Goal: Transaction & Acquisition: Book appointment/travel/reservation

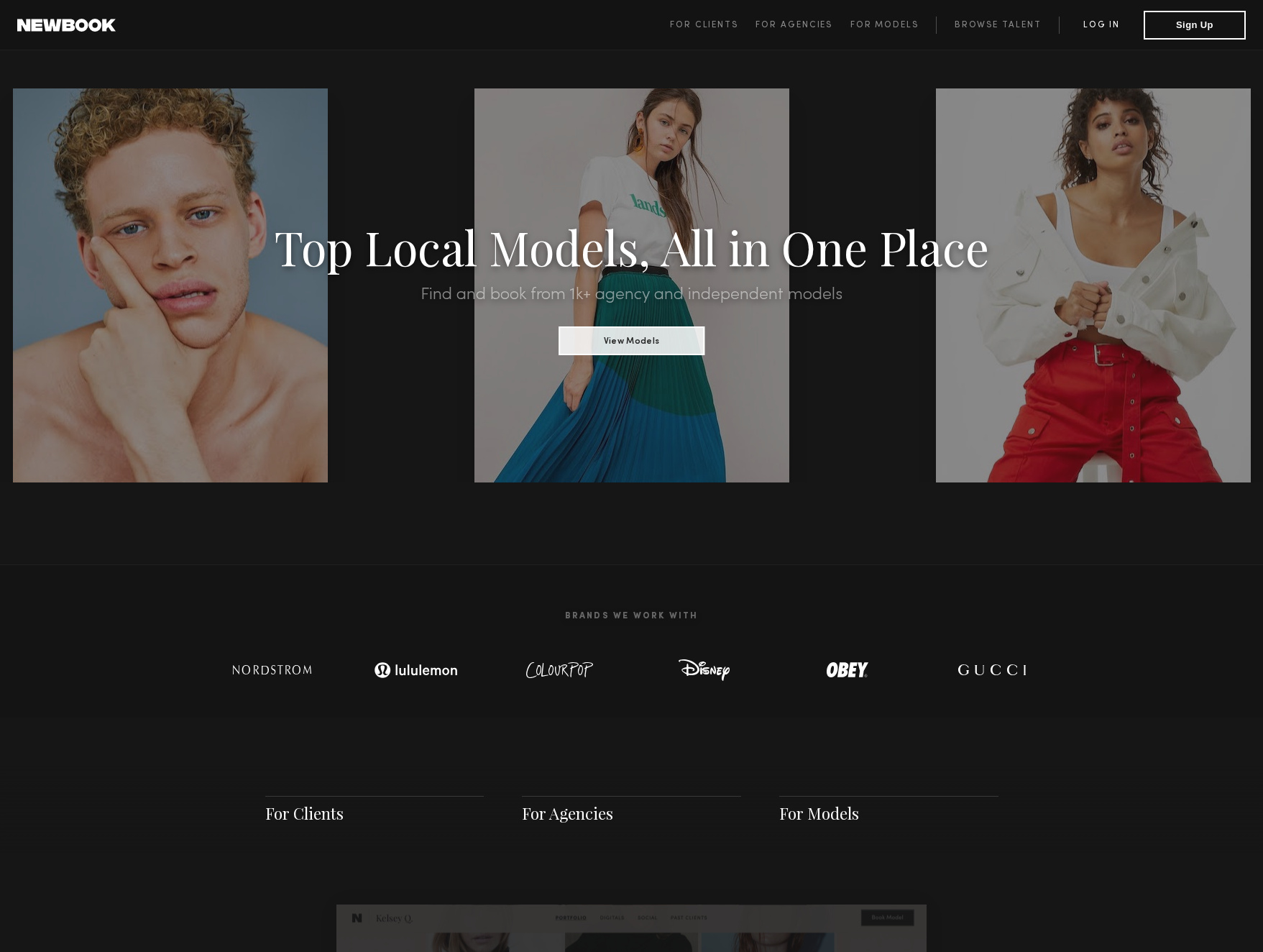
click at [1112, 21] on link "Log in" at bounding box center [1101, 25] width 85 height 17
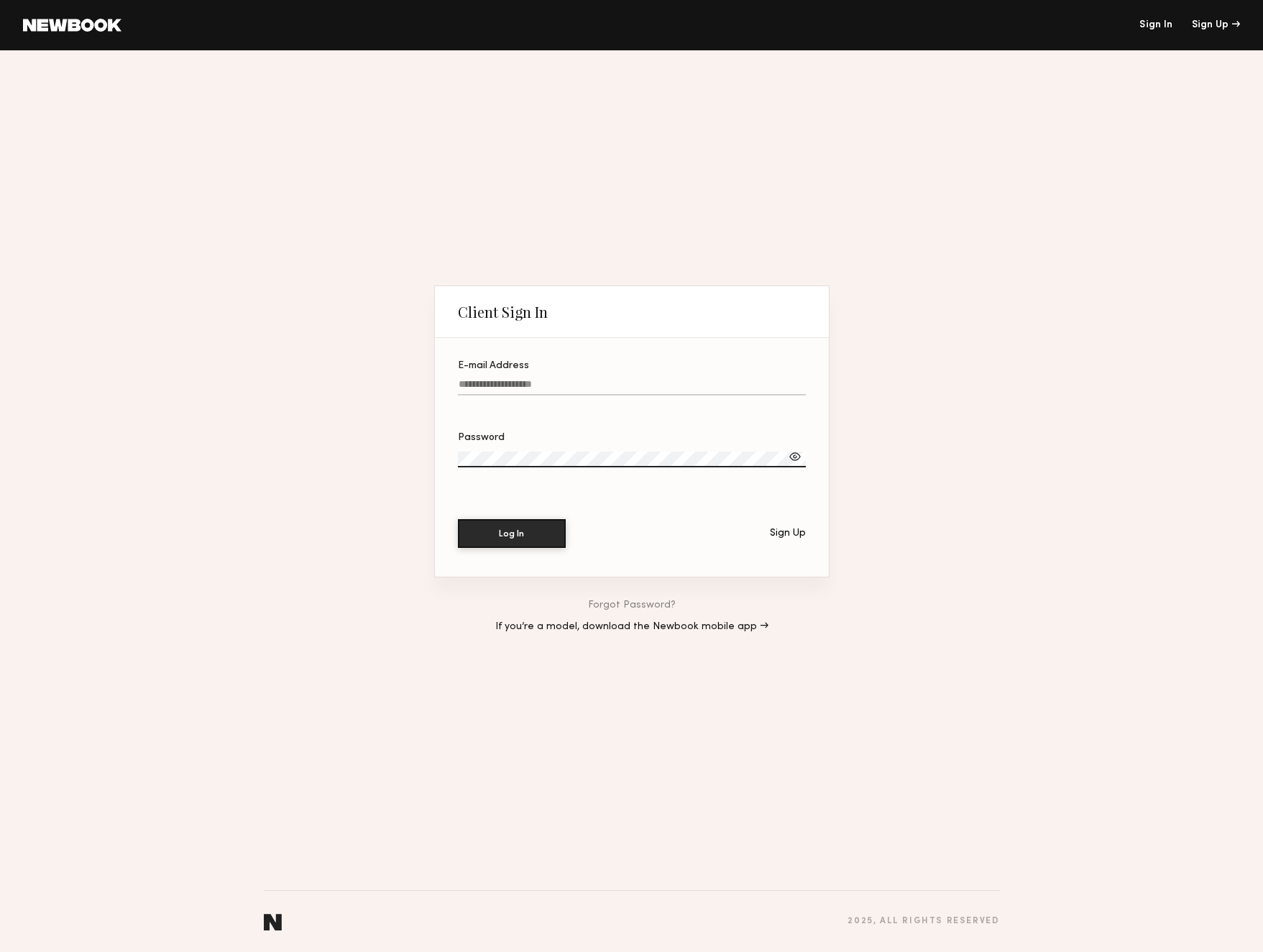
type input "**********"
click at [541, 529] on button "Log In" at bounding box center [512, 533] width 108 height 29
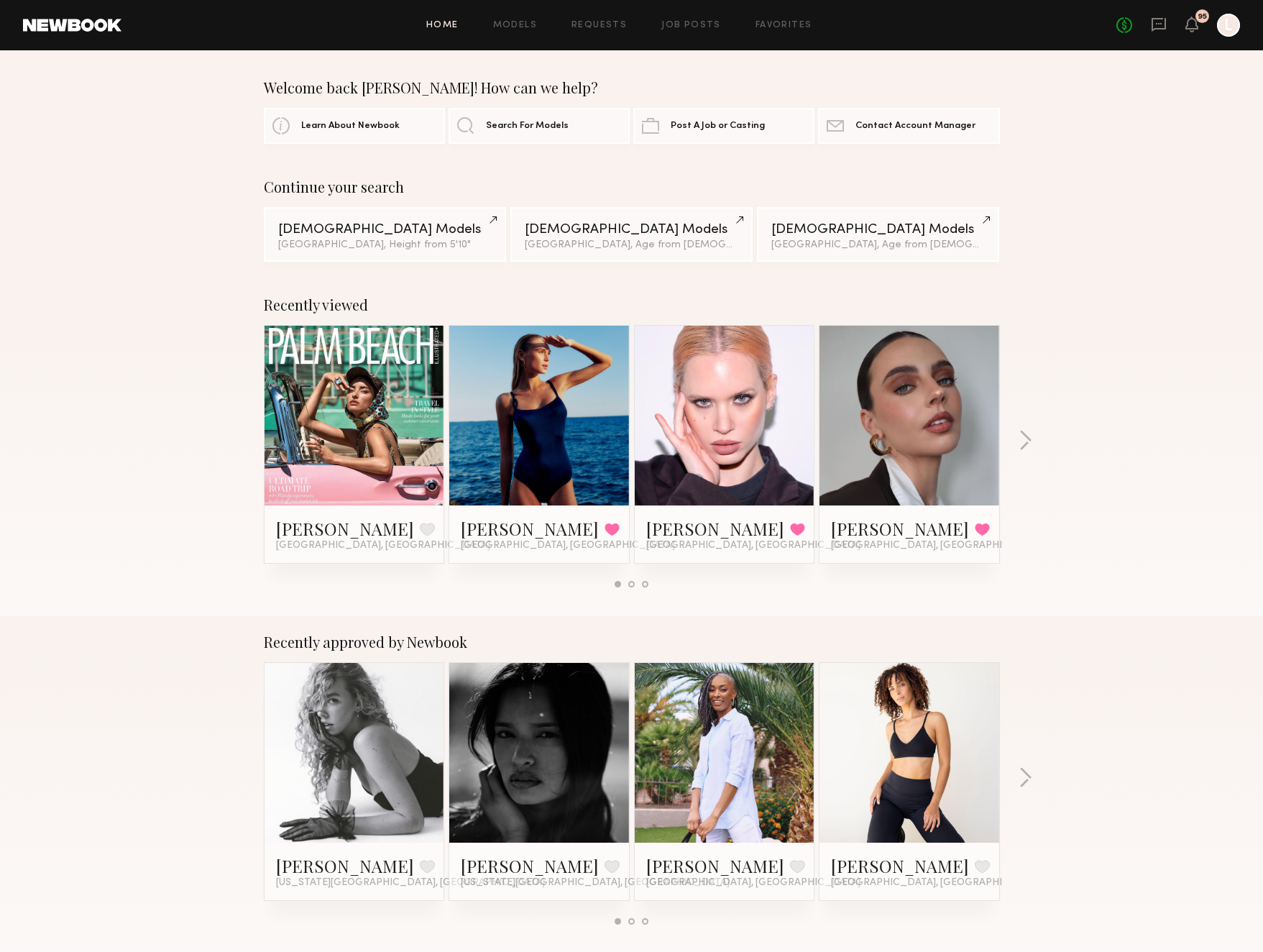
click at [653, 23] on div "Home Models Requests Job Posts Favorites Sign Out" at bounding box center [619, 26] width 995 height 10
click at [655, 23] on div "Home Models Requests Job Posts Favorites Sign Out" at bounding box center [619, 26] width 995 height 10
click at [679, 23] on link "Job Posts" at bounding box center [691, 26] width 60 height 10
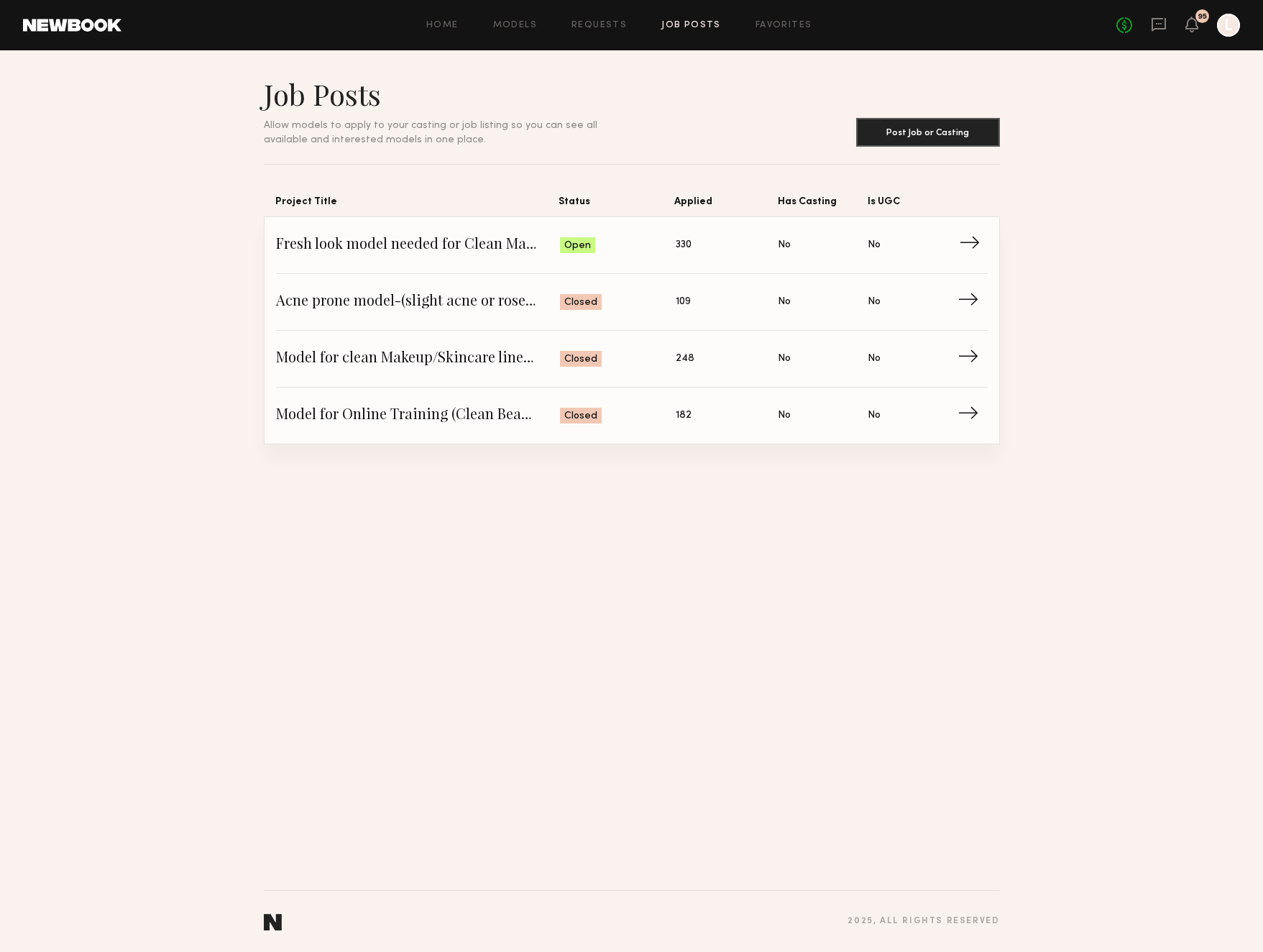
click at [557, 256] on span "Fresh look model needed for Clean Makeup/Skincare Brand. Usage: Online training…" at bounding box center [418, 245] width 285 height 22
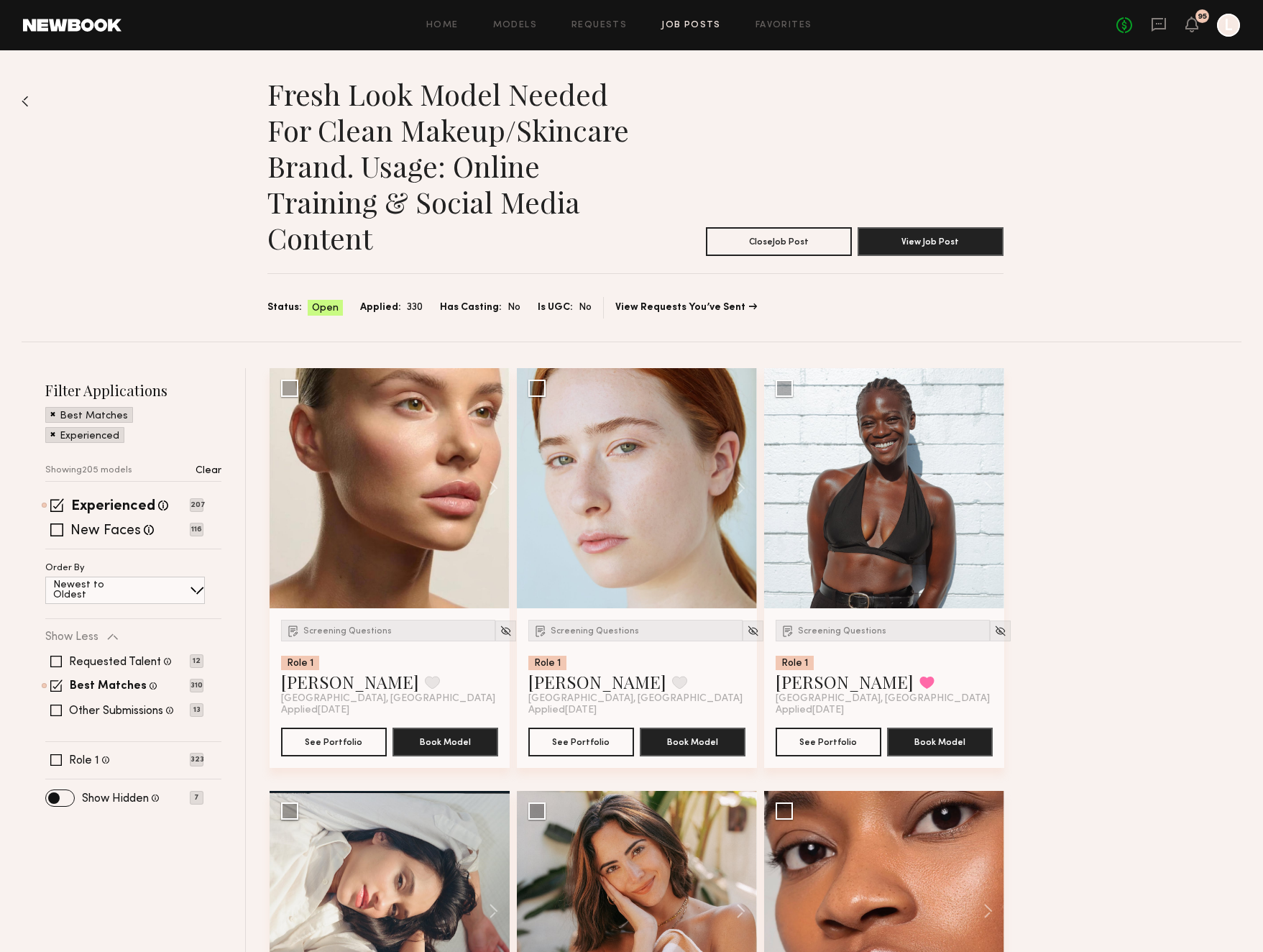
click at [683, 21] on link "Job Posts" at bounding box center [691, 26] width 60 height 10
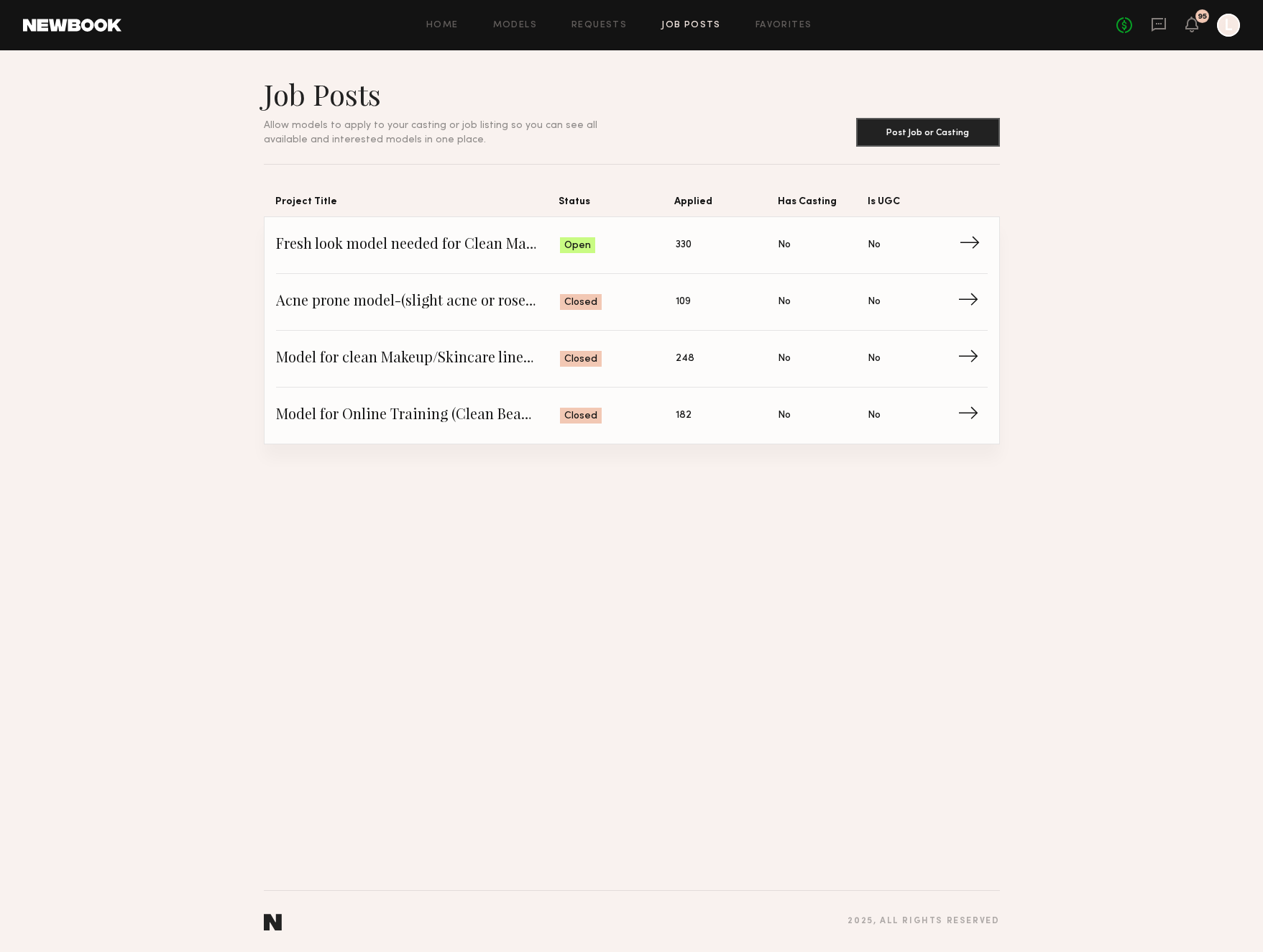
click at [966, 248] on span "→" at bounding box center [974, 245] width 30 height 22
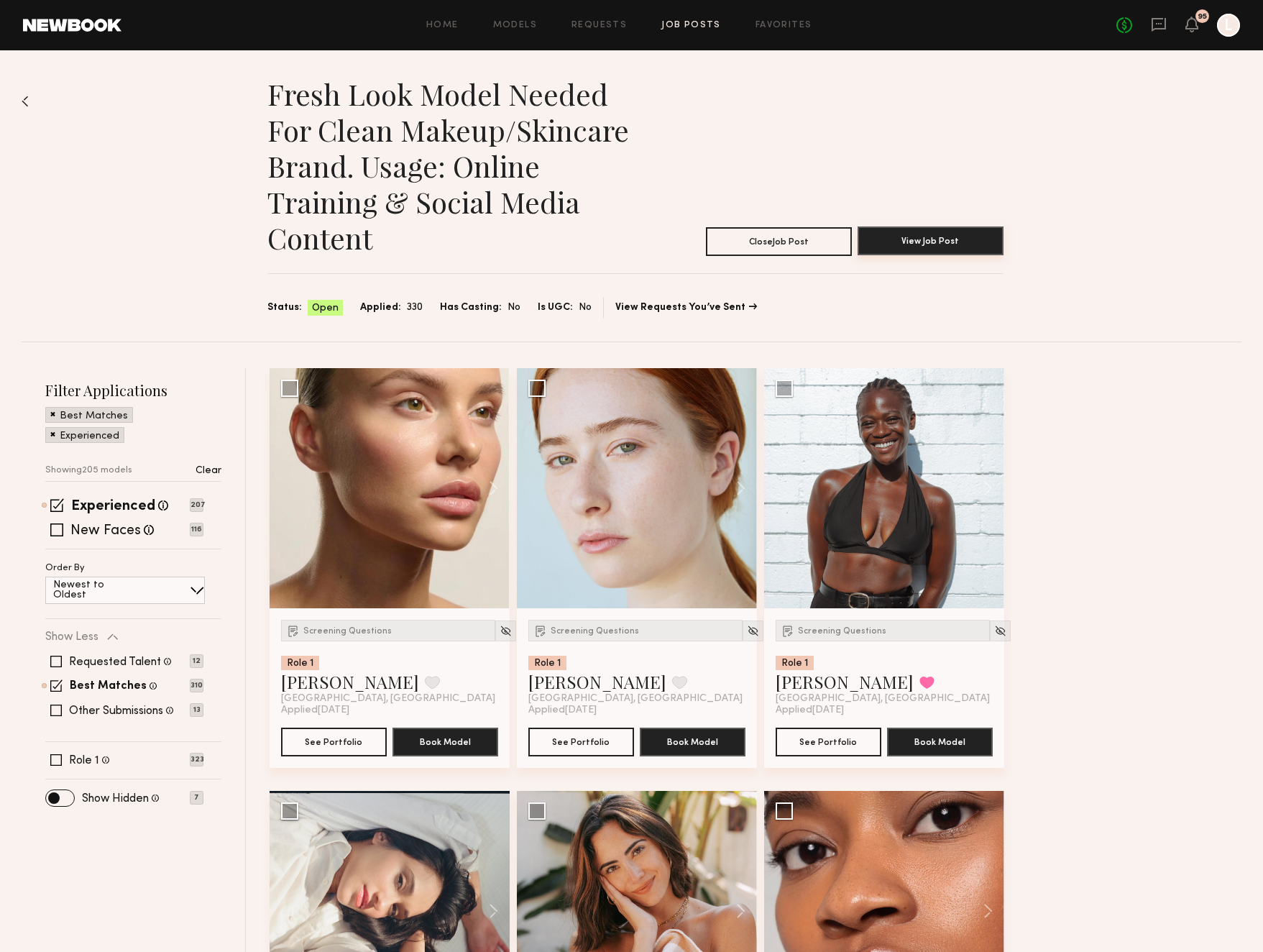
click at [919, 243] on button "View Job Post" at bounding box center [930, 241] width 146 height 29
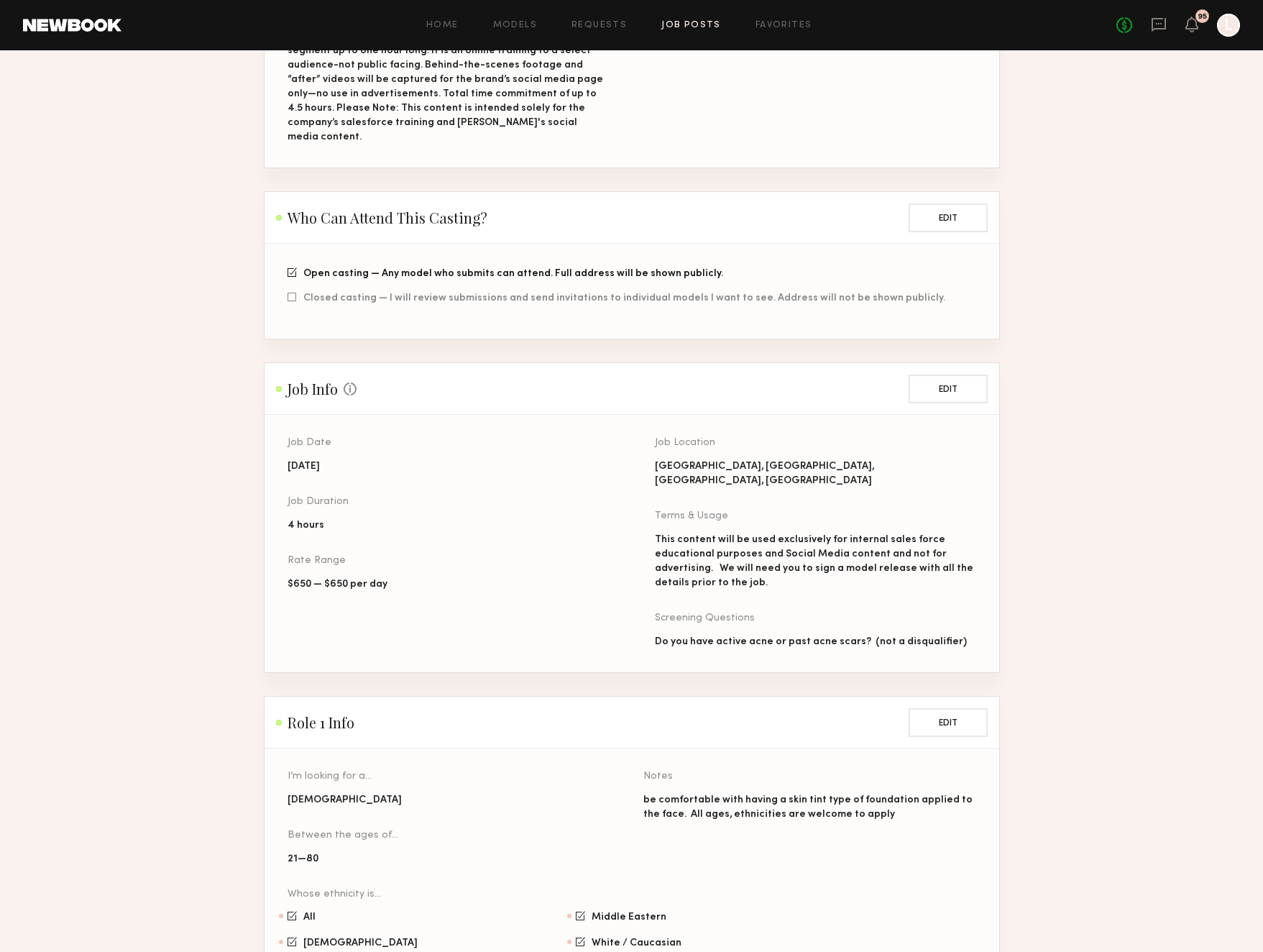
scroll to position [527, 0]
click at [954, 371] on button "Edit" at bounding box center [948, 385] width 79 height 29
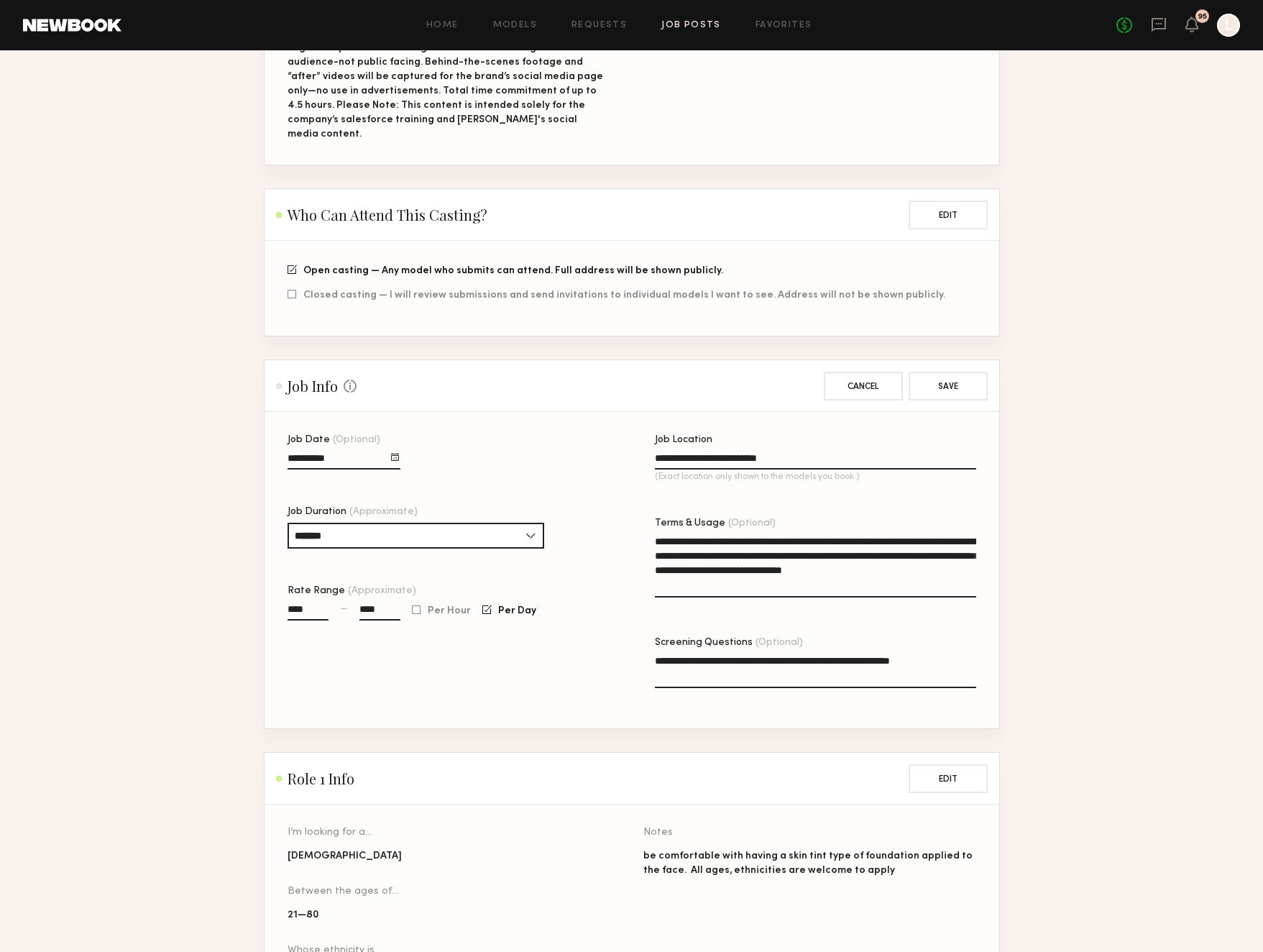
click at [398, 453] on div at bounding box center [395, 457] width 8 height 8
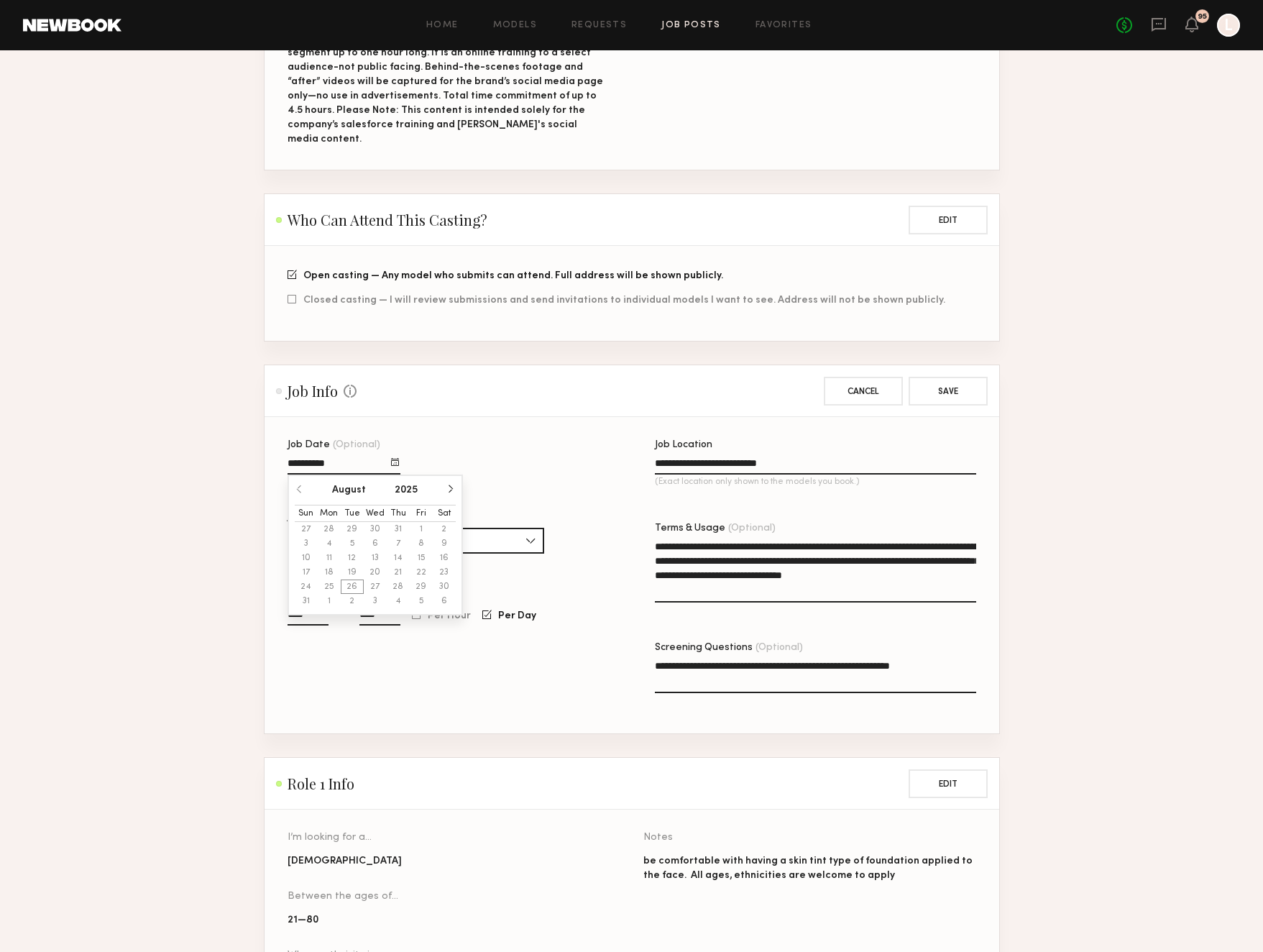
scroll to position [520, 0]
click at [453, 487] on button "button" at bounding box center [451, 491] width 9 height 9
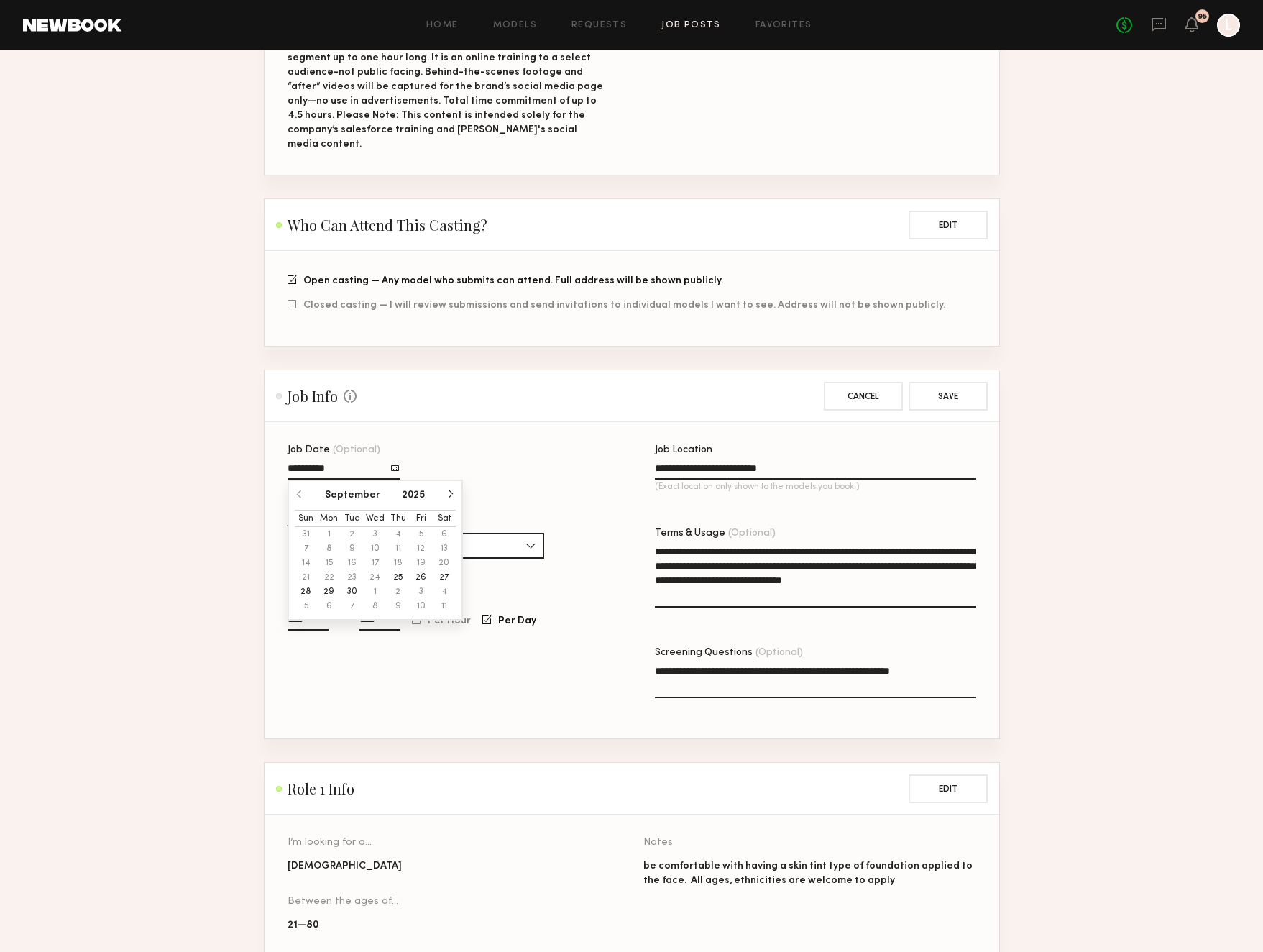
click at [351, 584] on button "30" at bounding box center [352, 592] width 23 height 15
type input "**********"
drag, startPoint x: 714, startPoint y: 566, endPoint x: 657, endPoint y: 535, distance: 64.9
click at [657, 544] on textarea "**********" at bounding box center [815, 576] width 322 height 63
click at [953, 381] on button "Save" at bounding box center [948, 396] width 79 height 29
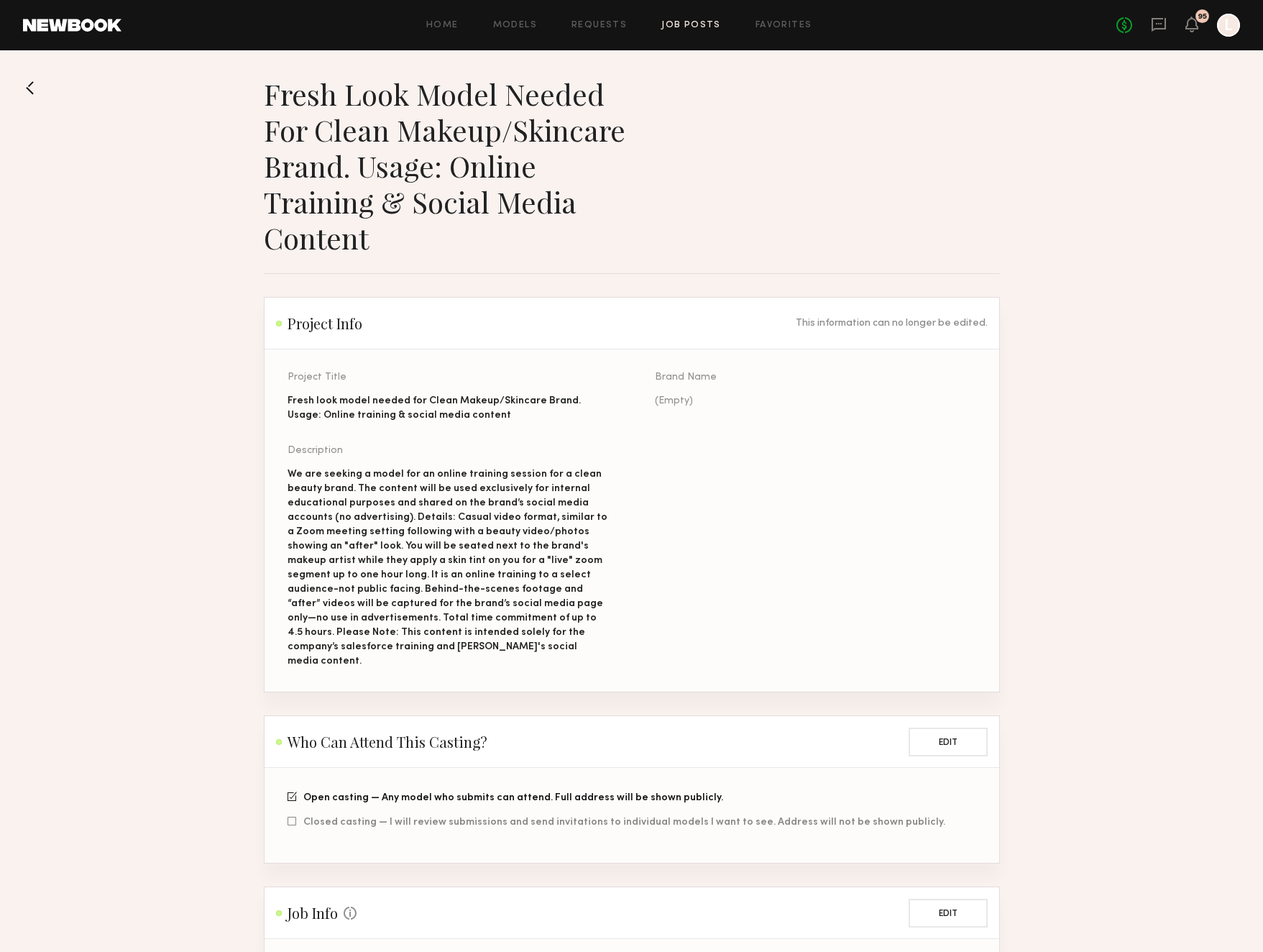
scroll to position [0, 0]
click at [672, 23] on link "Job Posts" at bounding box center [691, 26] width 60 height 10
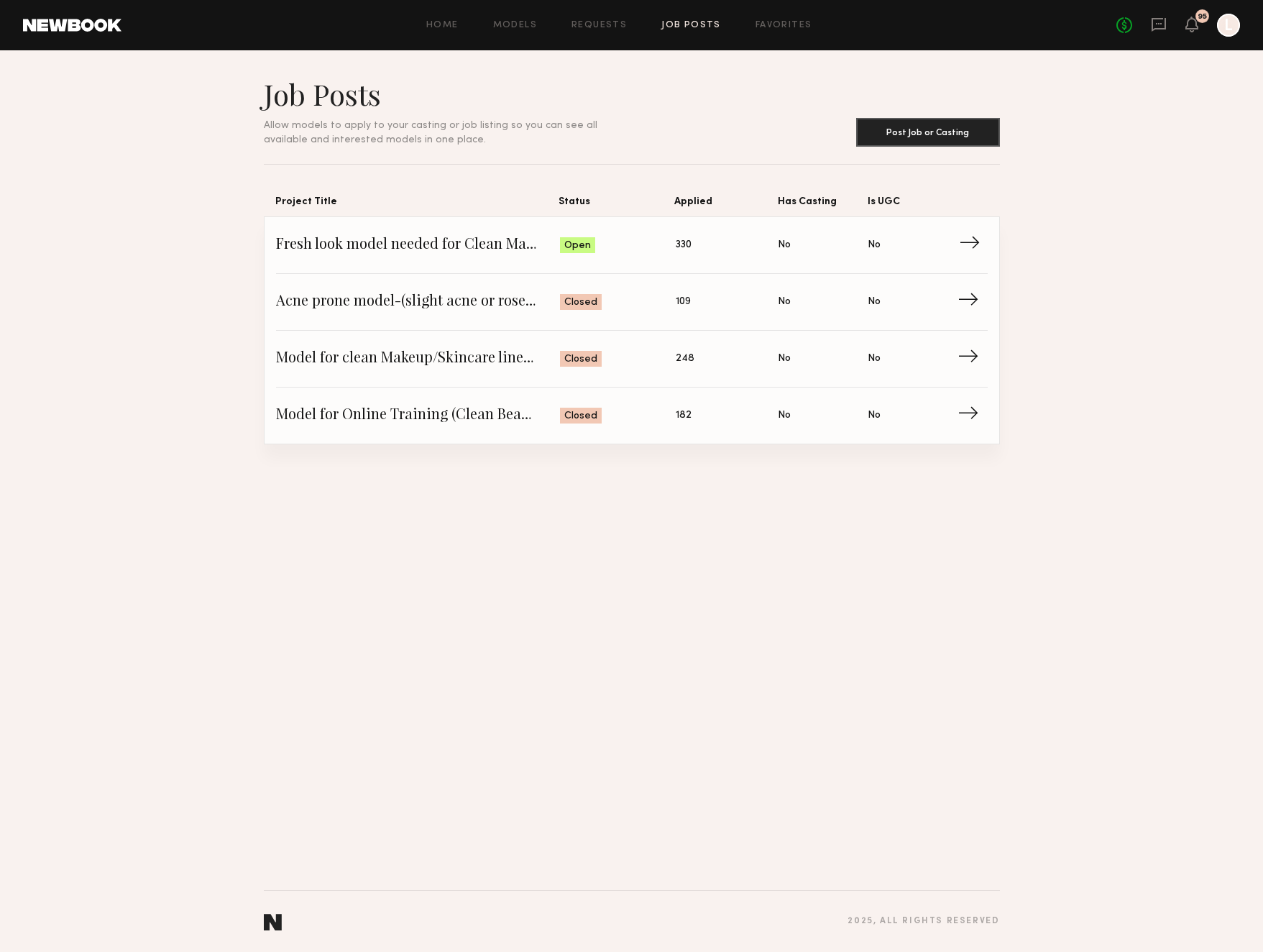
click at [575, 243] on span "Open" at bounding box center [577, 246] width 27 height 15
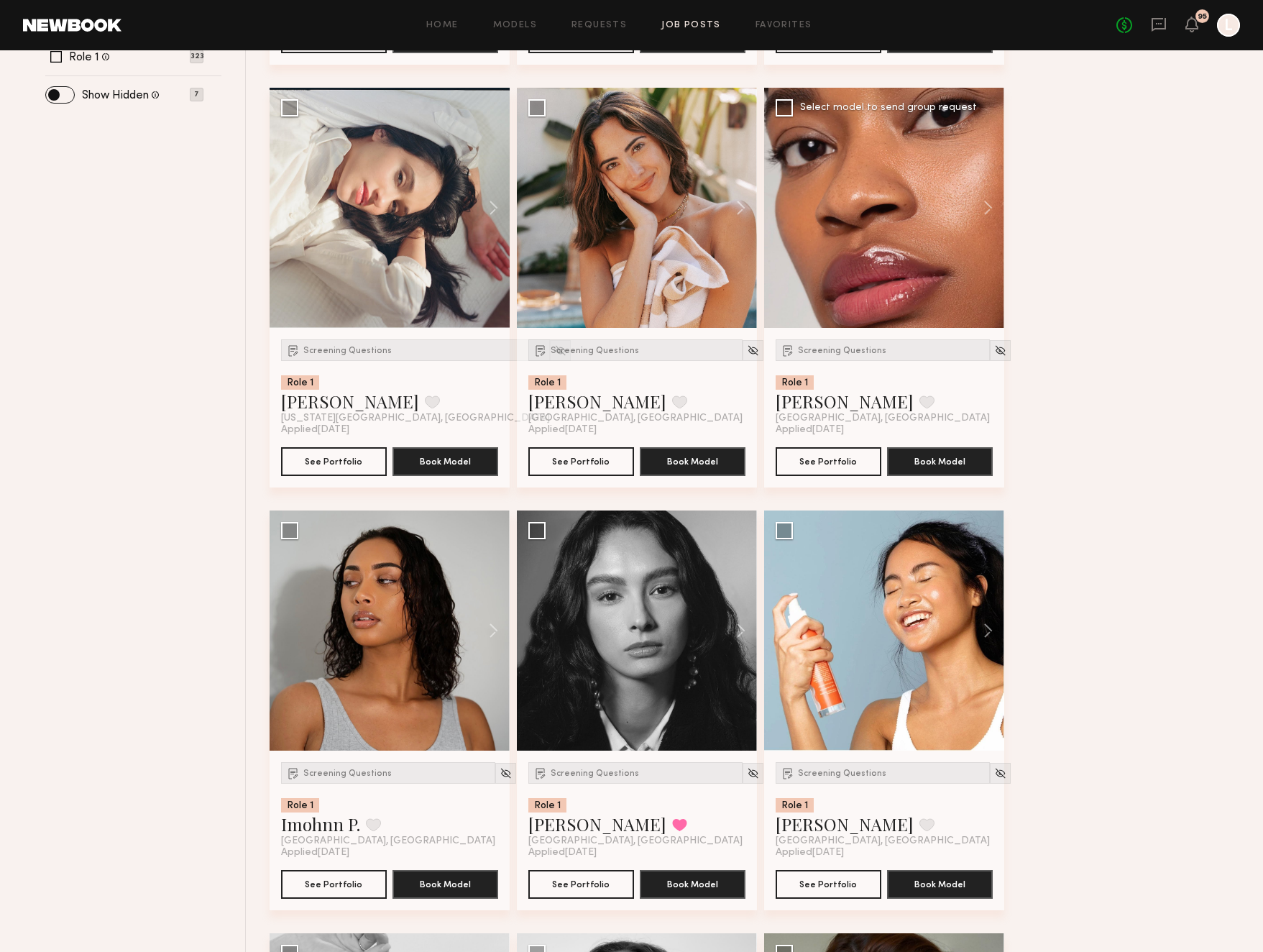
scroll to position [701, 0]
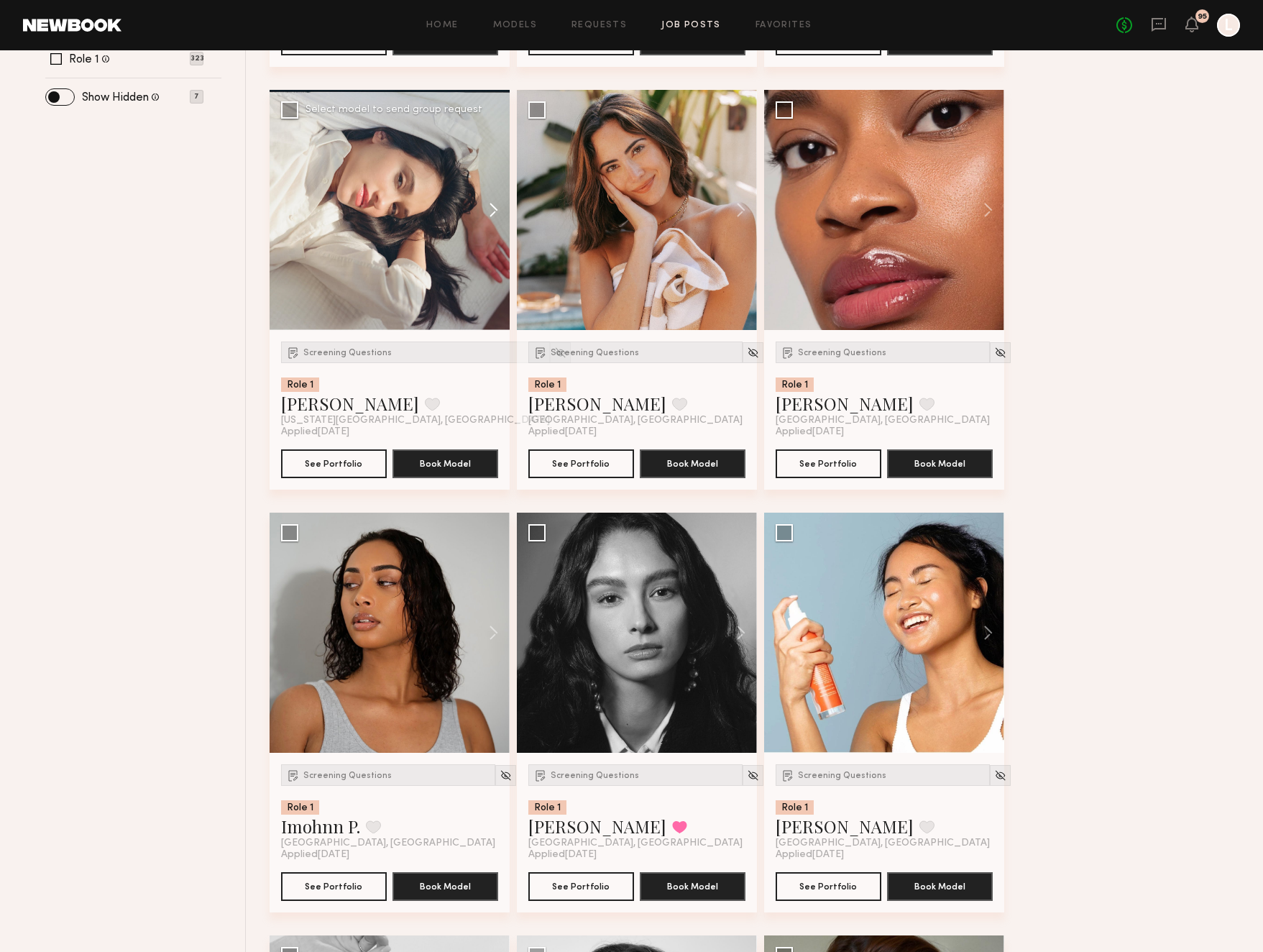
click at [493, 214] on button at bounding box center [486, 210] width 46 height 240
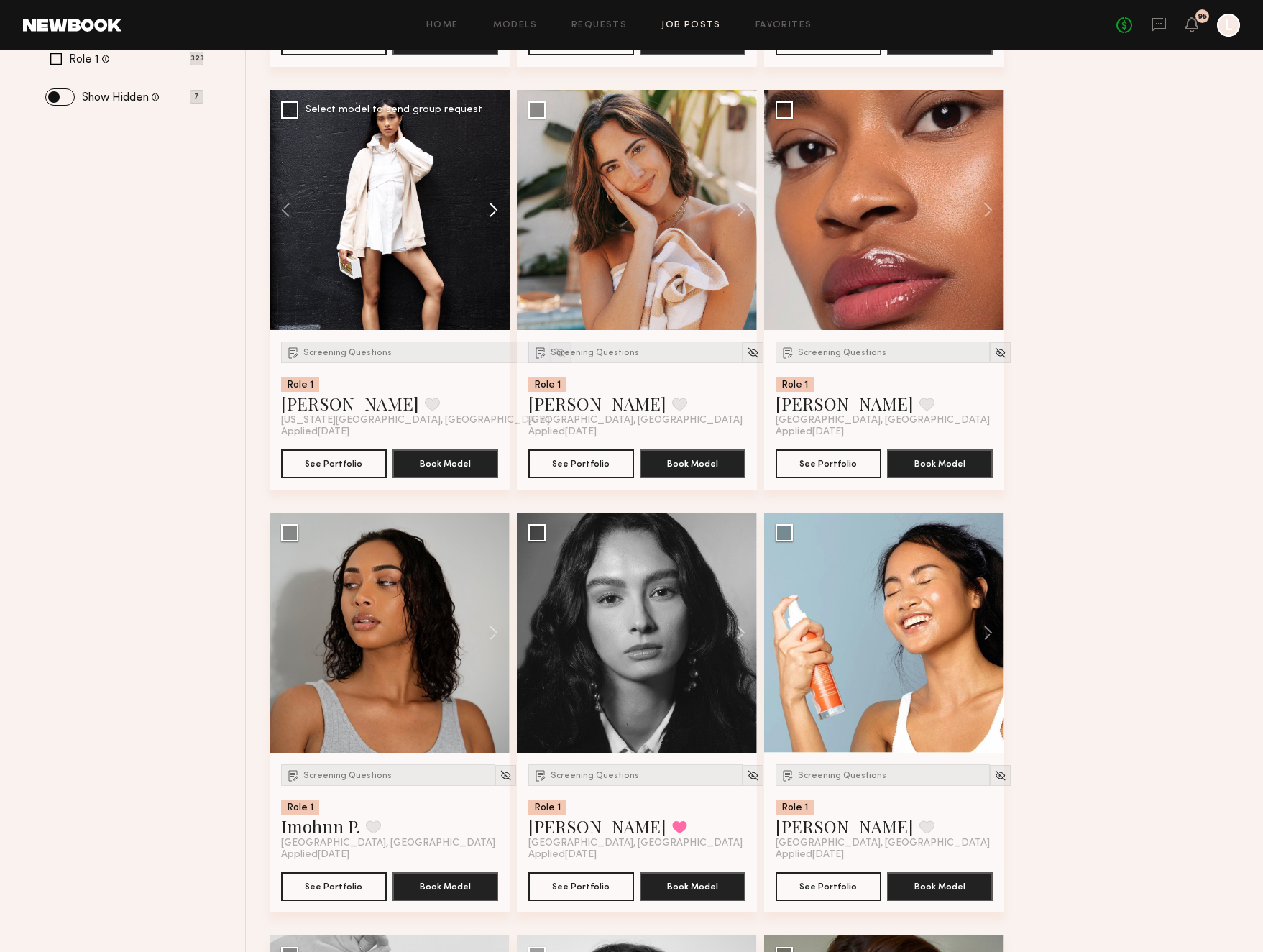
click at [494, 214] on button at bounding box center [486, 210] width 46 height 240
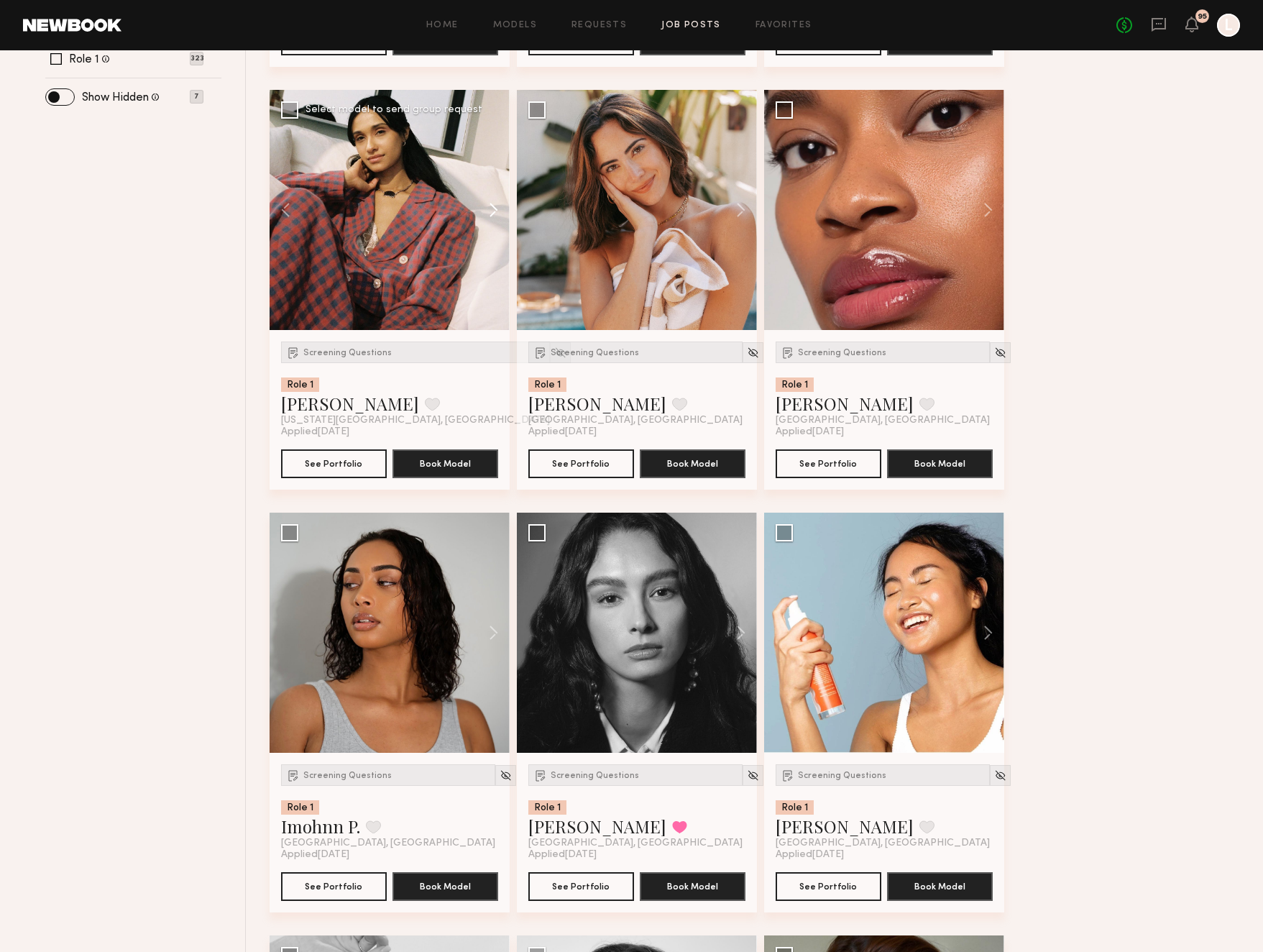
click at [494, 214] on button at bounding box center [486, 210] width 46 height 240
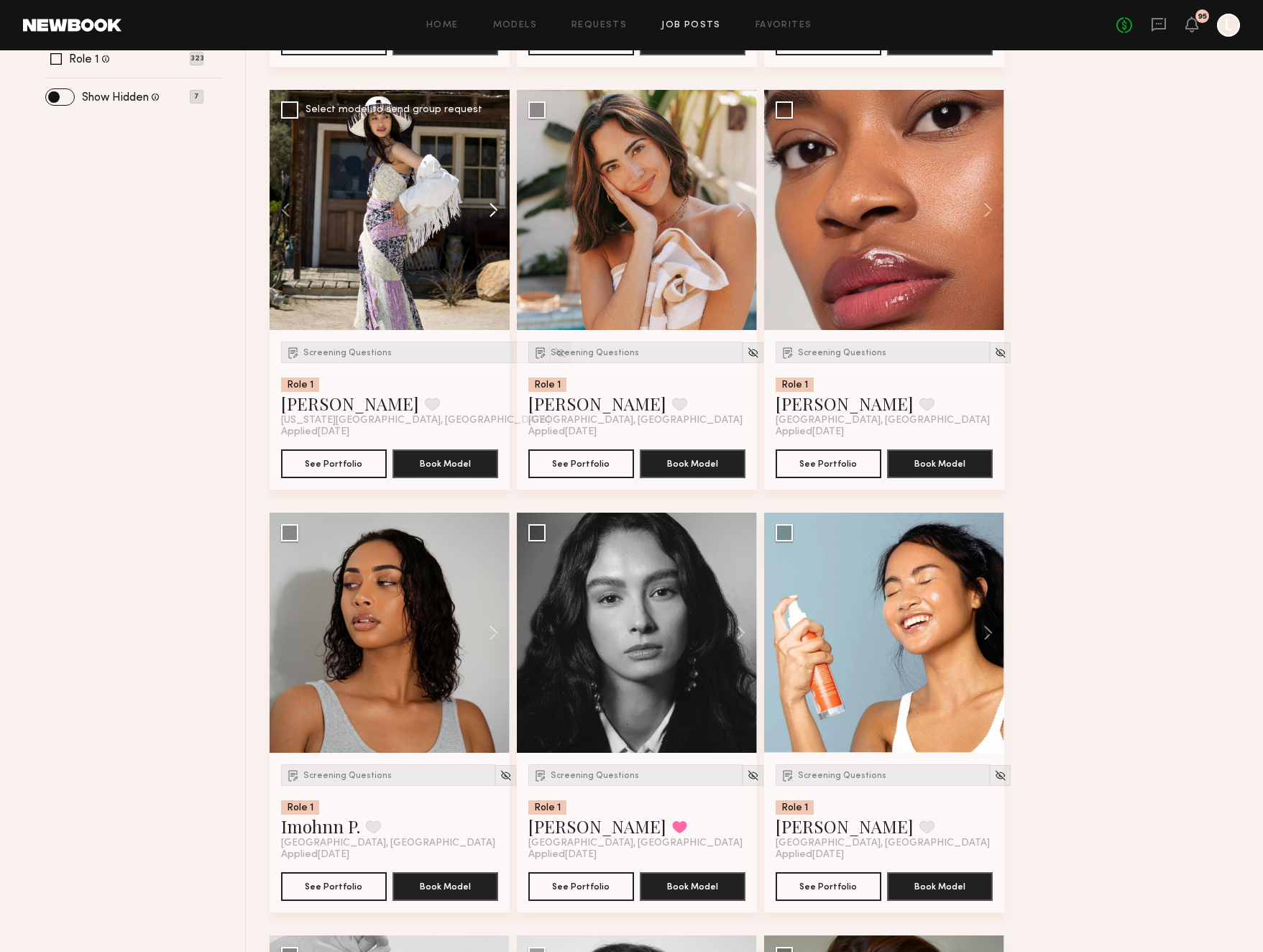
click at [494, 214] on button at bounding box center [486, 210] width 46 height 240
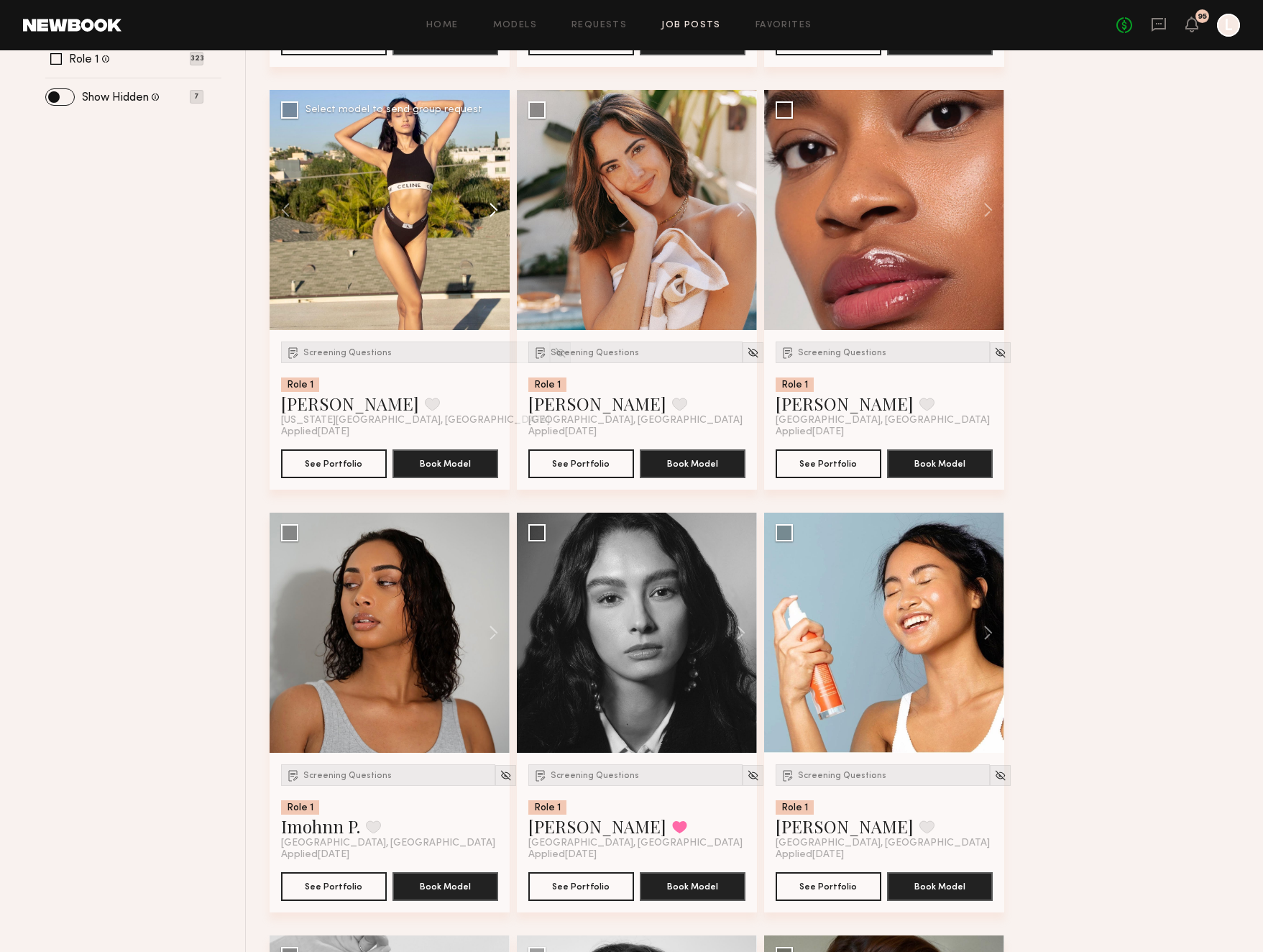
click at [494, 214] on button at bounding box center [486, 210] width 46 height 240
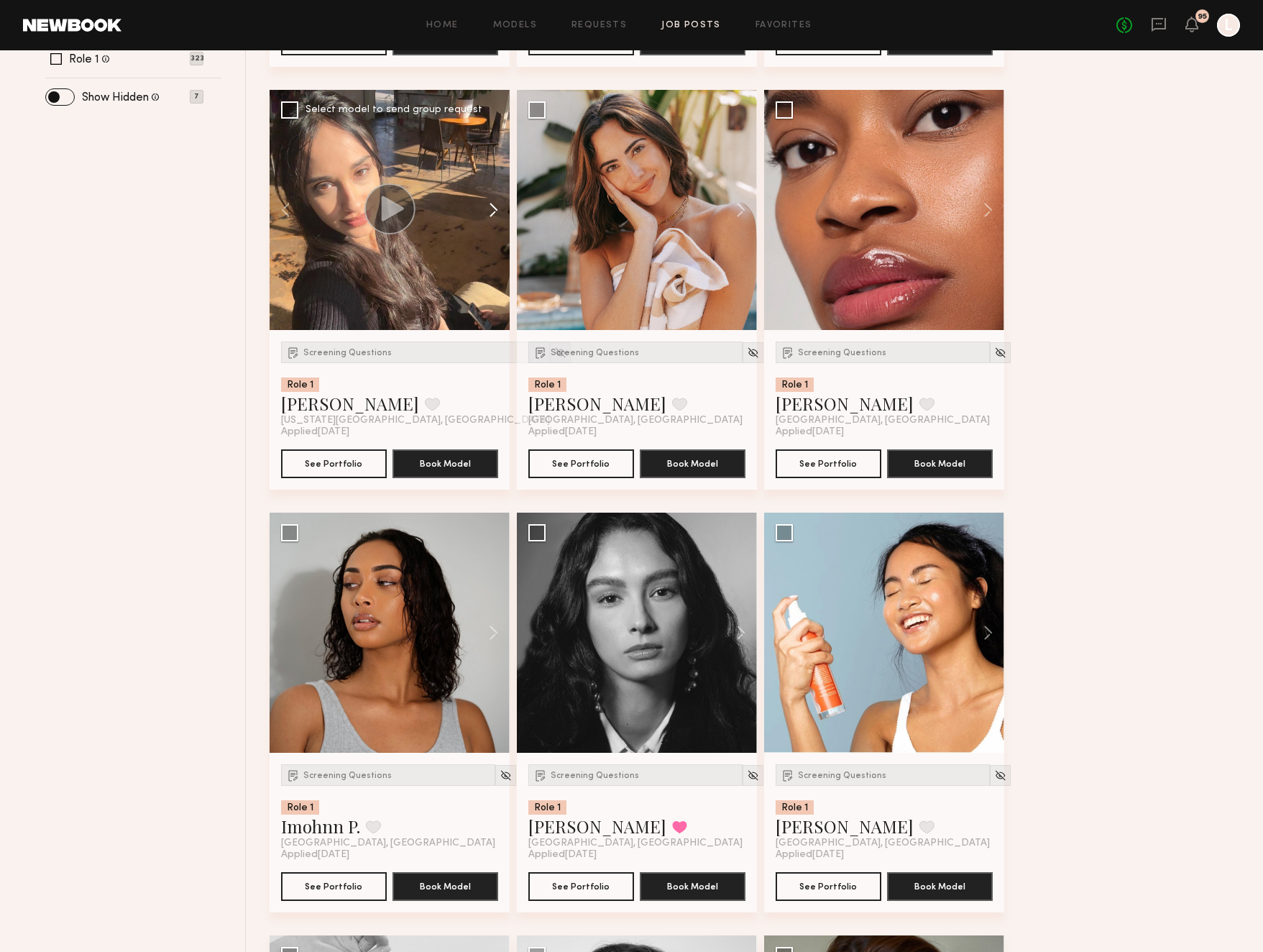
click at [494, 214] on button at bounding box center [486, 210] width 46 height 240
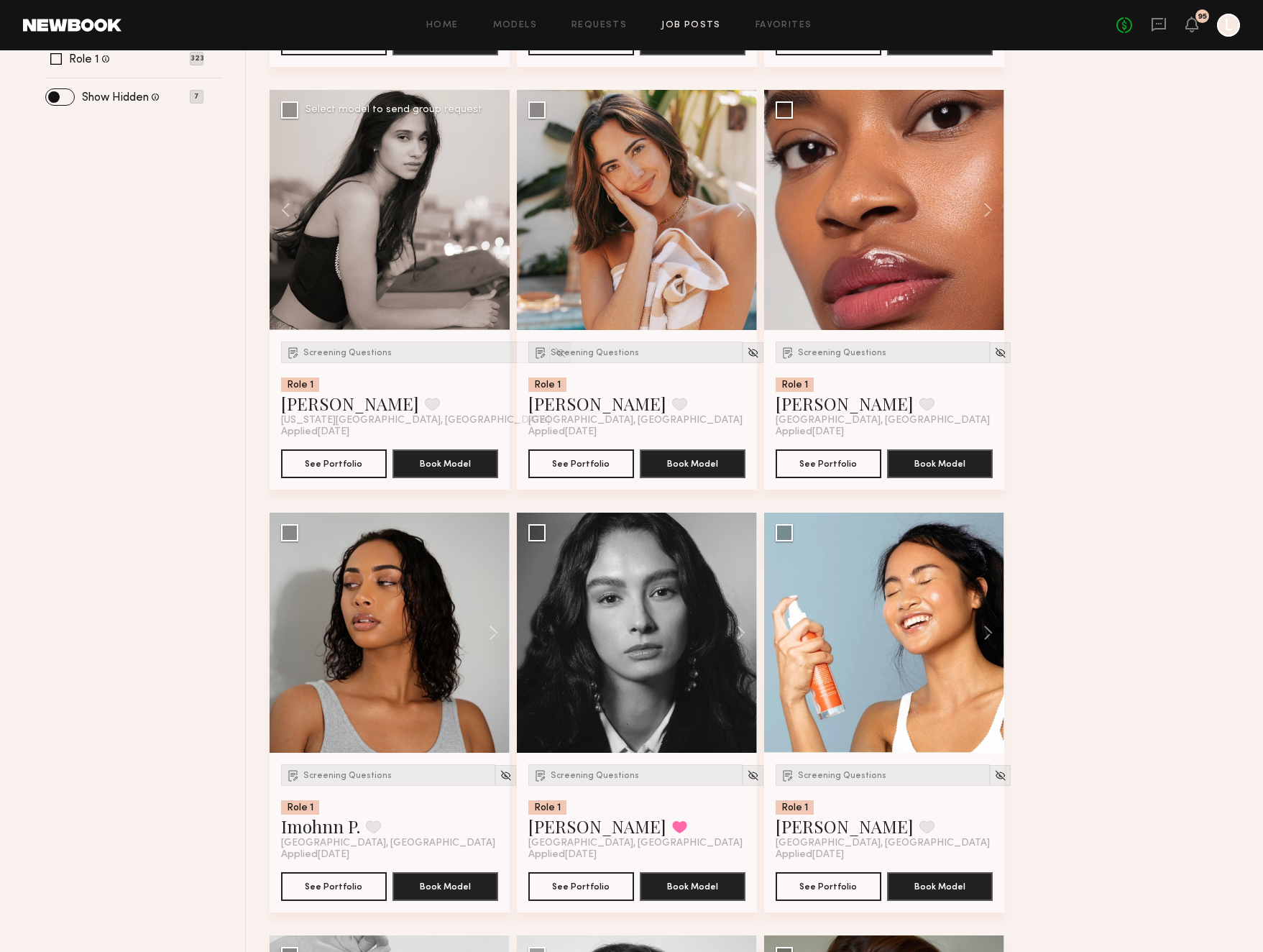
click at [494, 214] on div at bounding box center [389, 210] width 240 height 240
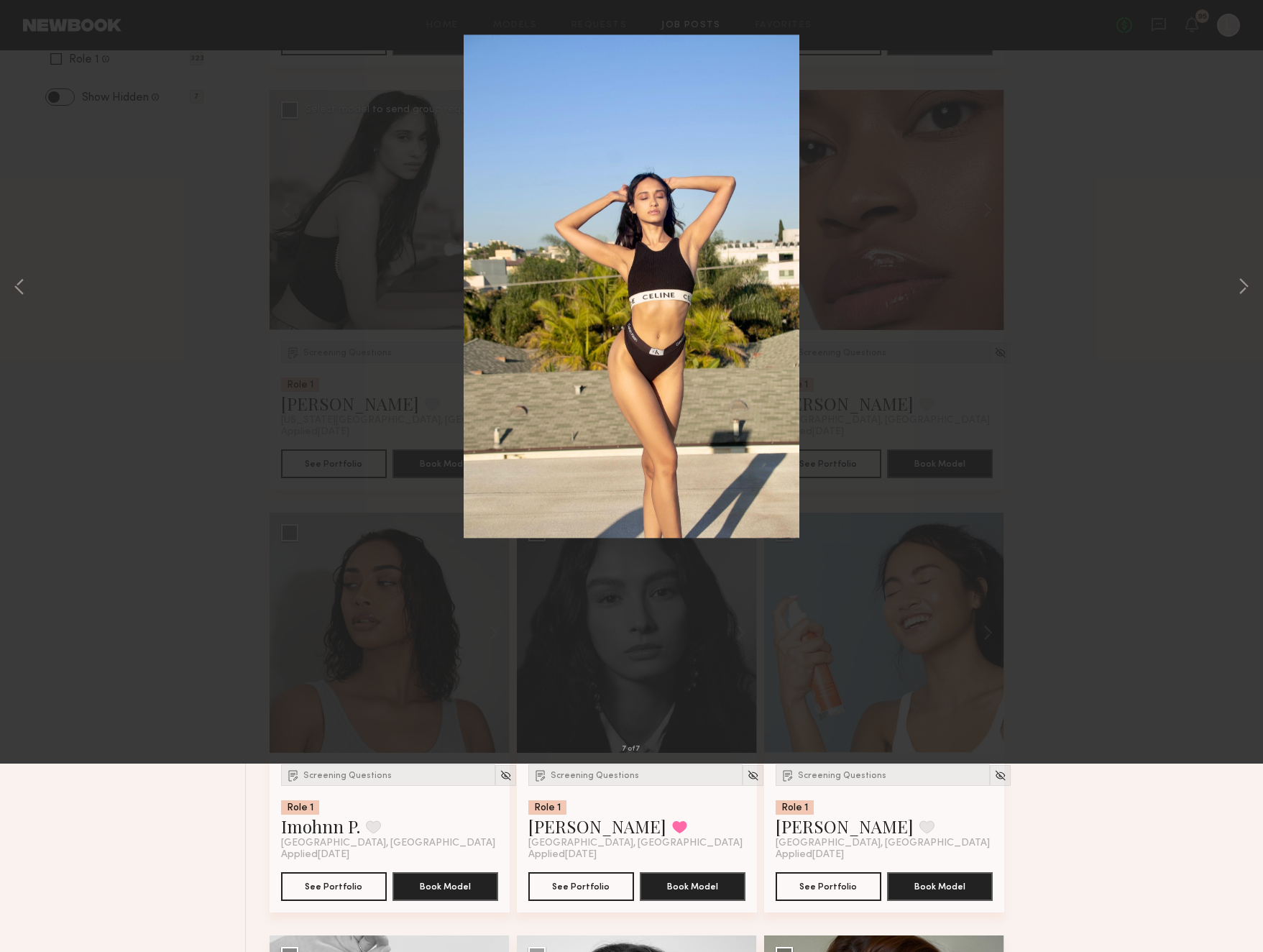
click at [1070, 252] on div "7 of 7" at bounding box center [631, 476] width 1263 height 952
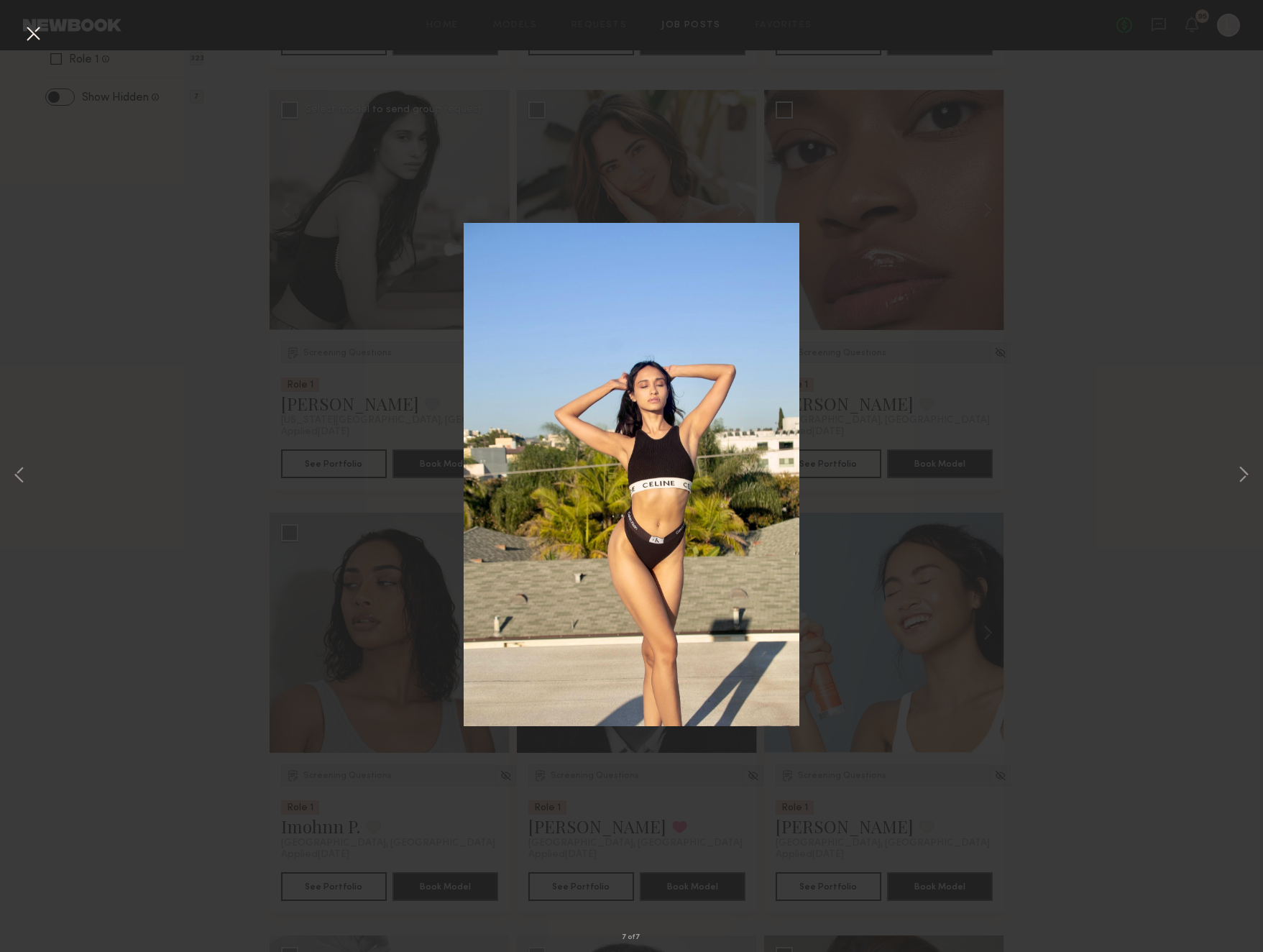
click at [33, 29] on button at bounding box center [33, 35] width 23 height 26
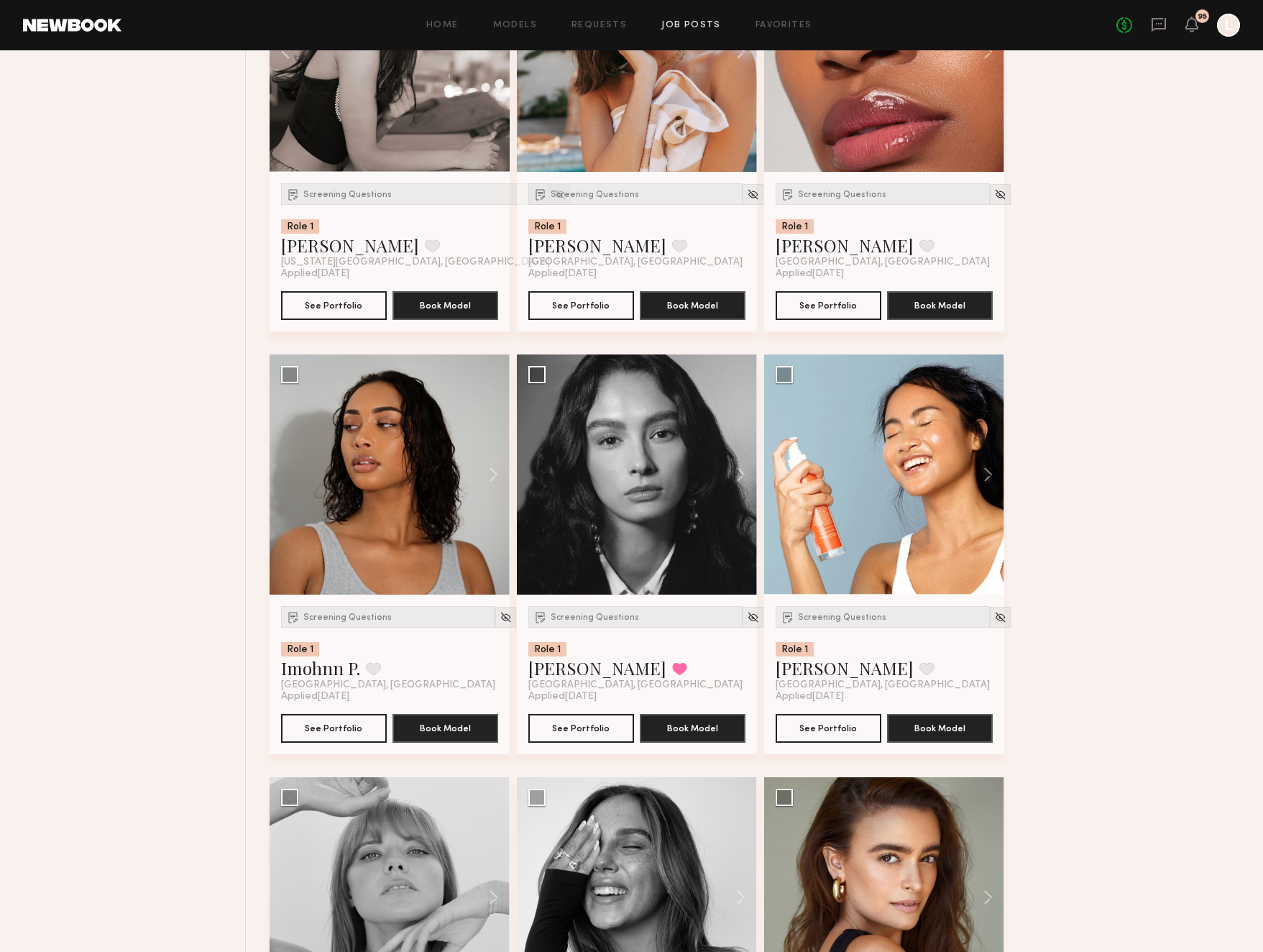
scroll to position [880, 0]
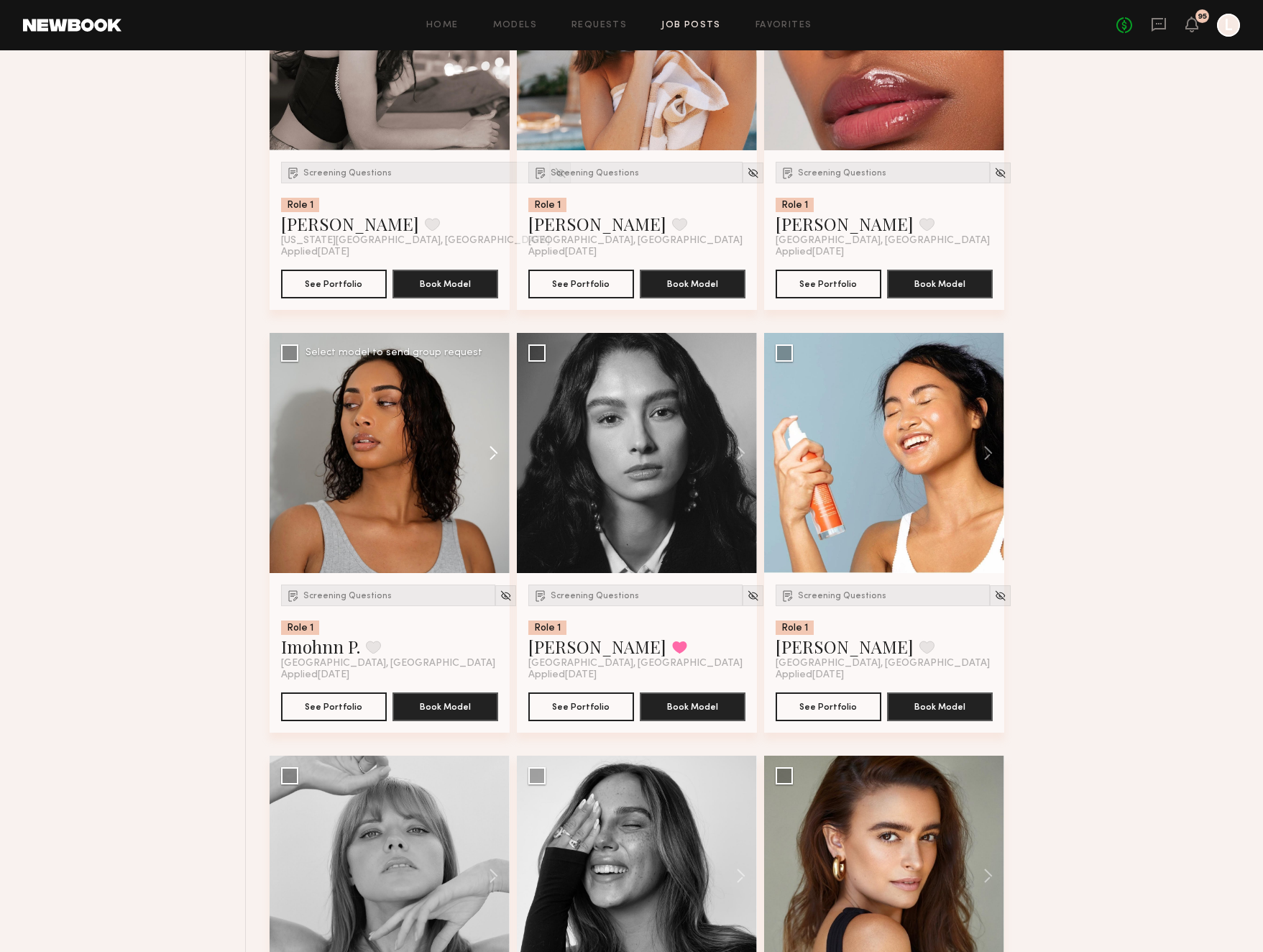
click at [495, 460] on button at bounding box center [486, 453] width 46 height 240
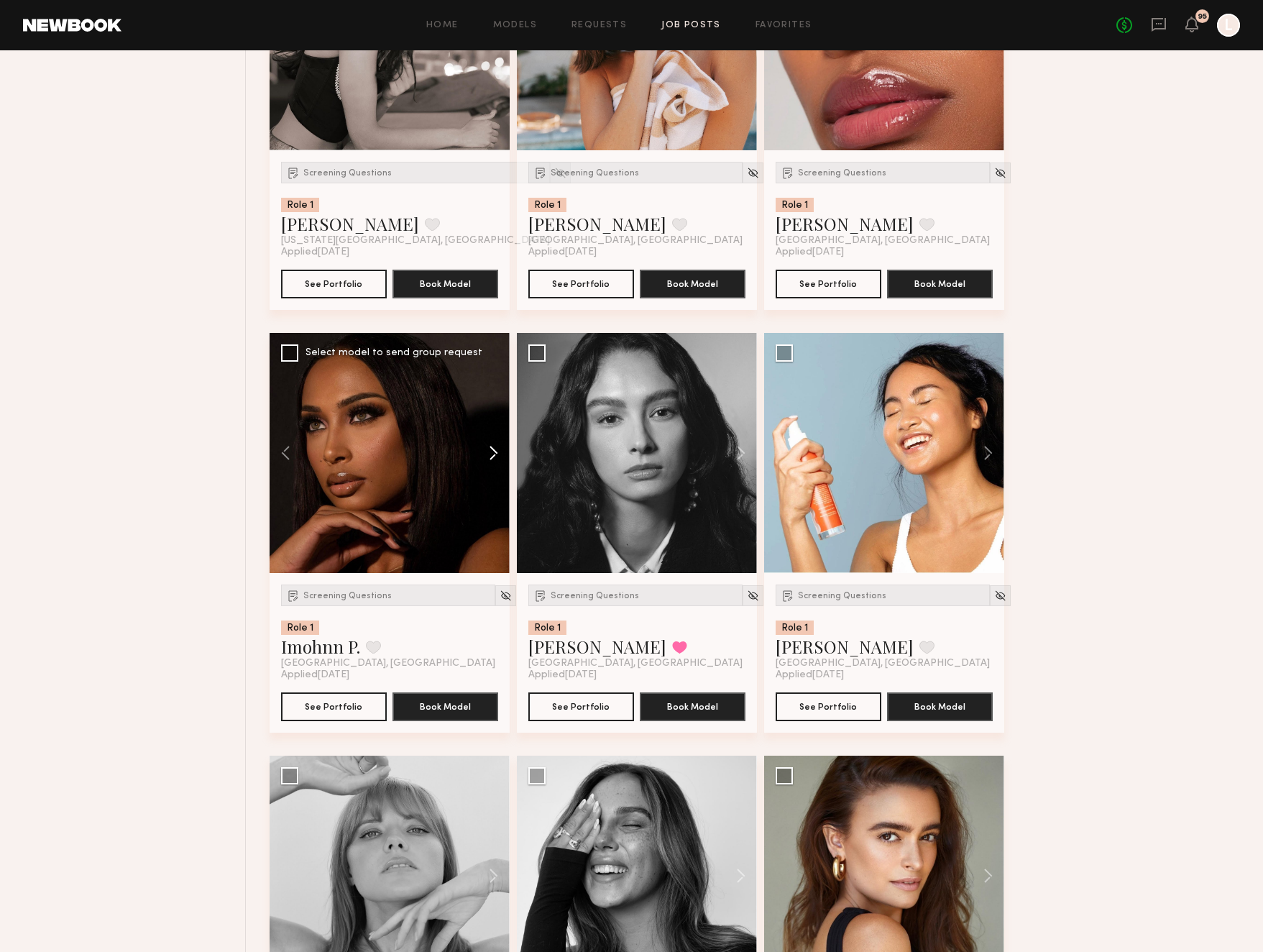
click at [495, 460] on button at bounding box center [486, 453] width 46 height 240
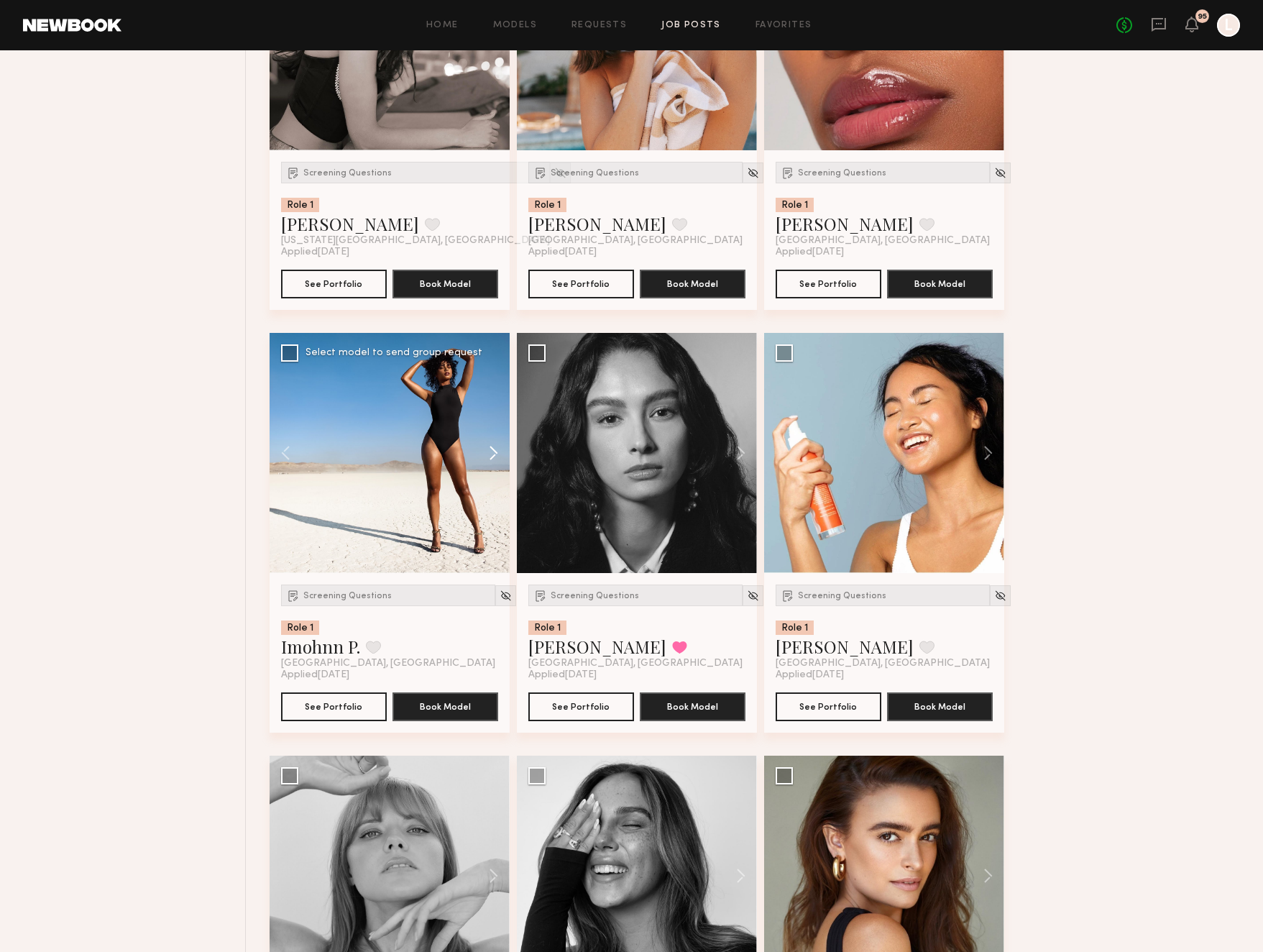
click at [495, 460] on button at bounding box center [486, 453] width 46 height 240
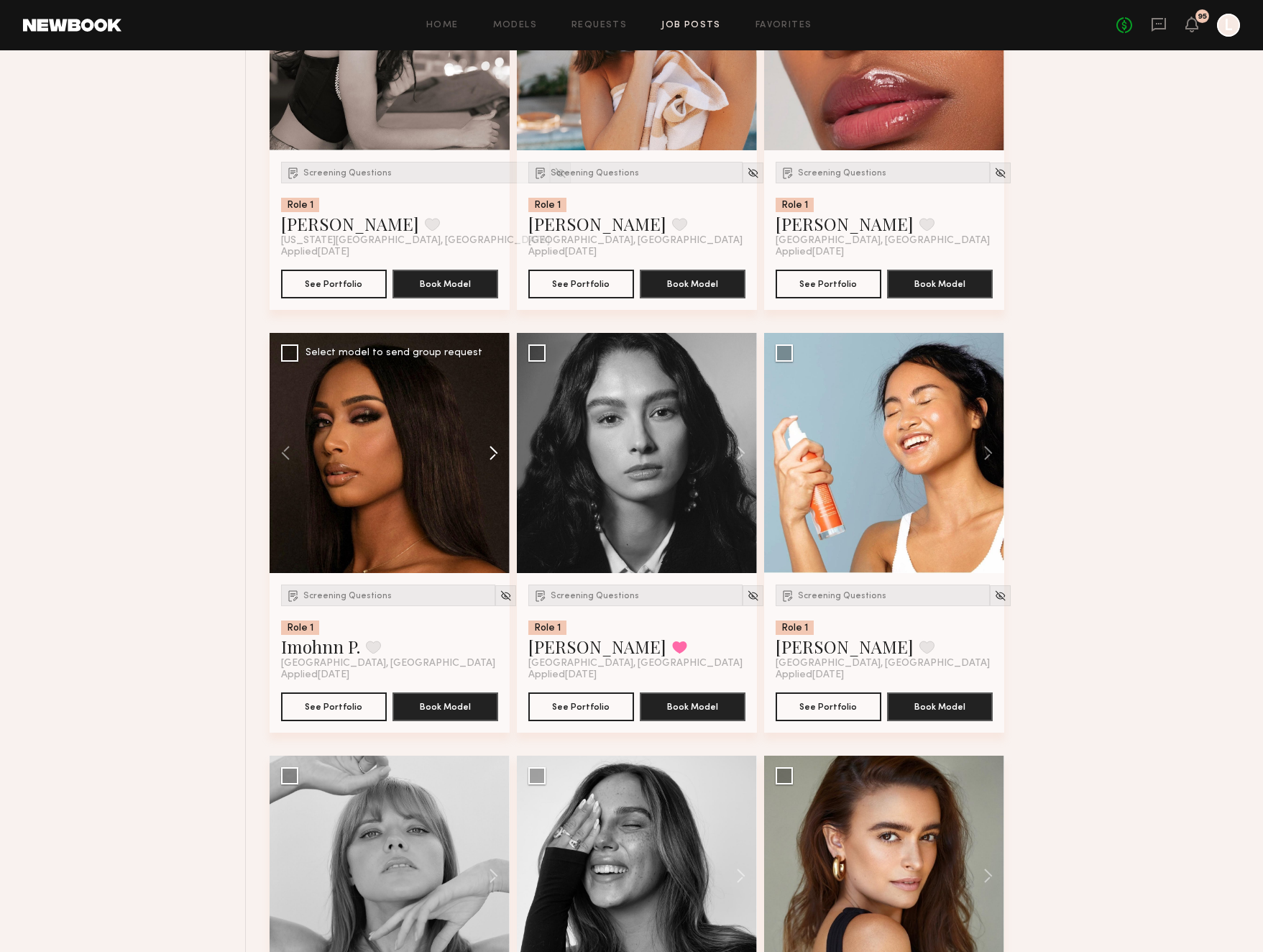
click at [495, 460] on button at bounding box center [486, 453] width 46 height 240
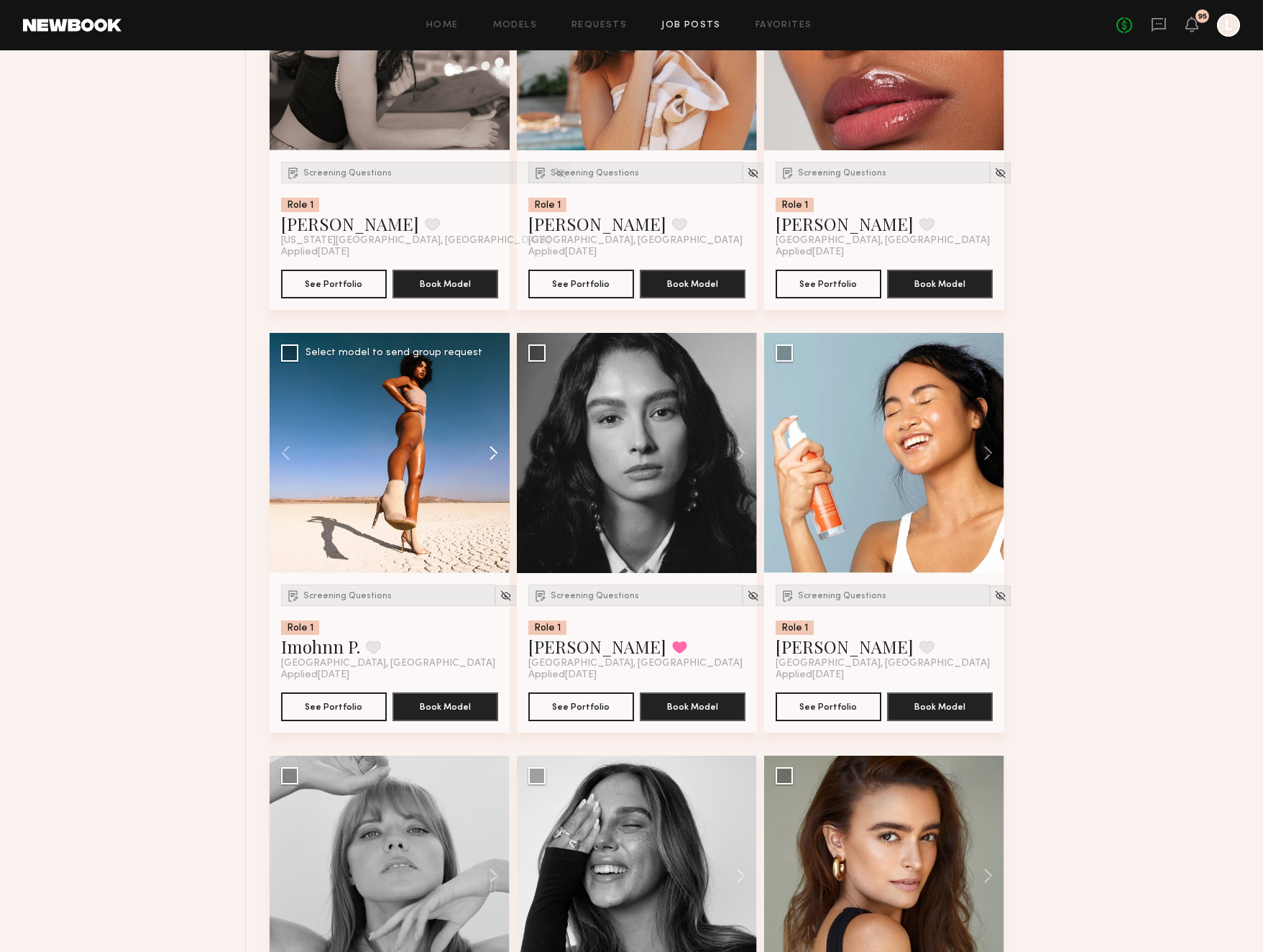
click at [495, 460] on button at bounding box center [486, 453] width 46 height 240
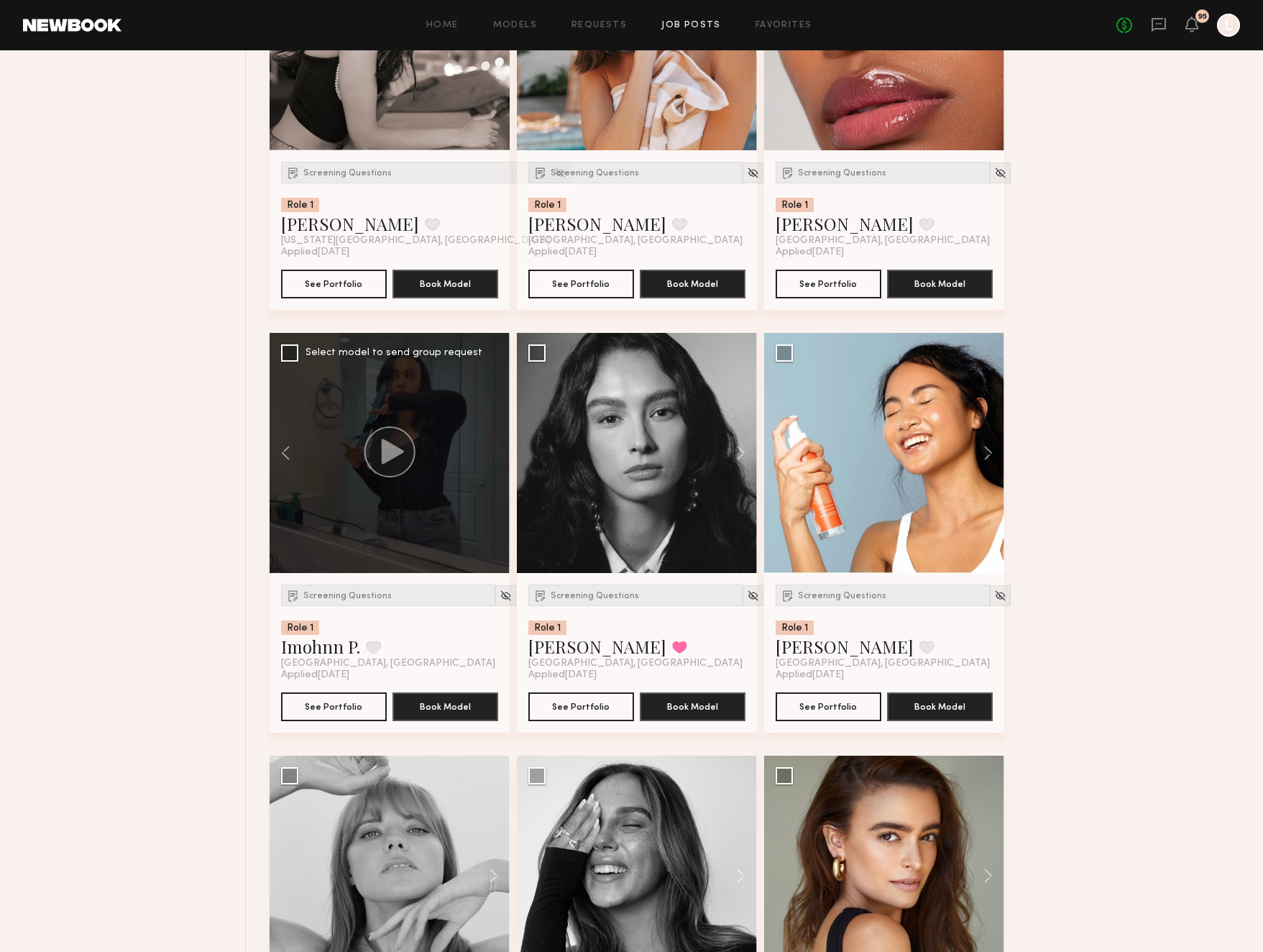
click at [495, 460] on div at bounding box center [389, 453] width 240 height 240
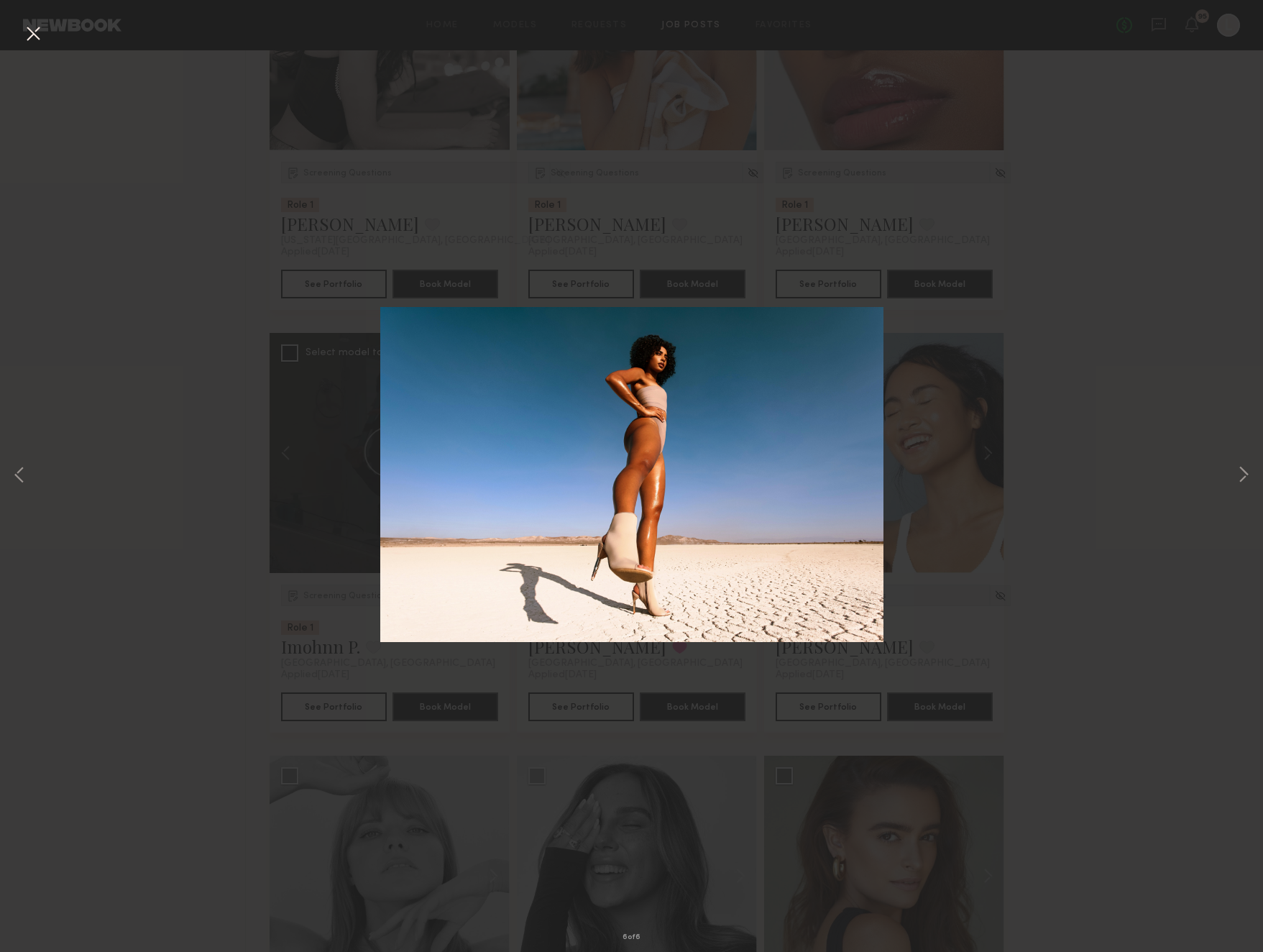
click at [1208, 369] on div "6 of 6" at bounding box center [631, 476] width 1263 height 952
click at [34, 34] on button at bounding box center [33, 35] width 23 height 26
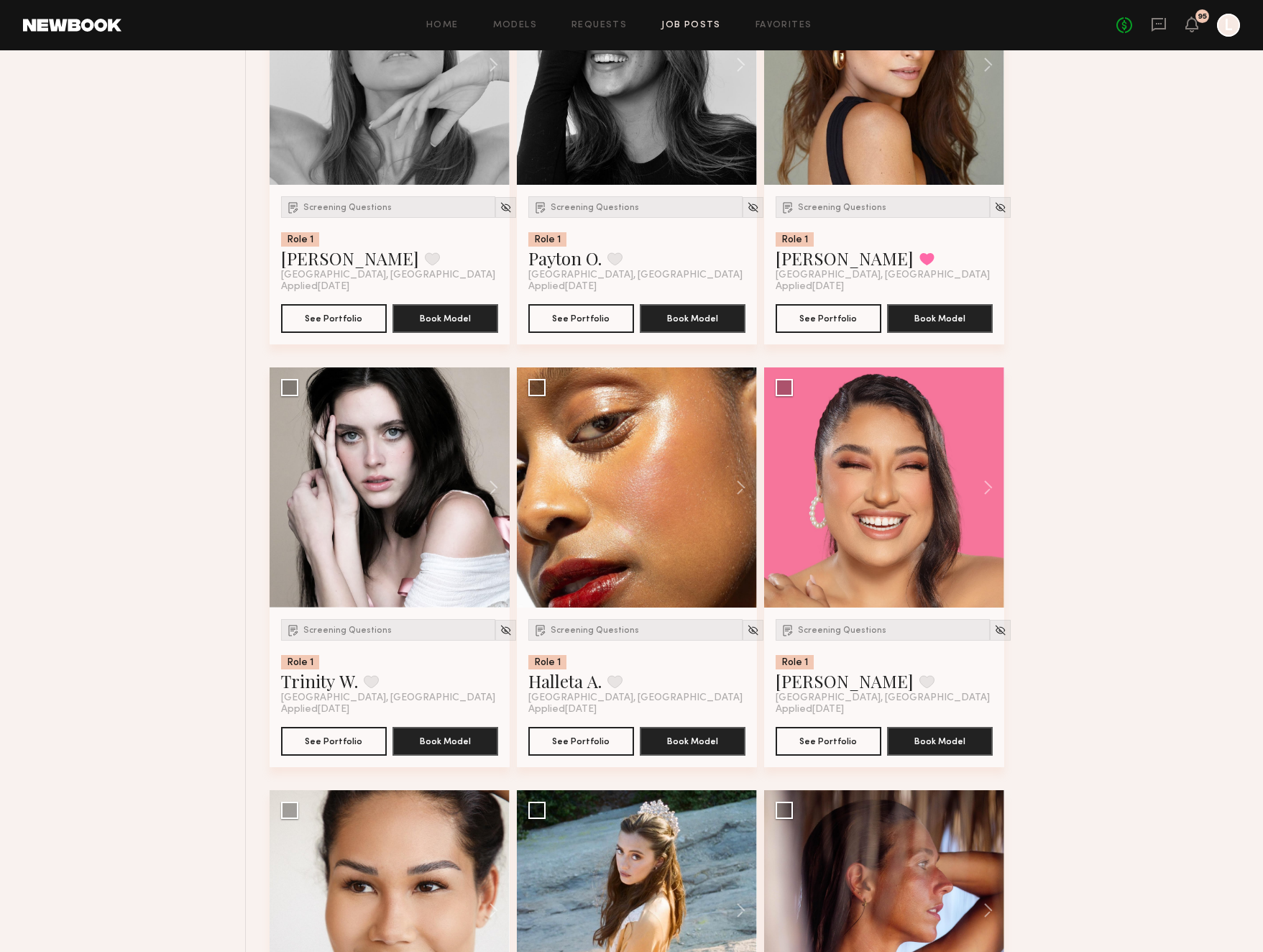
scroll to position [1693, 0]
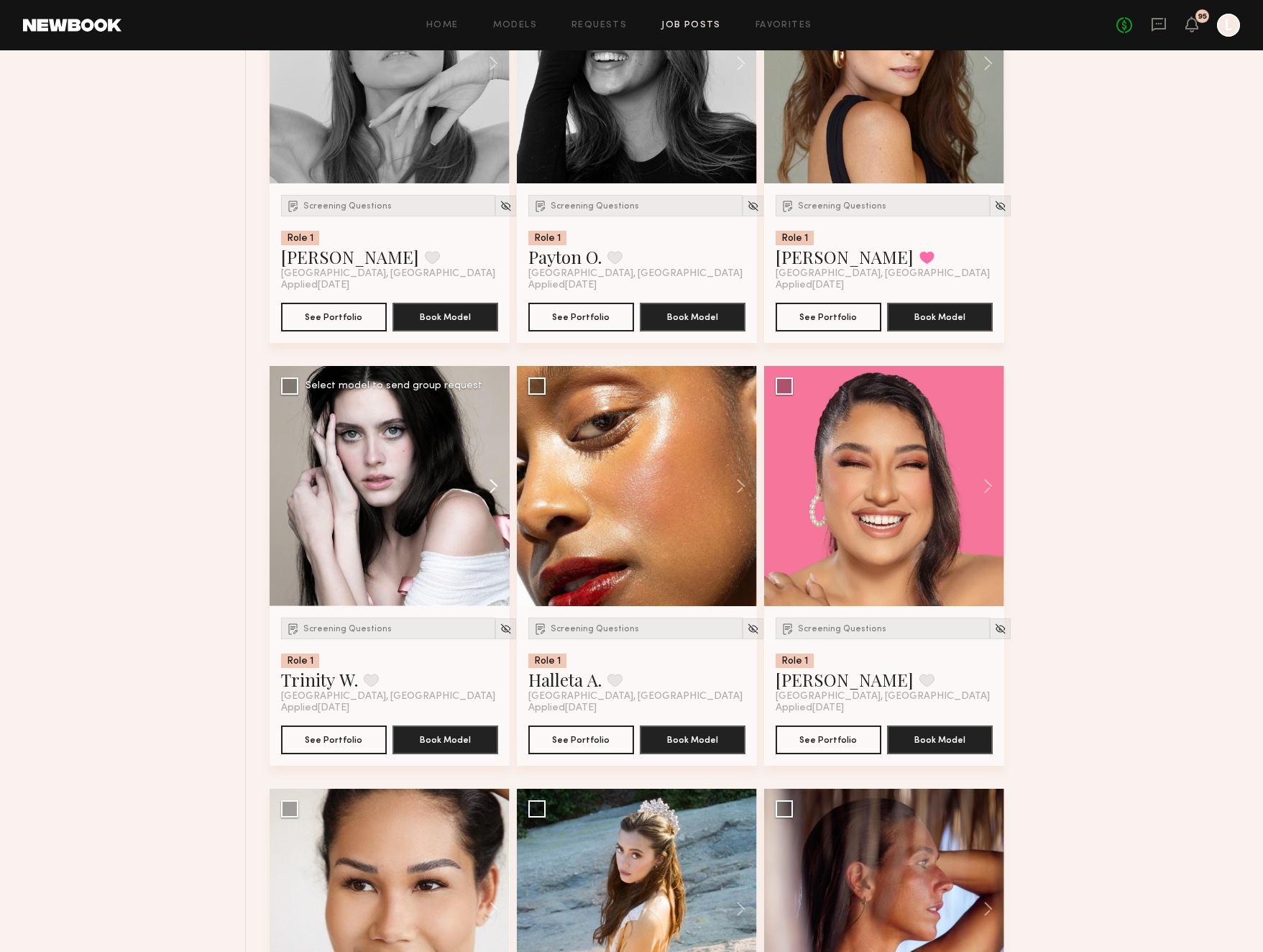
click at [496, 482] on button at bounding box center [486, 486] width 46 height 240
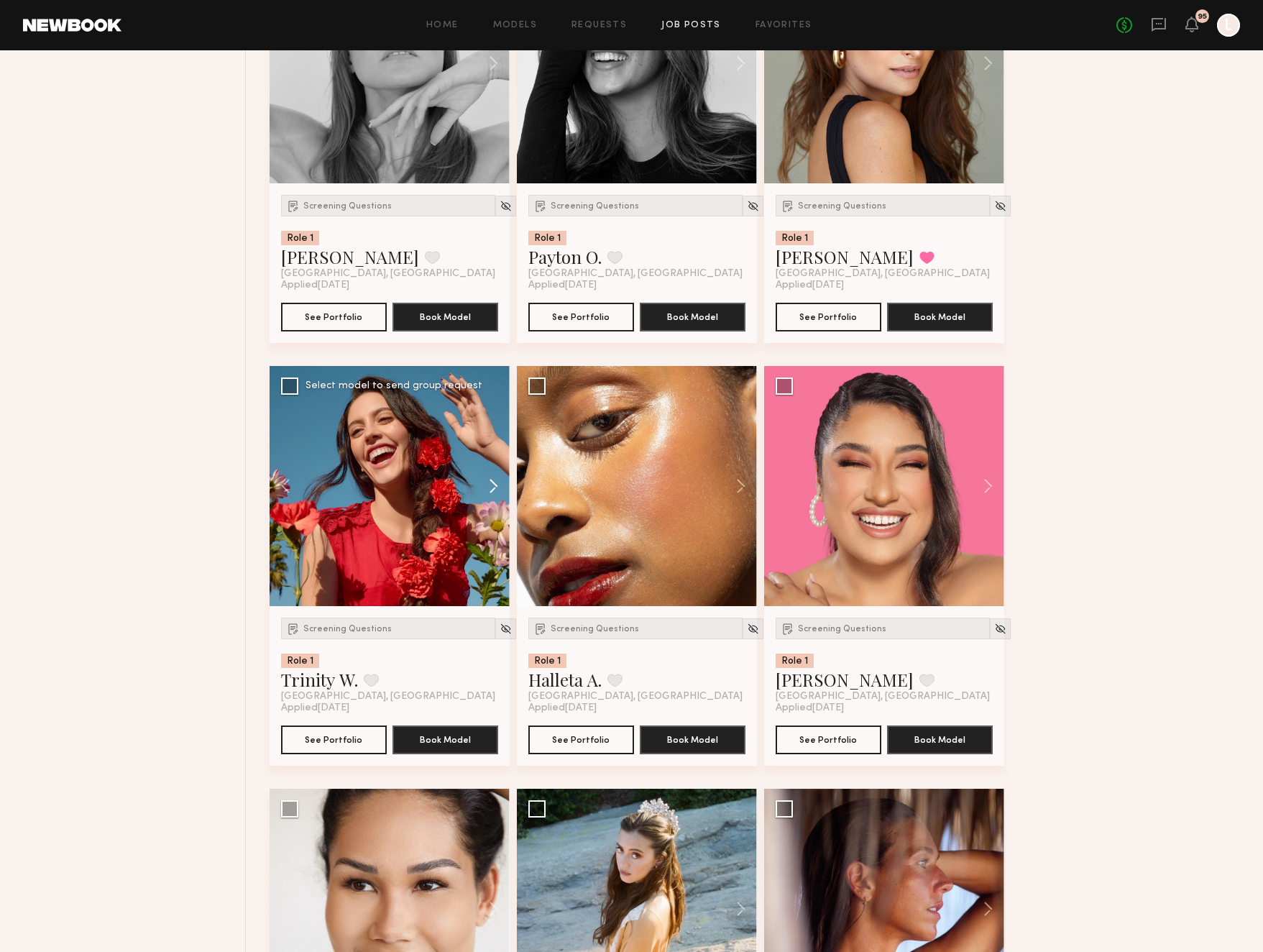
click at [496, 482] on button at bounding box center [486, 486] width 46 height 240
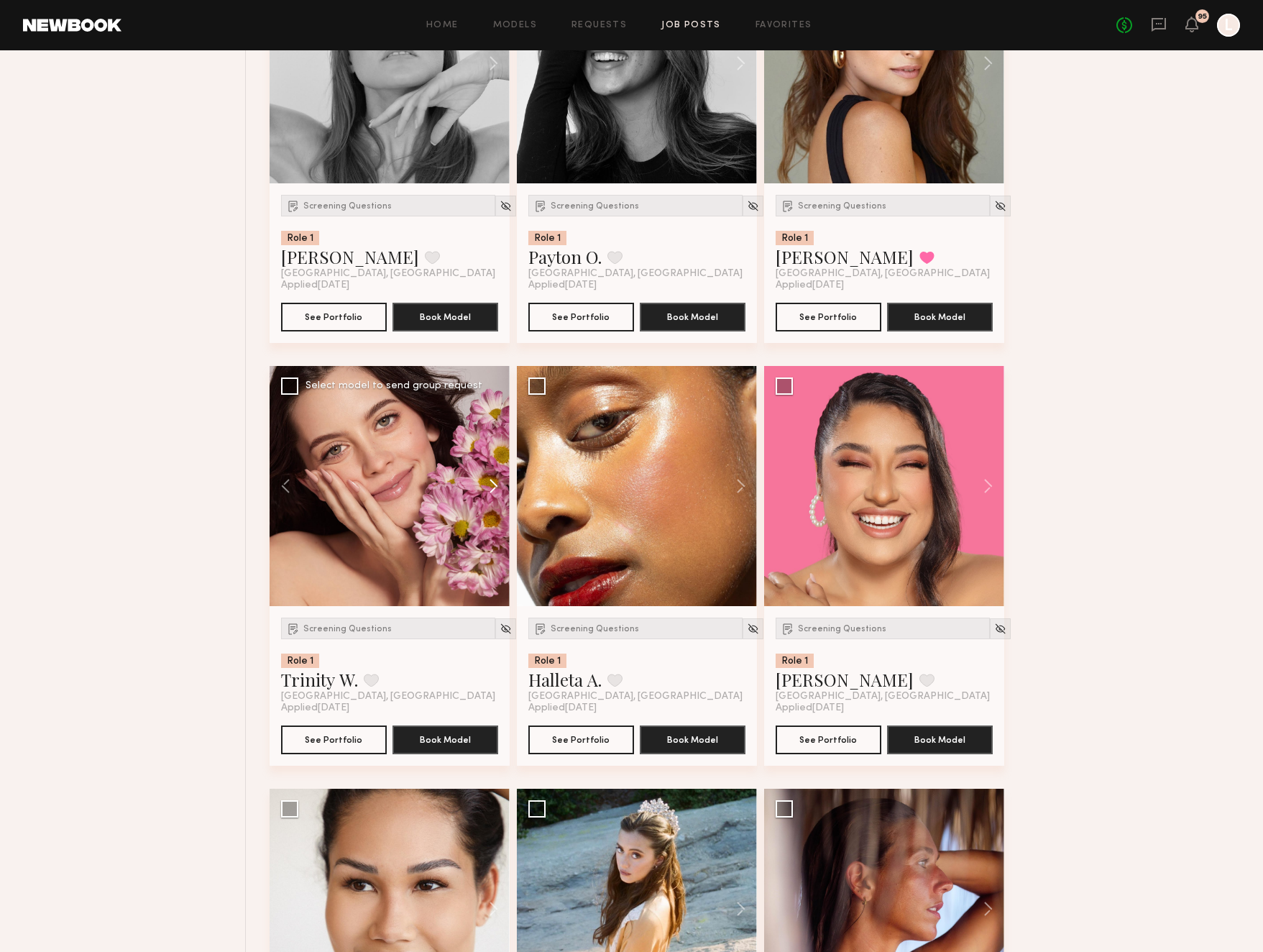
click at [496, 482] on button at bounding box center [486, 486] width 46 height 240
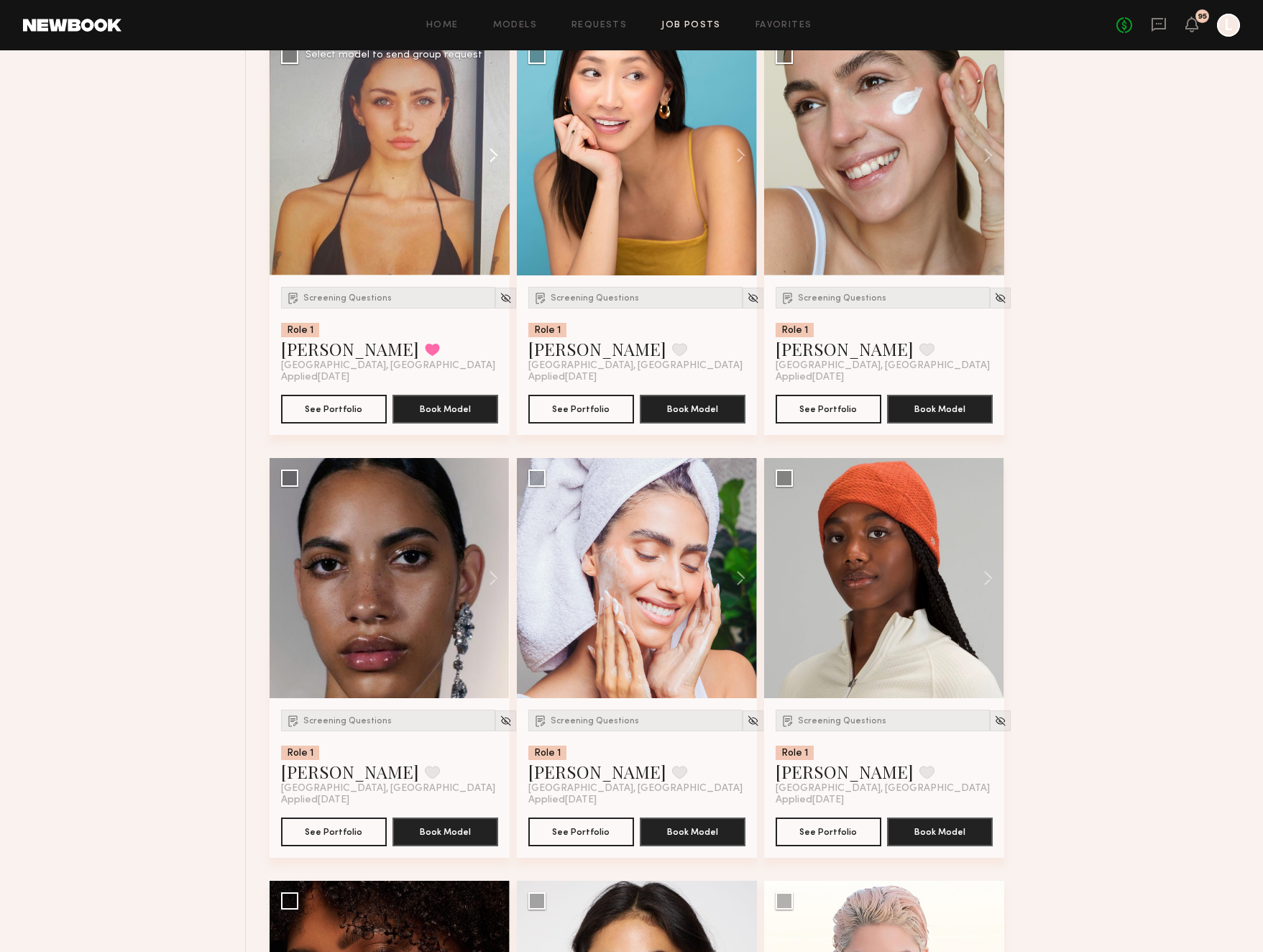
scroll to position [2870, 0]
click at [494, 156] on button at bounding box center [486, 155] width 46 height 240
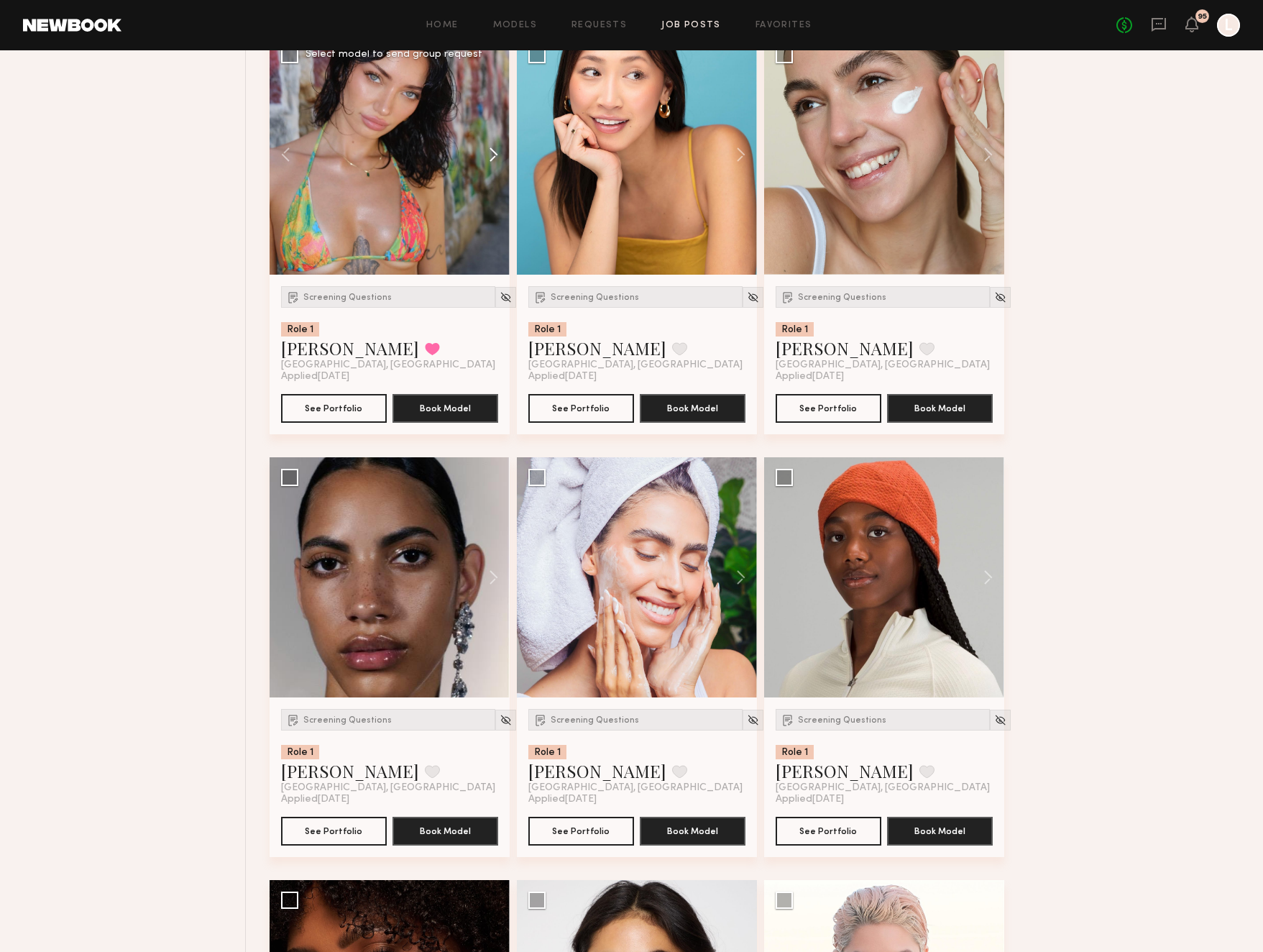
click at [494, 156] on button at bounding box center [486, 155] width 46 height 240
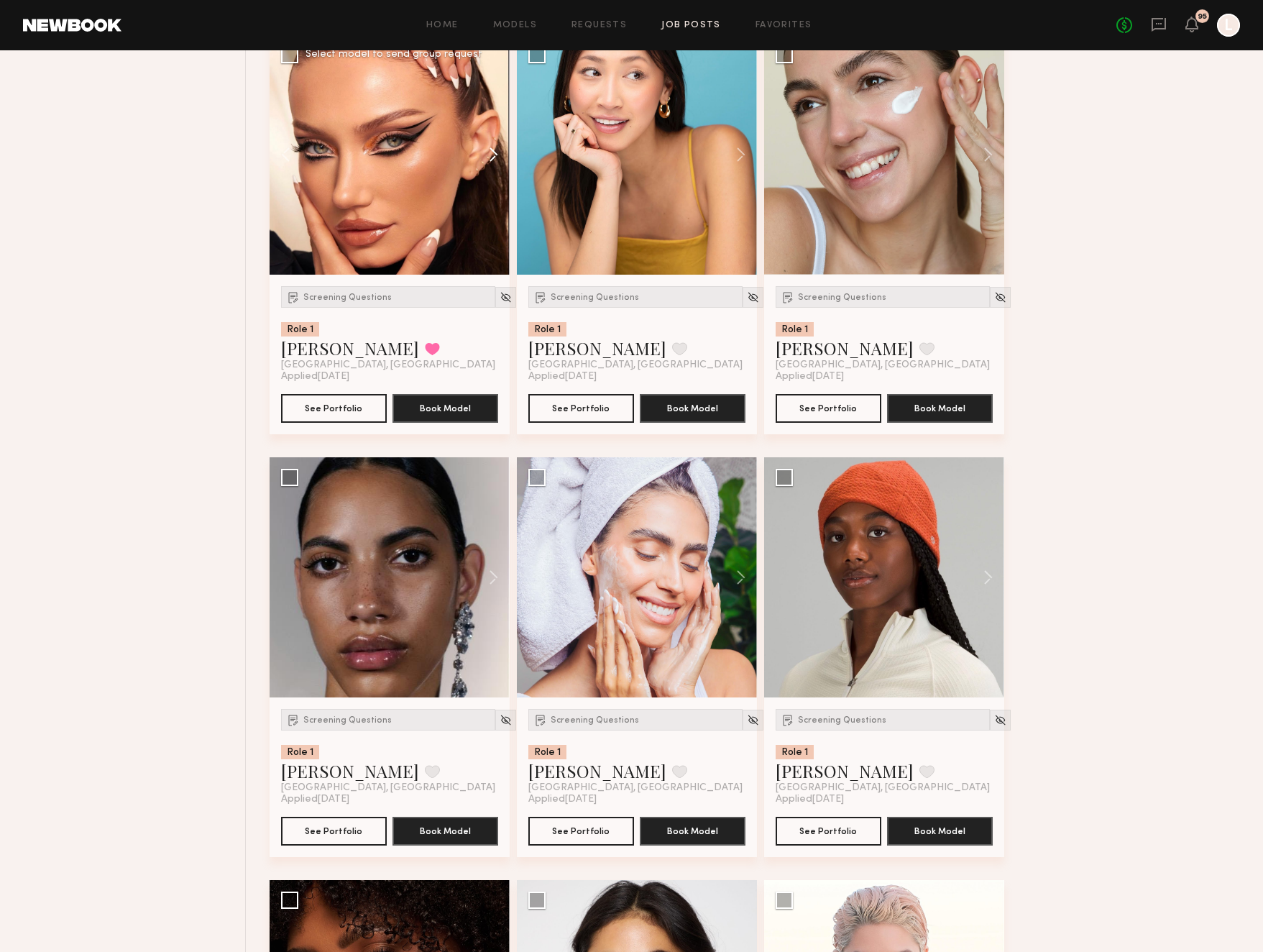
click at [494, 156] on button at bounding box center [486, 155] width 46 height 240
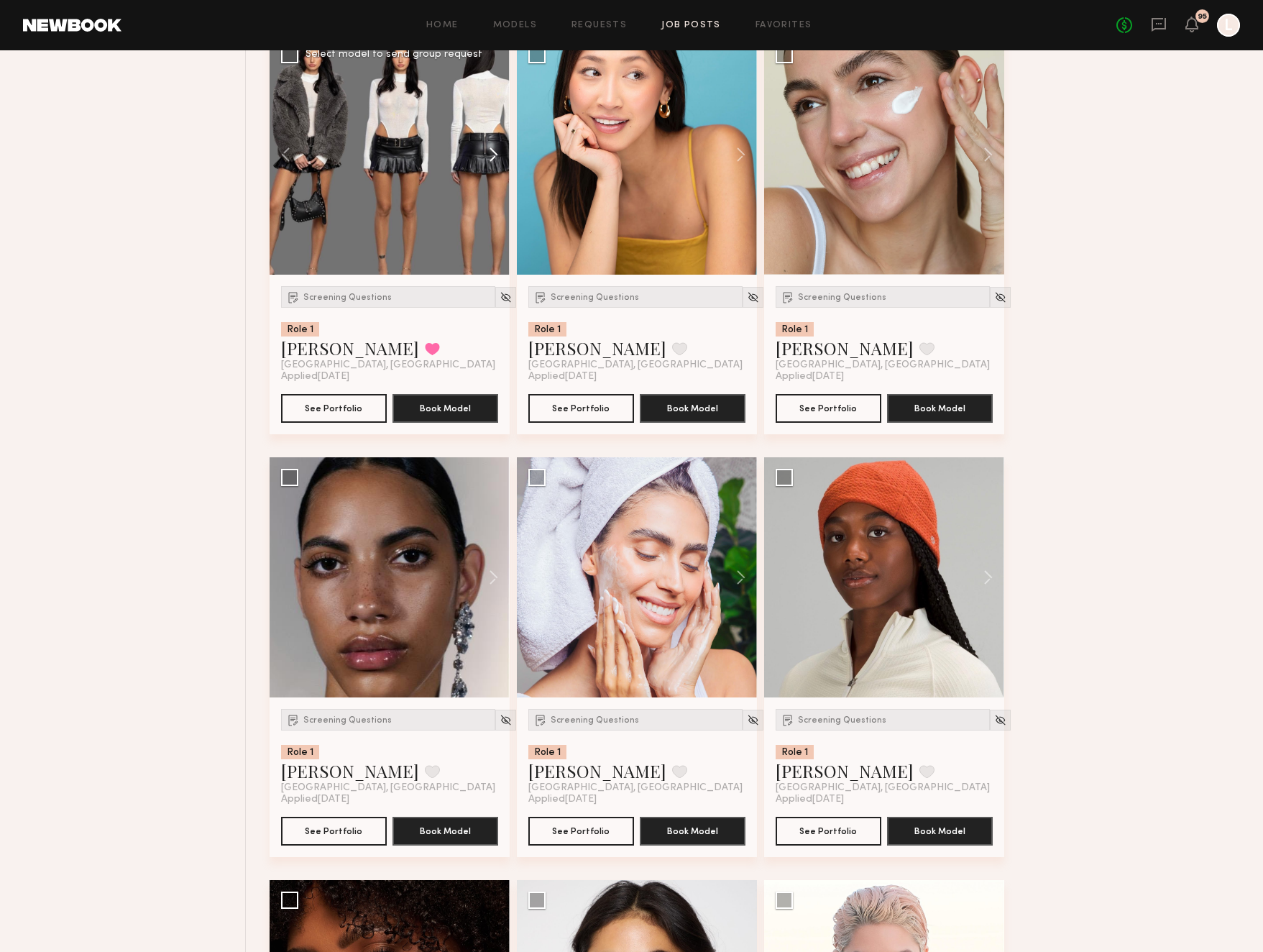
click at [494, 156] on button at bounding box center [486, 155] width 46 height 240
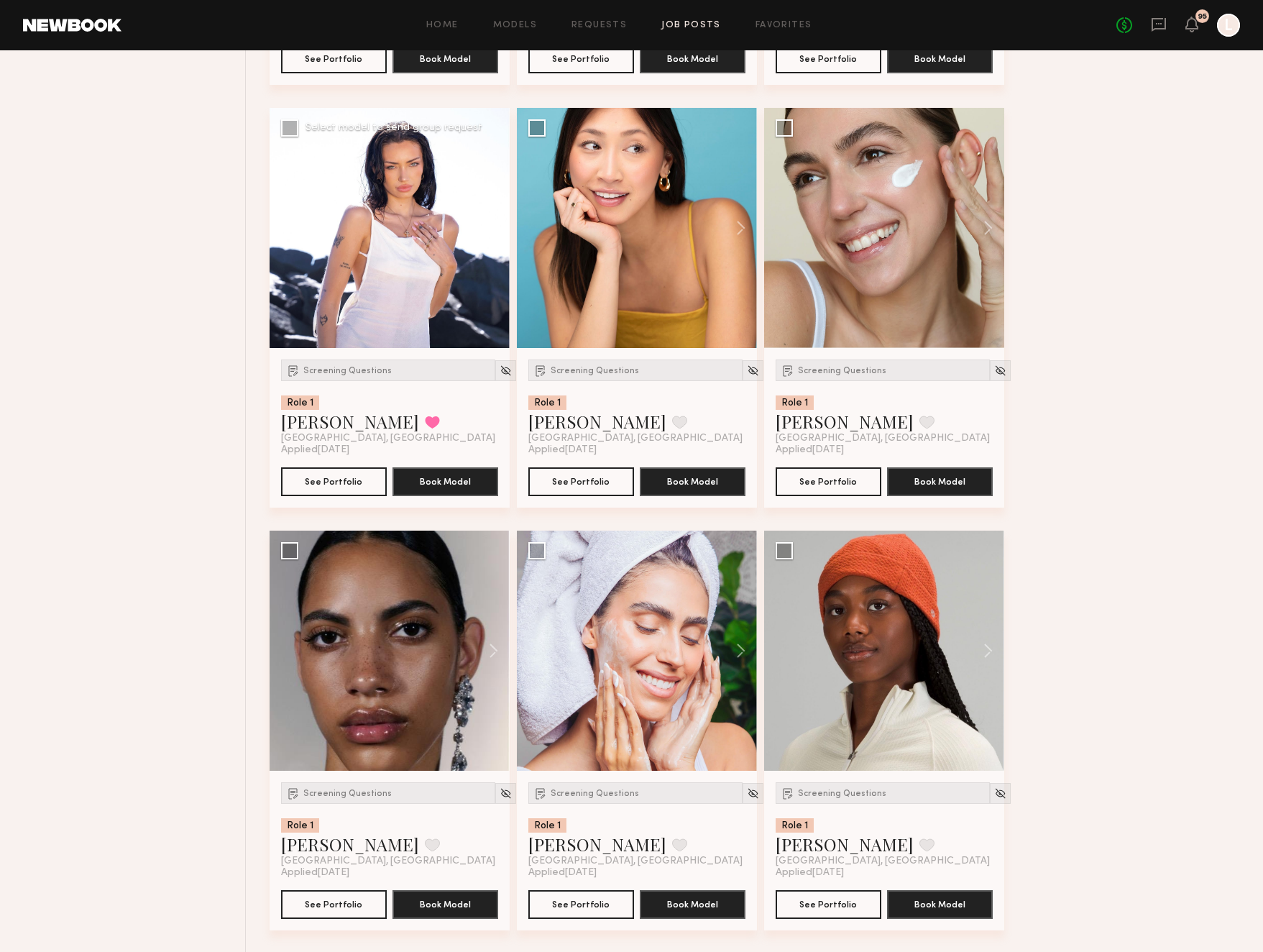
scroll to position [2792, 0]
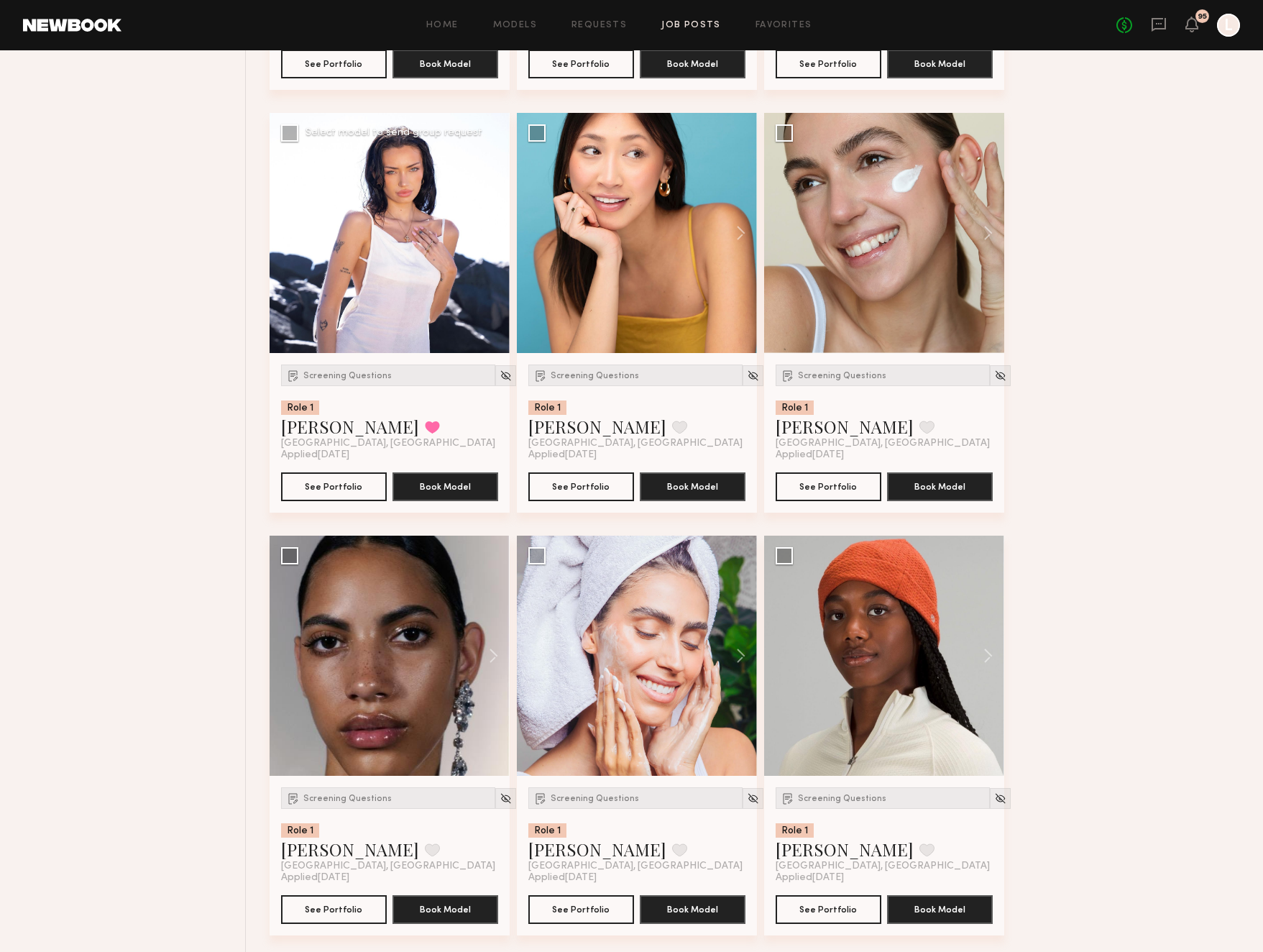
click at [494, 233] on button at bounding box center [486, 233] width 46 height 240
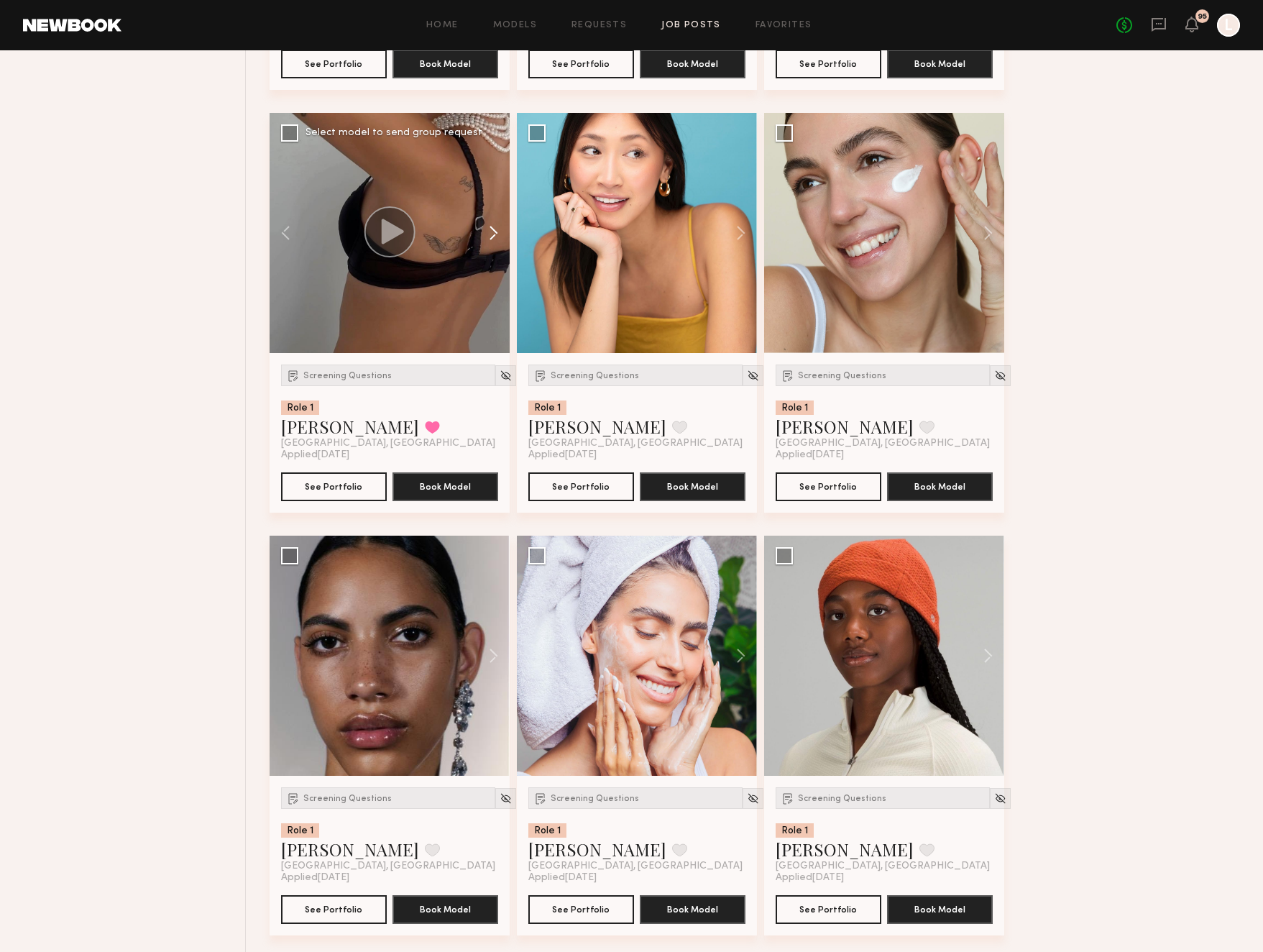
click at [494, 233] on button at bounding box center [486, 233] width 46 height 240
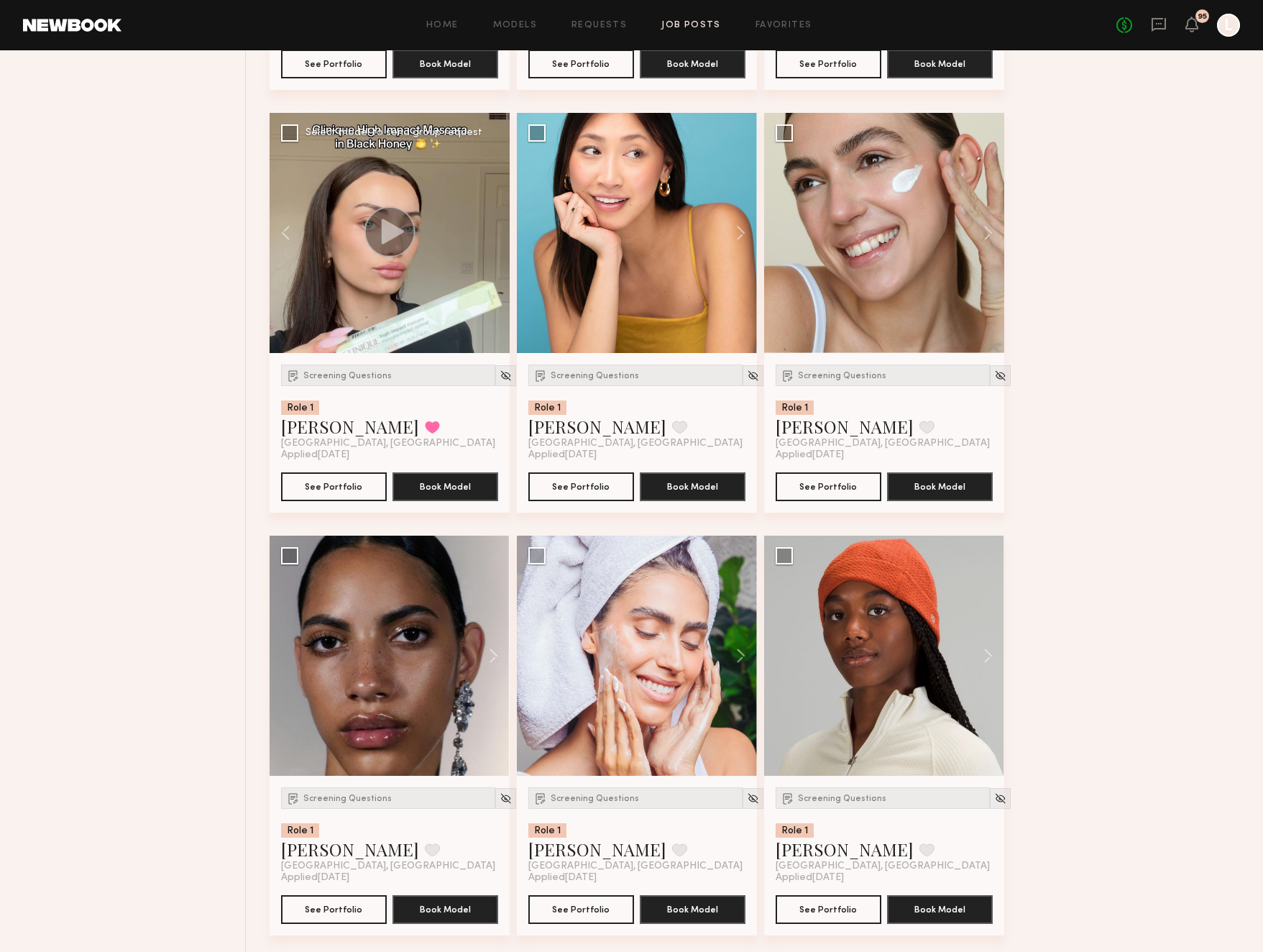
click at [494, 233] on div at bounding box center [389, 233] width 240 height 240
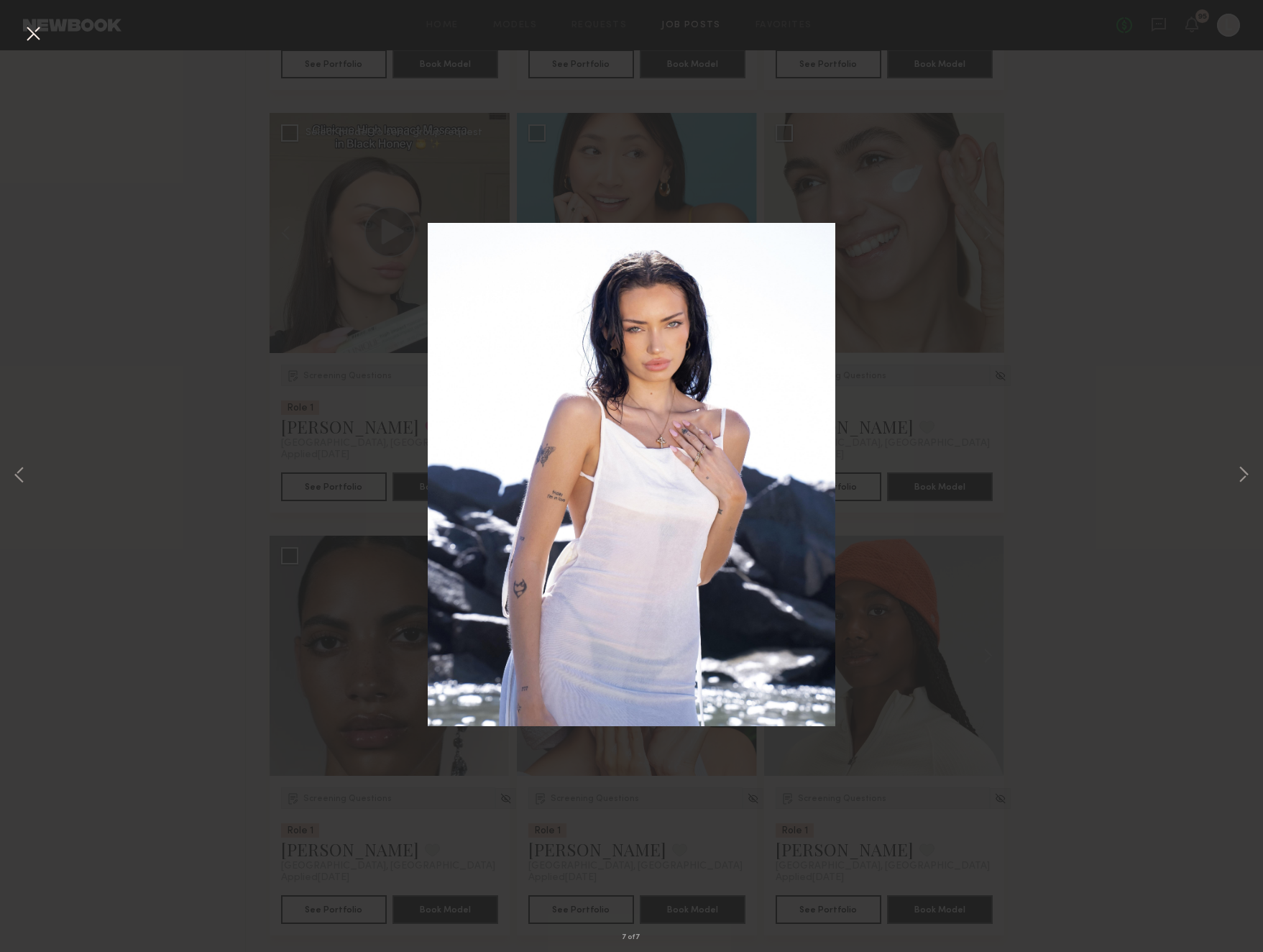
click at [270, 213] on div "7 of 7" at bounding box center [631, 476] width 1263 height 952
click at [42, 33] on button at bounding box center [33, 35] width 23 height 26
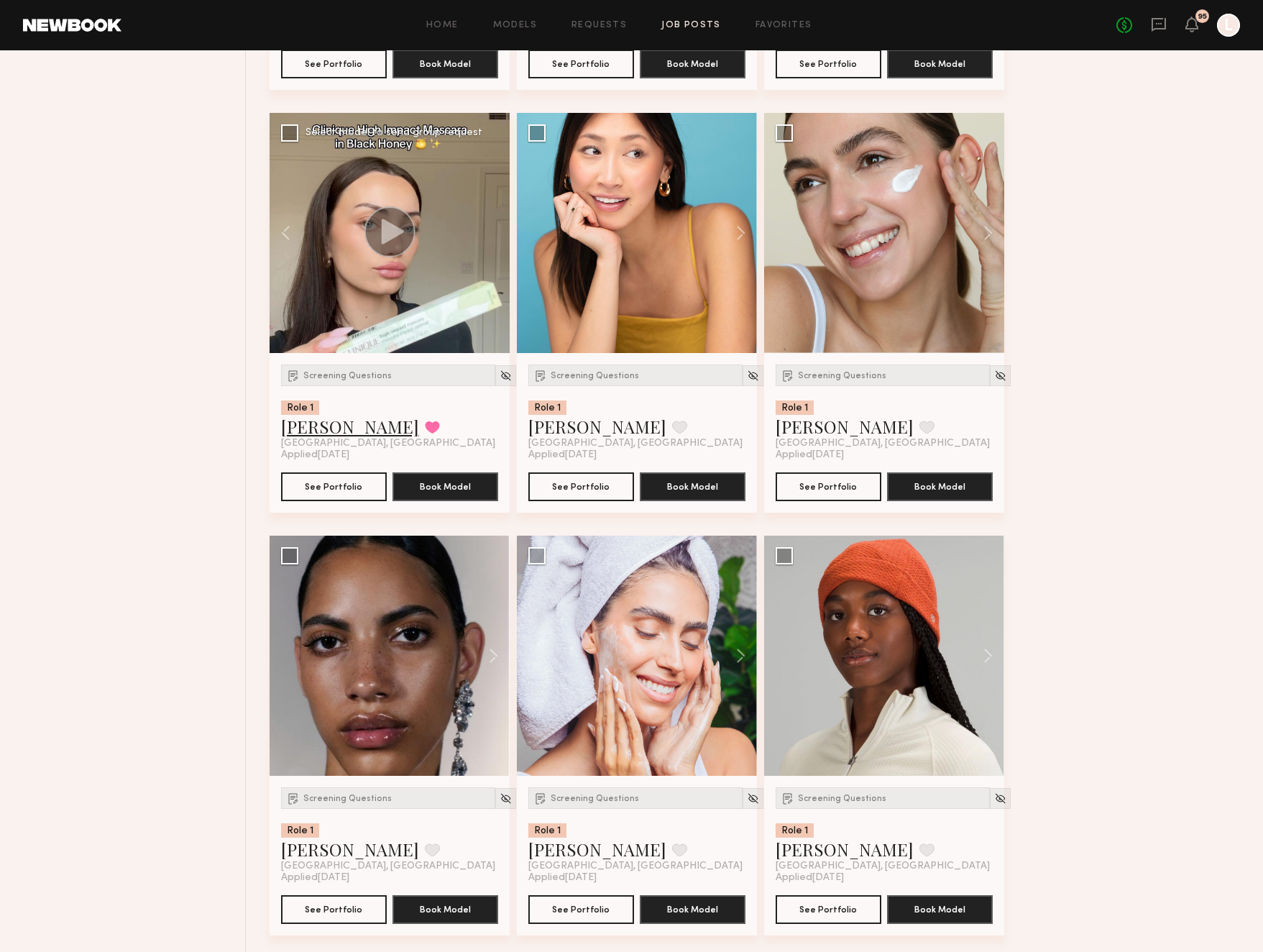
click at [328, 425] on link "Cristina L." at bounding box center [350, 426] width 138 height 23
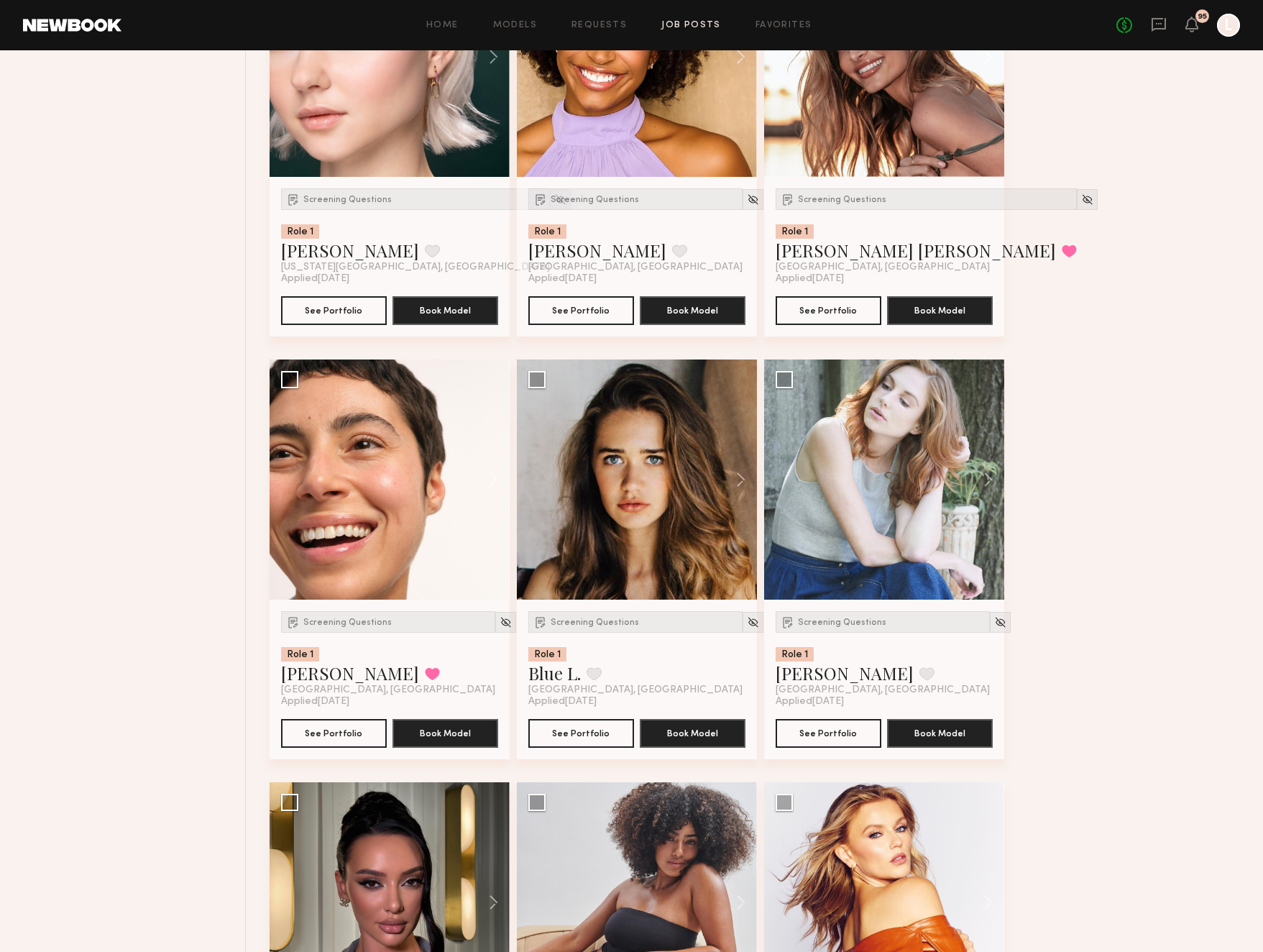
scroll to position [4679, 0]
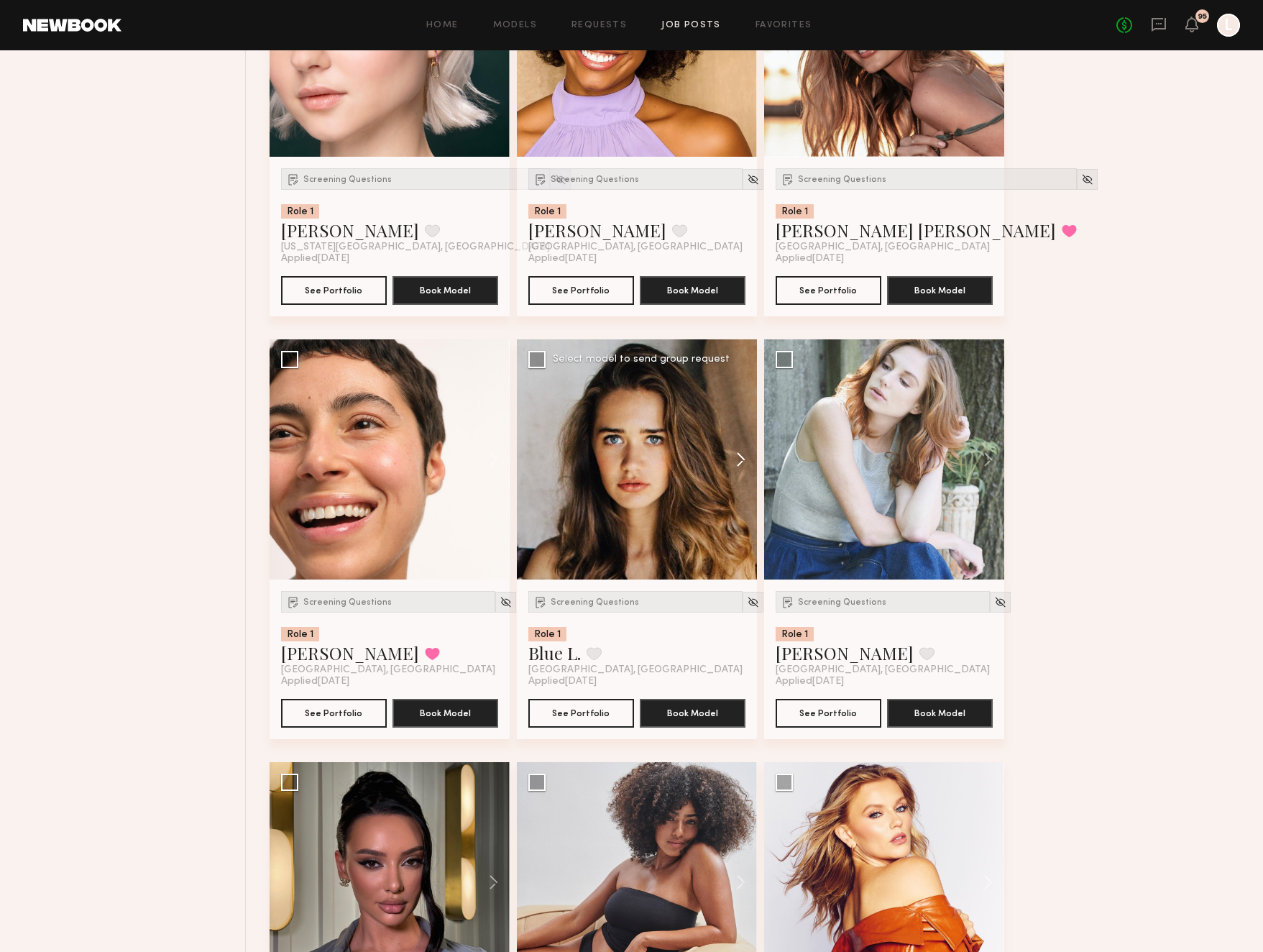
click at [741, 453] on button at bounding box center [733, 459] width 46 height 240
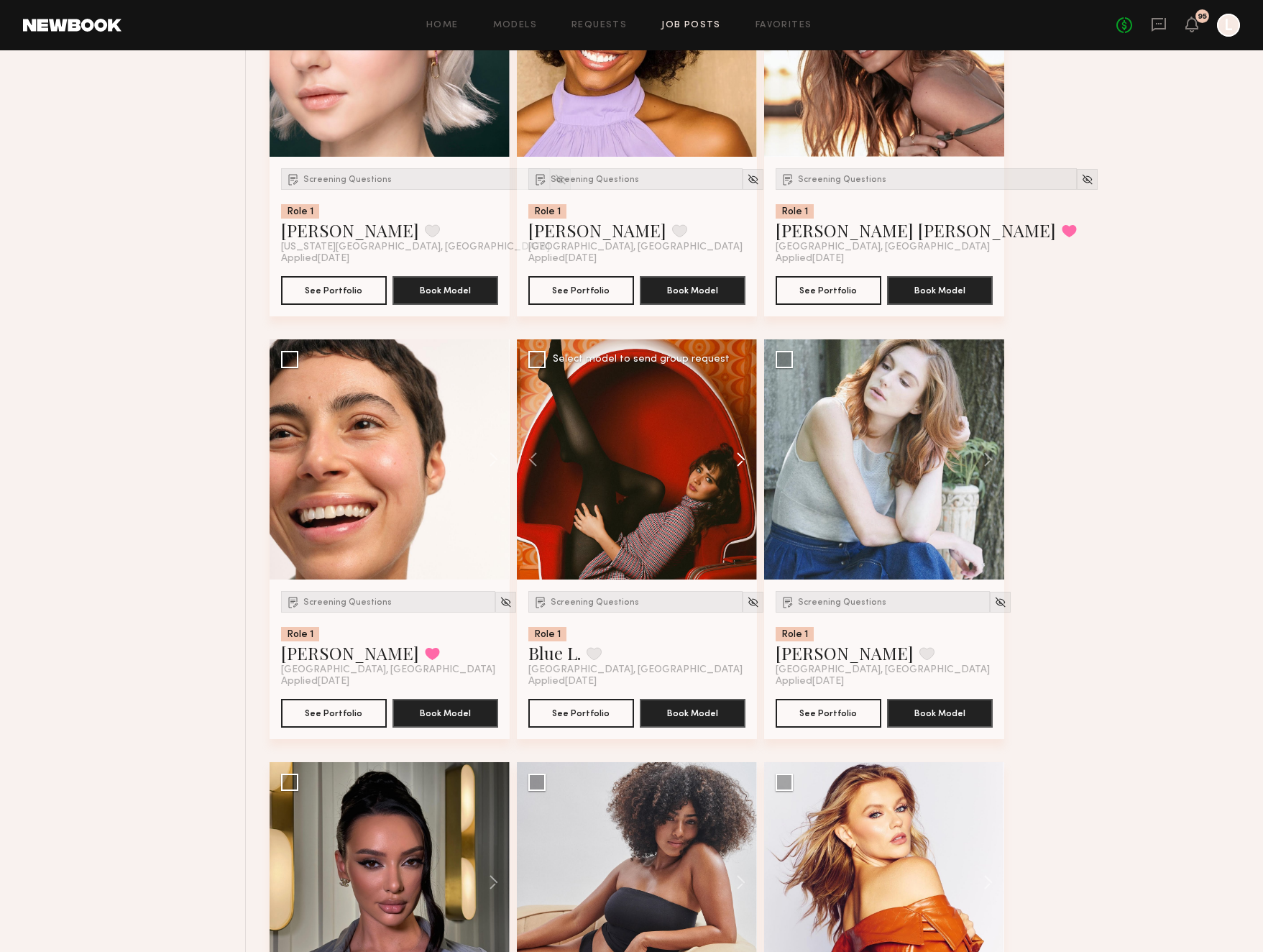
click at [741, 453] on button at bounding box center [733, 459] width 46 height 240
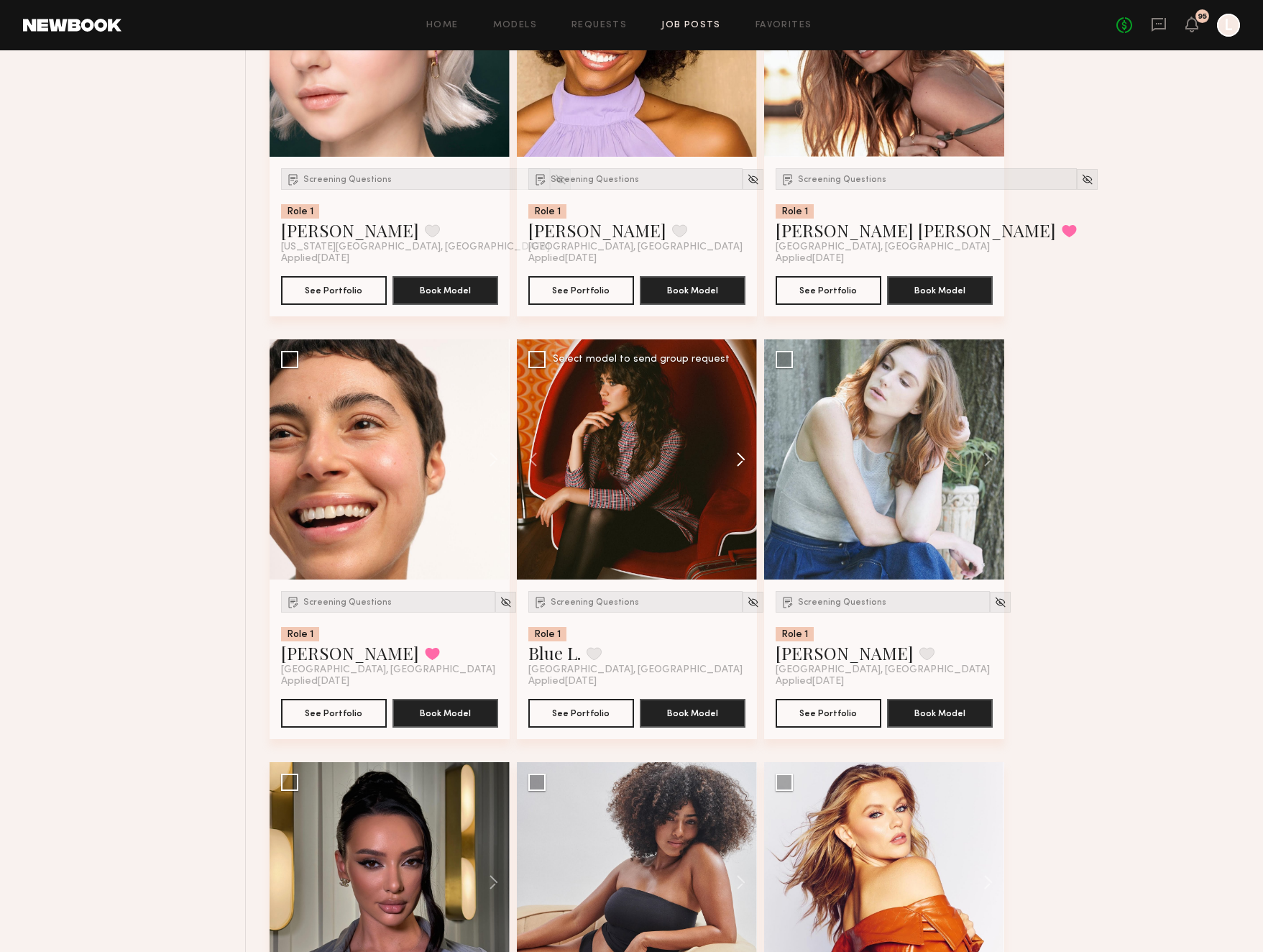
click at [741, 453] on button at bounding box center [733, 459] width 46 height 240
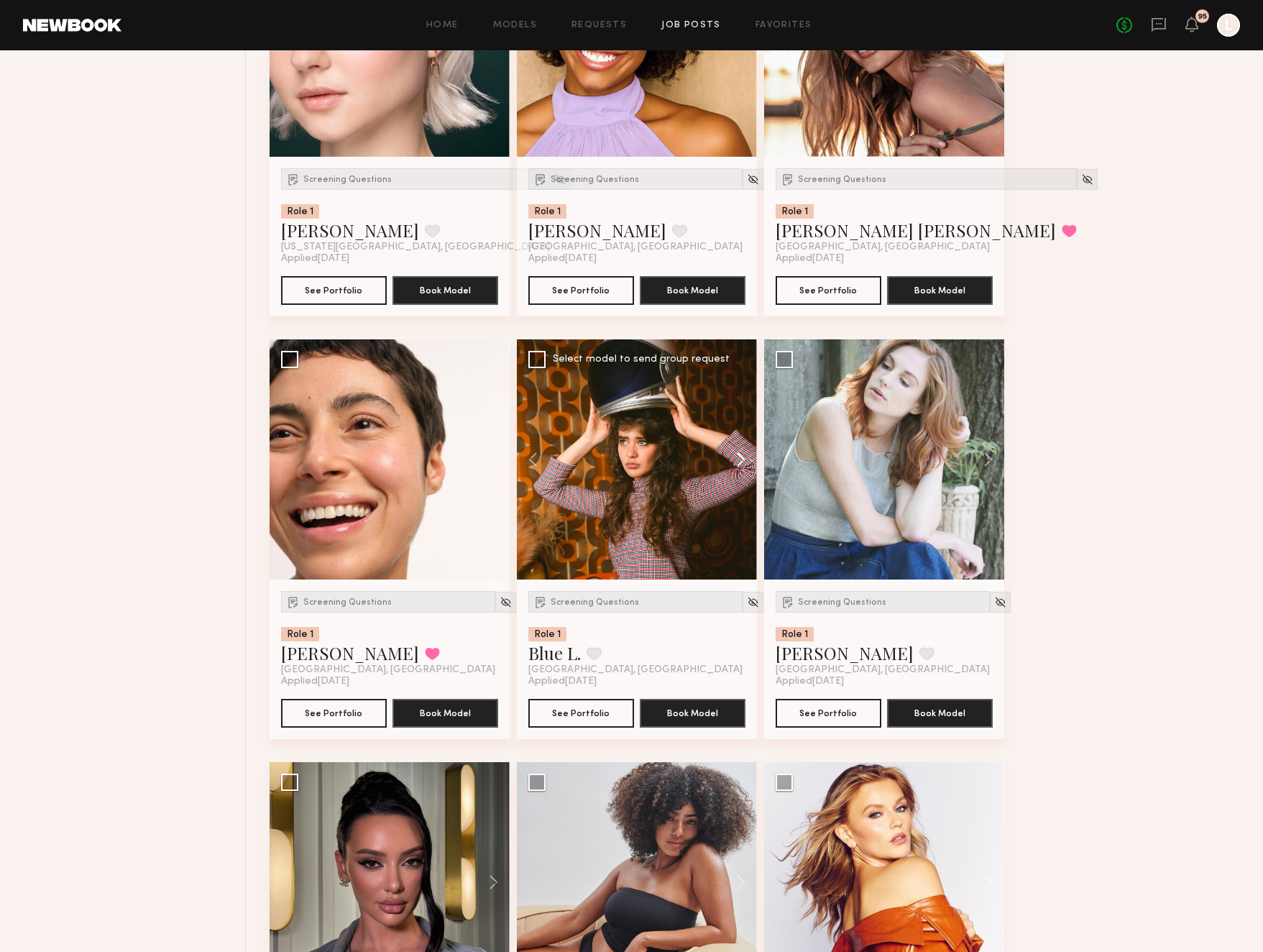
click at [741, 453] on button at bounding box center [733, 459] width 46 height 240
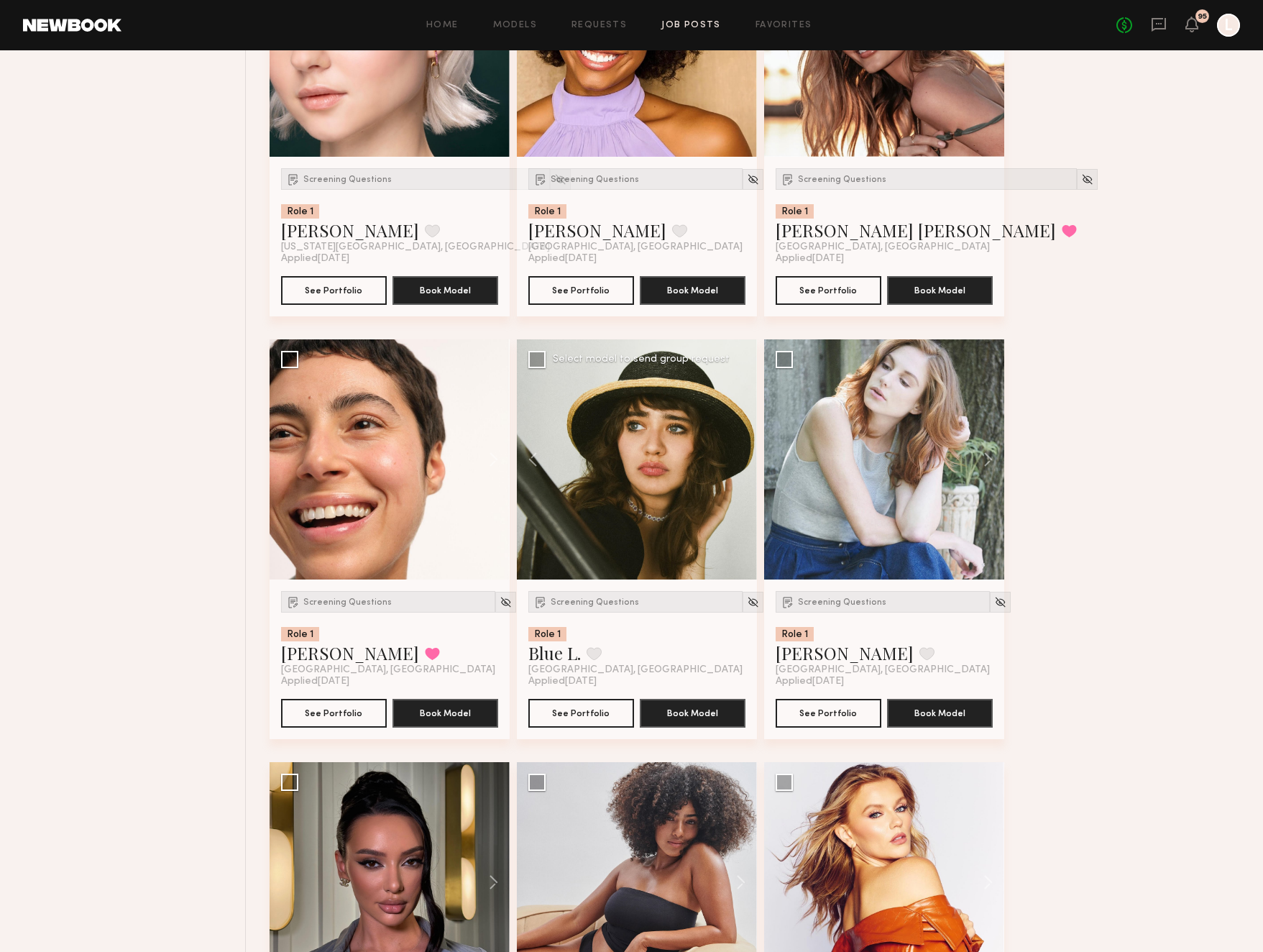
click at [741, 453] on div at bounding box center [637, 459] width 240 height 240
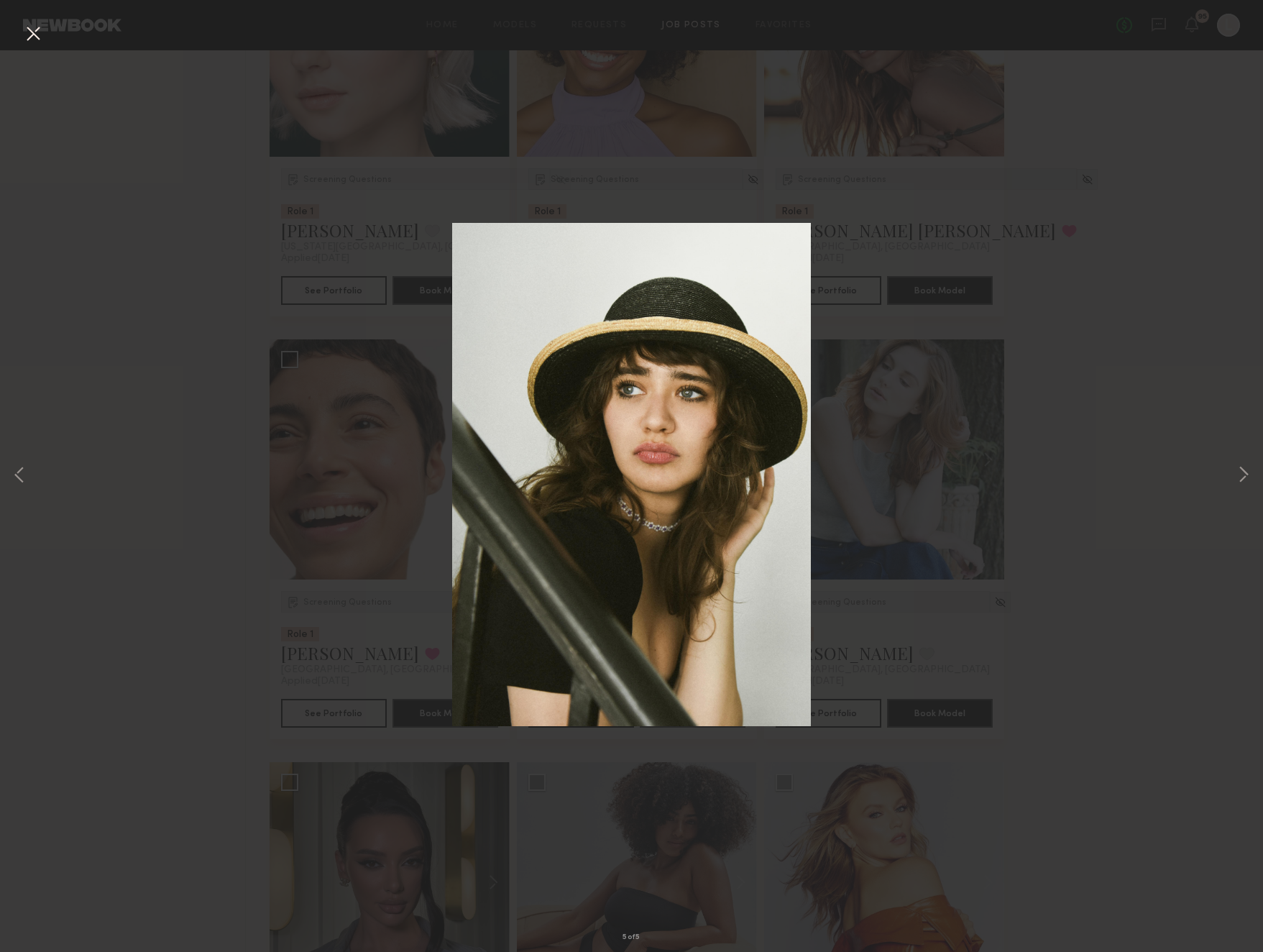
click at [1092, 351] on div "5 of 5" at bounding box center [631, 476] width 1263 height 952
drag, startPoint x: 1093, startPoint y: 351, endPoint x: 1100, endPoint y: 346, distance: 8.6
click at [1094, 351] on div "5 of 5" at bounding box center [631, 476] width 1263 height 952
drag, startPoint x: 21, startPoint y: 27, endPoint x: 28, endPoint y: 30, distance: 7.6
click at [23, 29] on div "5 of 5" at bounding box center [631, 476] width 1263 height 952
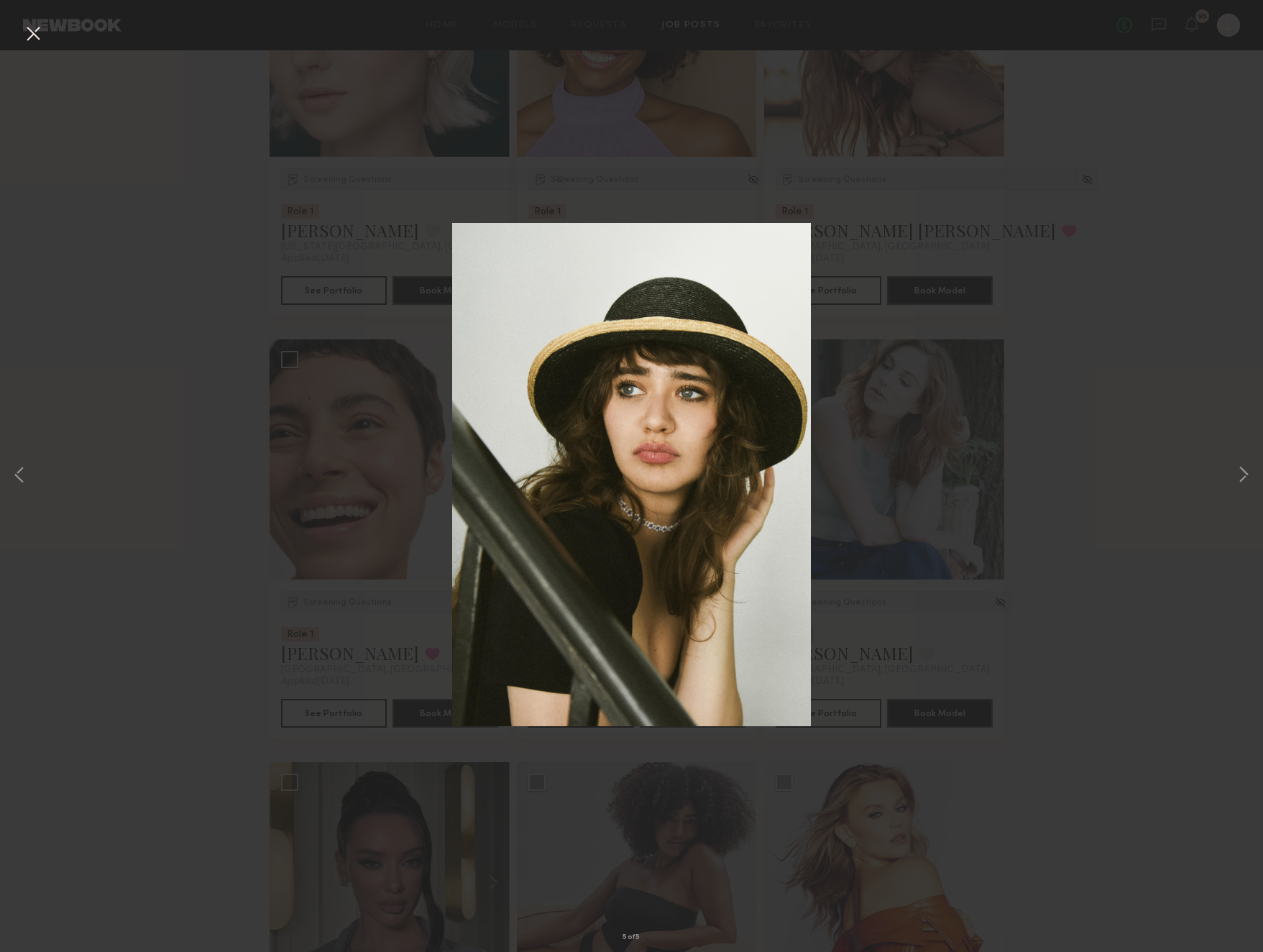
click at [34, 37] on button at bounding box center [33, 35] width 23 height 26
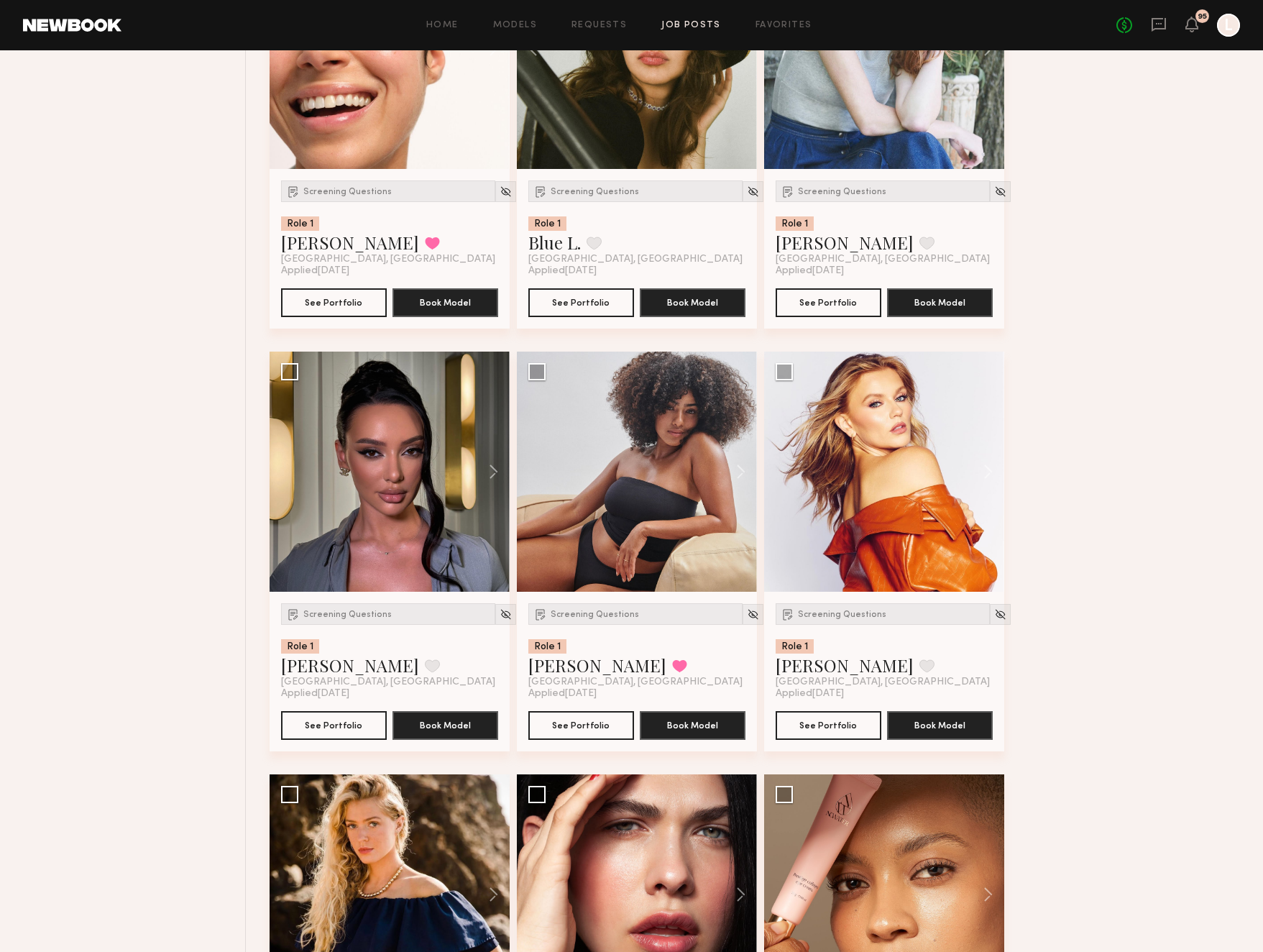
scroll to position [5131, 0]
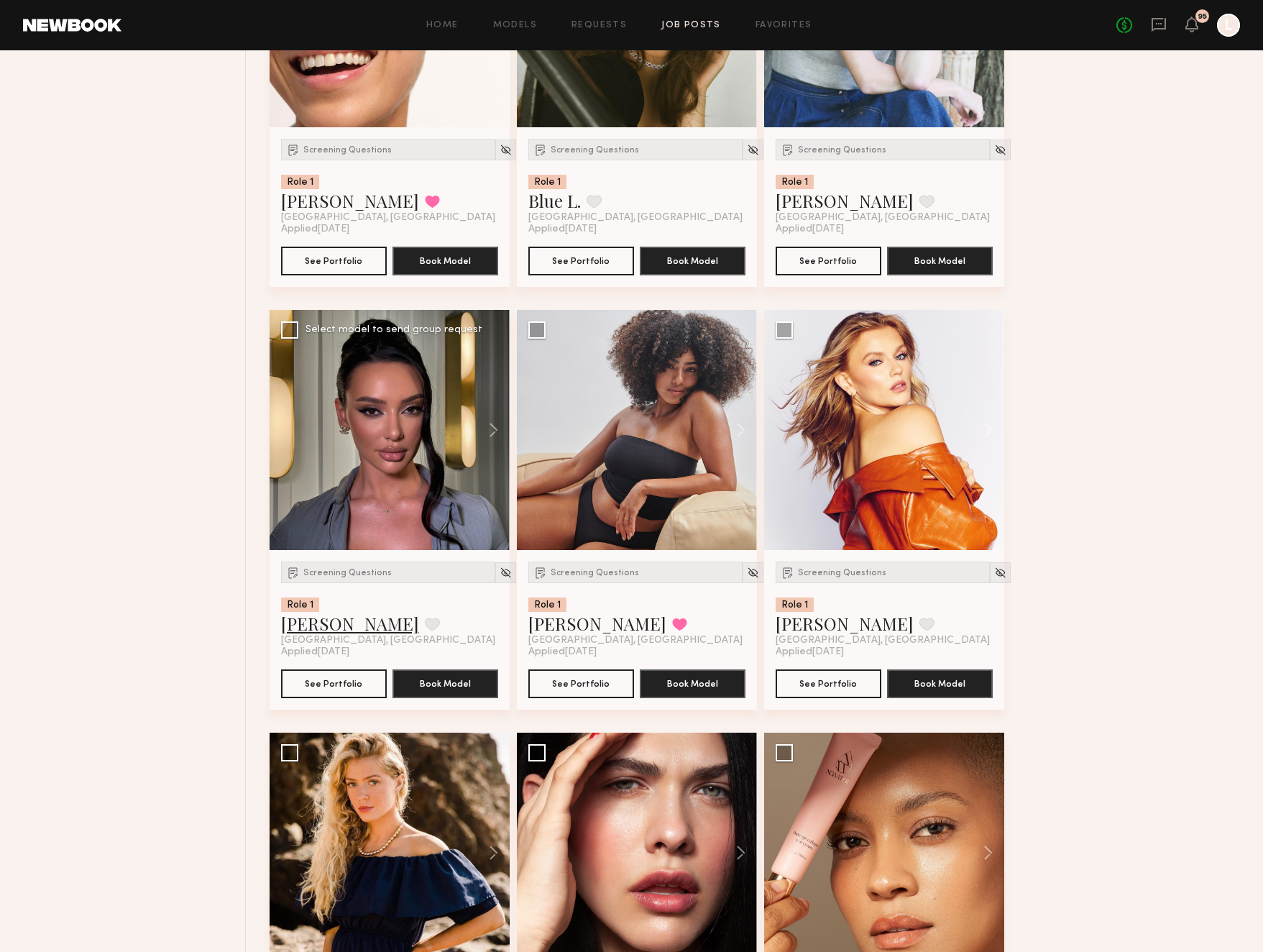
click at [314, 628] on link "Stassi W." at bounding box center [350, 623] width 138 height 23
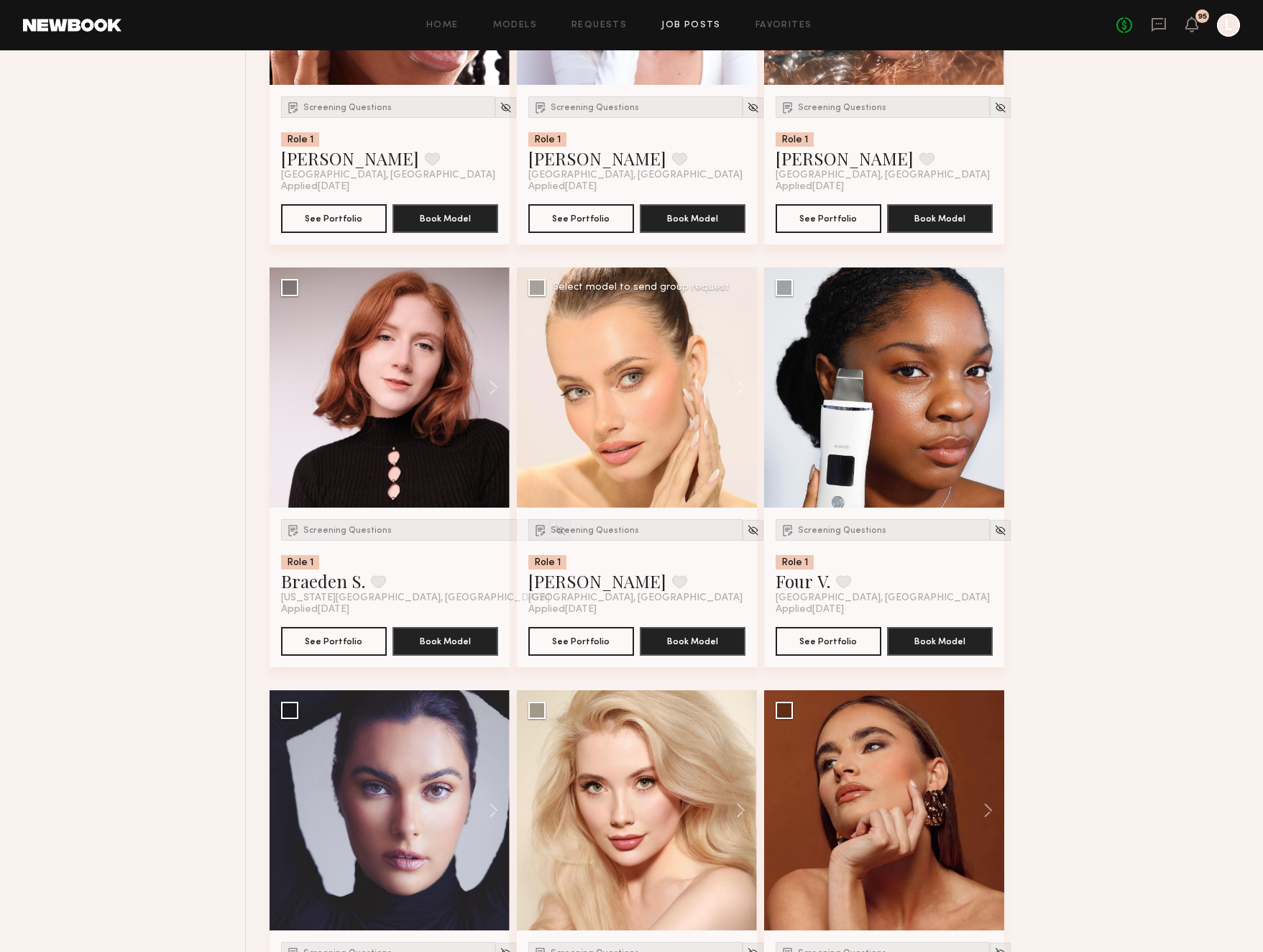
scroll to position [6442, 0]
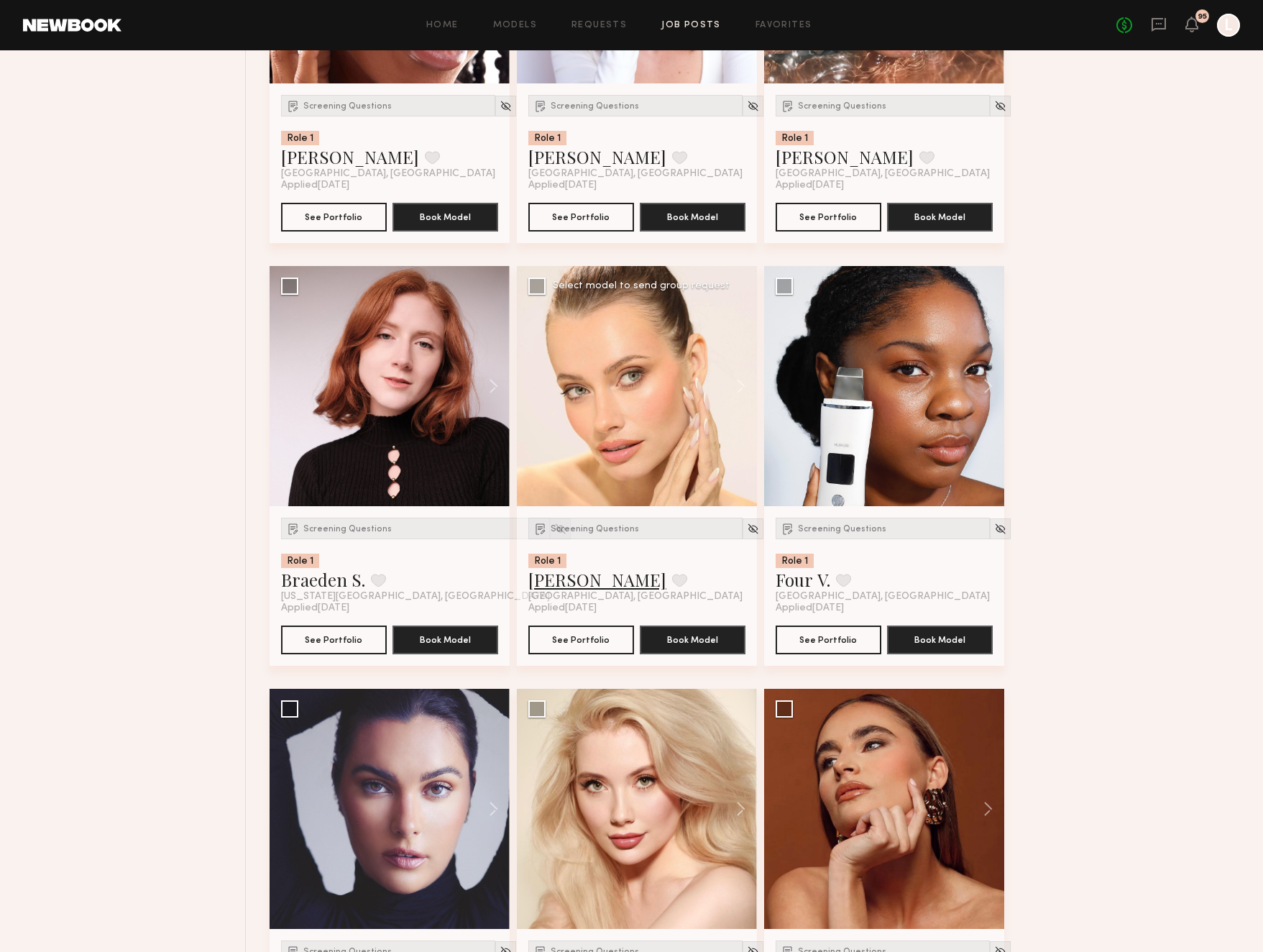
click at [548, 584] on link "Lilija T." at bounding box center [596, 580] width 138 height 23
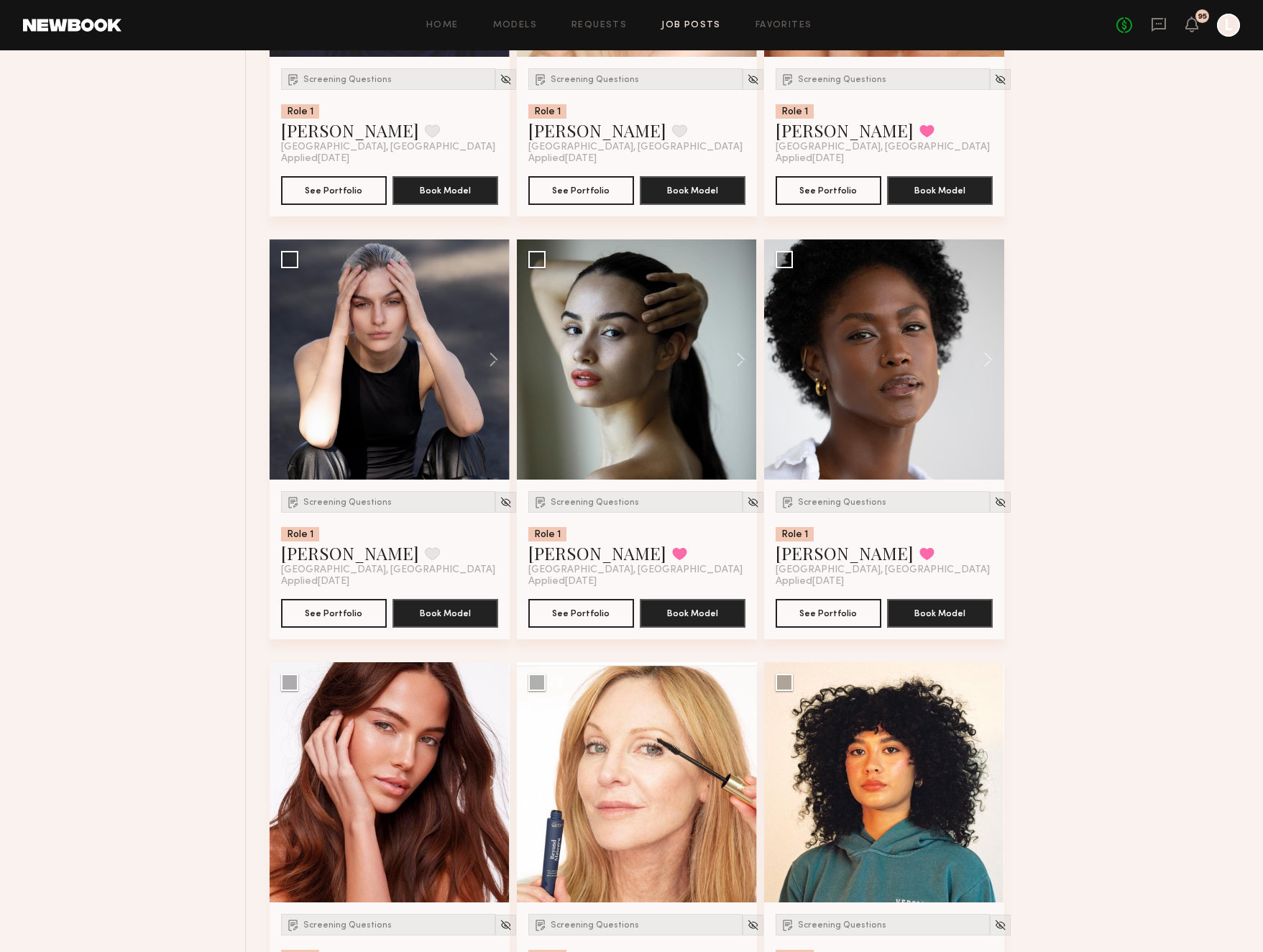
scroll to position [7315, 0]
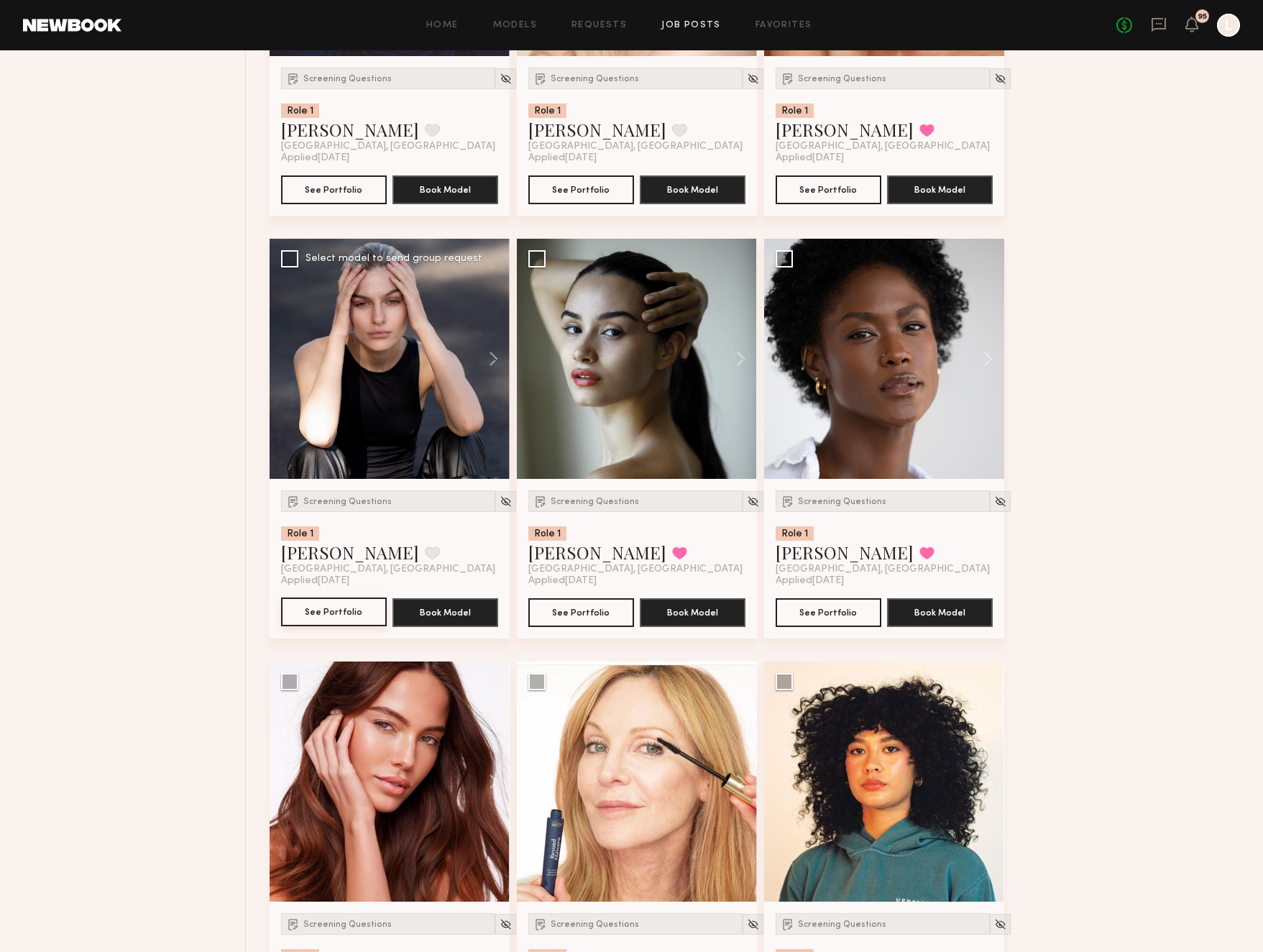
click at [322, 621] on button "See Portfolio" at bounding box center [334, 612] width 106 height 29
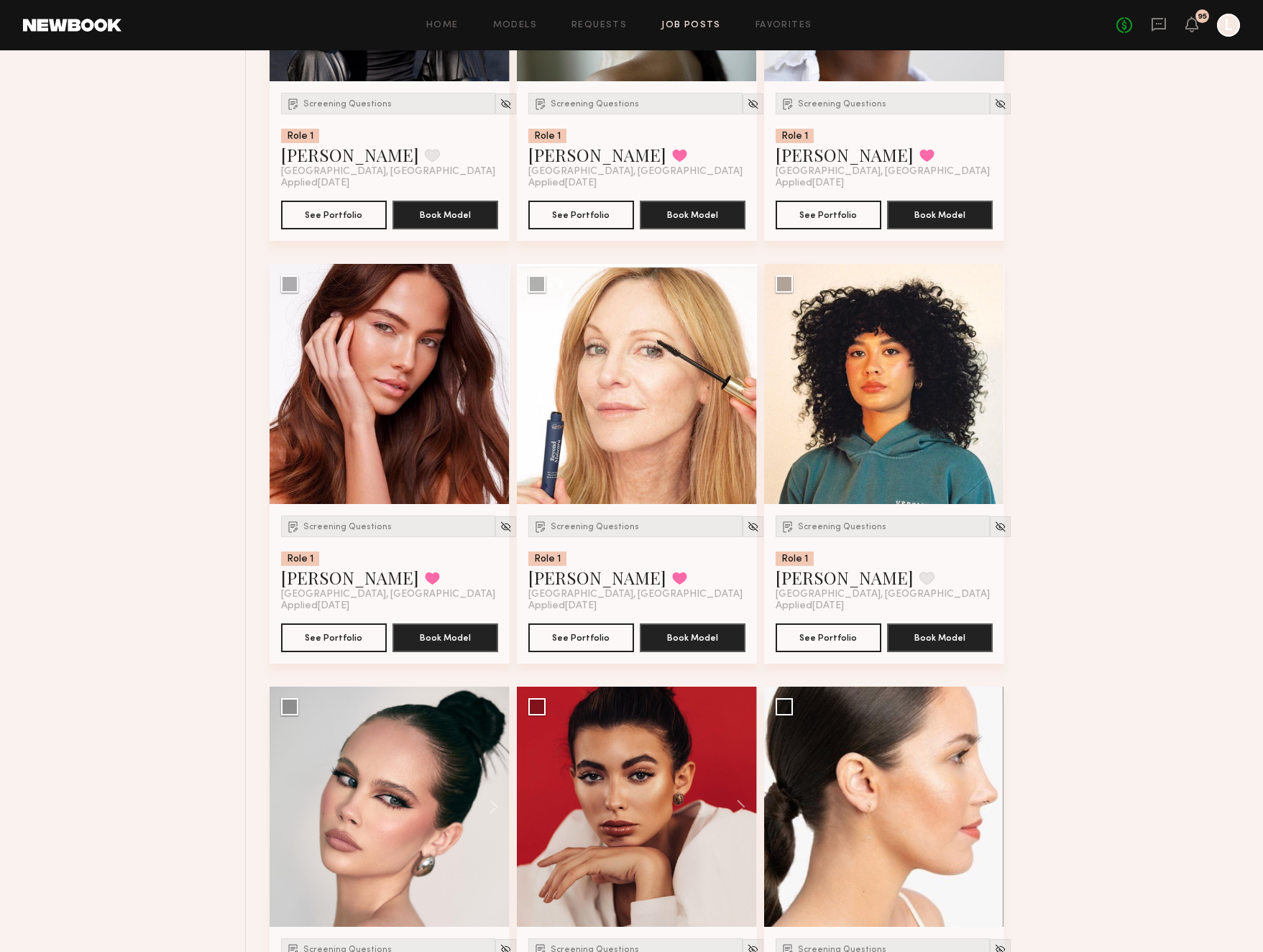
scroll to position [7719, 0]
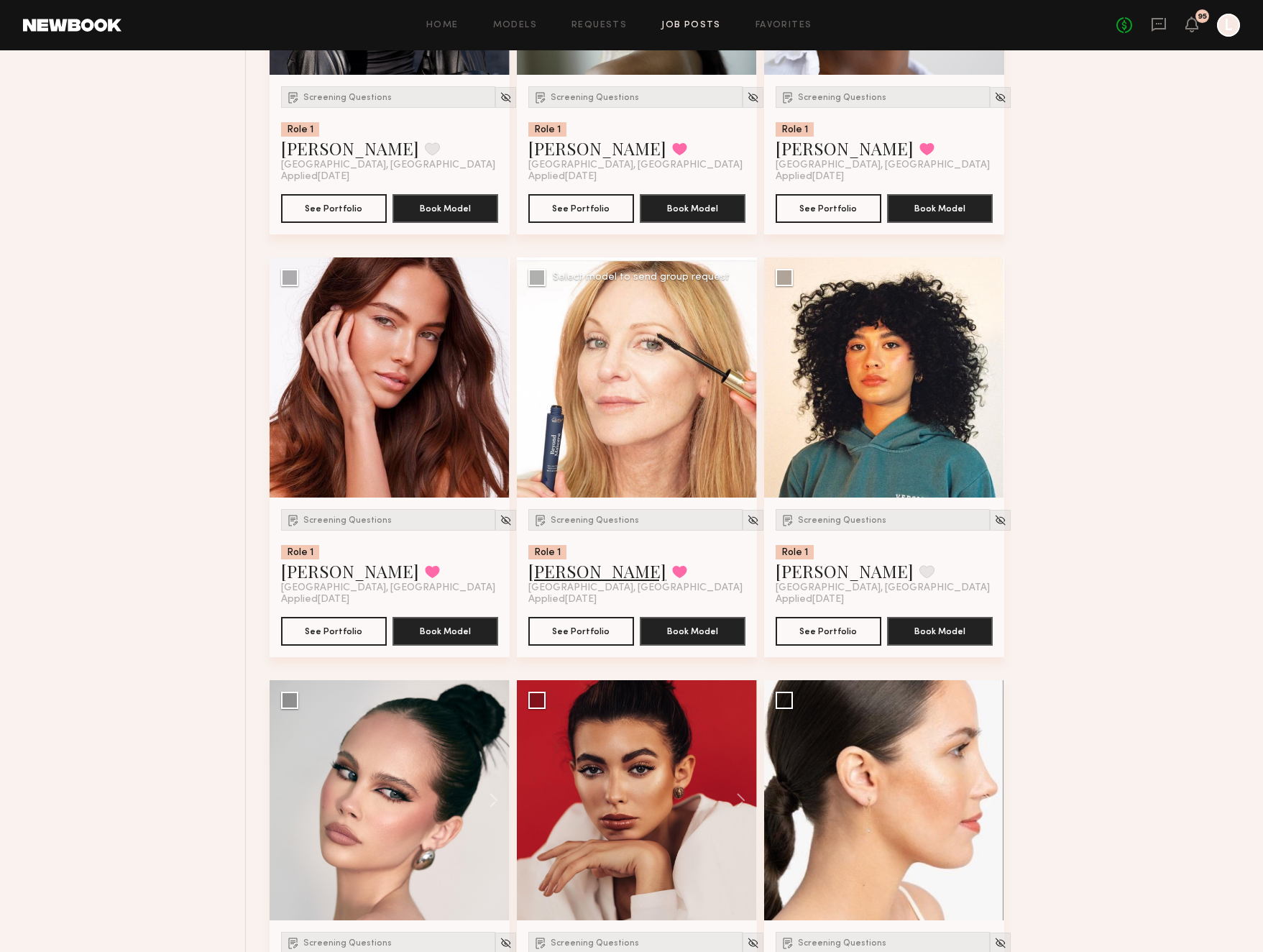
click at [546, 574] on link "Avis W." at bounding box center [596, 571] width 138 height 23
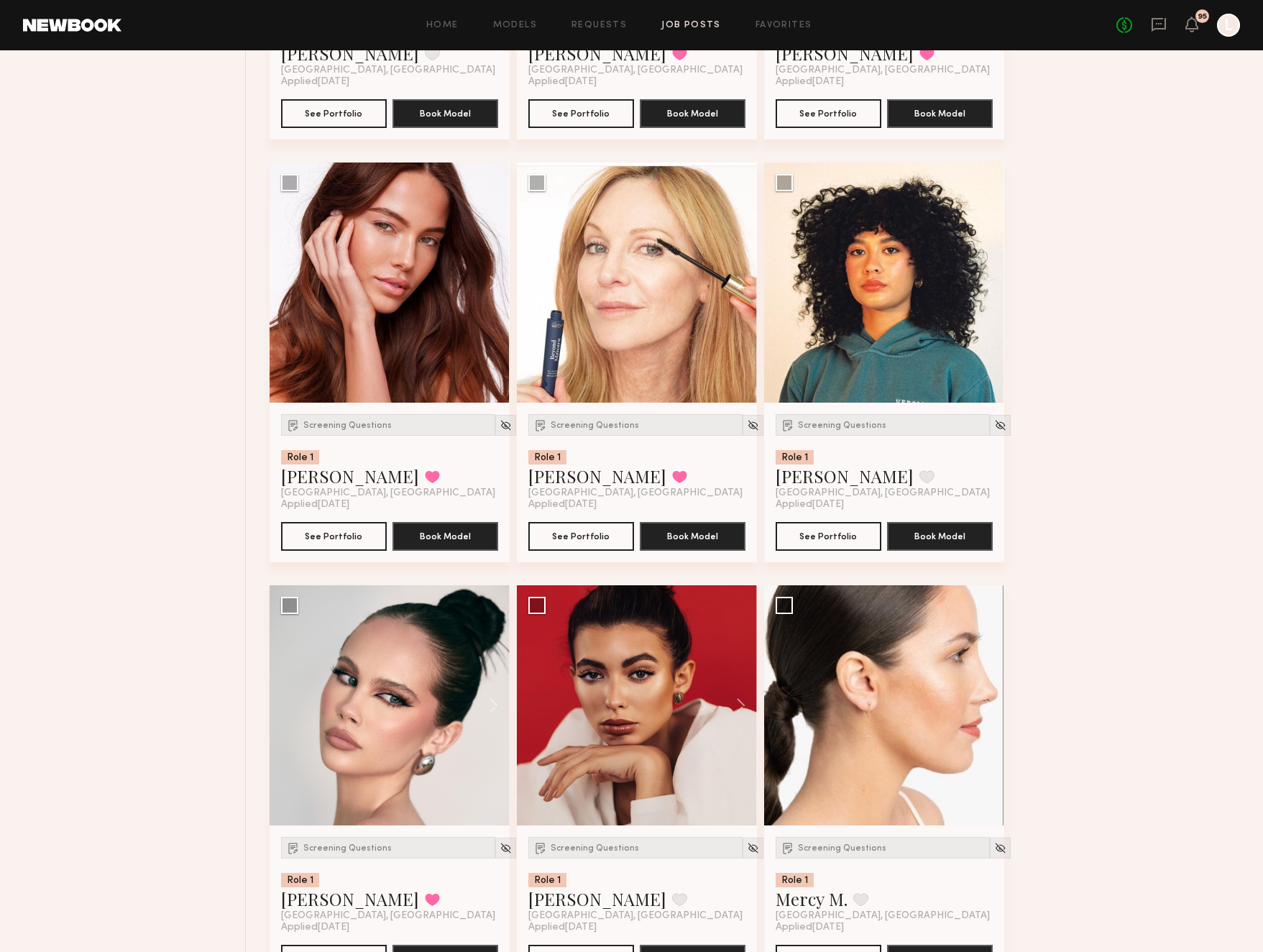
scroll to position [7836, 0]
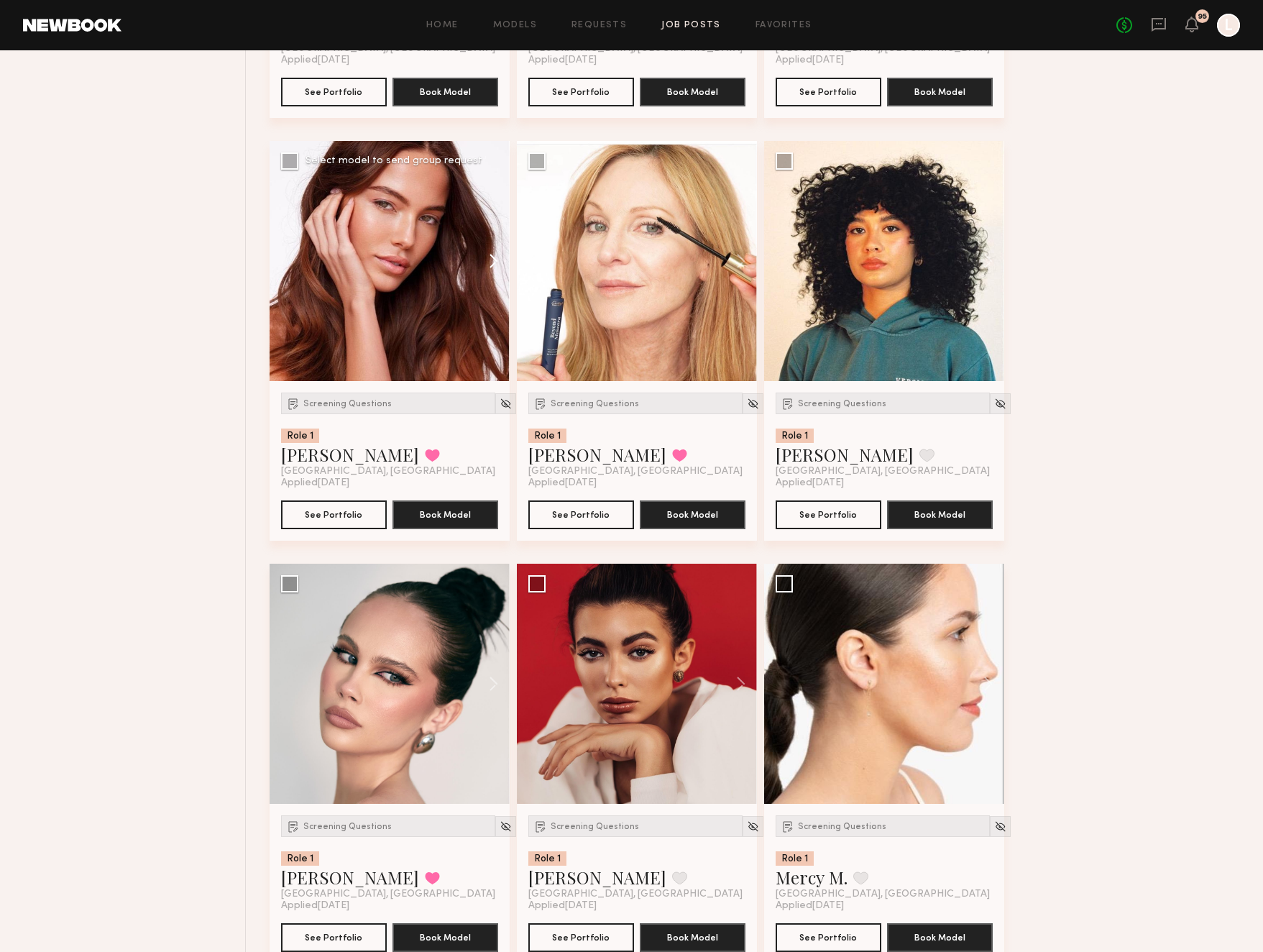
click at [491, 260] on button at bounding box center [486, 261] width 46 height 240
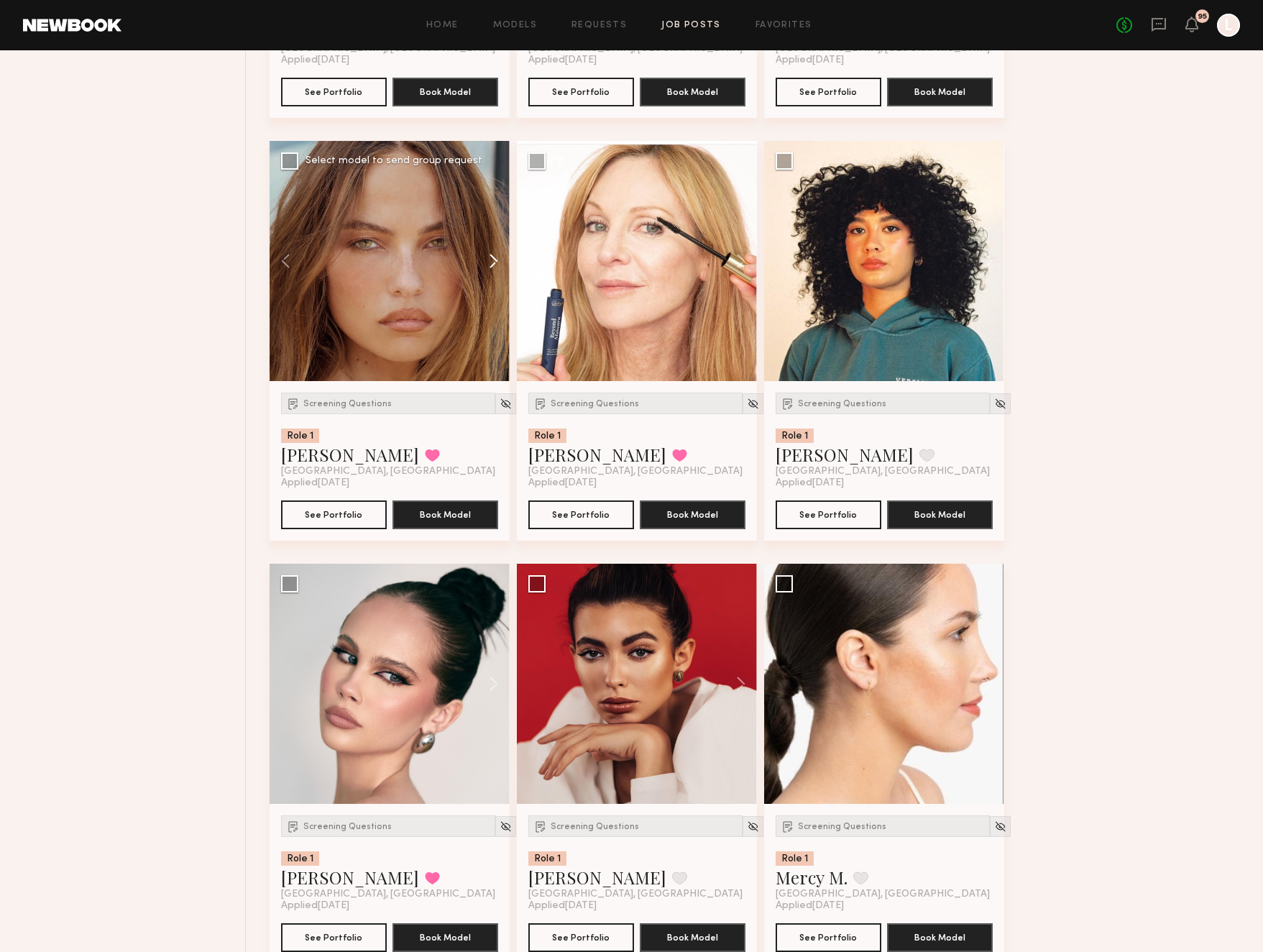
click at [491, 260] on button at bounding box center [486, 261] width 46 height 240
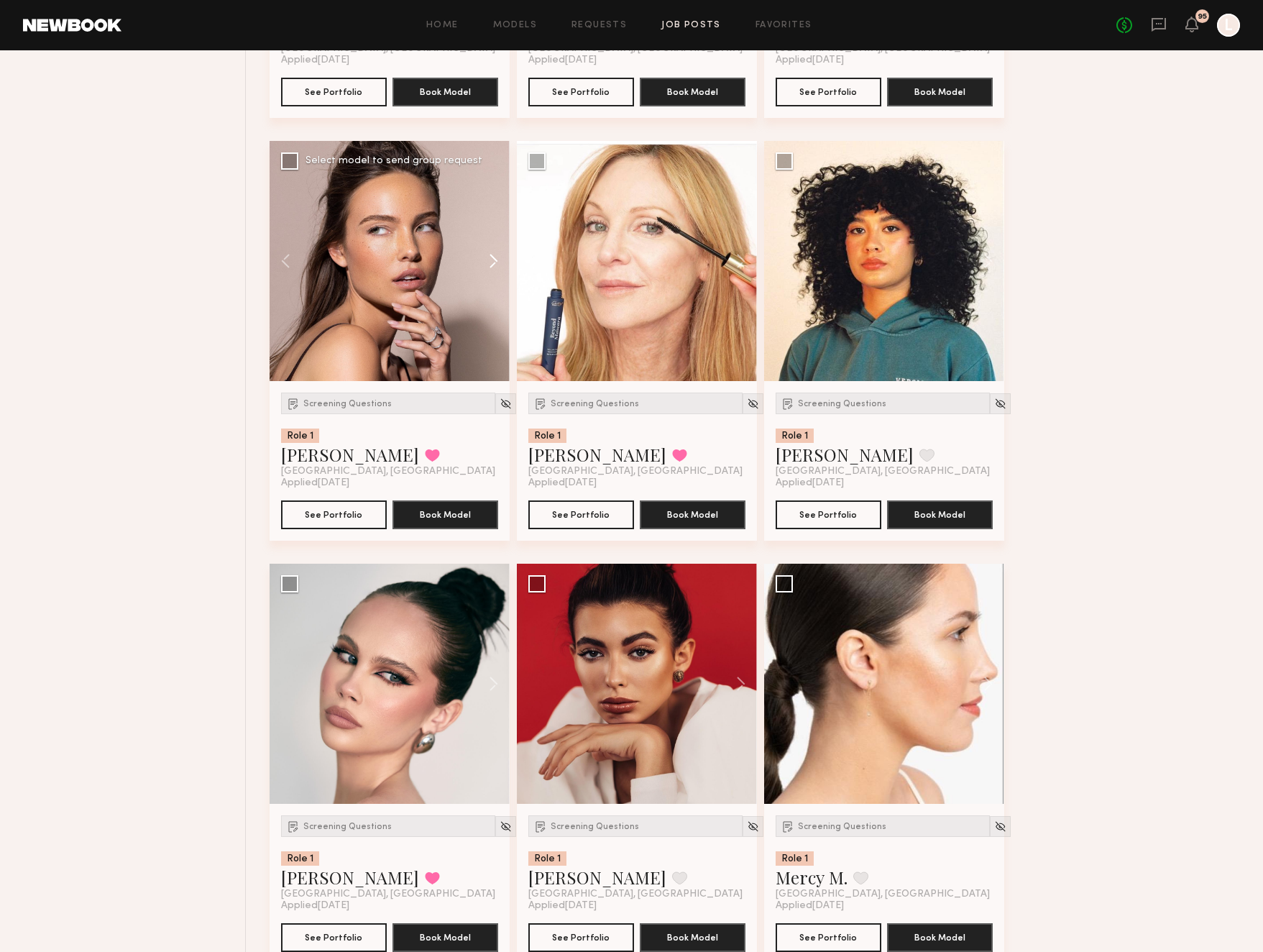
click at [491, 260] on button at bounding box center [486, 261] width 46 height 240
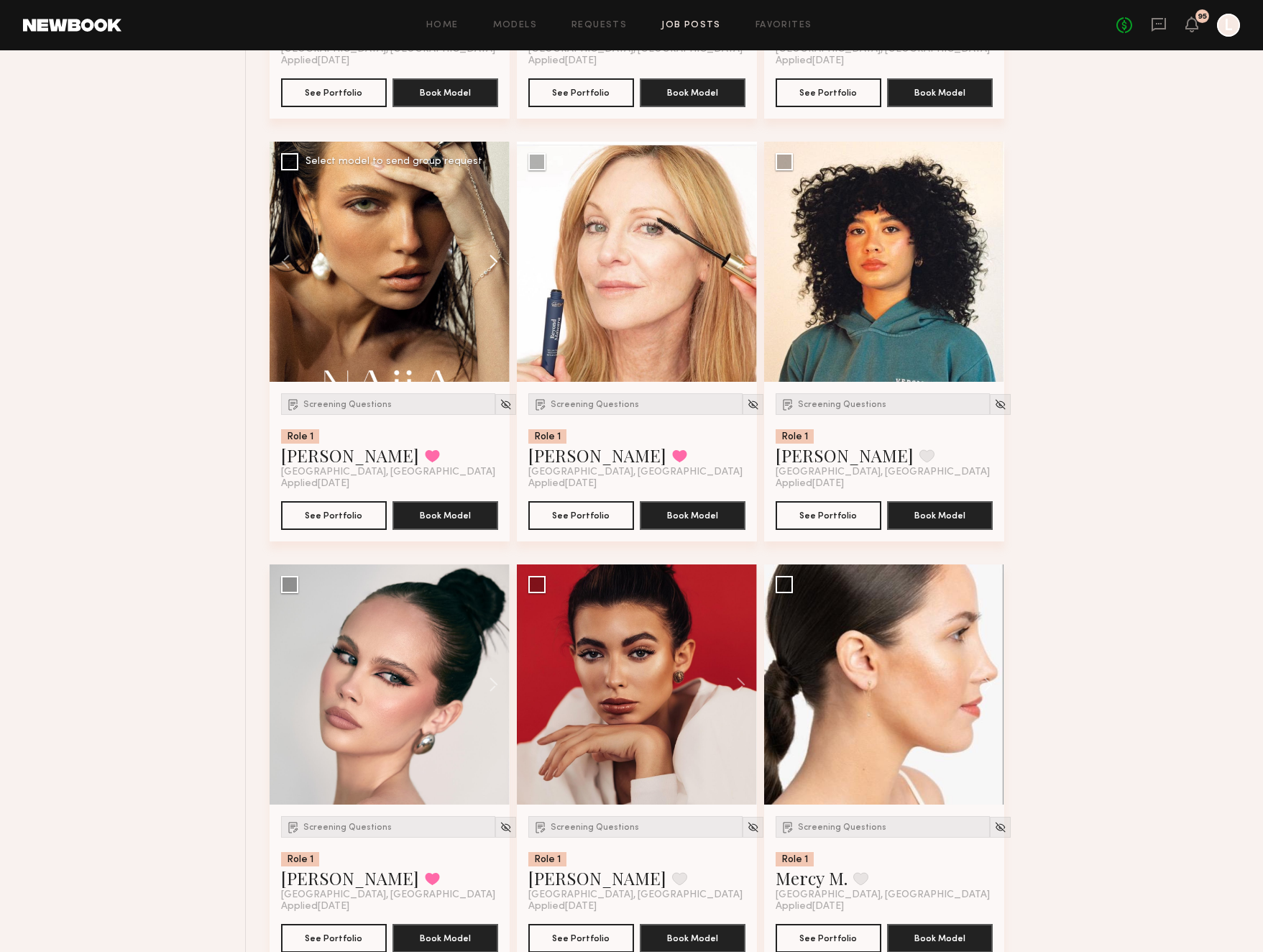
scroll to position [7832, 0]
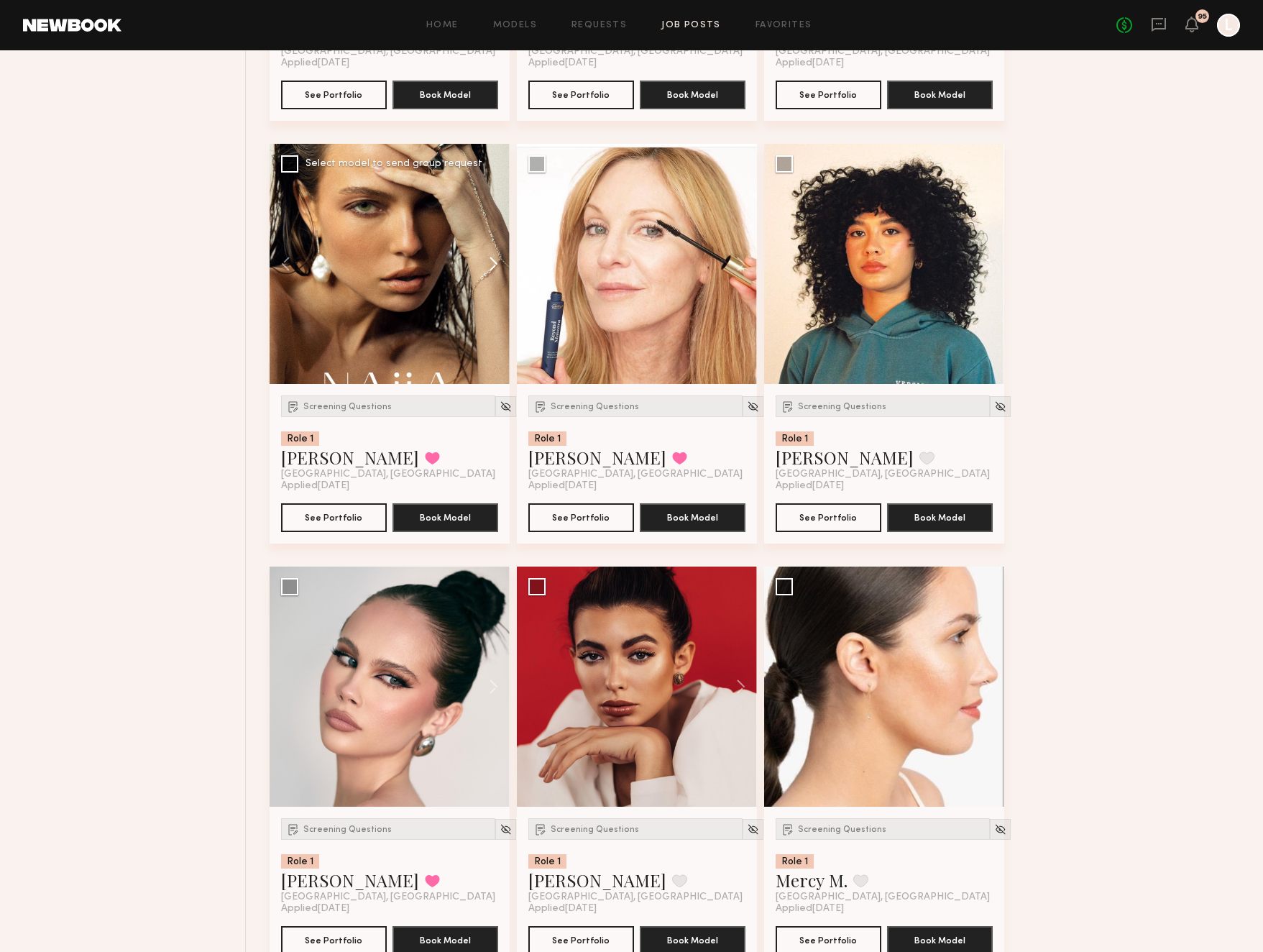
click at [491, 260] on button at bounding box center [486, 264] width 46 height 240
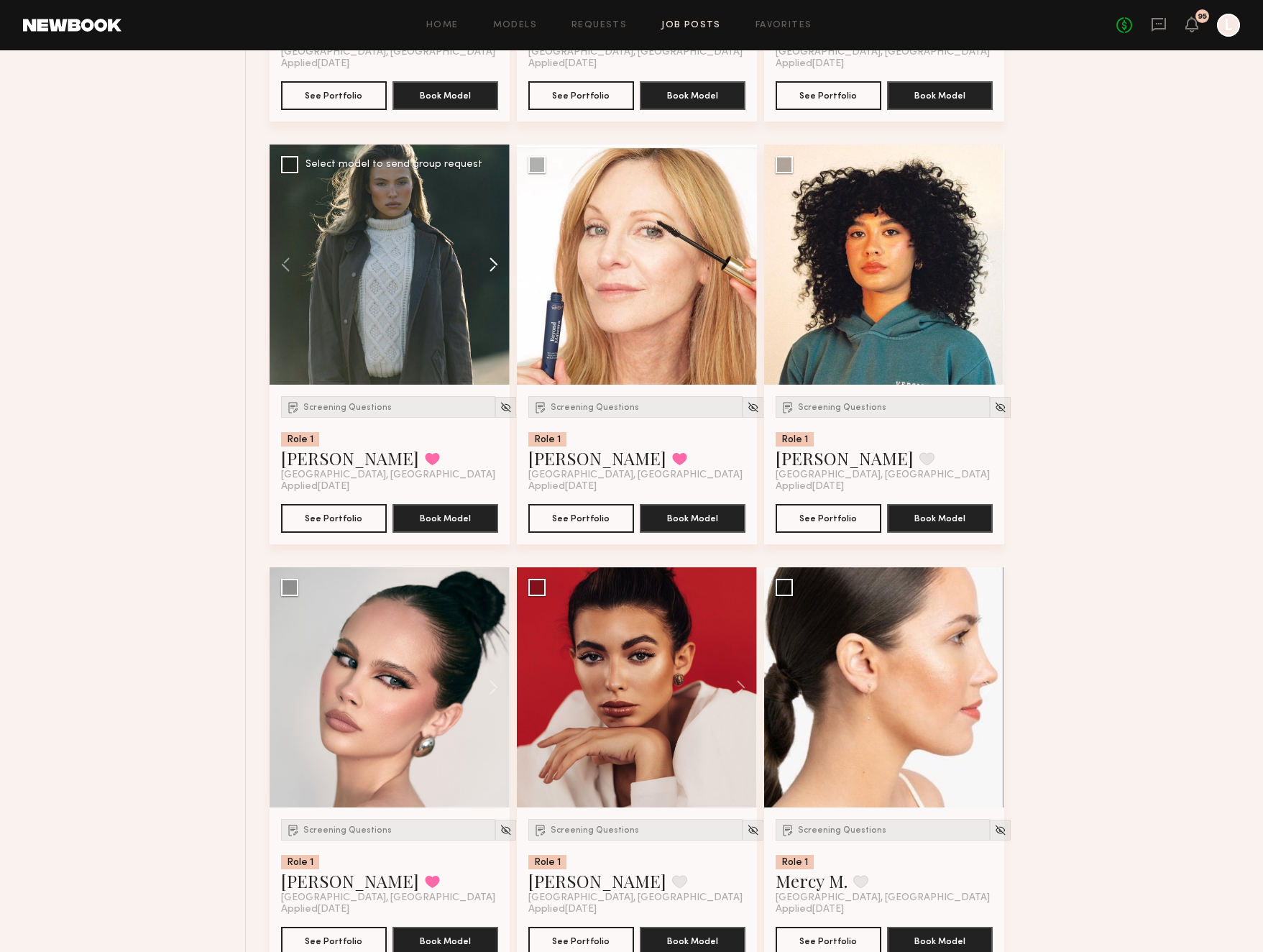
click at [491, 260] on button at bounding box center [486, 264] width 46 height 240
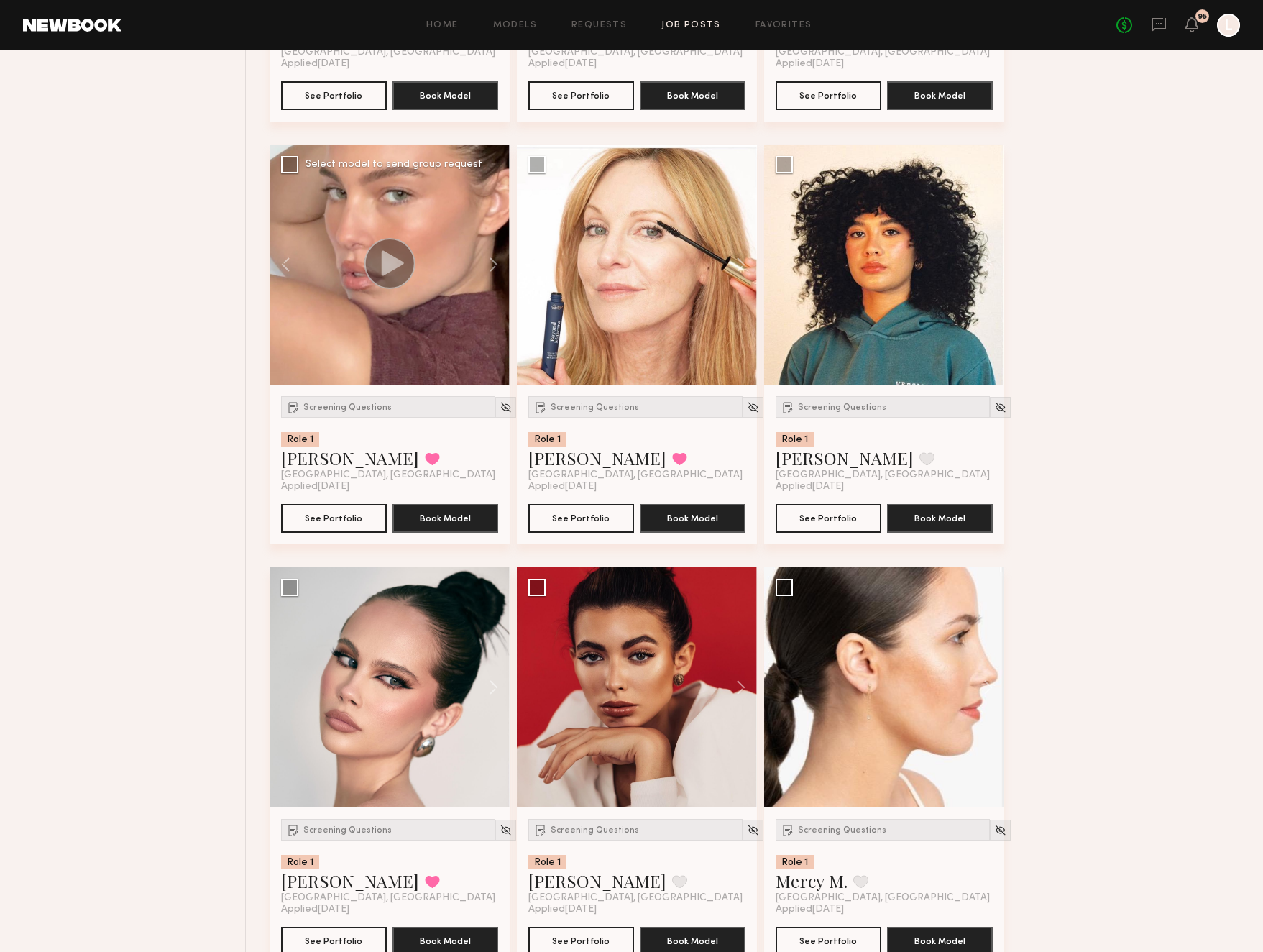
click at [391, 278] on circle at bounding box center [388, 263] width 51 height 51
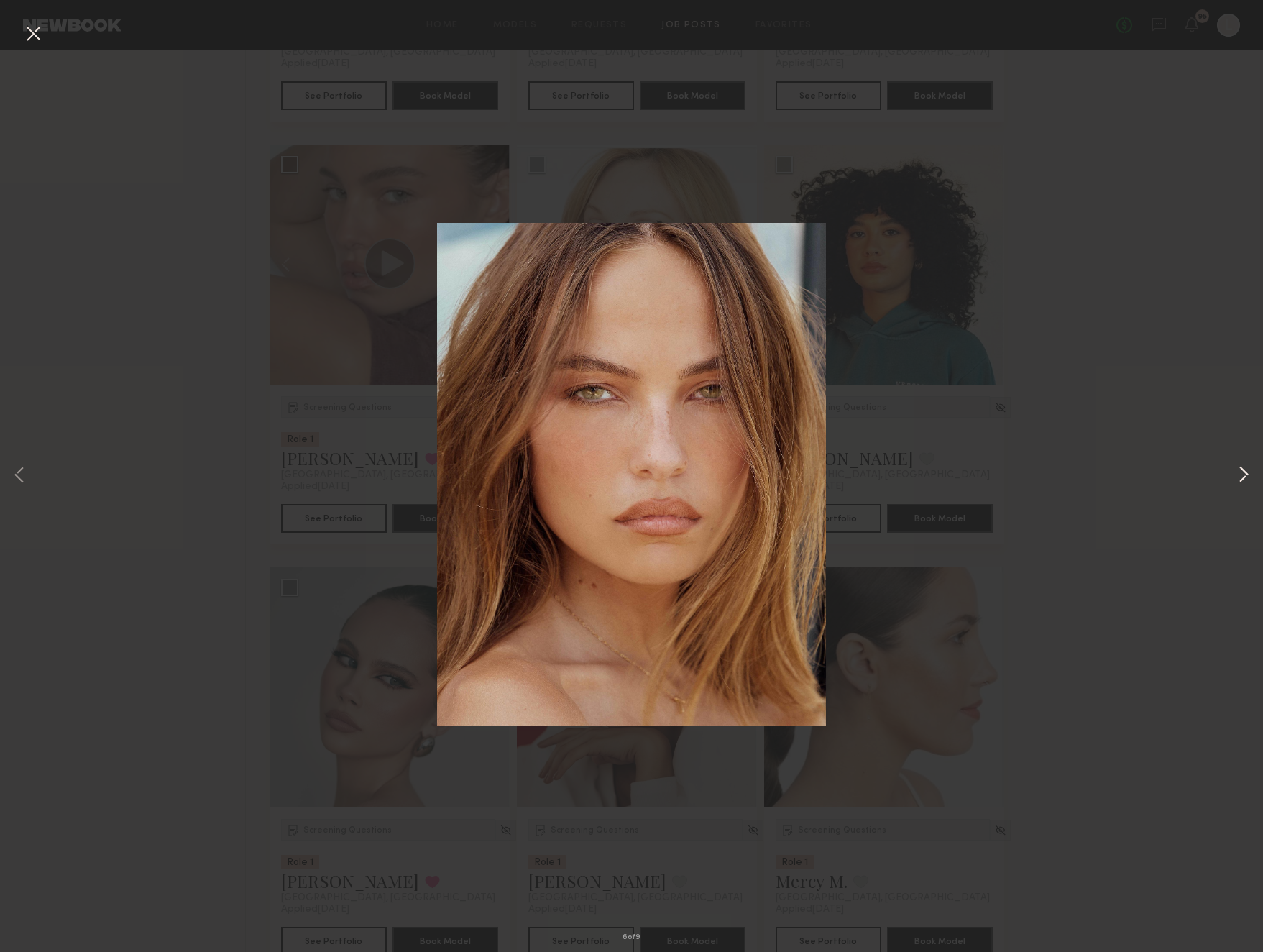
click at [1245, 476] on button at bounding box center [1243, 476] width 17 height 761
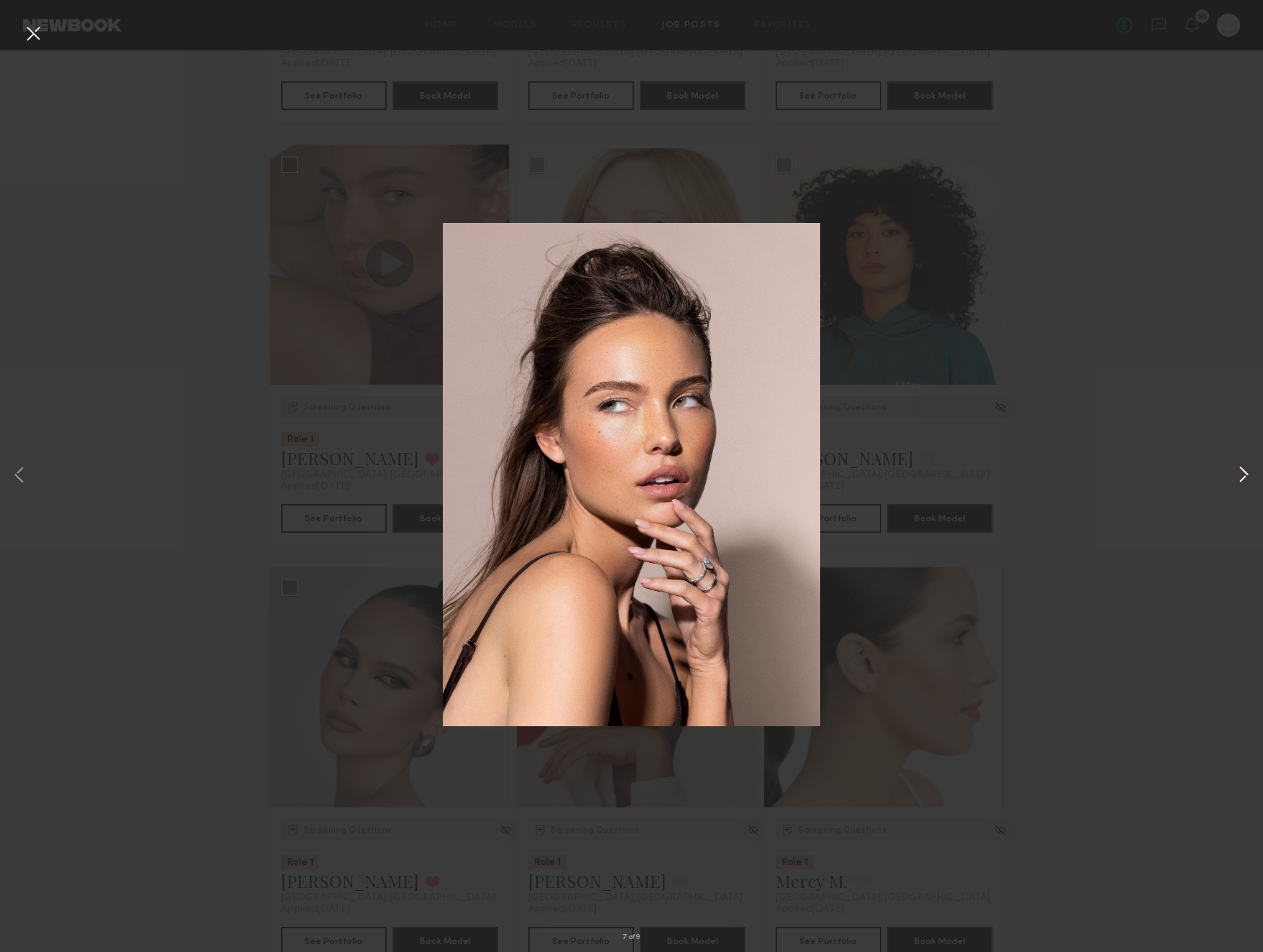
click at [1245, 476] on button at bounding box center [1243, 476] width 17 height 761
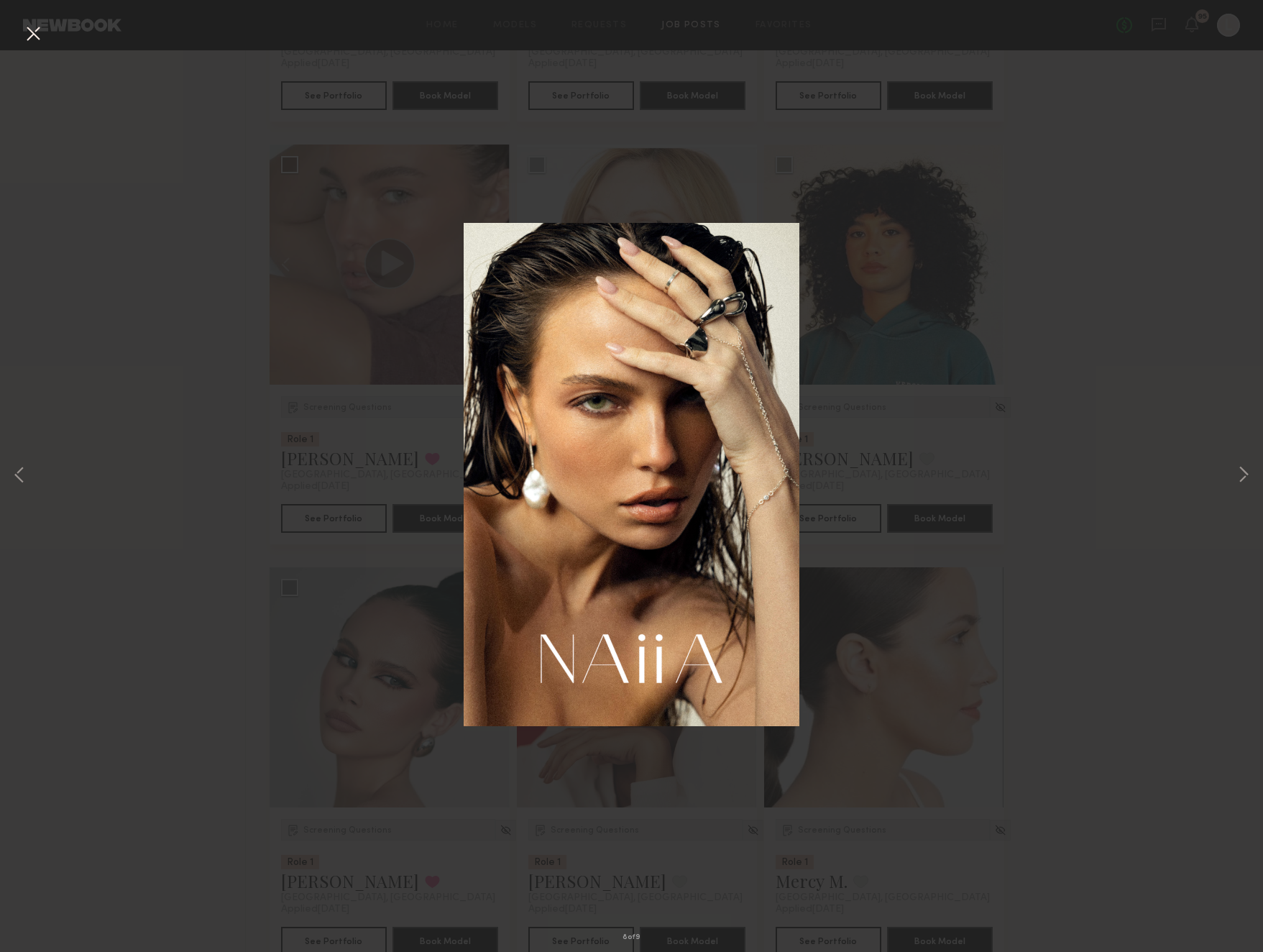
click at [31, 28] on button at bounding box center [33, 35] width 23 height 26
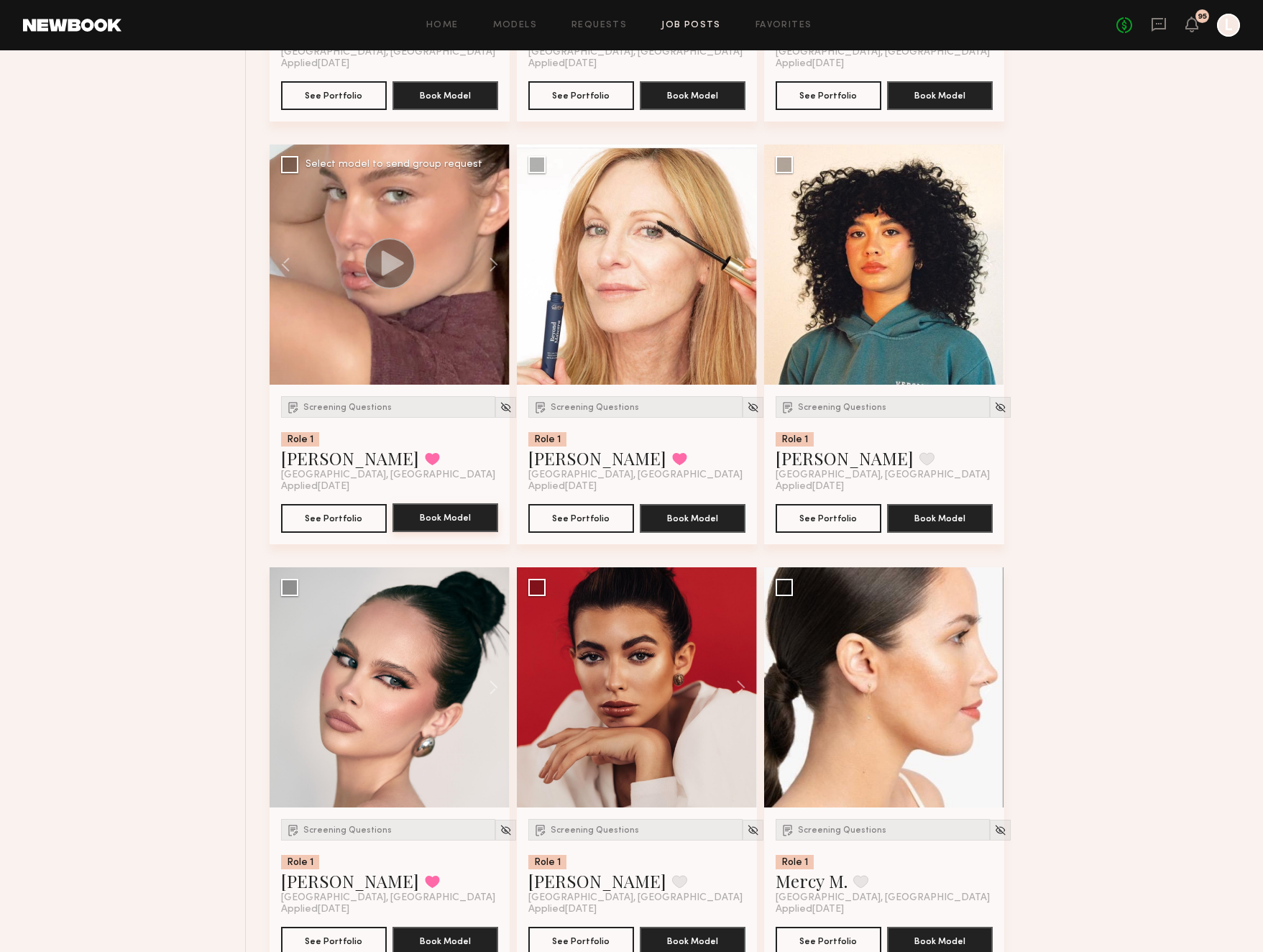
click at [411, 522] on button "Book Model" at bounding box center [445, 518] width 106 height 29
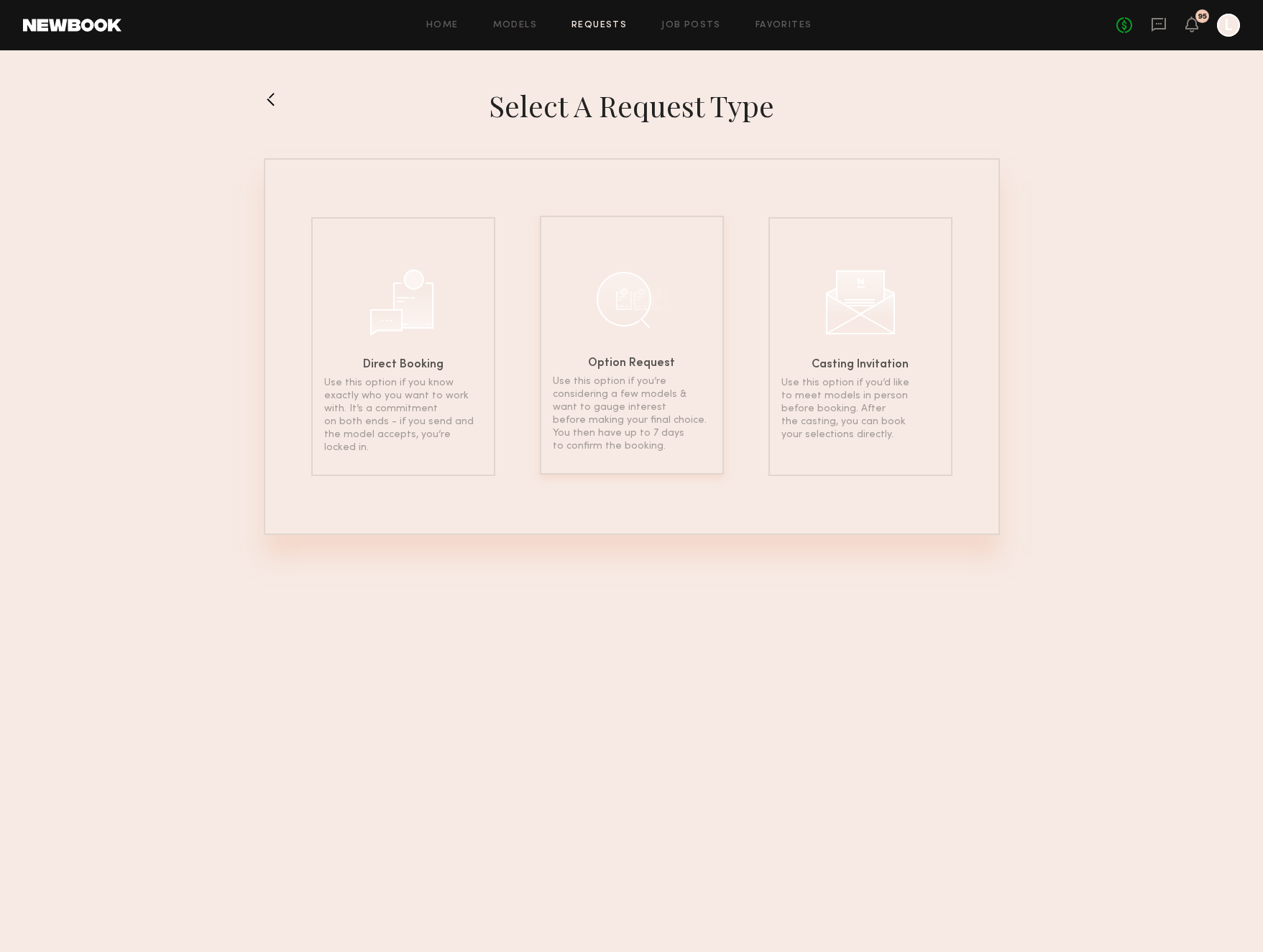
click at [653, 339] on div "Option Request Use this option if you’re considering a few models & want to gau…" at bounding box center [632, 345] width 184 height 259
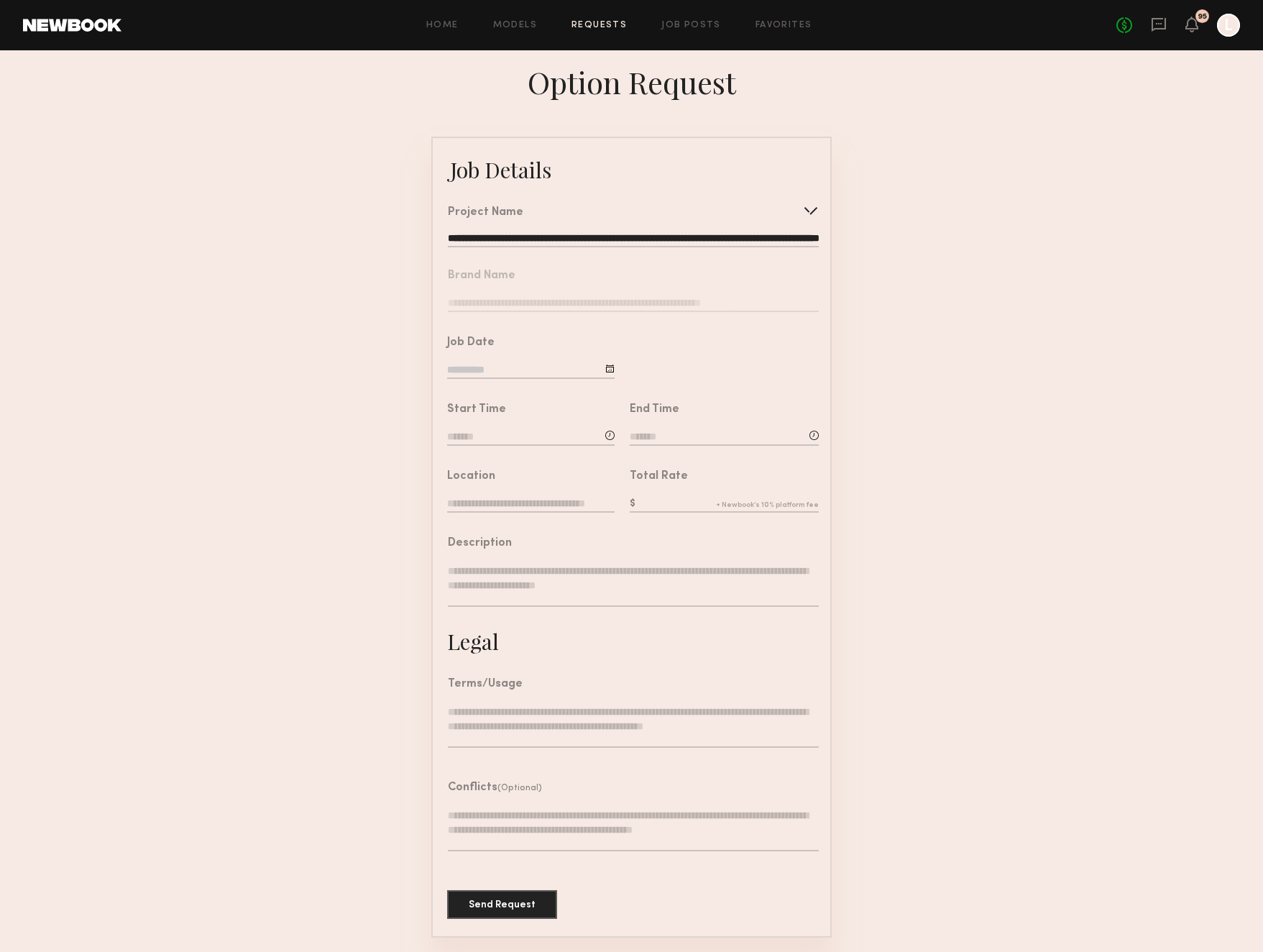
click at [484, 576] on textarea at bounding box center [634, 585] width 371 height 44
click at [702, 242] on input "**********" at bounding box center [634, 240] width 371 height 15
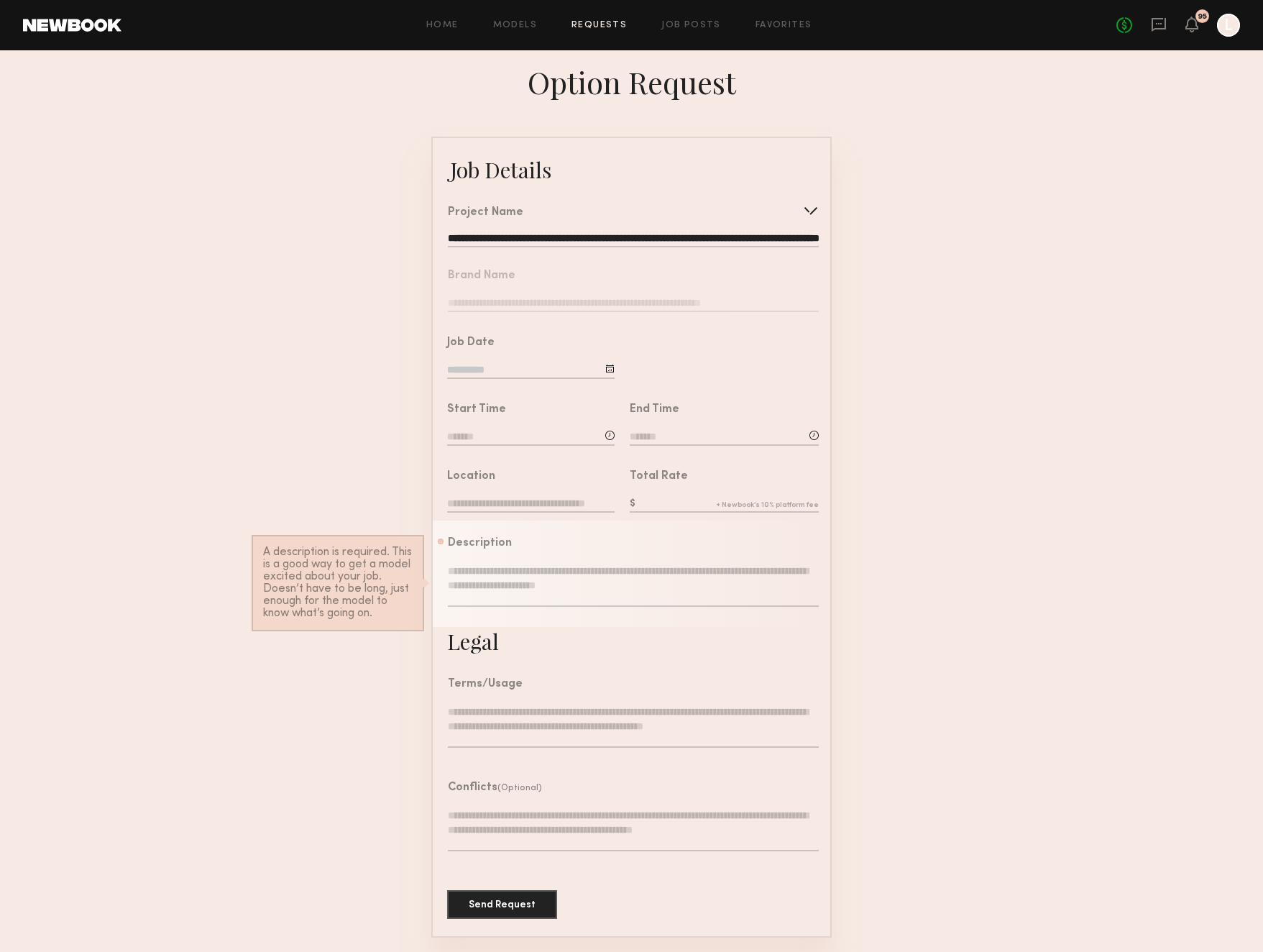
click at [1040, 312] on form "**********" at bounding box center [631, 536] width 1263 height 800
click at [584, 577] on textarea at bounding box center [634, 585] width 371 height 44
click at [595, 701] on div "Terms/Usage" at bounding box center [634, 720] width 371 height 83
click at [504, 584] on textarea at bounding box center [634, 585] width 371 height 44
click at [798, 236] on input "**********" at bounding box center [634, 240] width 371 height 15
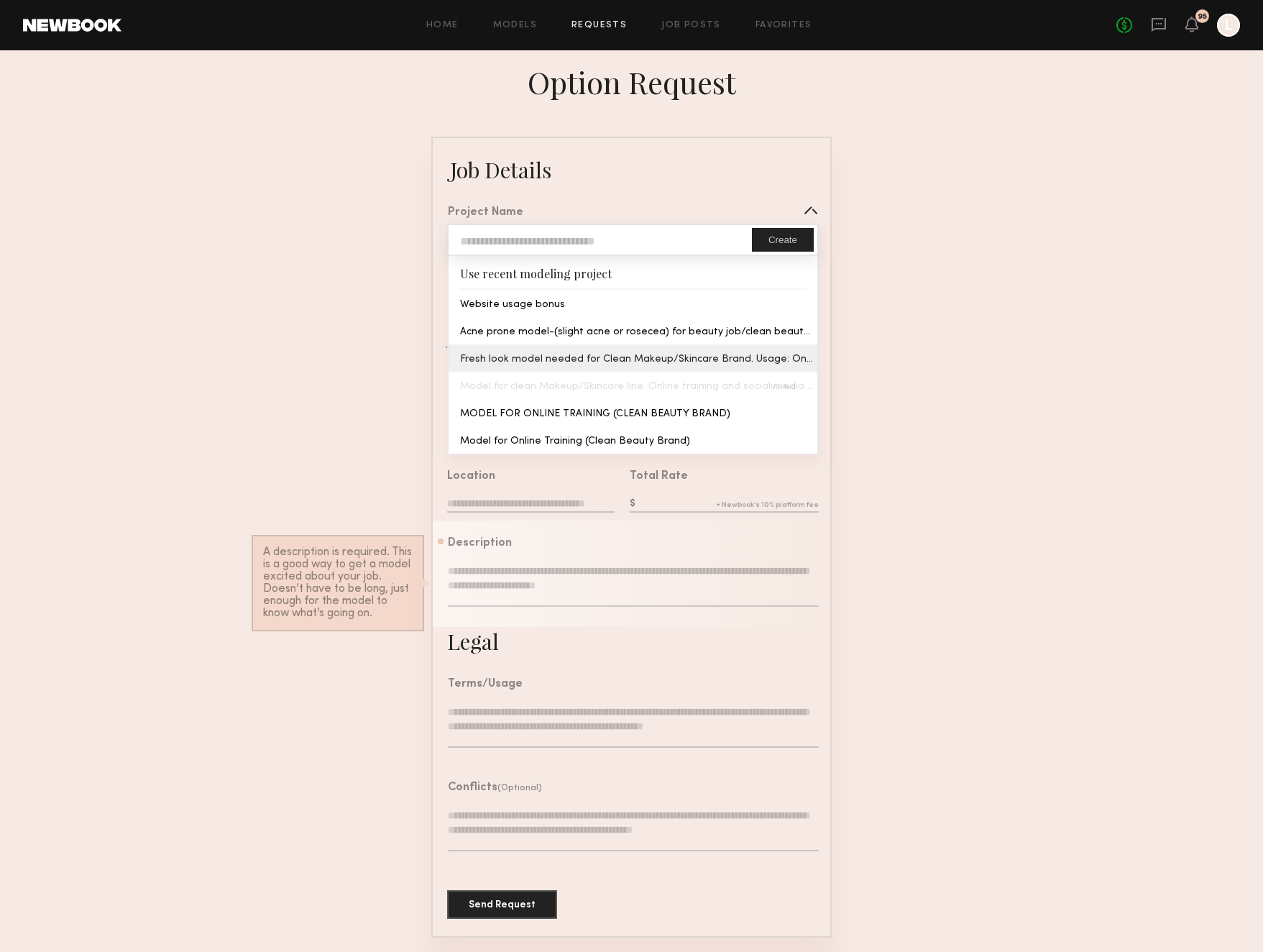
scroll to position [0, 2]
type input "**********"
type textarea "**********"
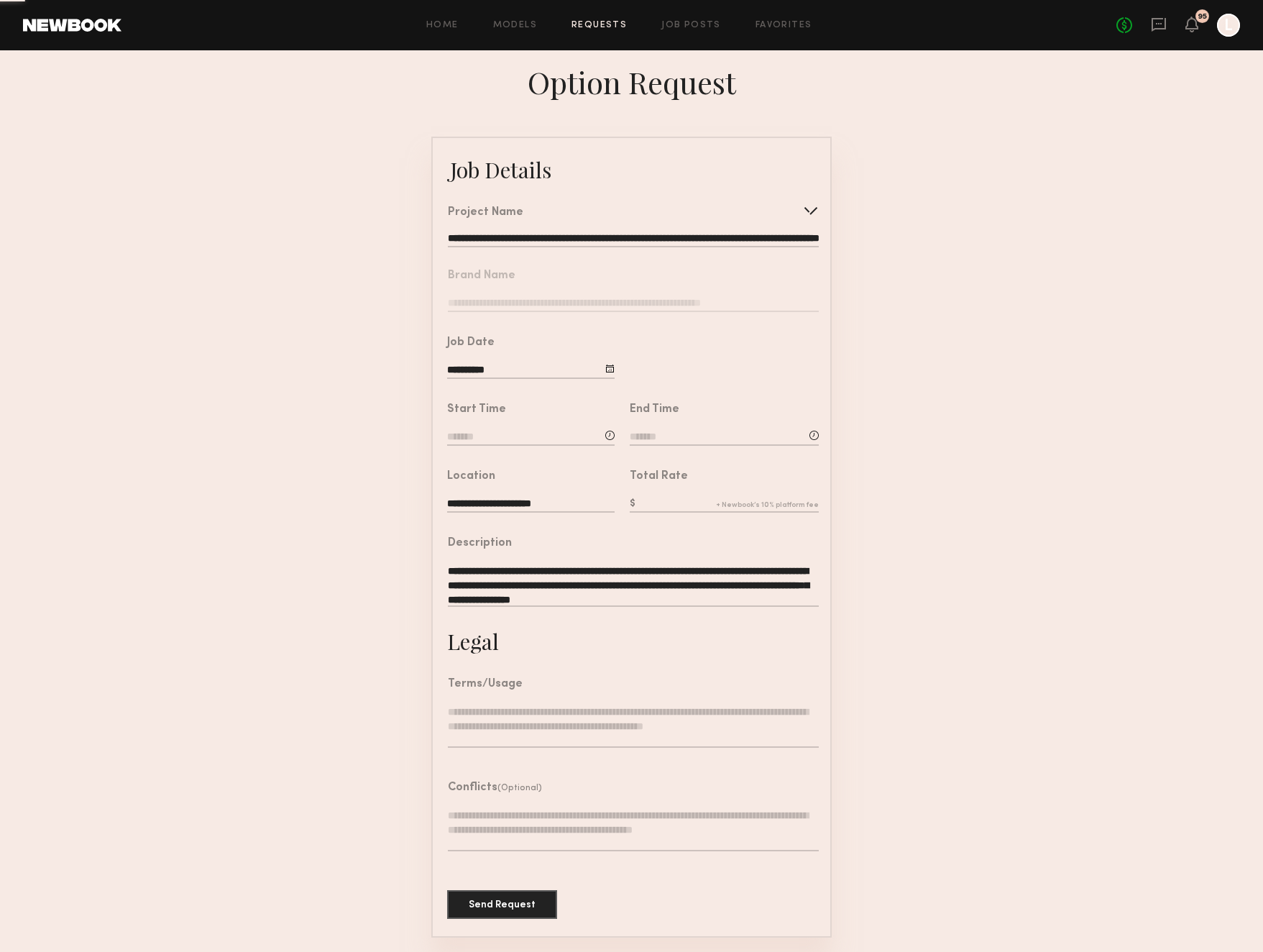
click at [775, 358] on common-border "**********" at bounding box center [631, 536] width 401 height 800
click at [611, 368] on div at bounding box center [610, 368] width 10 height 10
click at [505, 548] on span "30" at bounding box center [503, 554] width 23 height 23
type input "**********"
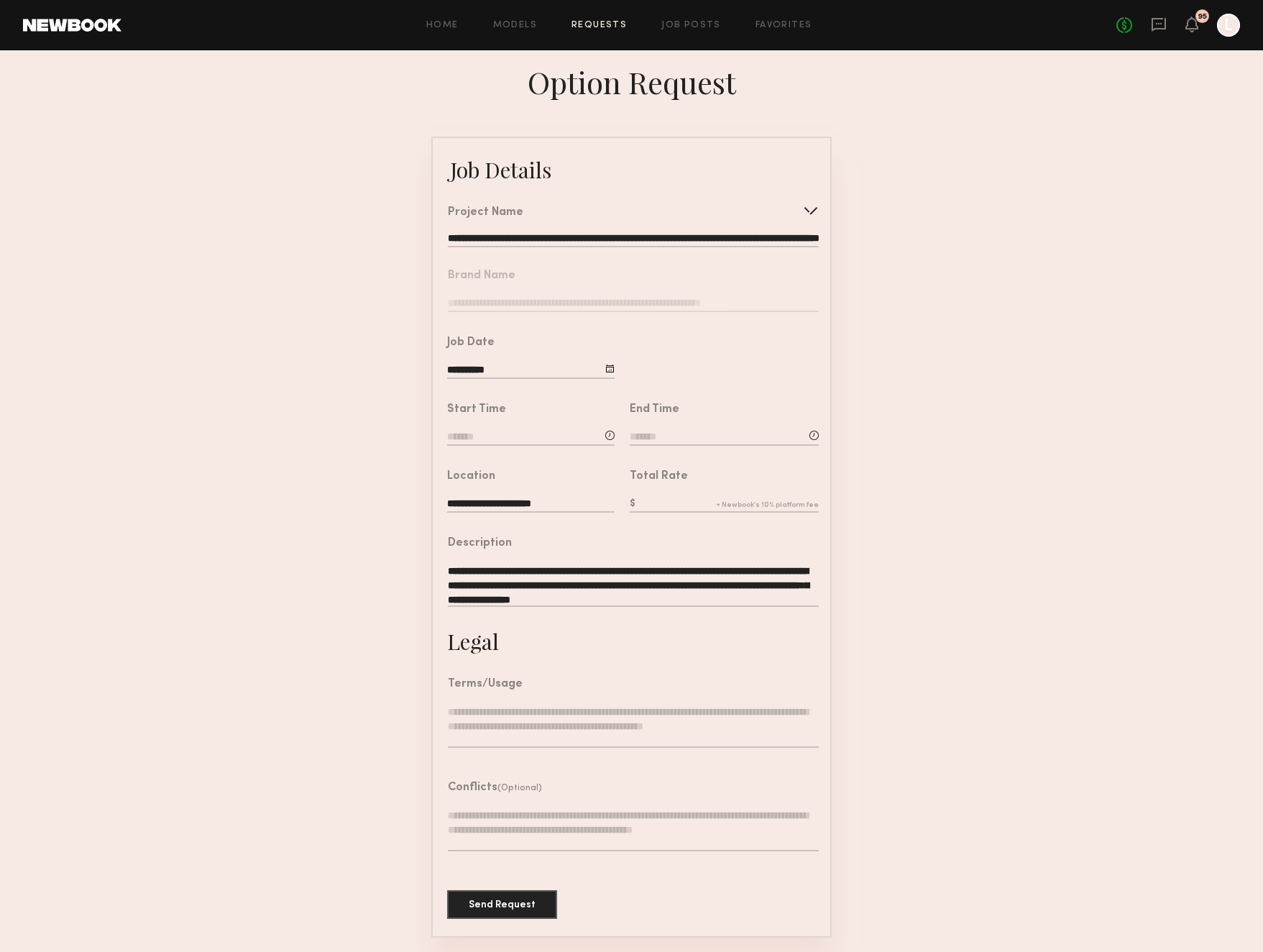
click at [493, 434] on input at bounding box center [531, 438] width 168 height 16
click at [489, 504] on input "text" at bounding box center [488, 498] width 53 height 26
type input "**"
click at [568, 503] on input "text" at bounding box center [557, 498] width 53 height 26
type input "**"
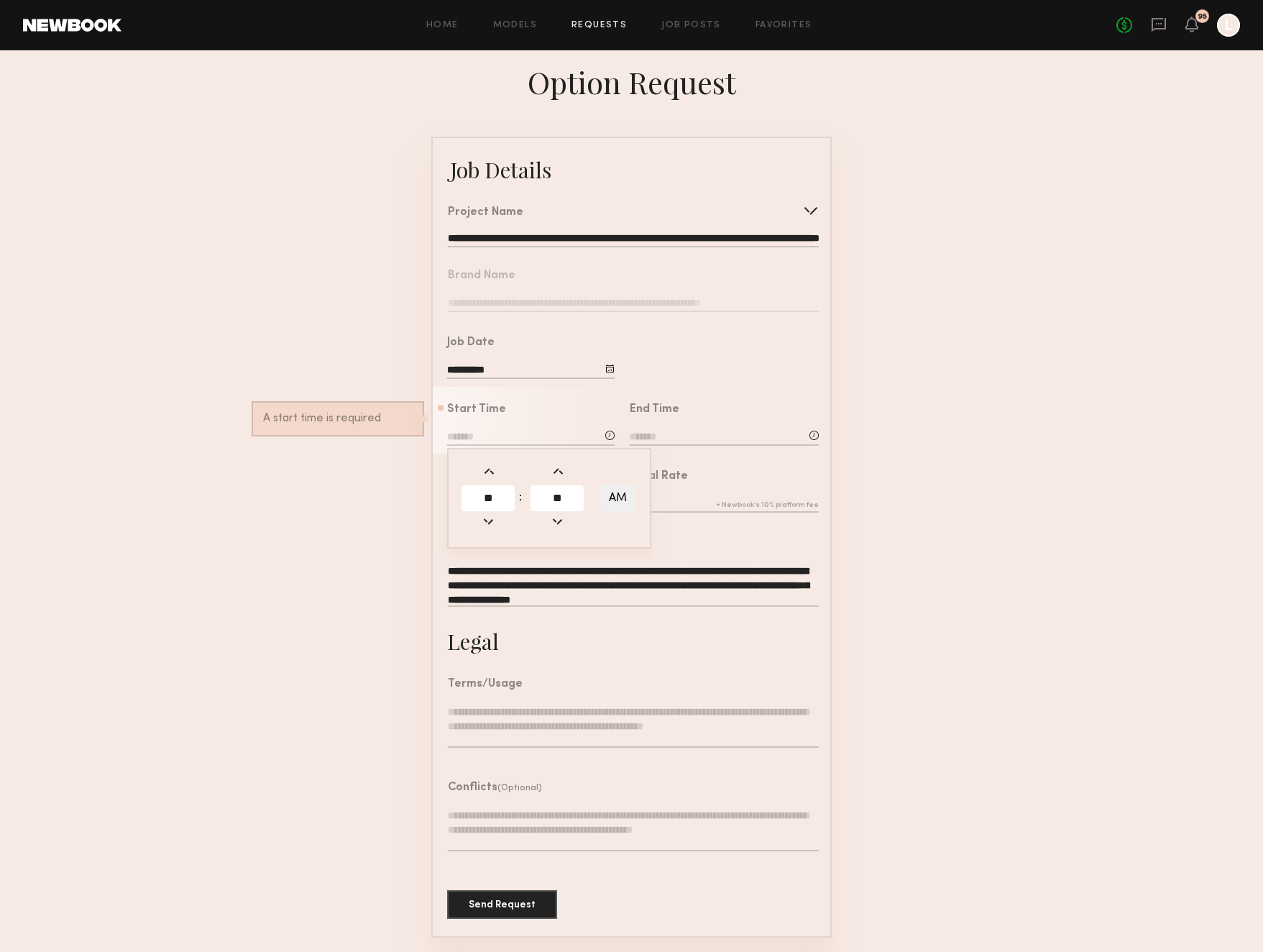
type input "********"
click at [696, 426] on div "End Time" at bounding box center [724, 426] width 189 height 44
click at [694, 427] on div "End Time" at bounding box center [724, 426] width 189 height 44
click at [687, 430] on input at bounding box center [724, 438] width 189 height 16
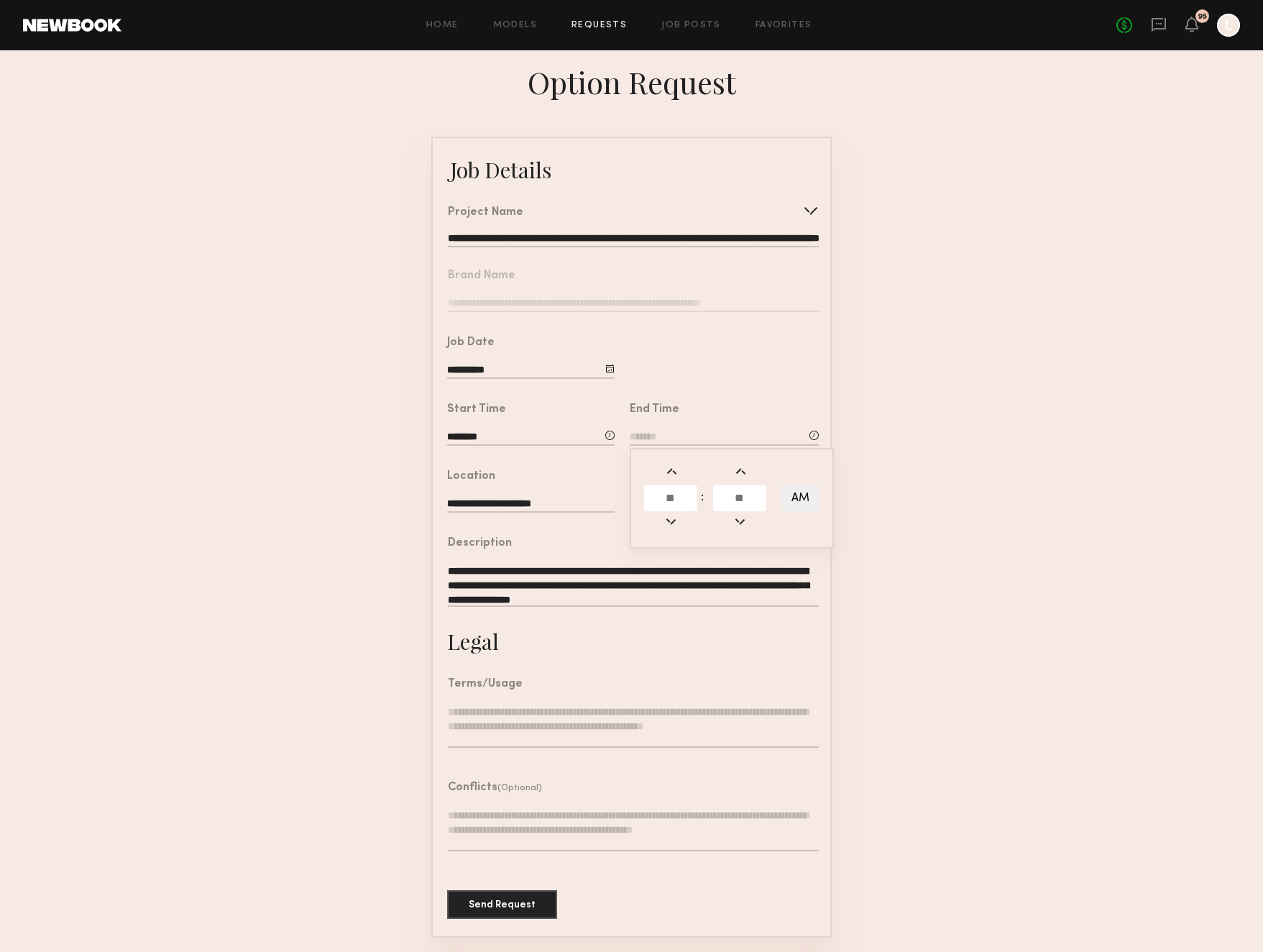
click at [670, 509] on input "text" at bounding box center [671, 498] width 53 height 26
type input "*"
click at [738, 493] on input "text" at bounding box center [740, 498] width 53 height 26
type input "**"
type input "*******"
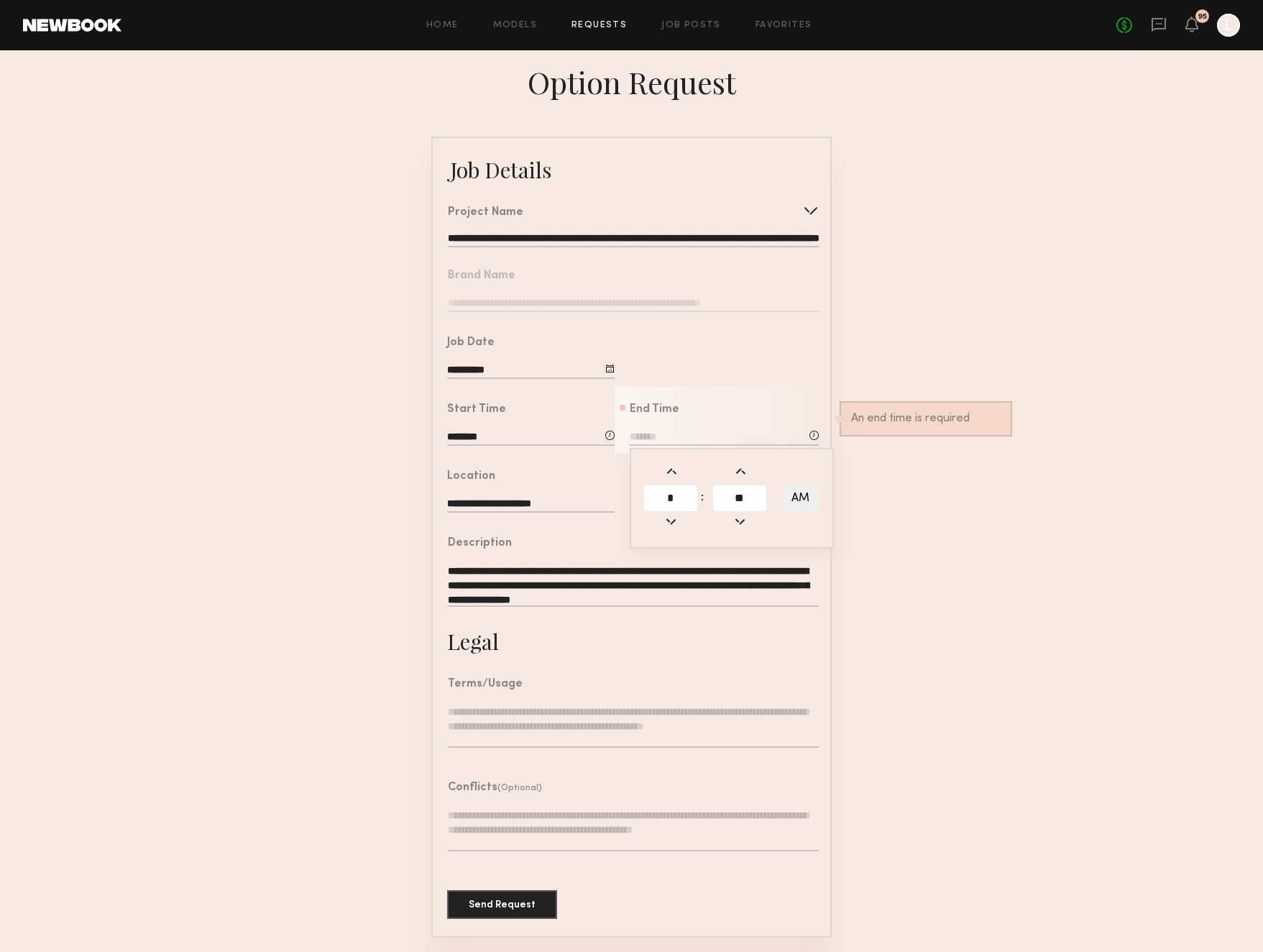
type input "**"
click at [796, 498] on button "AM" at bounding box center [800, 498] width 36 height 27
type input "*******"
drag, startPoint x: 847, startPoint y: 501, endPoint x: 859, endPoint y: 507, distance: 13.4
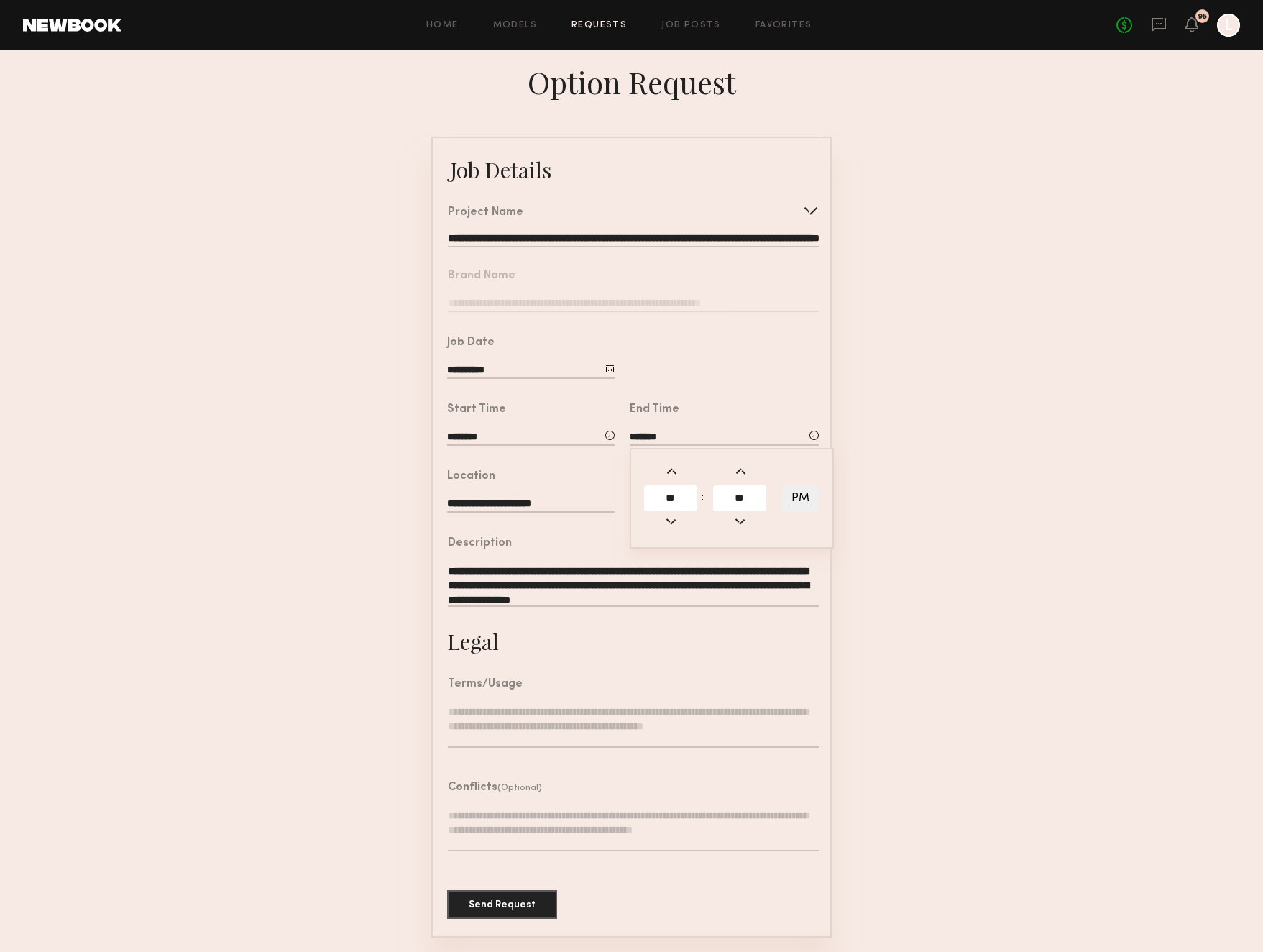
click at [850, 503] on form "**********" at bounding box center [631, 536] width 1263 height 800
click at [661, 493] on div "Total Rate" at bounding box center [724, 493] width 189 height 44
click at [642, 501] on input "text" at bounding box center [724, 505] width 189 height 16
type input "***"
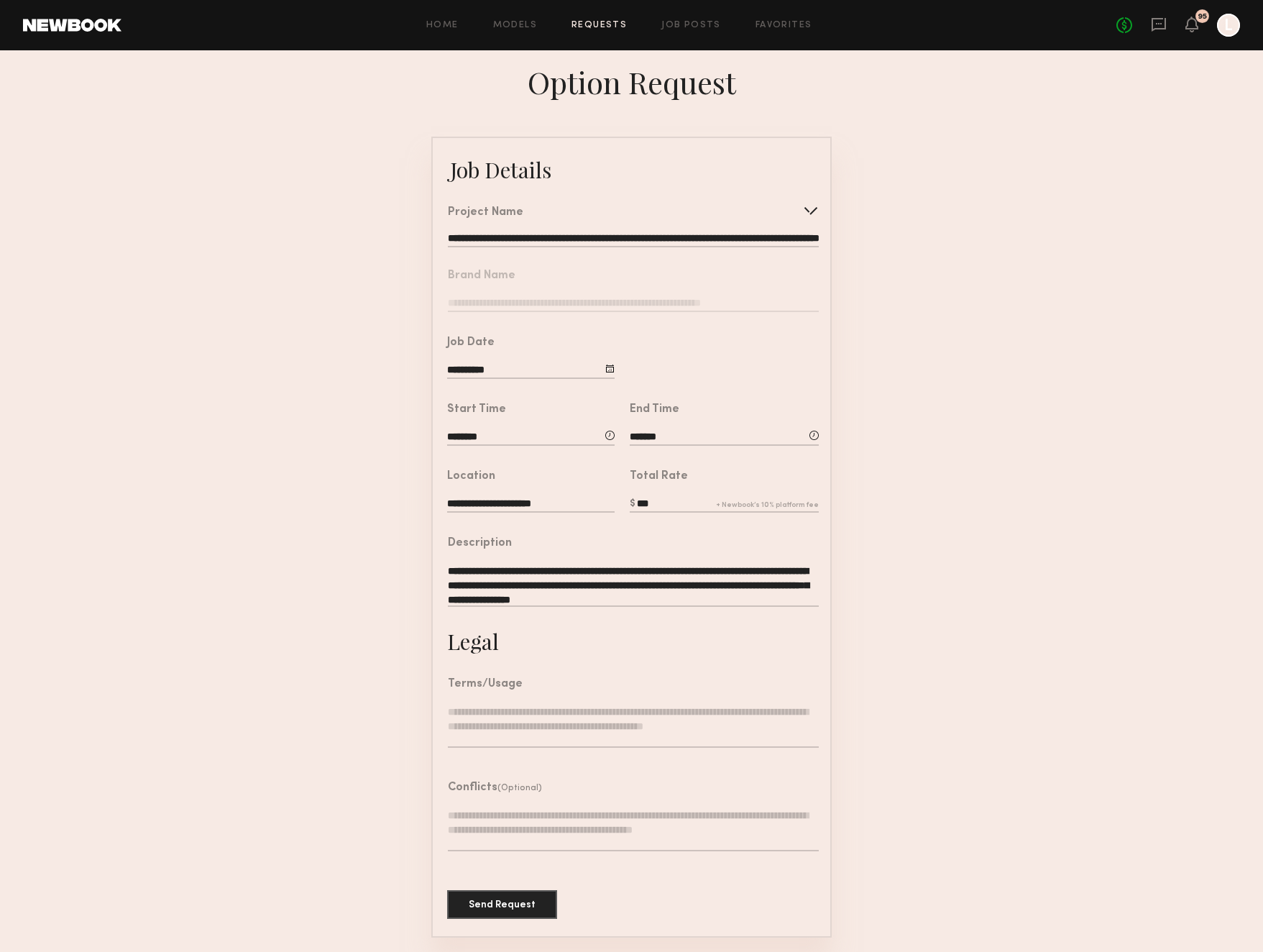
click at [927, 565] on form "**********" at bounding box center [631, 536] width 1263 height 800
click at [462, 430] on input "********" at bounding box center [531, 438] width 168 height 16
click at [556, 499] on input "**" at bounding box center [557, 498] width 53 height 26
type input "**"
type input "********"
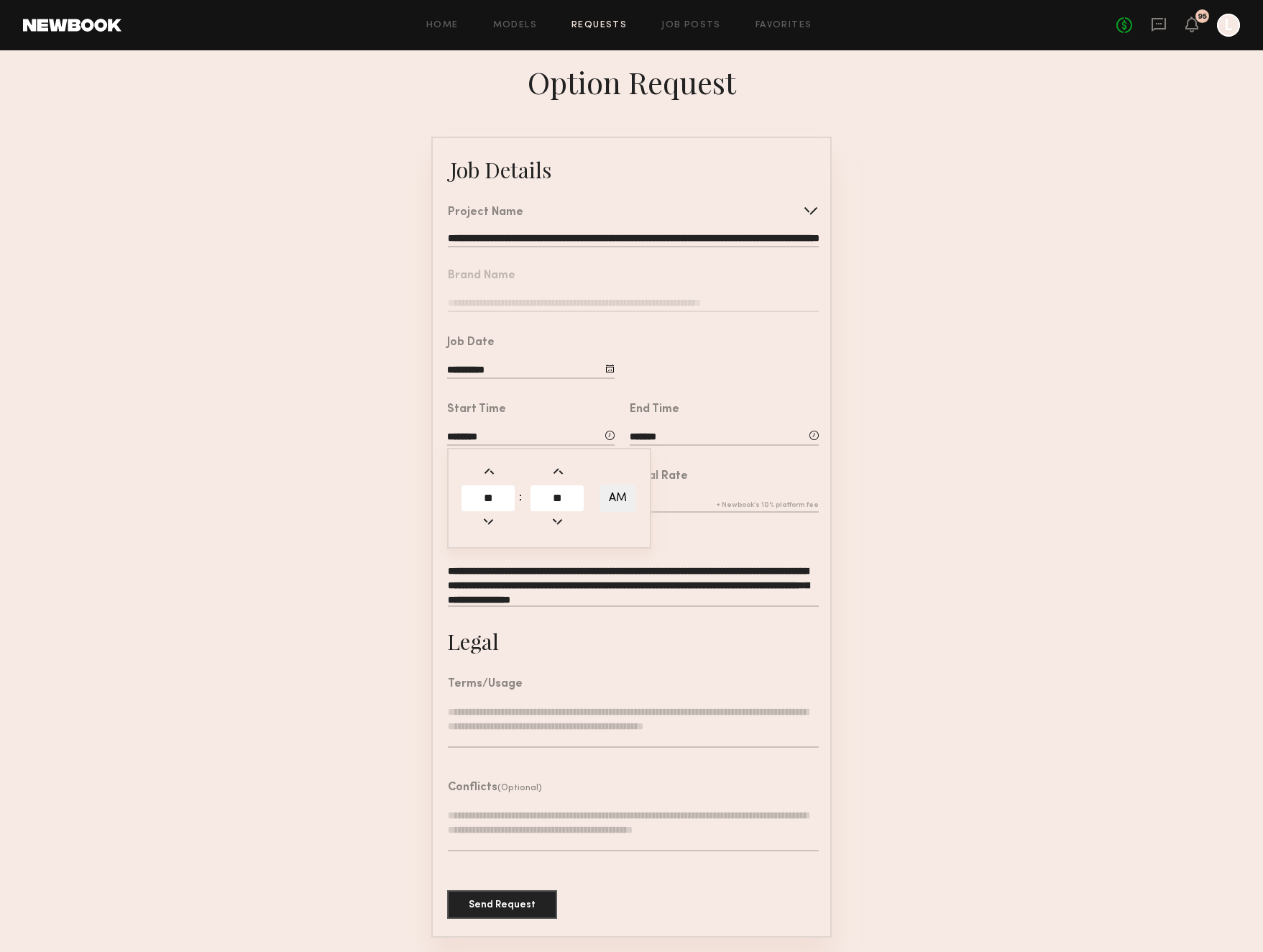
click at [646, 435] on input "*******" at bounding box center [724, 438] width 189 height 16
click at [740, 496] on input "**" at bounding box center [740, 498] width 53 height 26
type input "**"
type input "*******"
click at [910, 480] on form "**********" at bounding box center [631, 536] width 1263 height 800
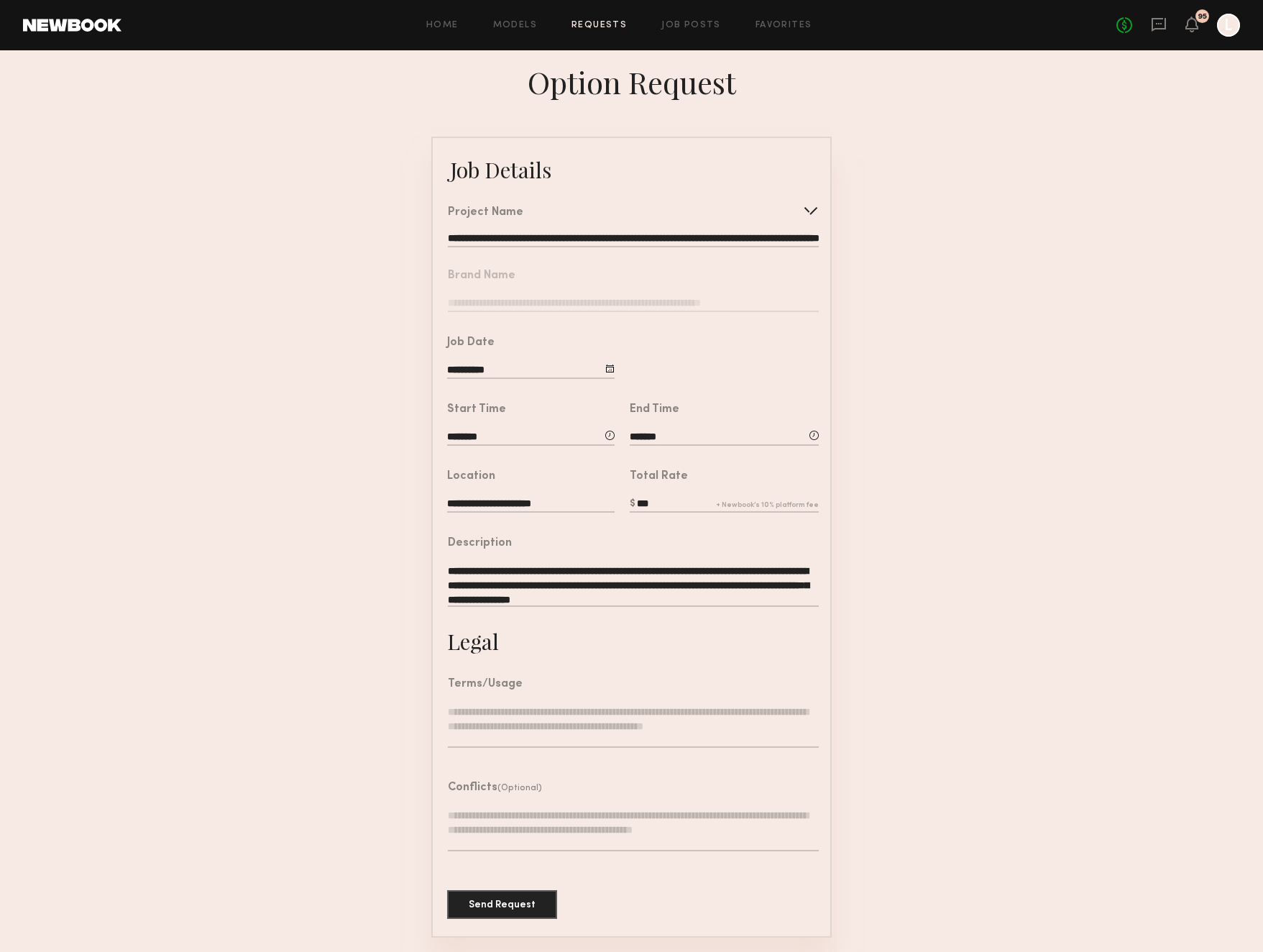
click at [462, 730] on textarea at bounding box center [634, 726] width 371 height 44
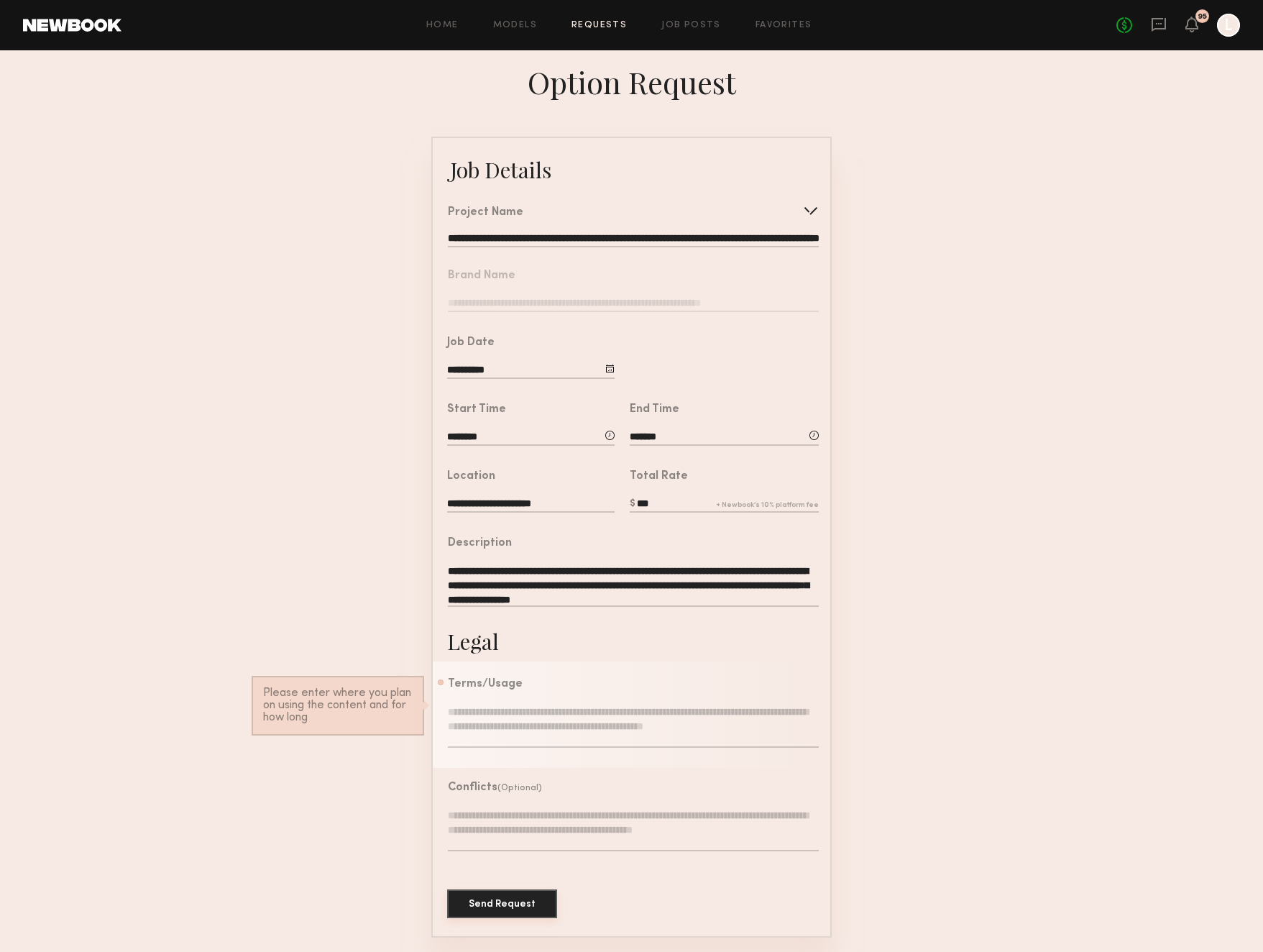
click at [507, 907] on button "Send Request" at bounding box center [502, 904] width 110 height 29
drag, startPoint x: 448, startPoint y: 584, endPoint x: 750, endPoint y: 596, distance: 302.2
click at [750, 596] on textarea "**********" at bounding box center [634, 585] width 371 height 44
click at [448, 714] on textarea at bounding box center [634, 726] width 371 height 44
paste textarea "**********"
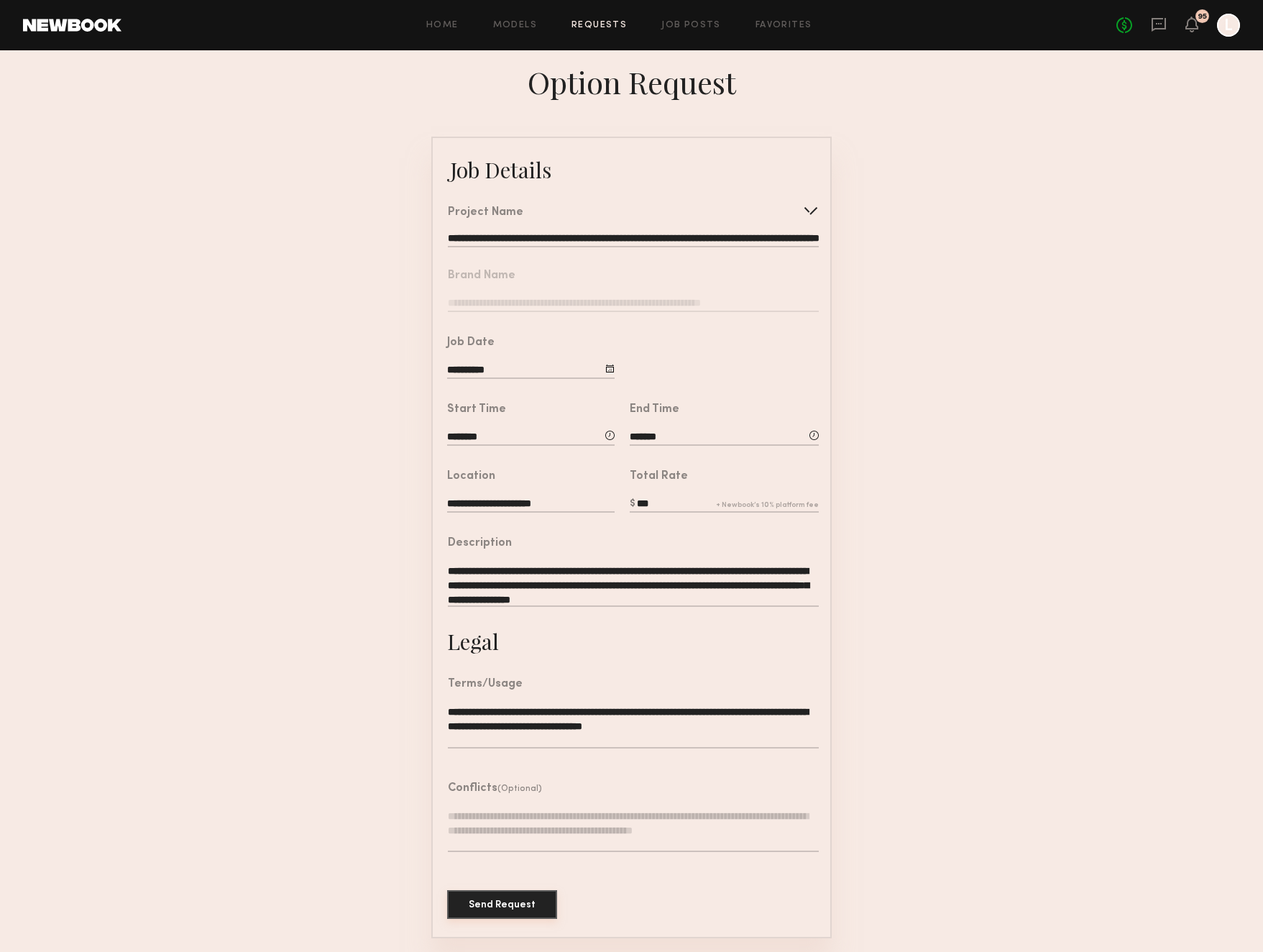
type textarea "**********"
click at [472, 901] on button "Send Request" at bounding box center [502, 905] width 110 height 29
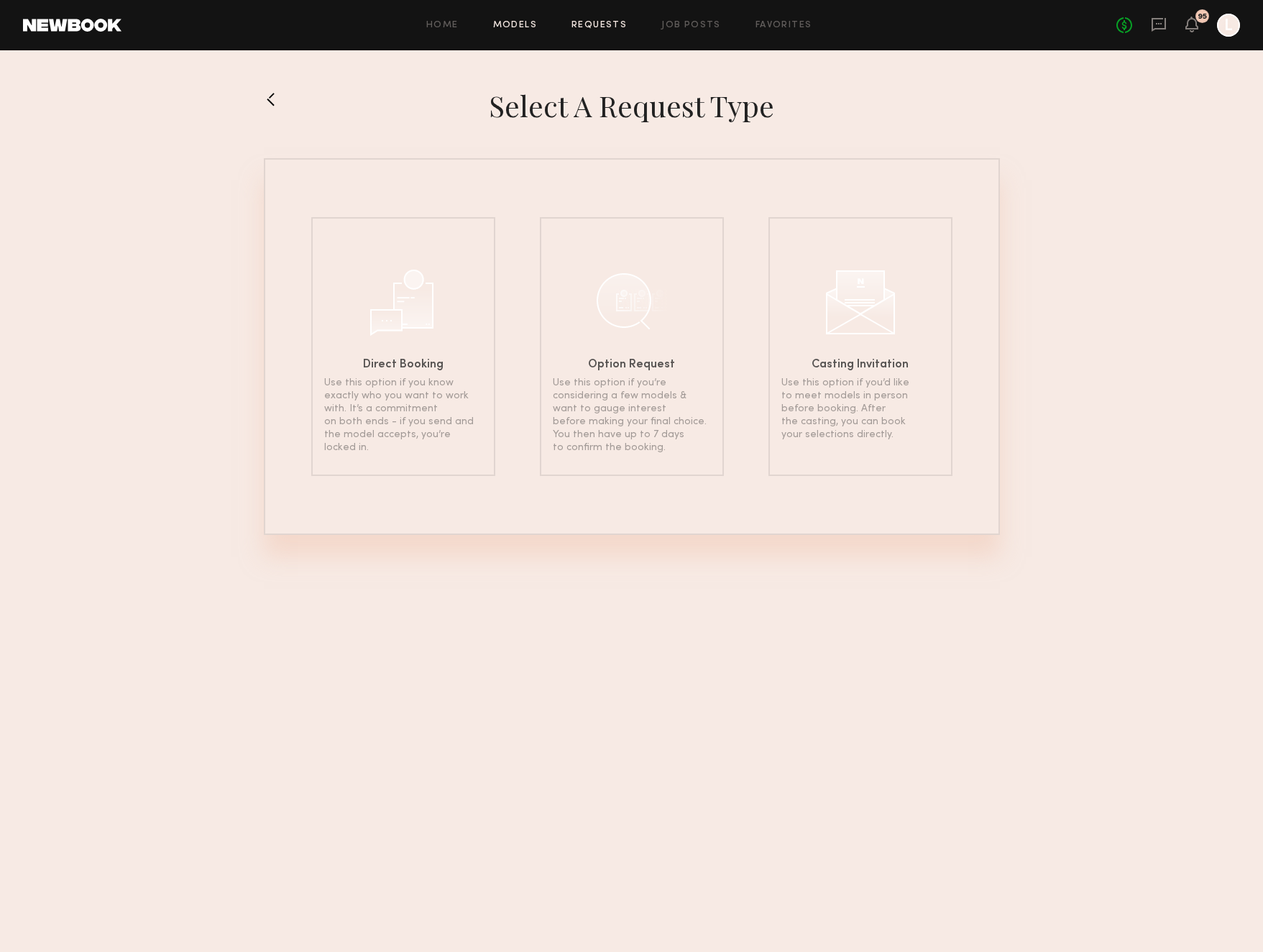
click at [532, 27] on link "Models" at bounding box center [515, 26] width 44 height 10
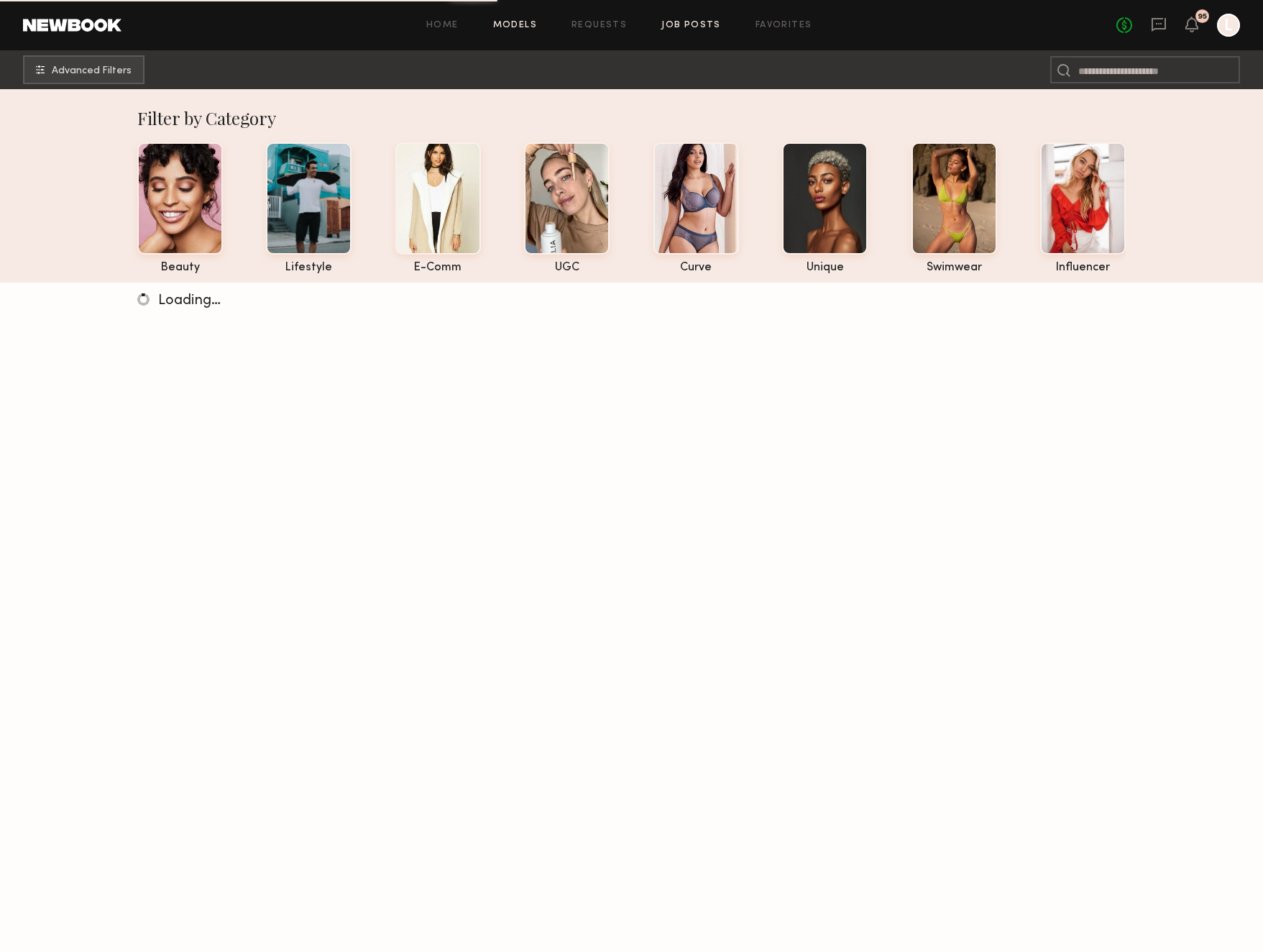
click at [687, 22] on link "Job Posts" at bounding box center [691, 26] width 60 height 10
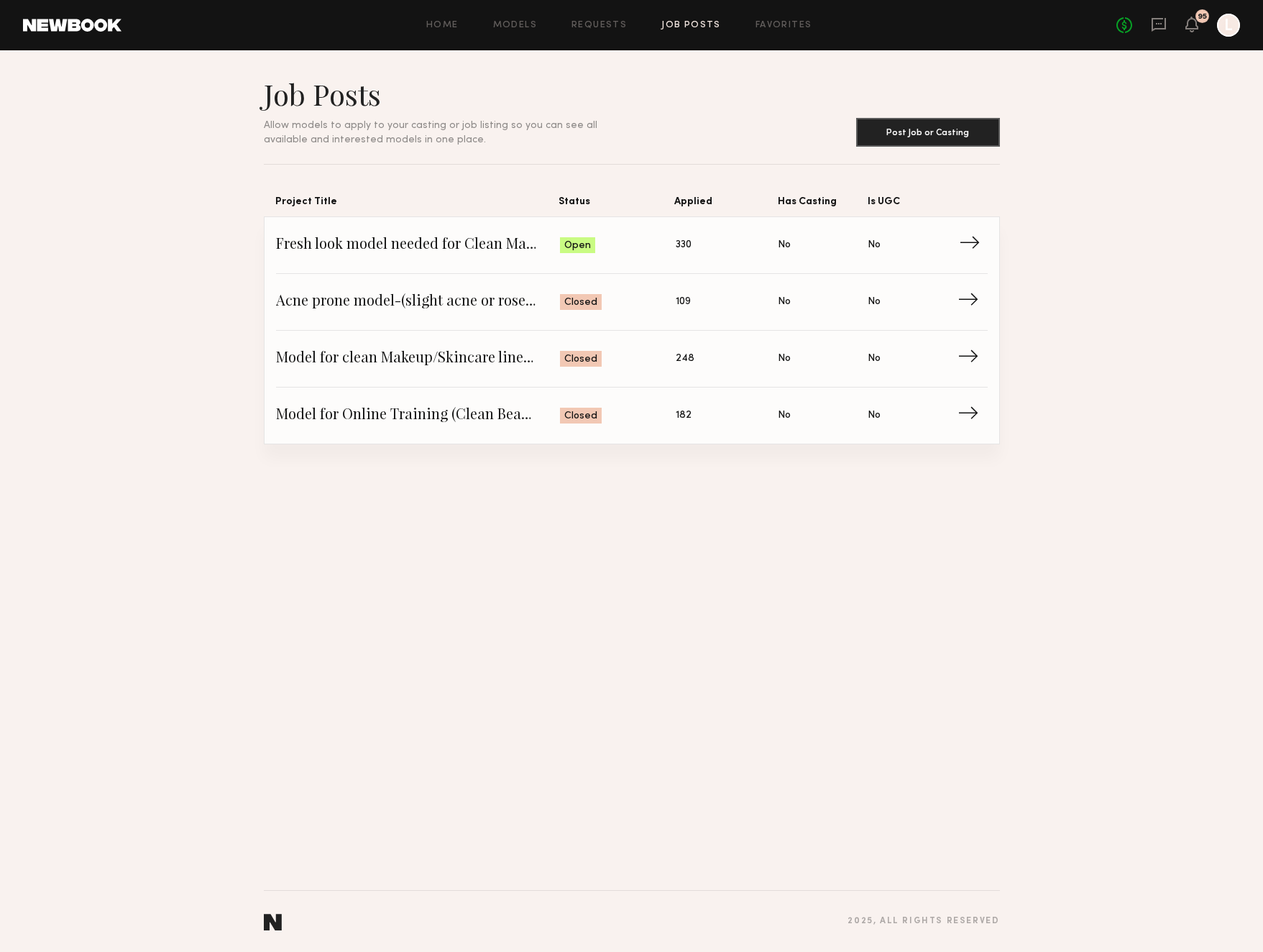
click at [571, 247] on span "Open" at bounding box center [577, 246] width 27 height 15
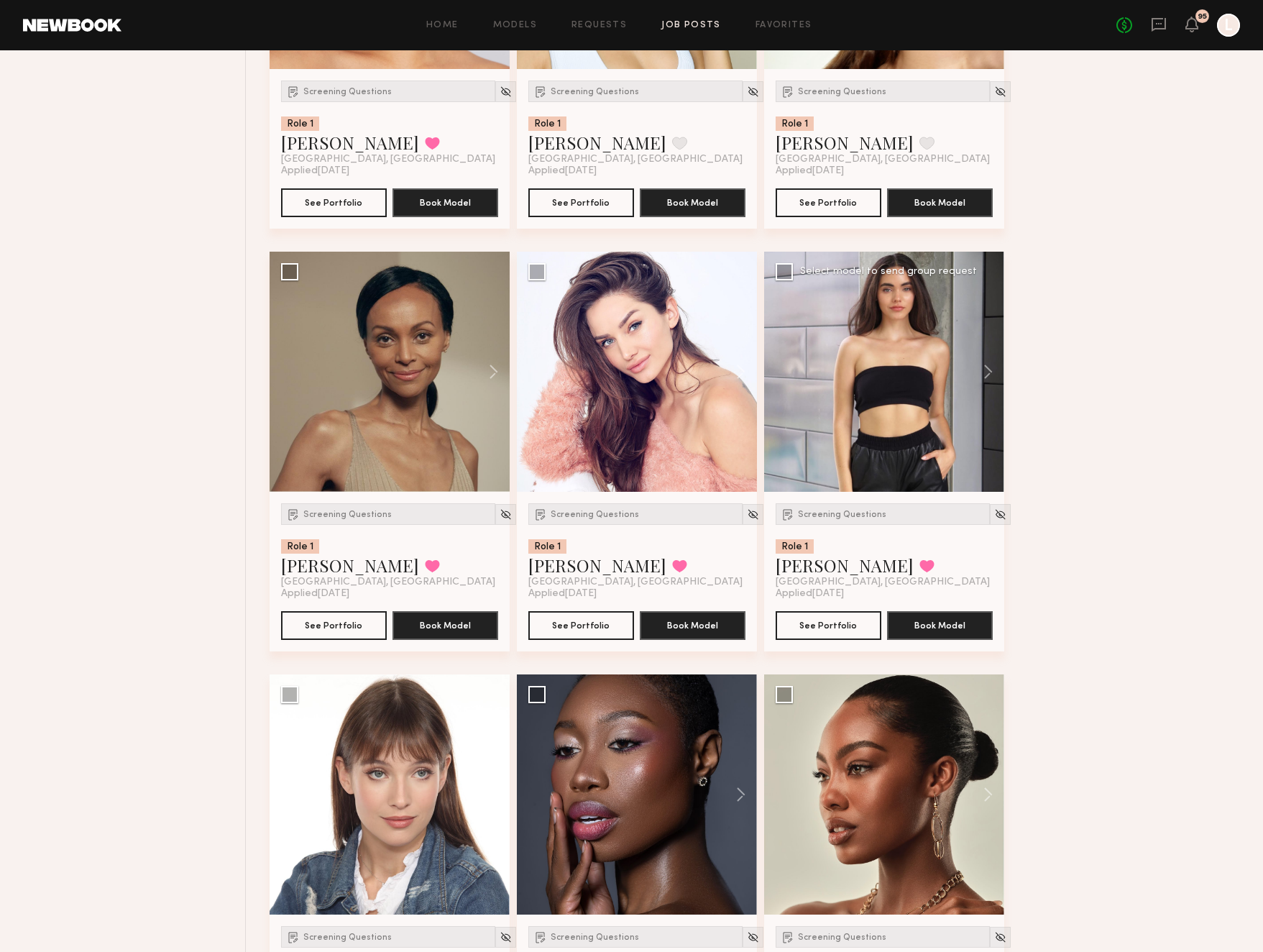
scroll to position [12377, 0]
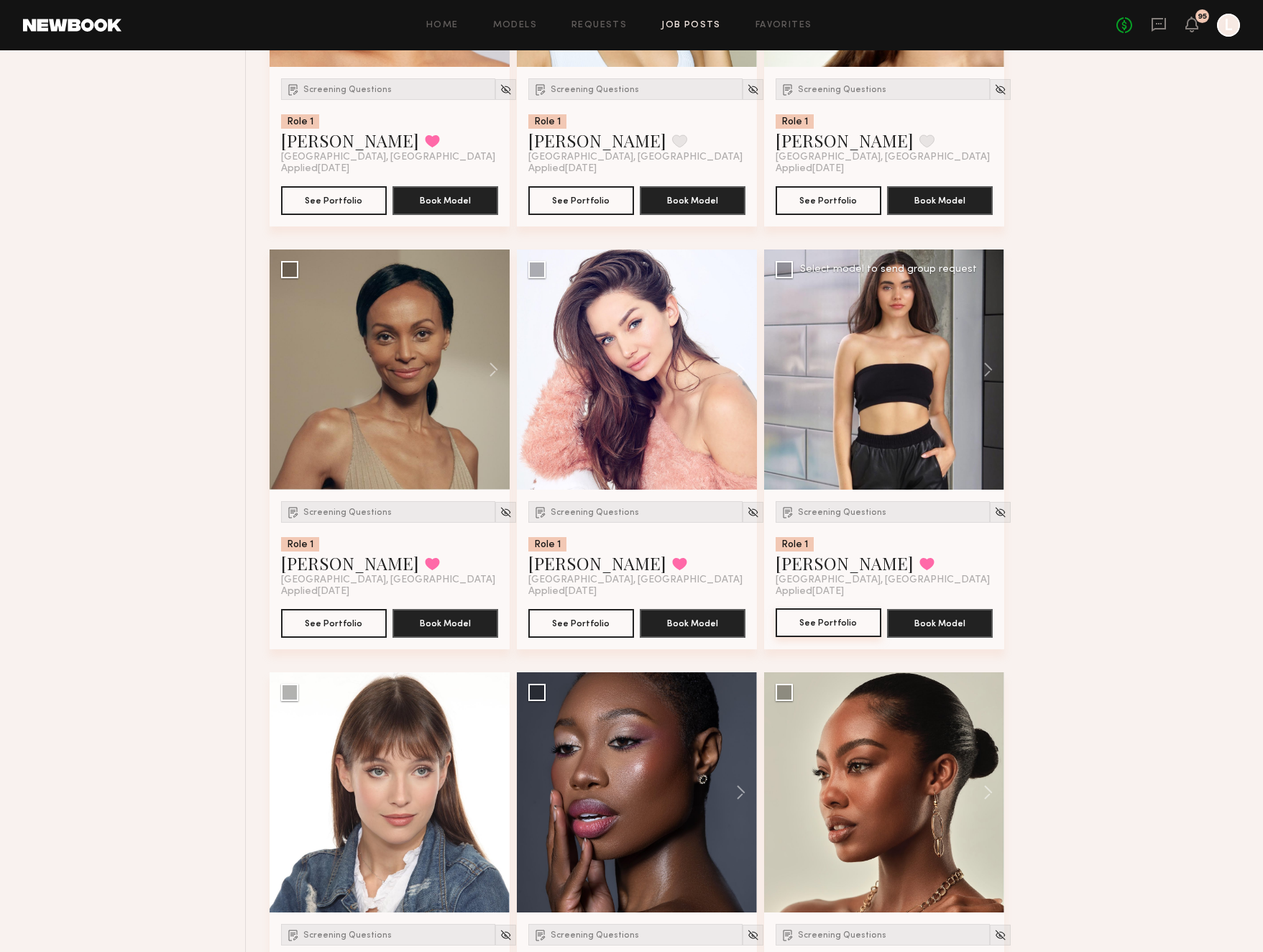
click at [825, 617] on button "See Portfolio" at bounding box center [828, 622] width 106 height 29
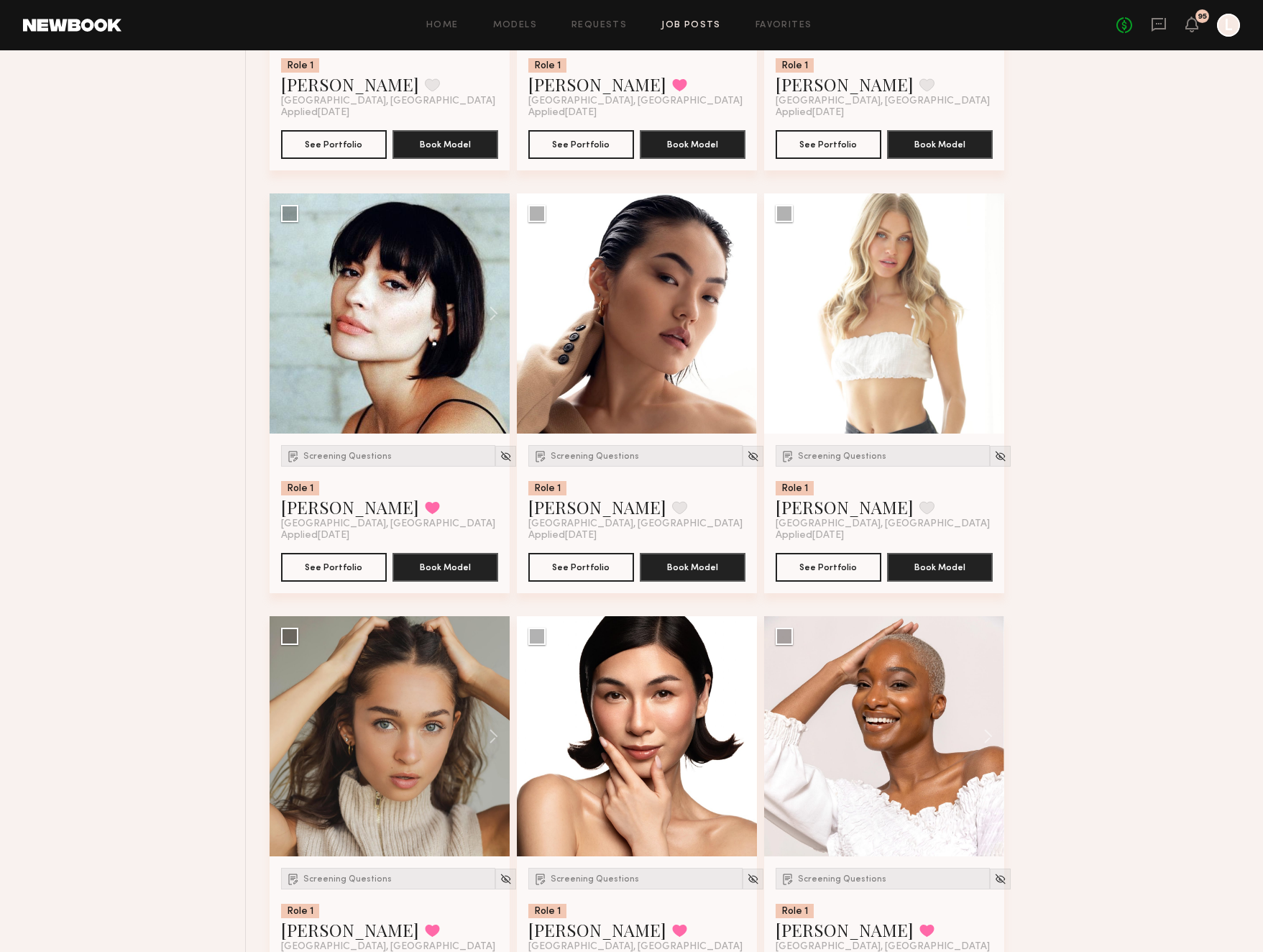
scroll to position [14551, 0]
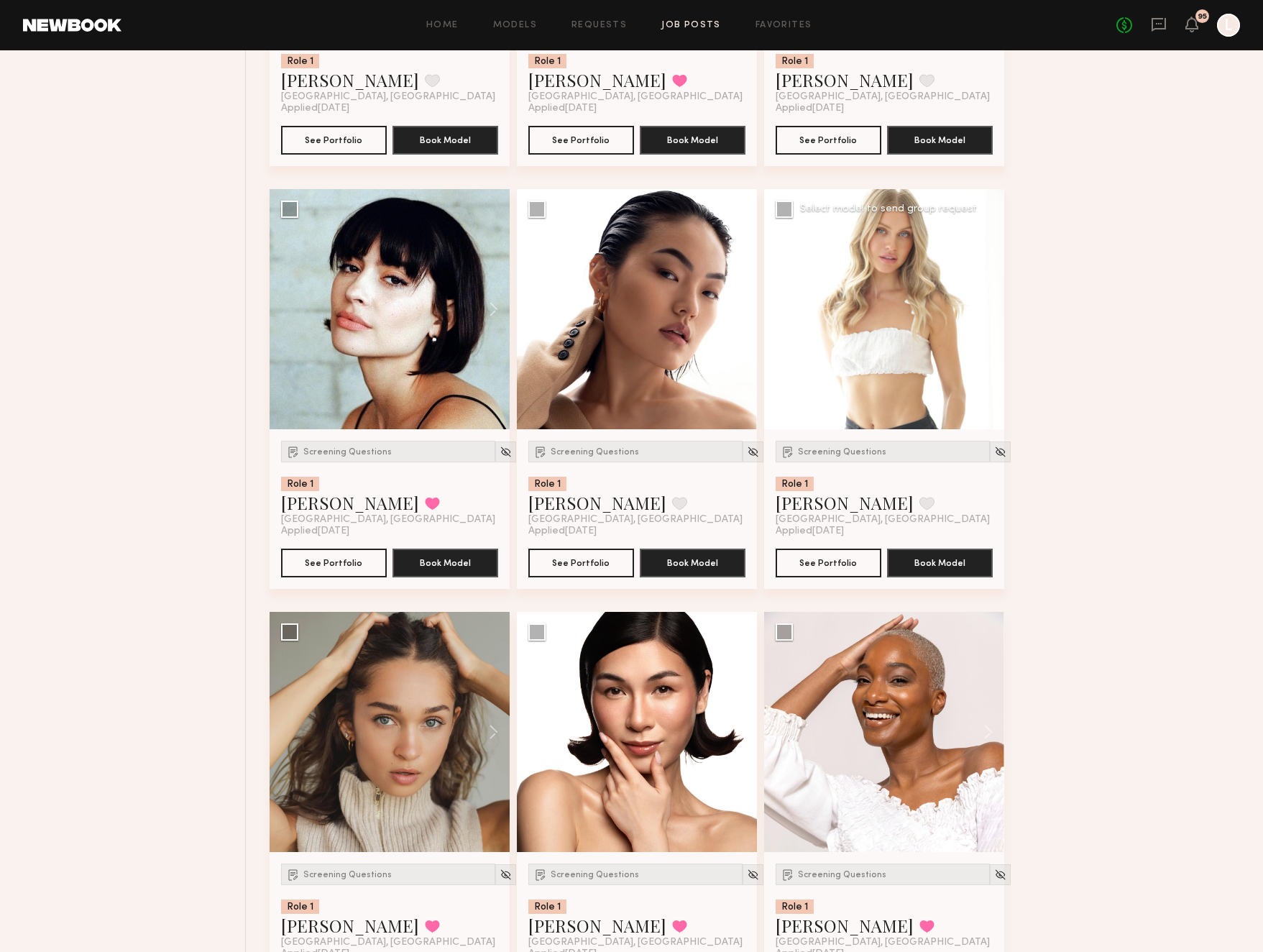
click at [989, 310] on button at bounding box center [981, 310] width 46 height 240
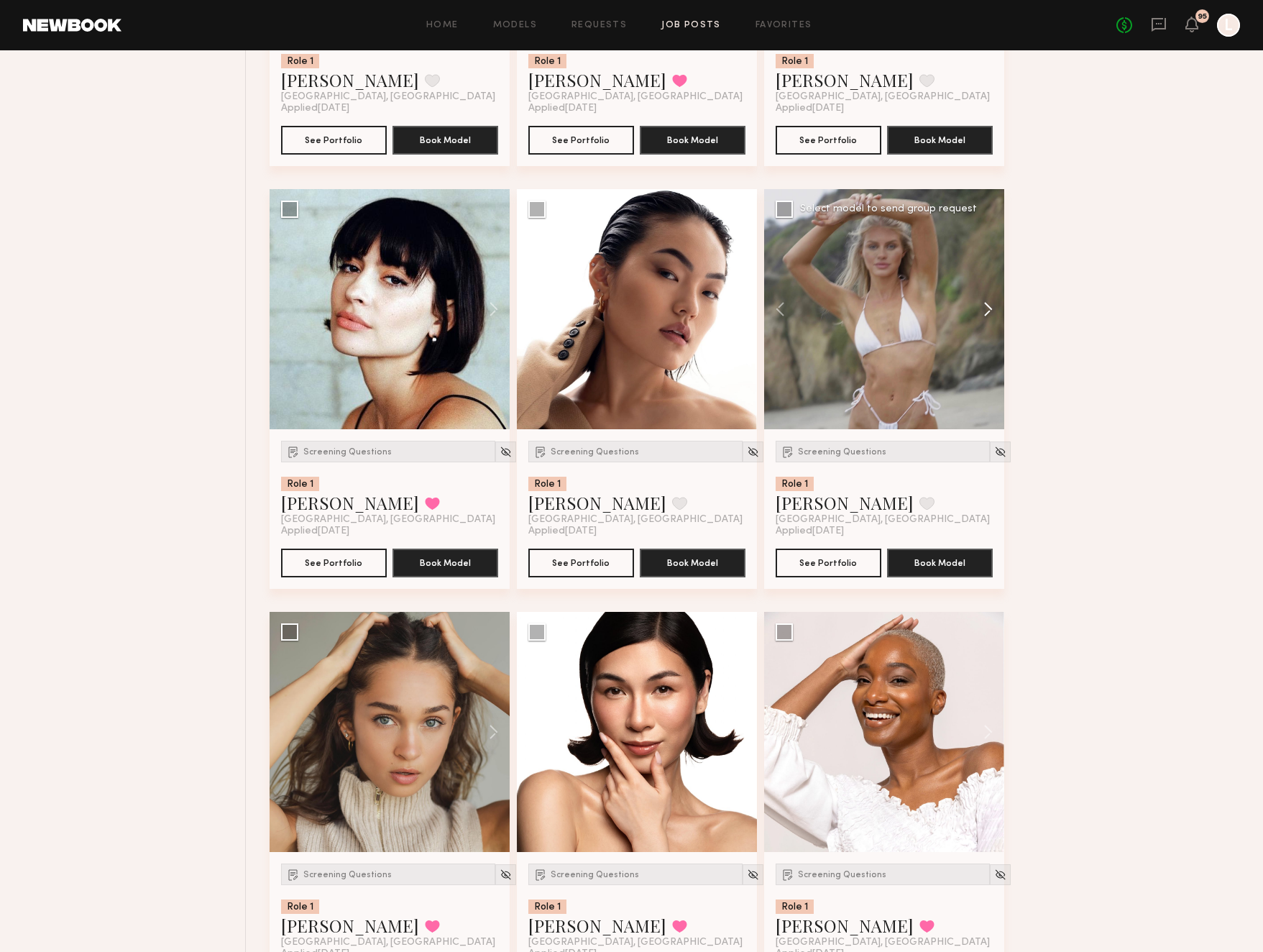
click at [989, 310] on button at bounding box center [981, 310] width 46 height 240
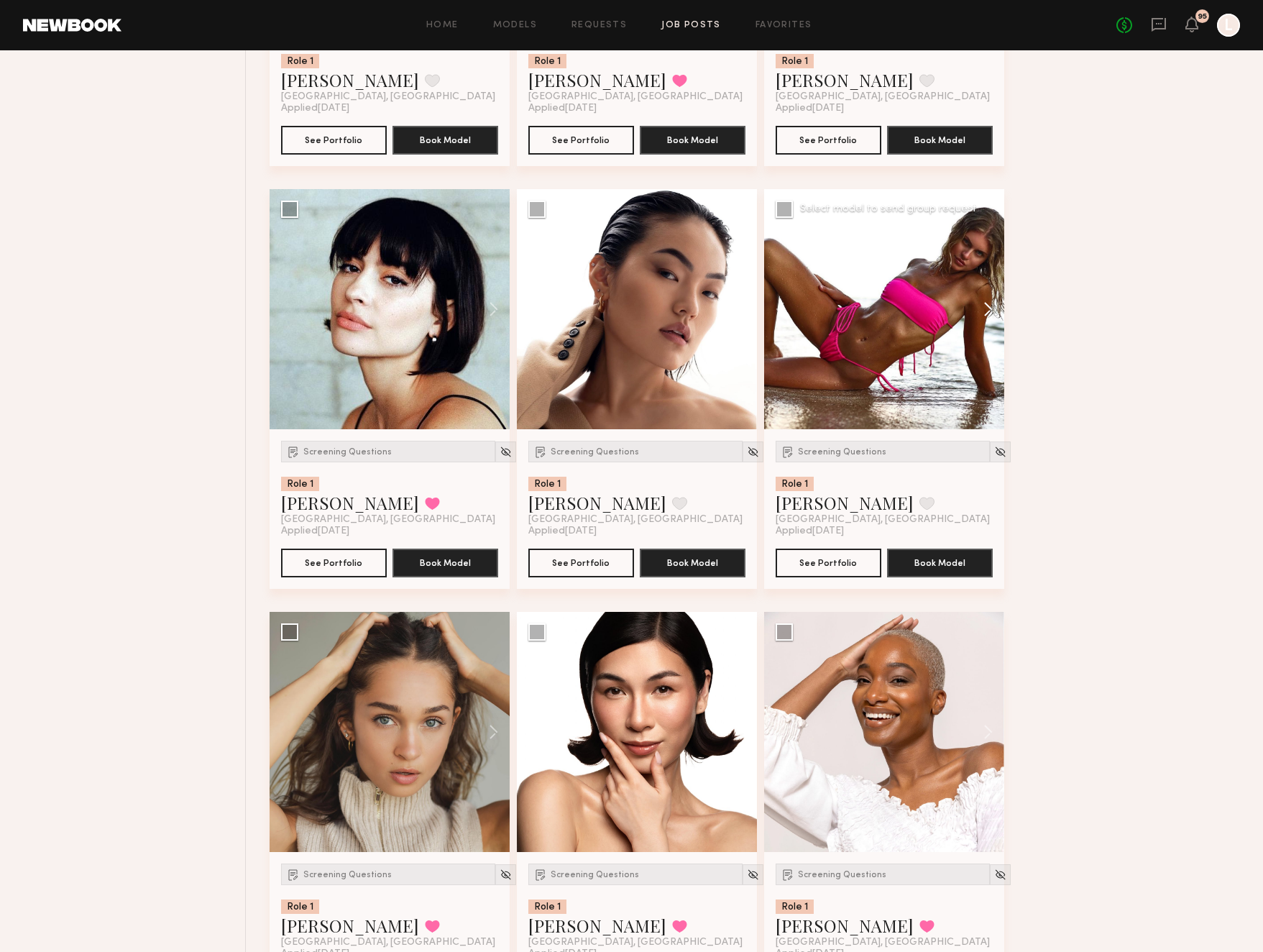
click at [989, 310] on button at bounding box center [981, 310] width 46 height 240
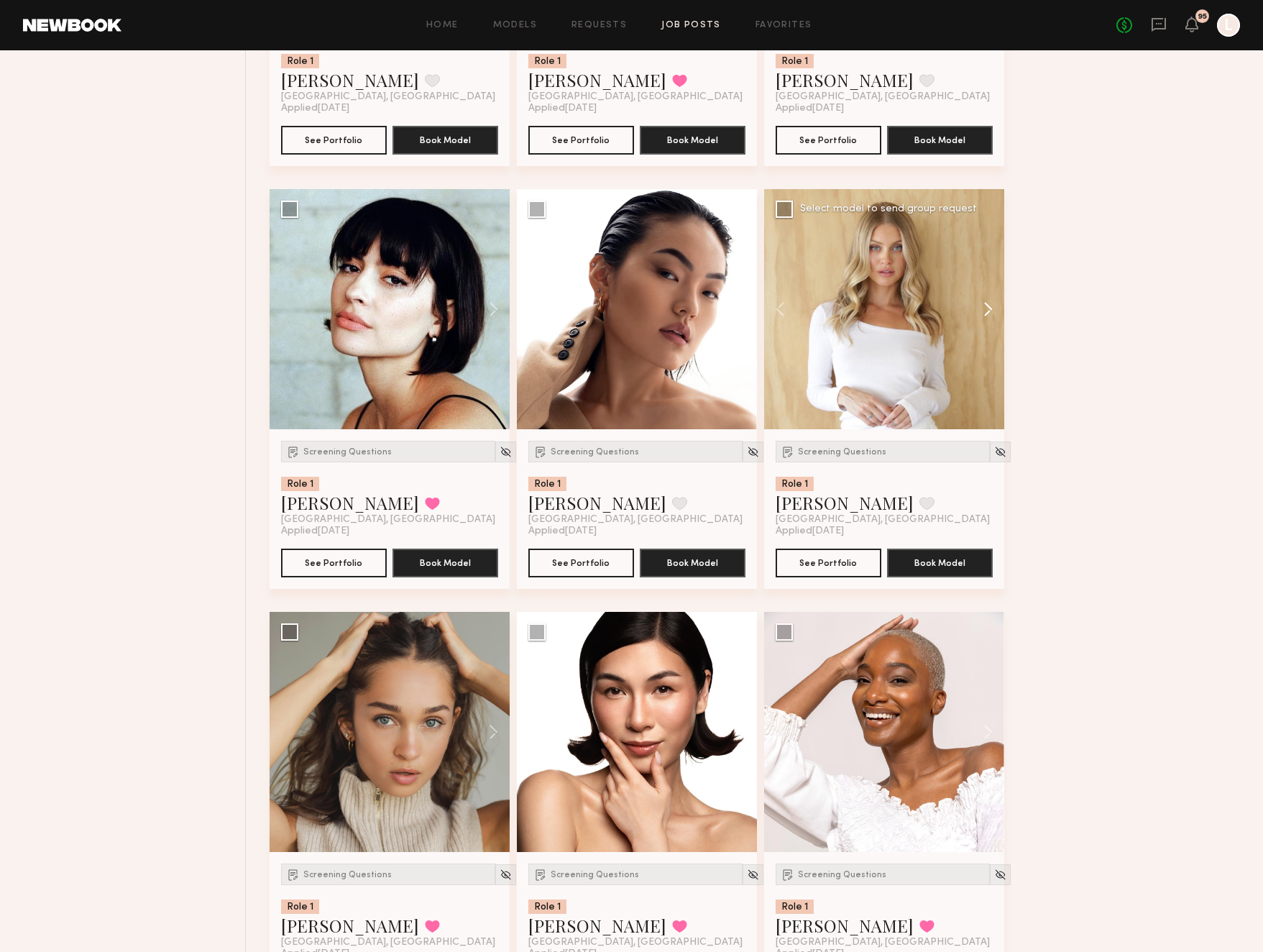
click at [989, 310] on button at bounding box center [981, 310] width 46 height 240
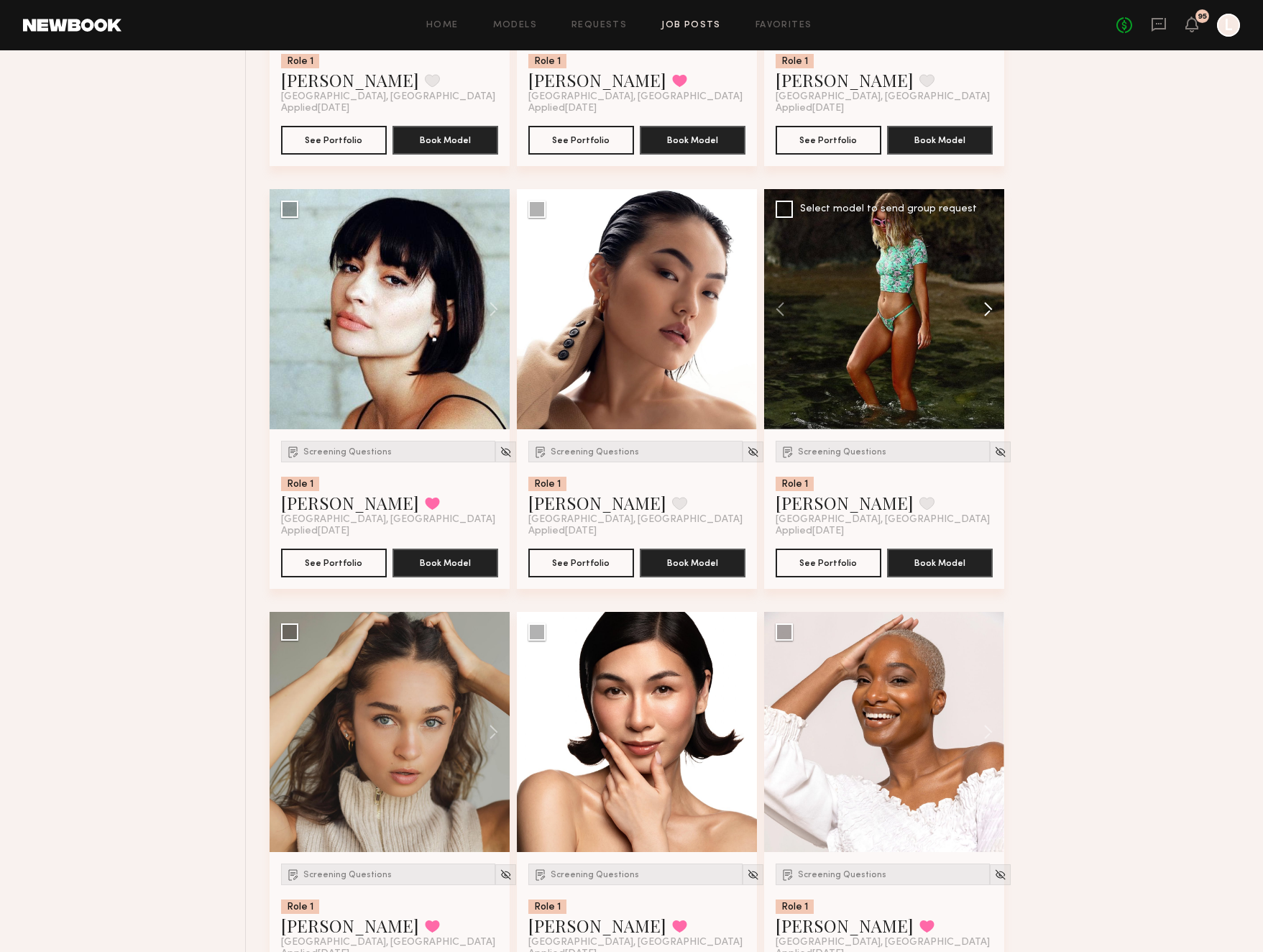
click at [989, 310] on button at bounding box center [981, 310] width 46 height 240
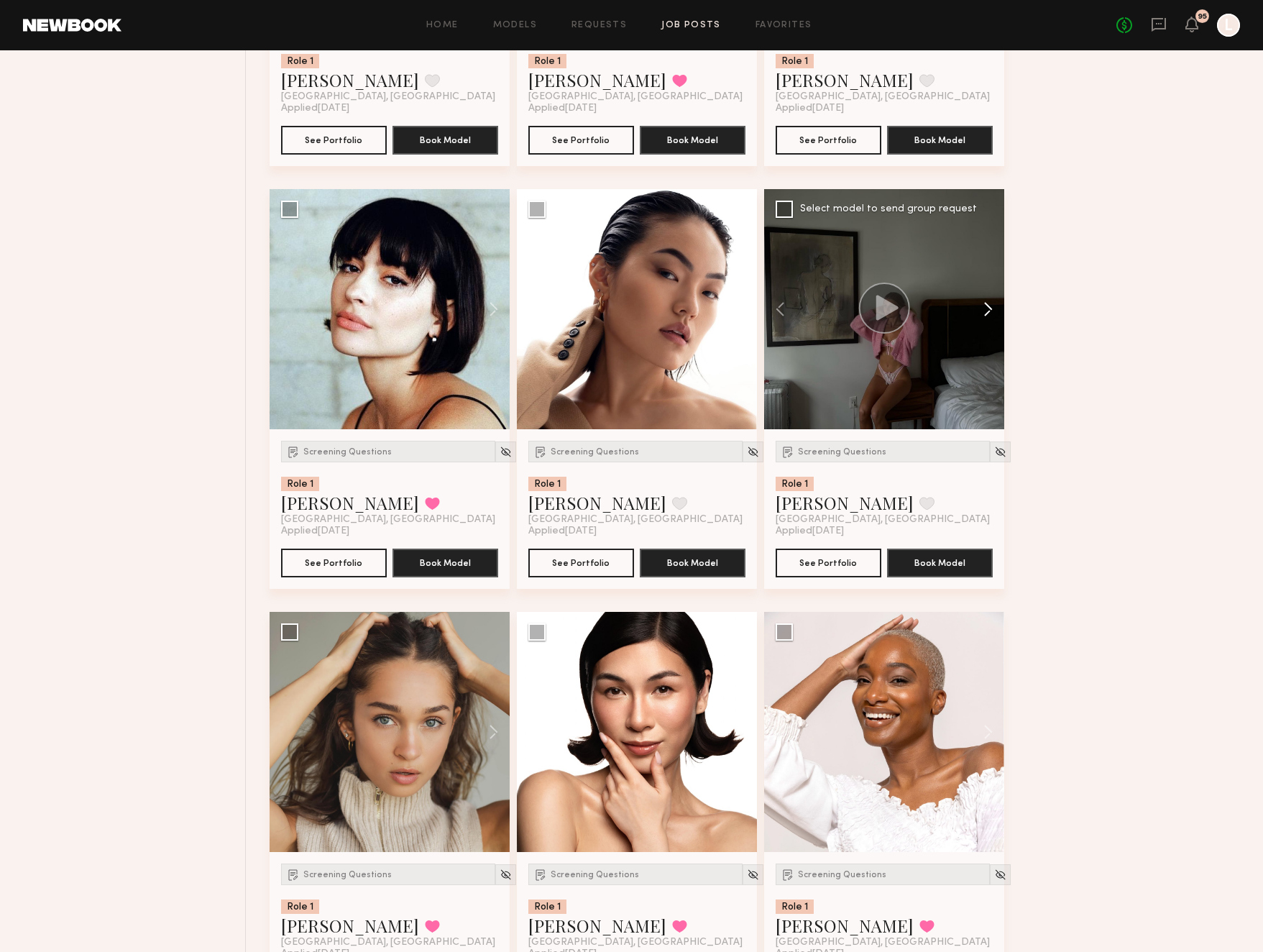
click at [989, 310] on button at bounding box center [981, 310] width 46 height 240
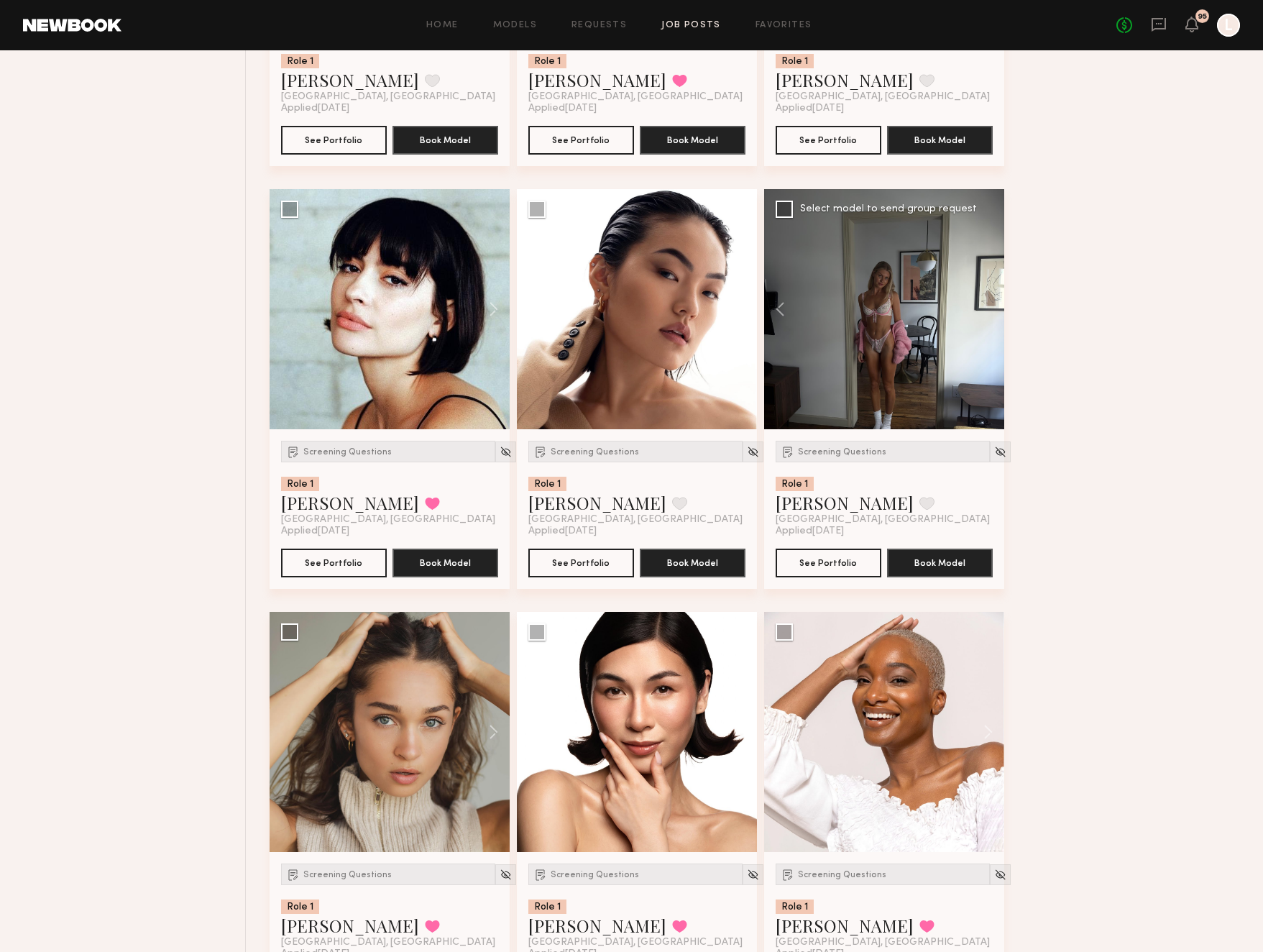
click at [989, 310] on div at bounding box center [884, 310] width 240 height 240
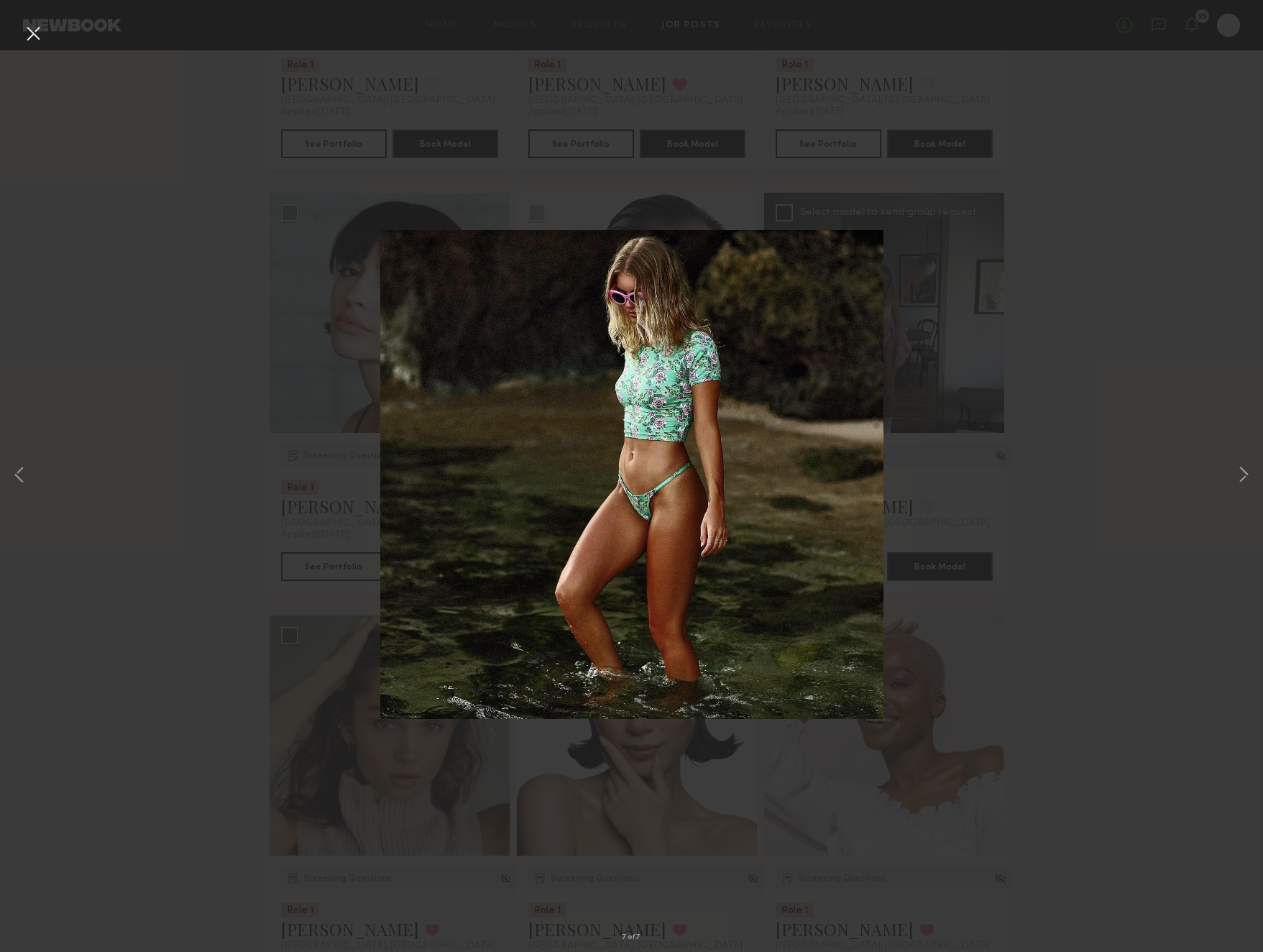
click at [1046, 312] on div "7 of 7" at bounding box center [631, 476] width 1263 height 952
click at [36, 32] on button at bounding box center [33, 35] width 23 height 26
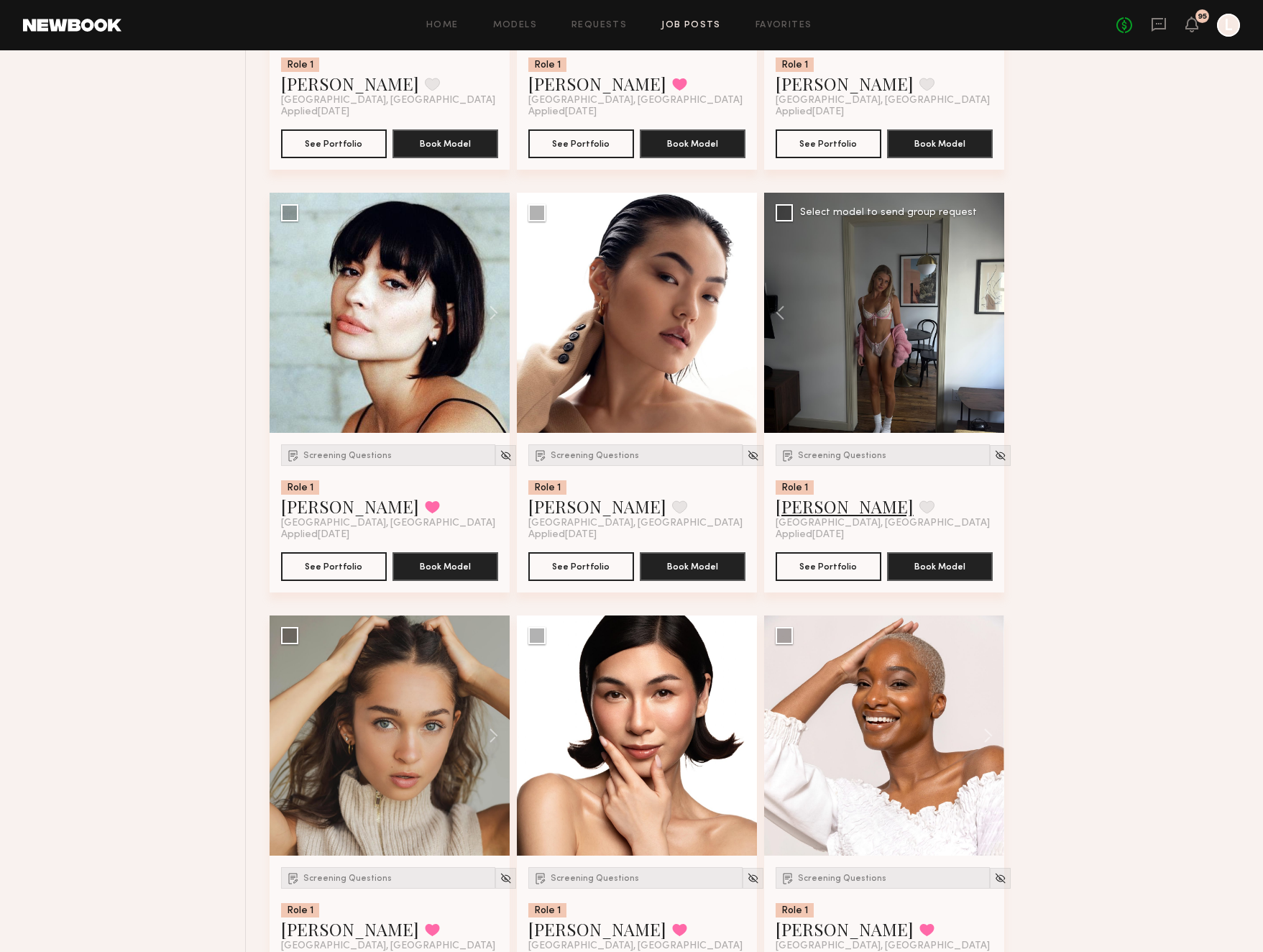
click at [837, 509] on link "Shannon U." at bounding box center [844, 506] width 138 height 23
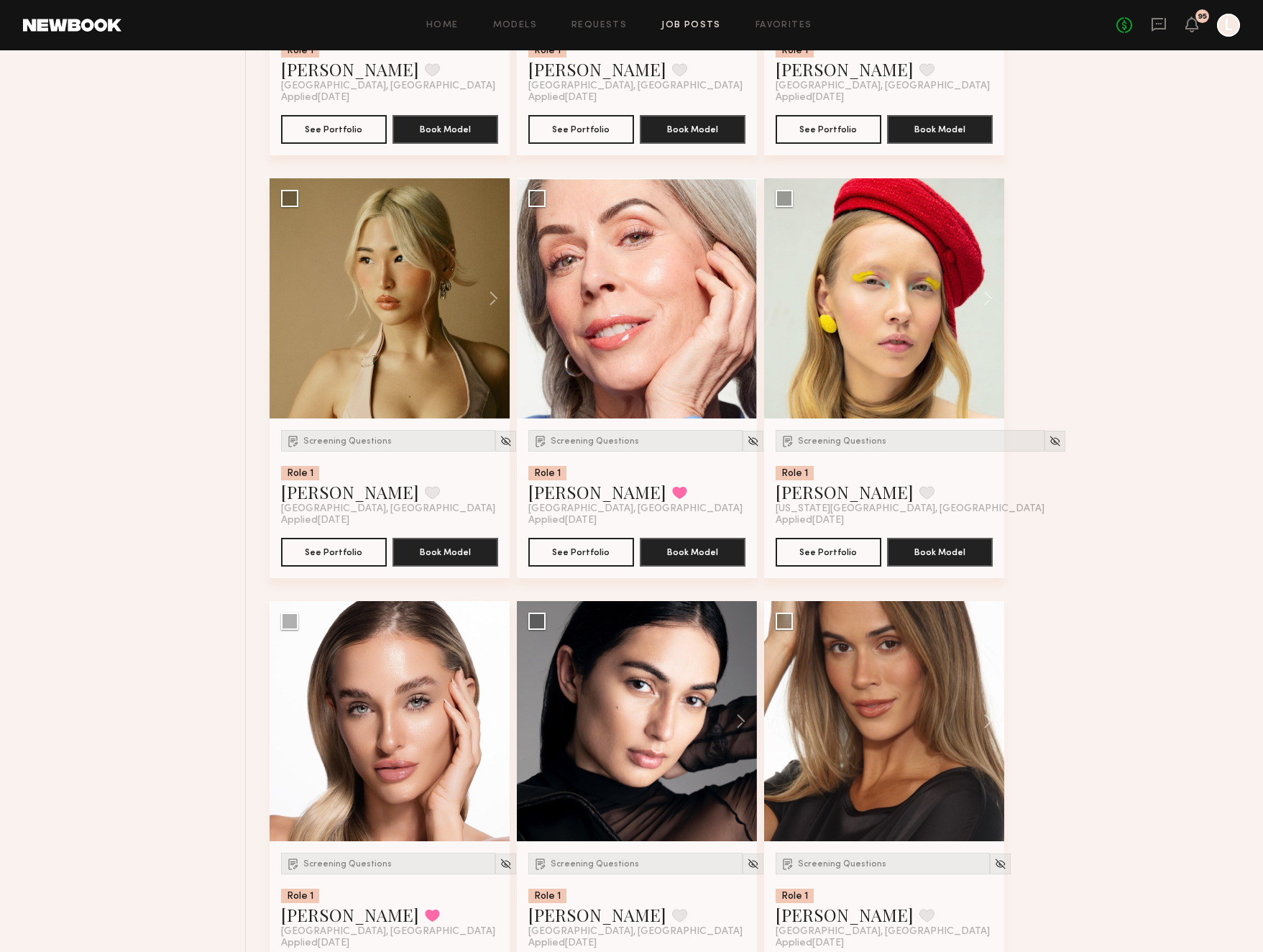
scroll to position [15830, 0]
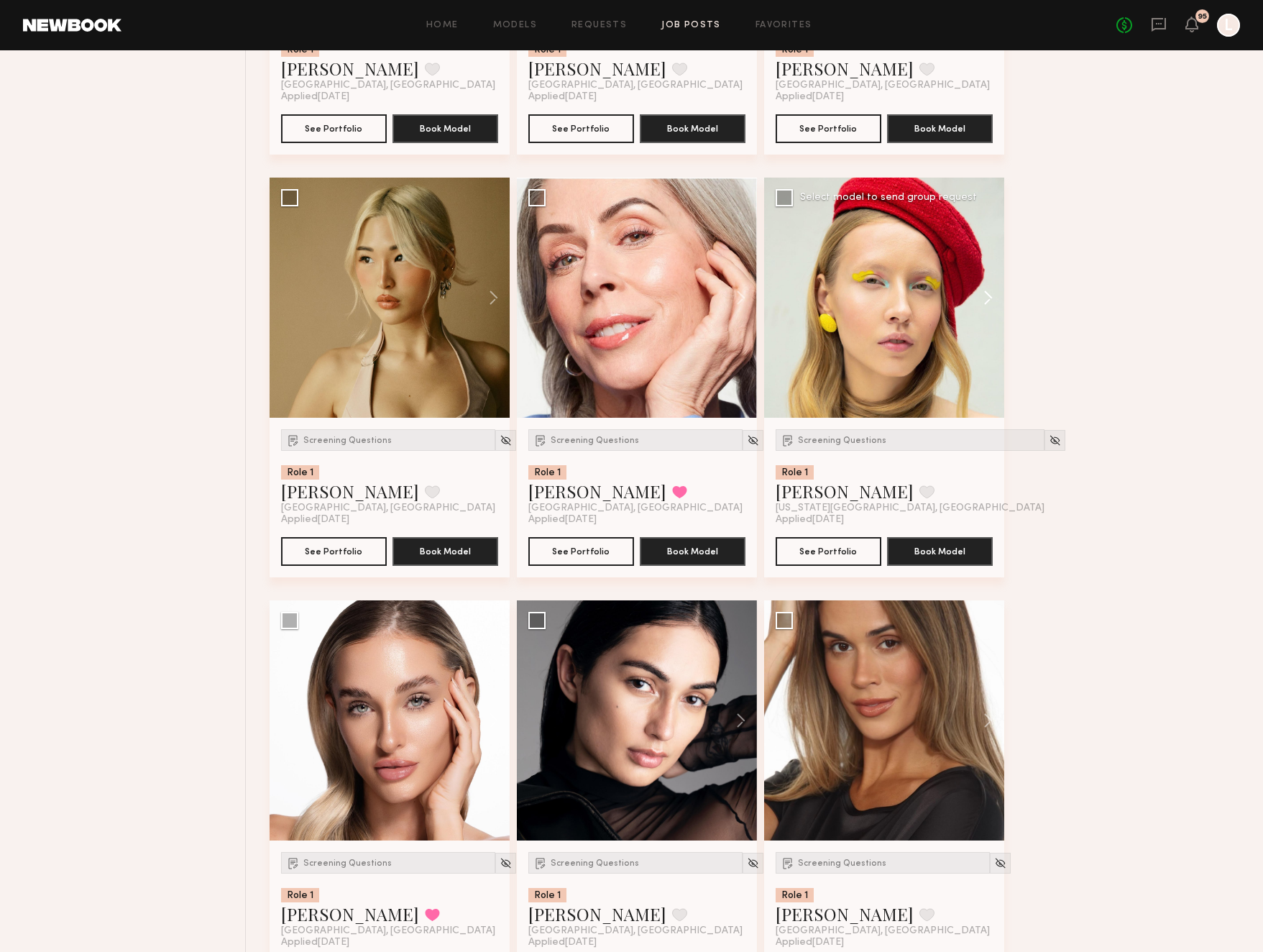
click at [982, 308] on button at bounding box center [981, 297] width 46 height 240
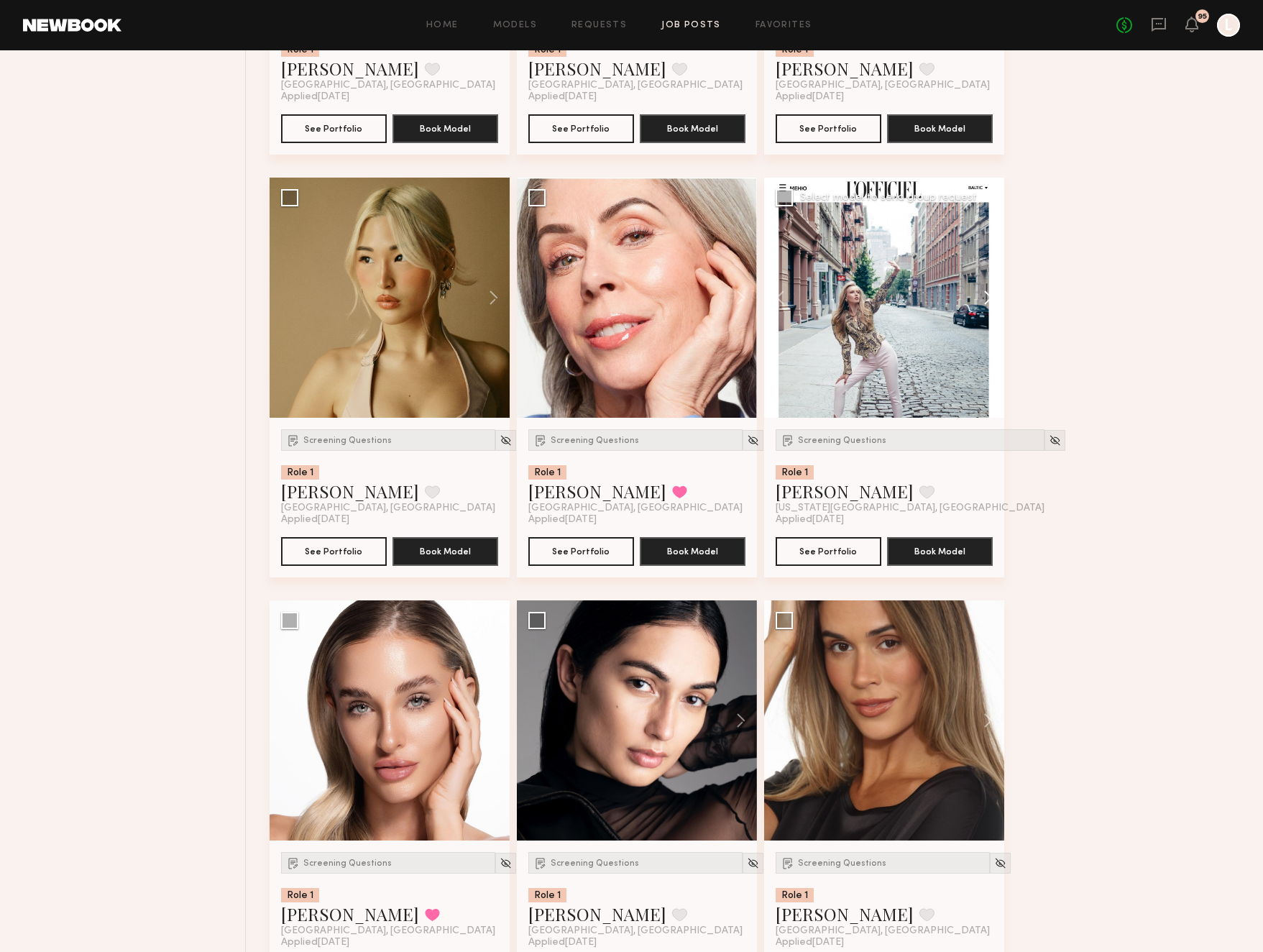
click at [982, 308] on button at bounding box center [981, 297] width 46 height 240
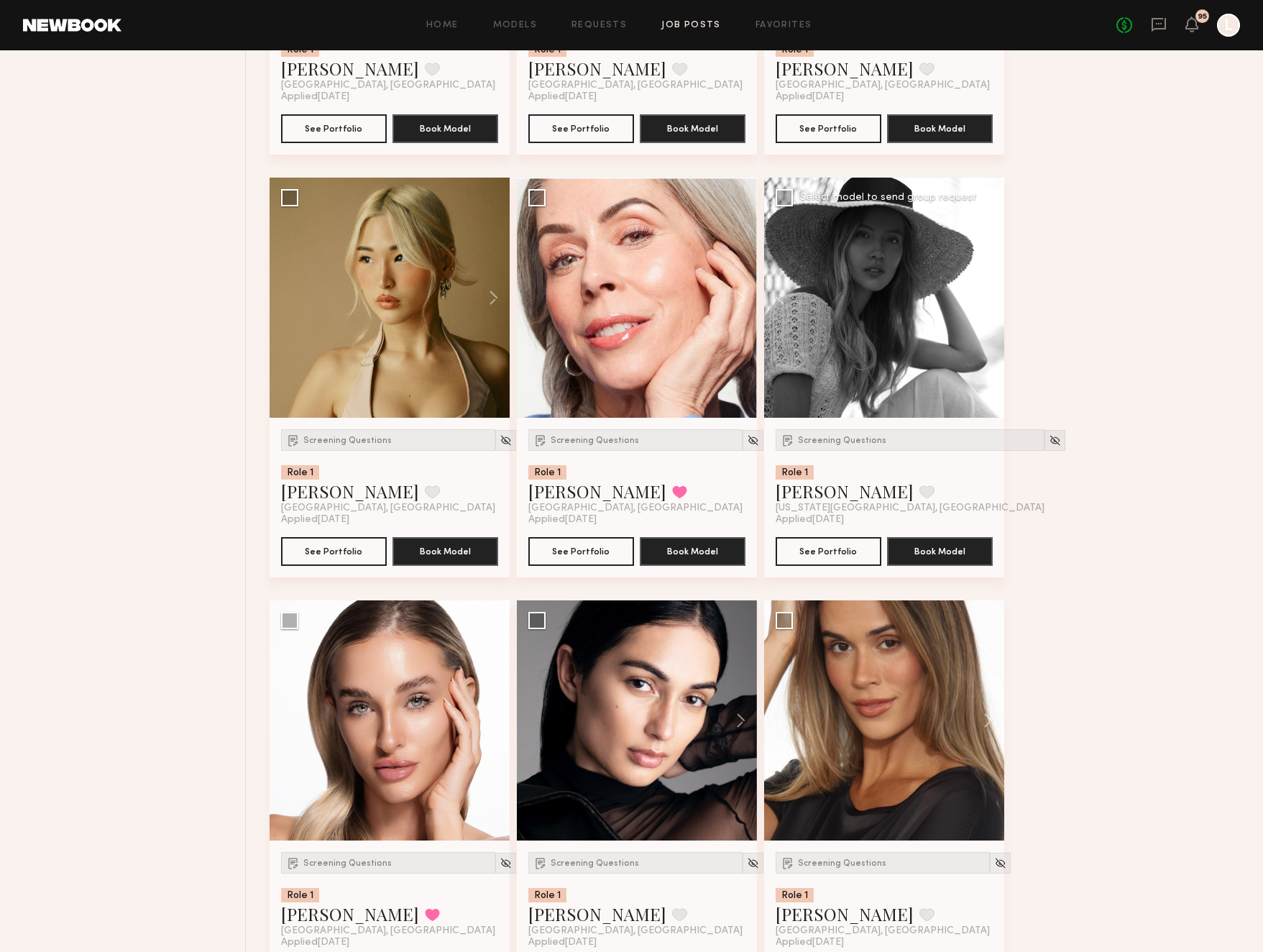
click at [982, 308] on button at bounding box center [981, 297] width 46 height 240
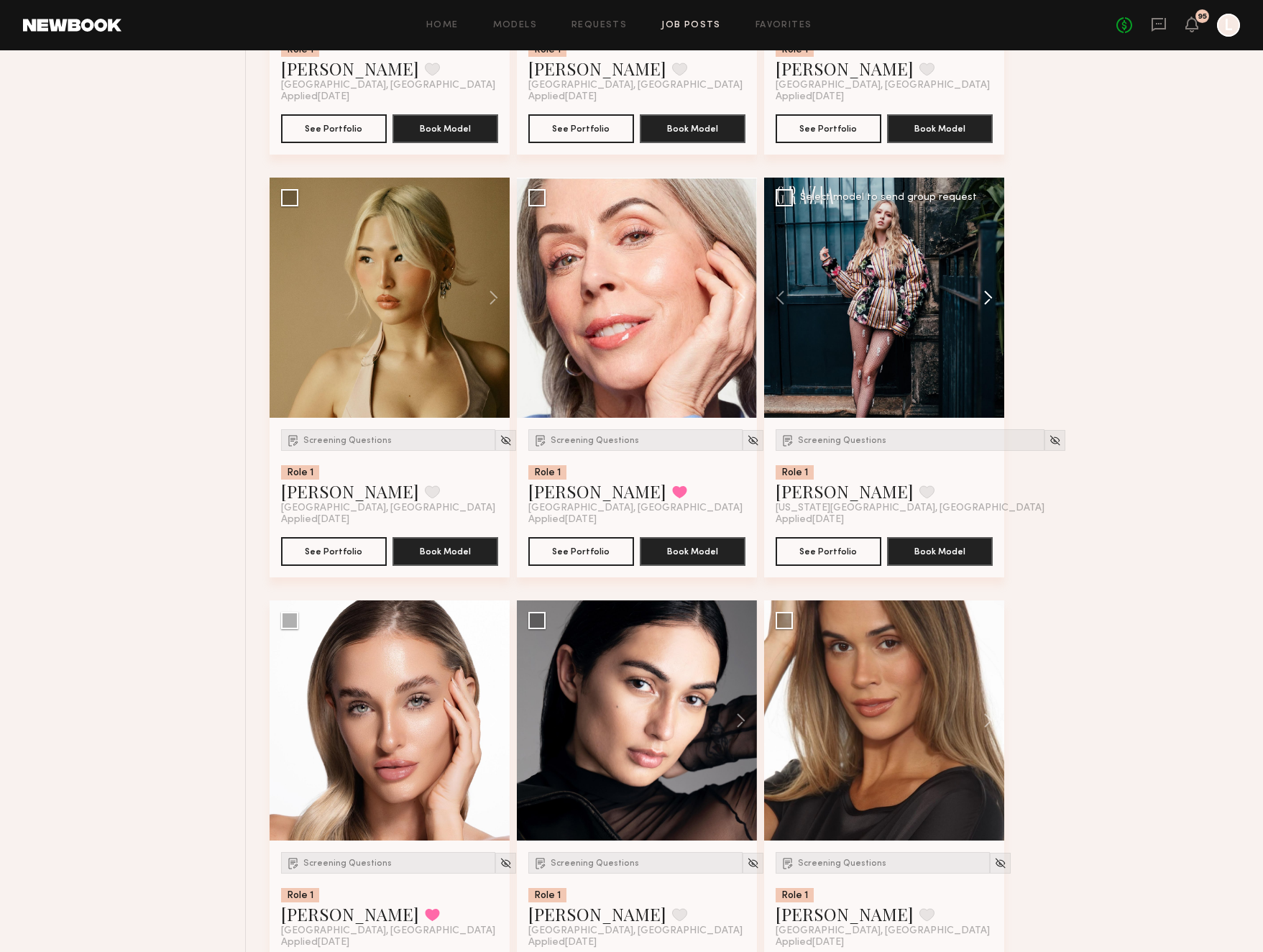
click at [982, 308] on button at bounding box center [981, 297] width 46 height 240
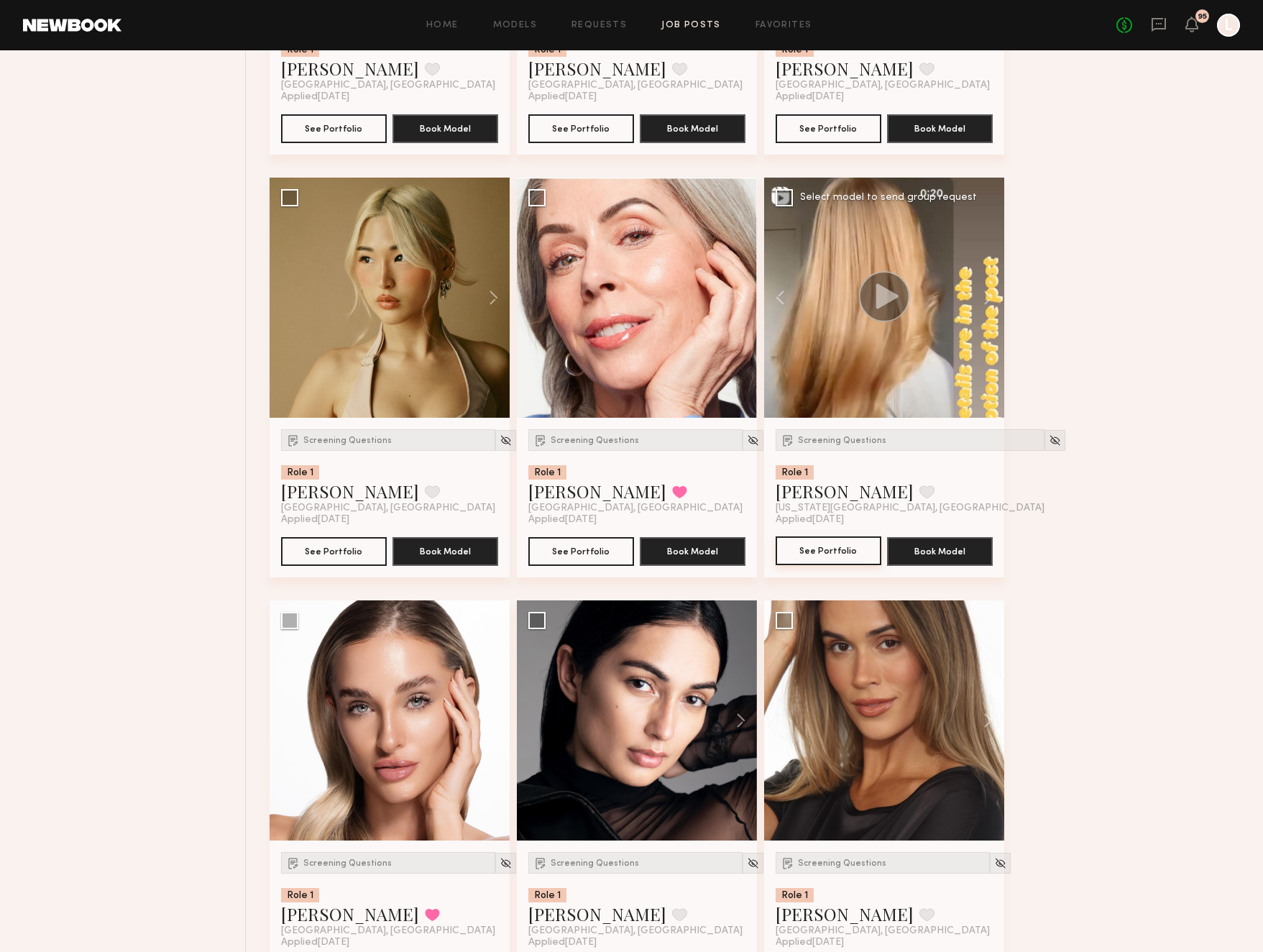
click at [819, 545] on button "See Portfolio" at bounding box center [828, 551] width 106 height 29
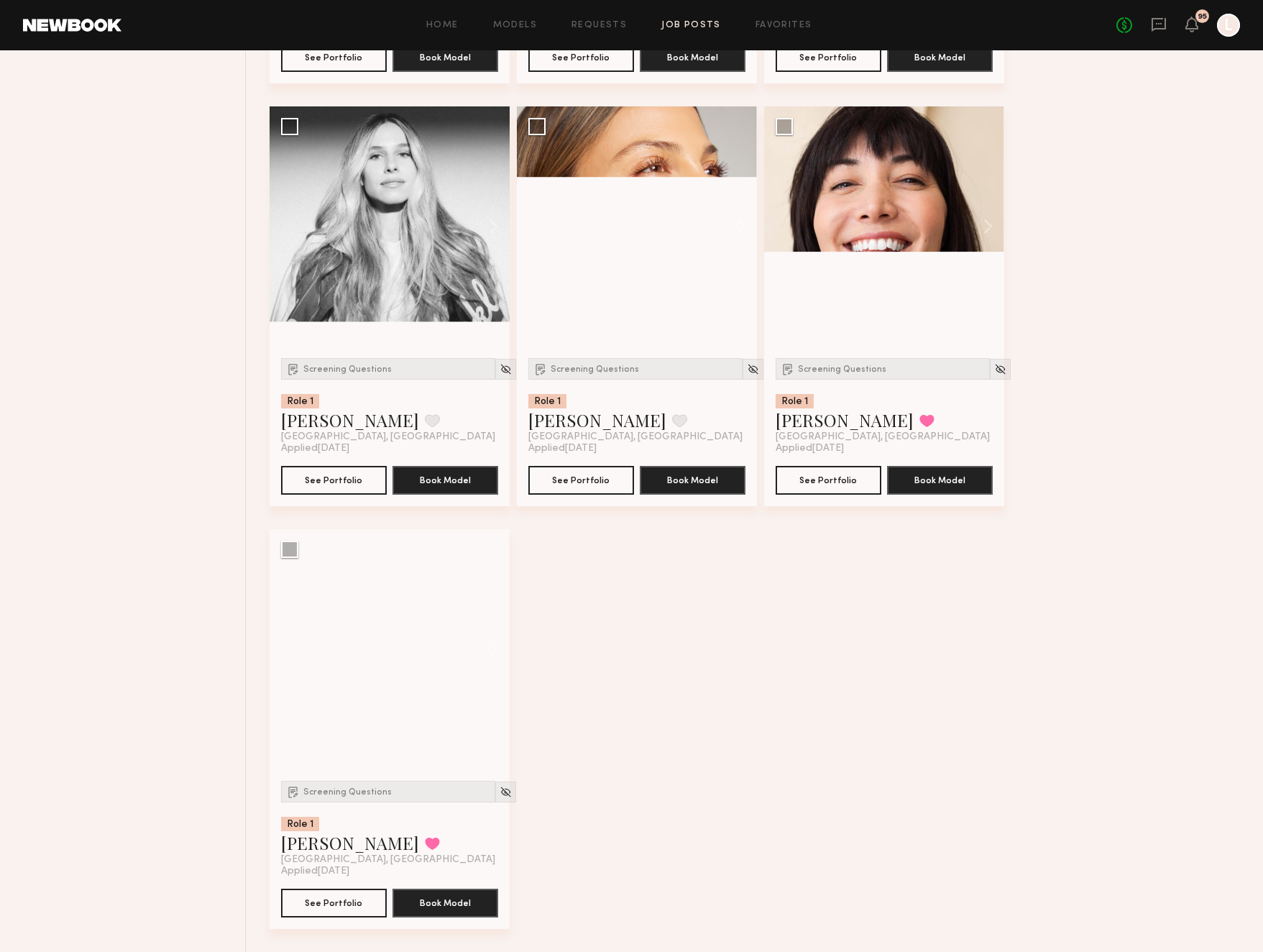
scroll to position [28583, 0]
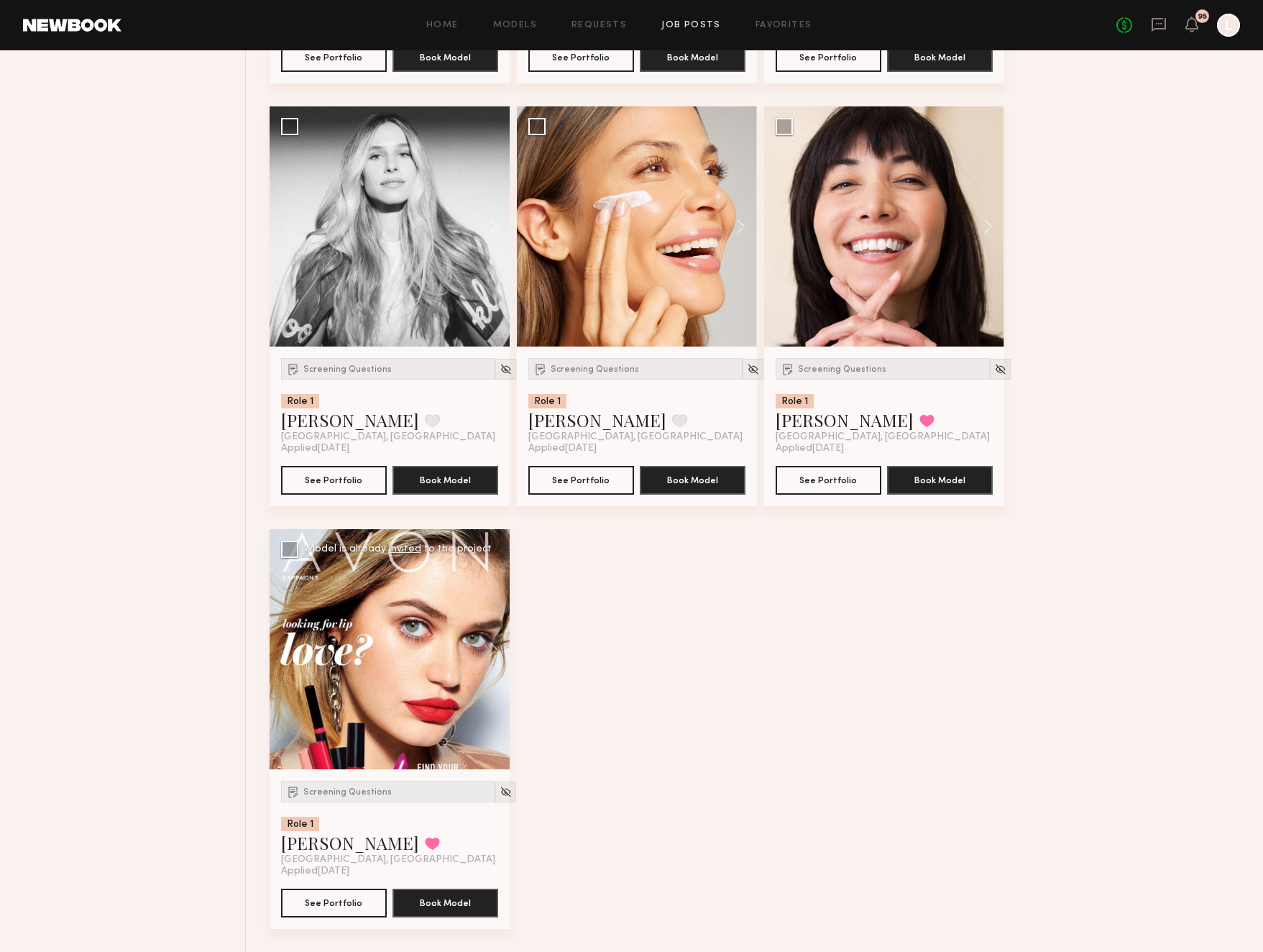
click at [370, 721] on div at bounding box center [389, 649] width 240 height 240
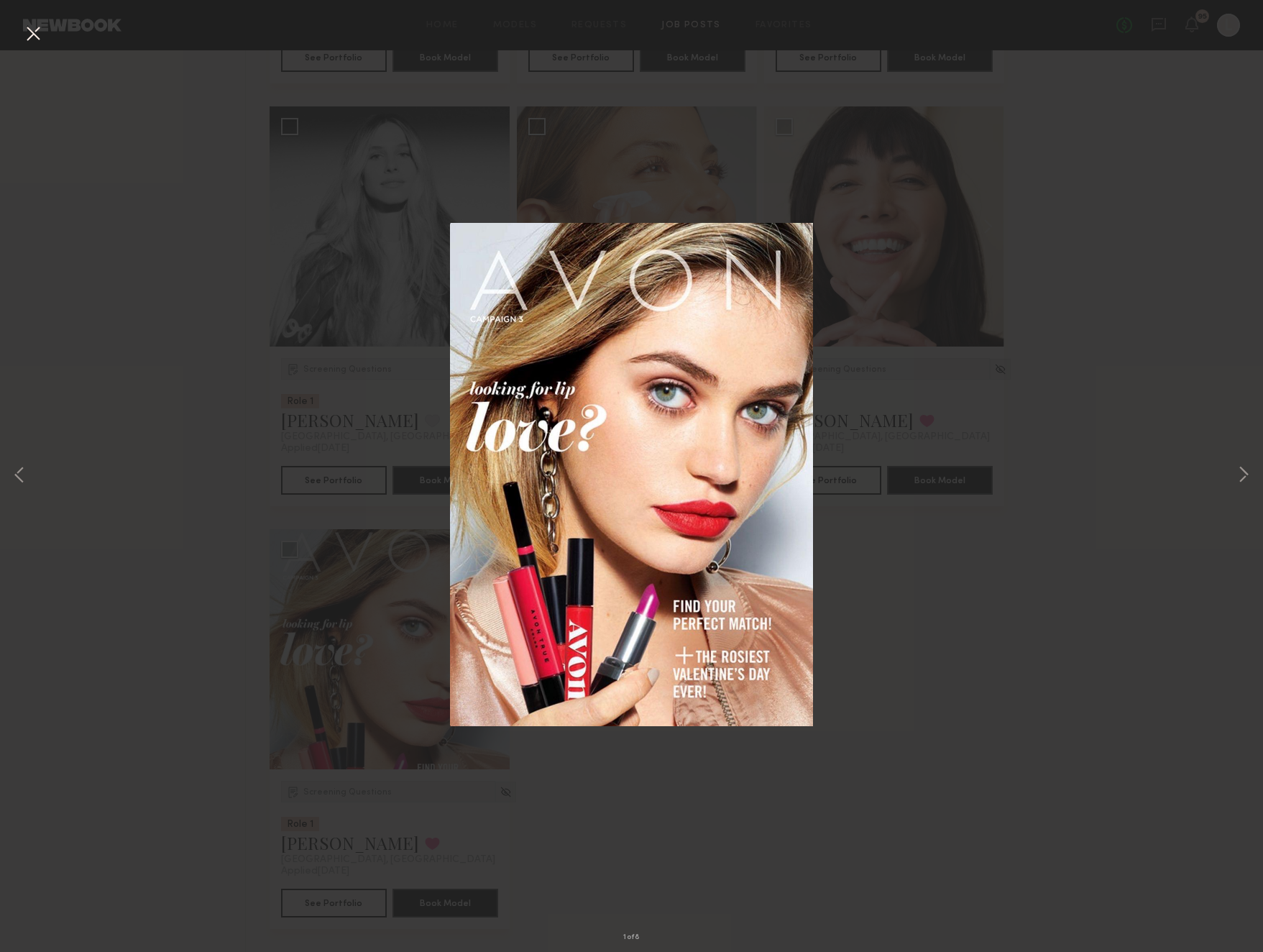
click at [987, 590] on div "1 of 8" at bounding box center [631, 476] width 1263 height 952
drag, startPoint x: 357, startPoint y: 889, endPoint x: 368, endPoint y: 877, distance: 16.3
click at [359, 888] on div "1 of 8" at bounding box center [631, 476] width 1263 height 952
click at [35, 38] on button at bounding box center [33, 35] width 23 height 26
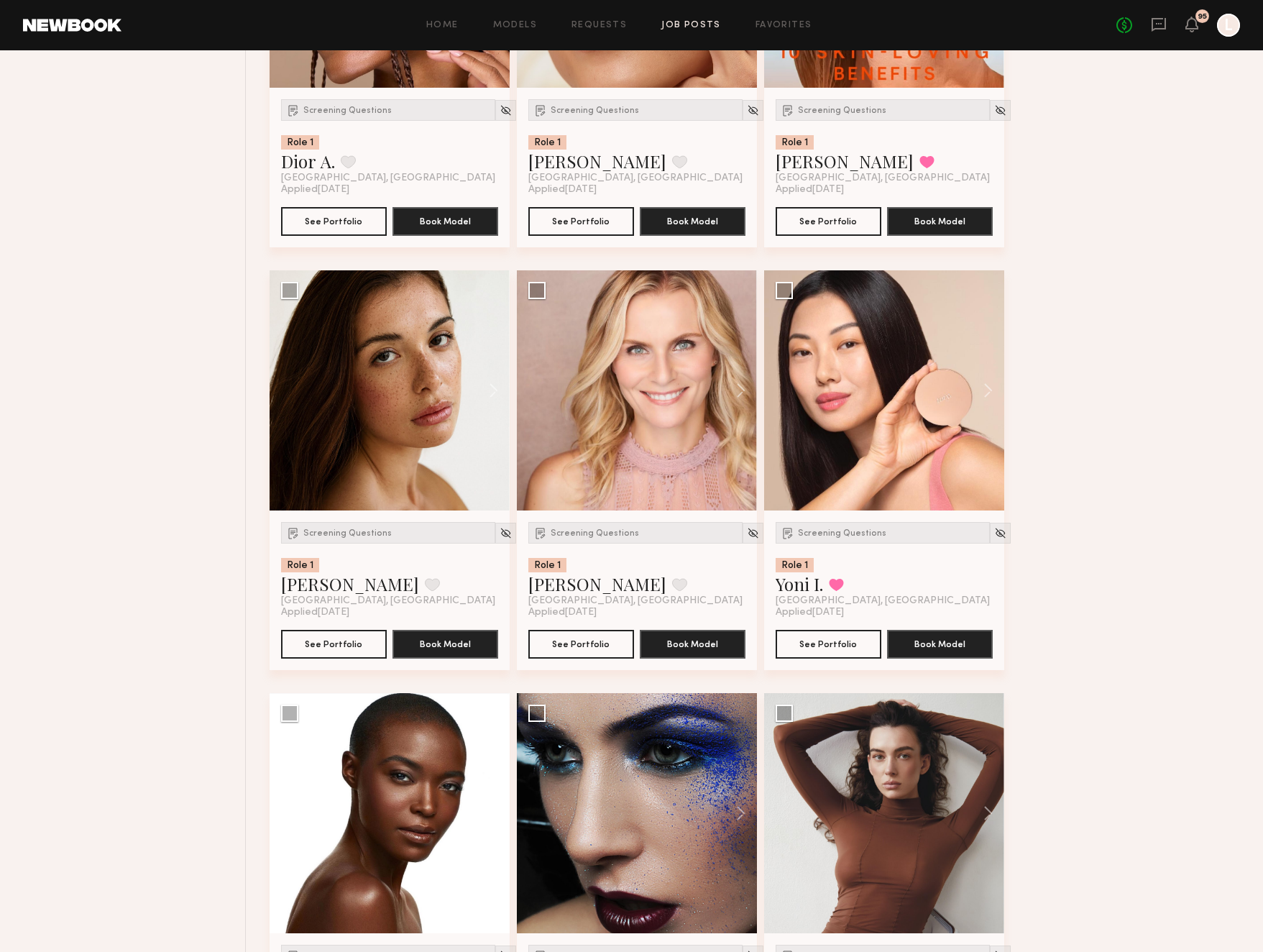
scroll to position [24098, 0]
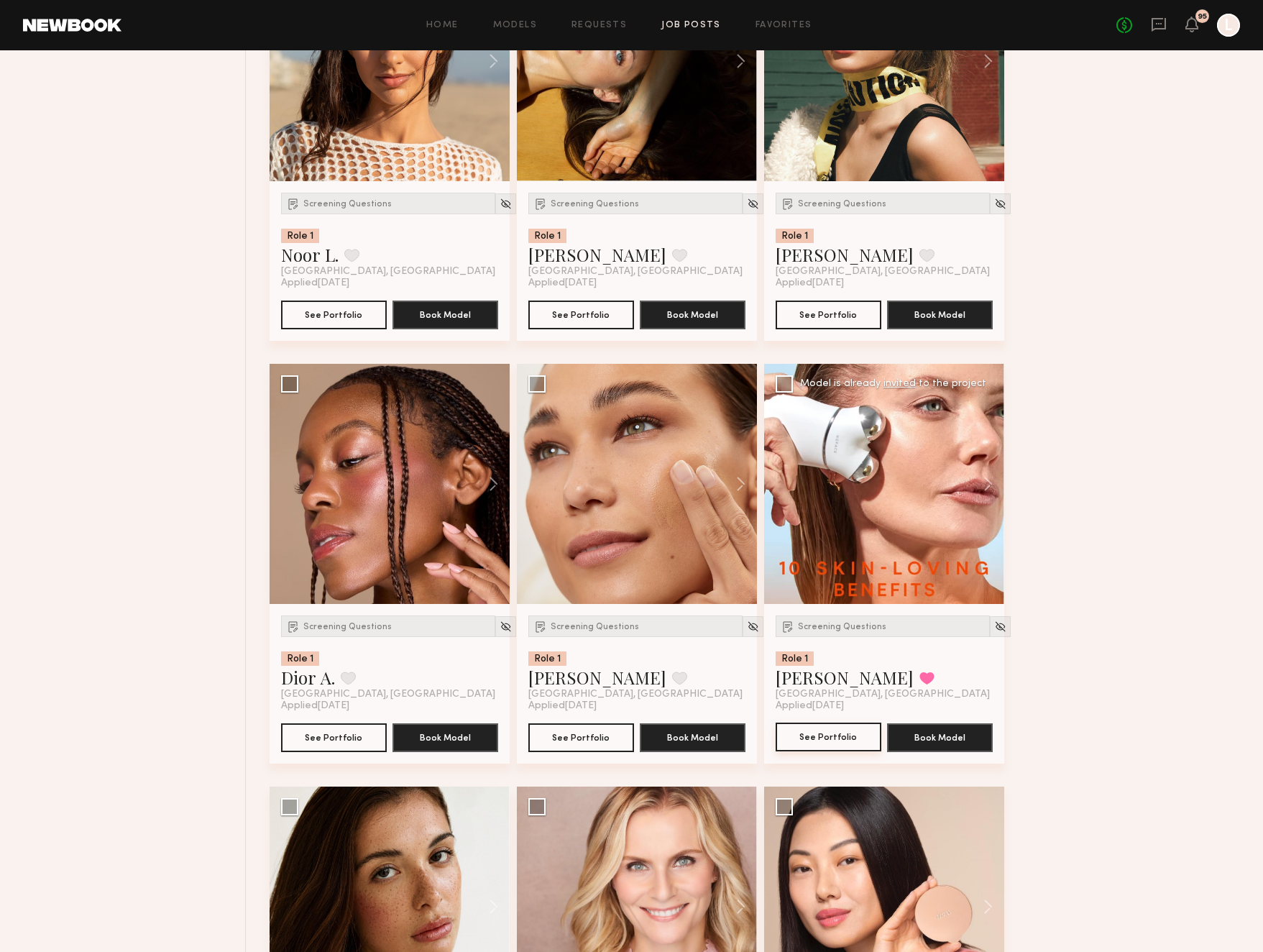
click at [852, 747] on button "See Portfolio" at bounding box center [828, 737] width 106 height 29
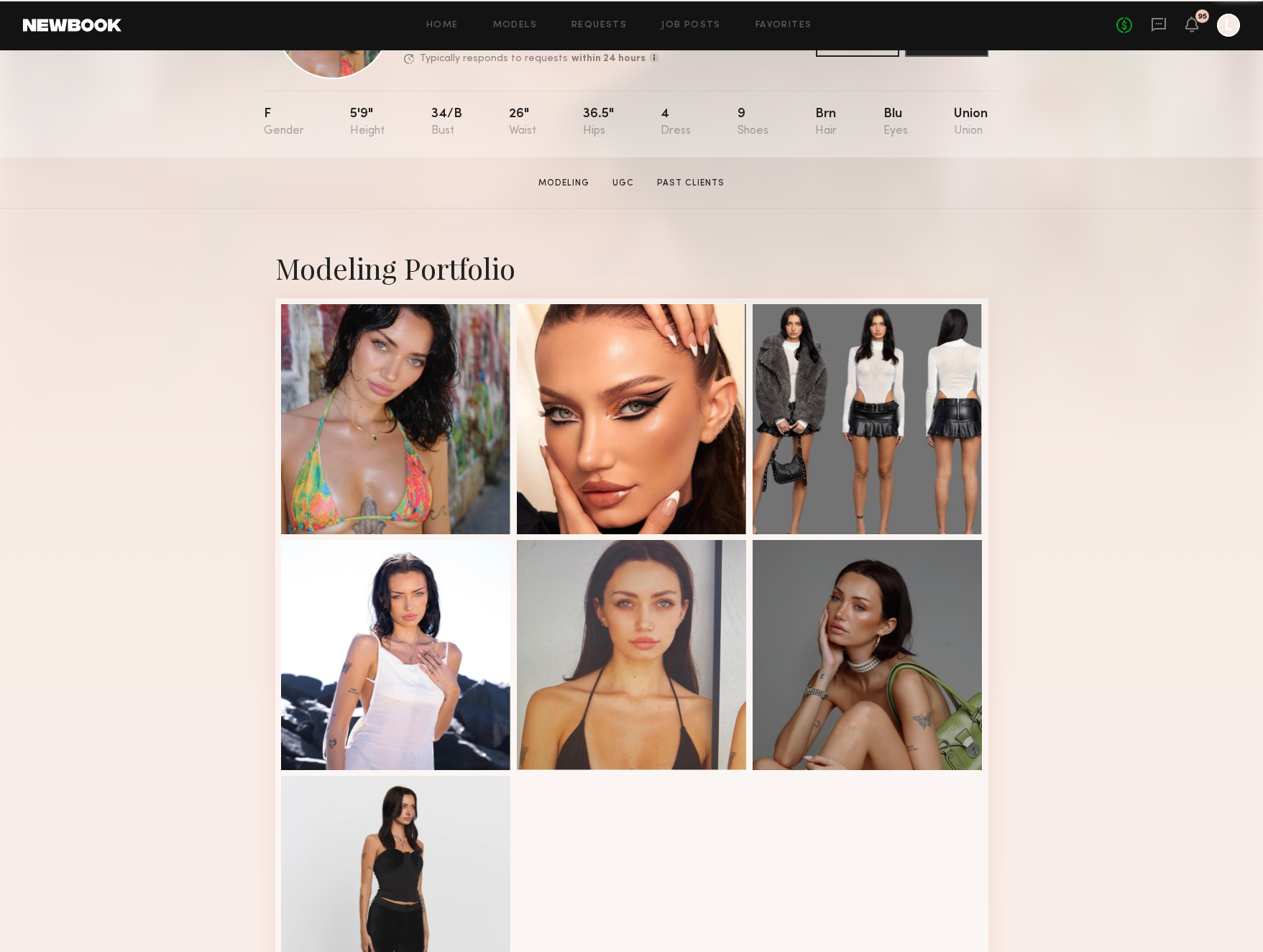
scroll to position [141, 0]
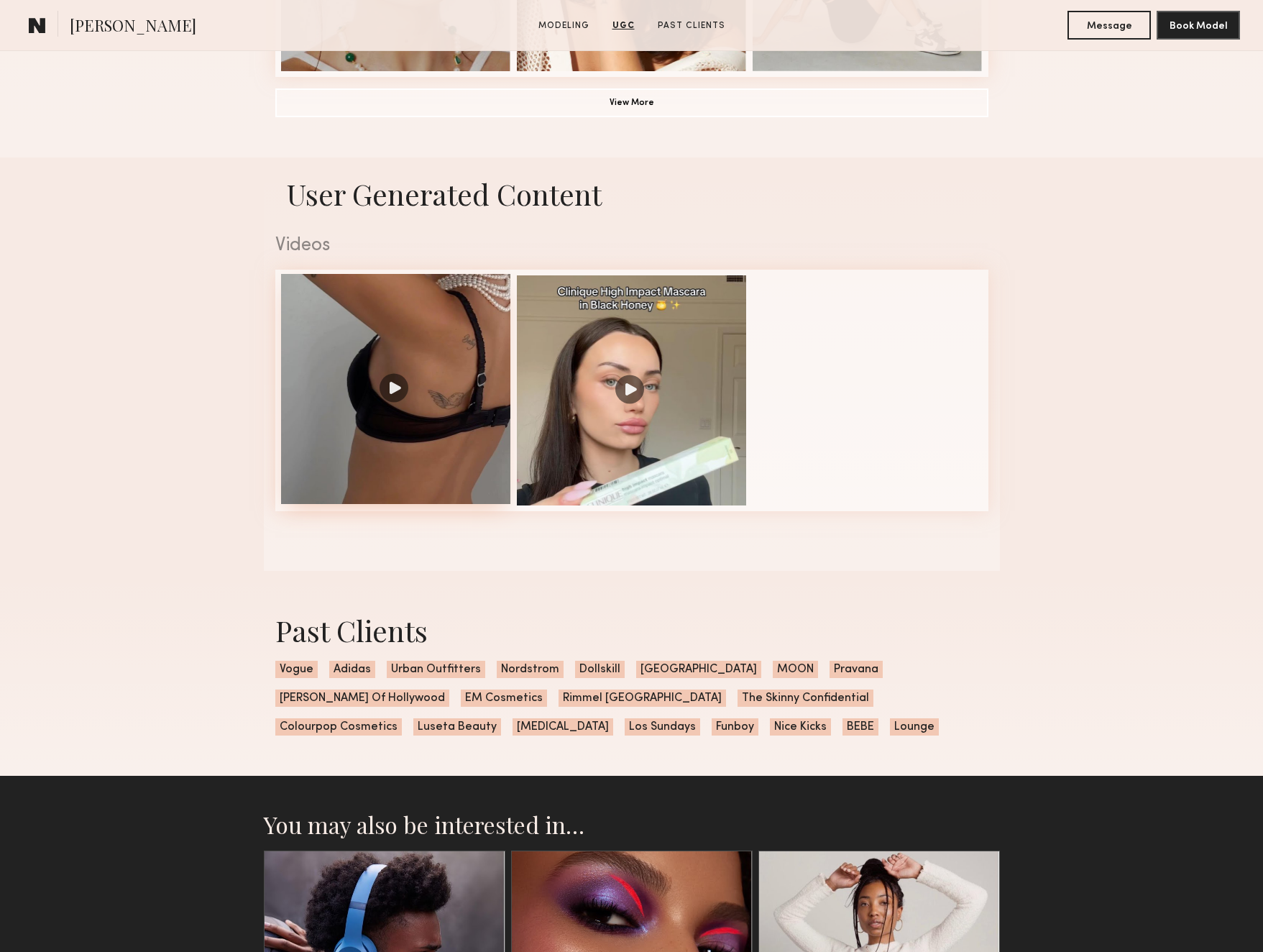
click at [462, 360] on div at bounding box center [396, 389] width 230 height 230
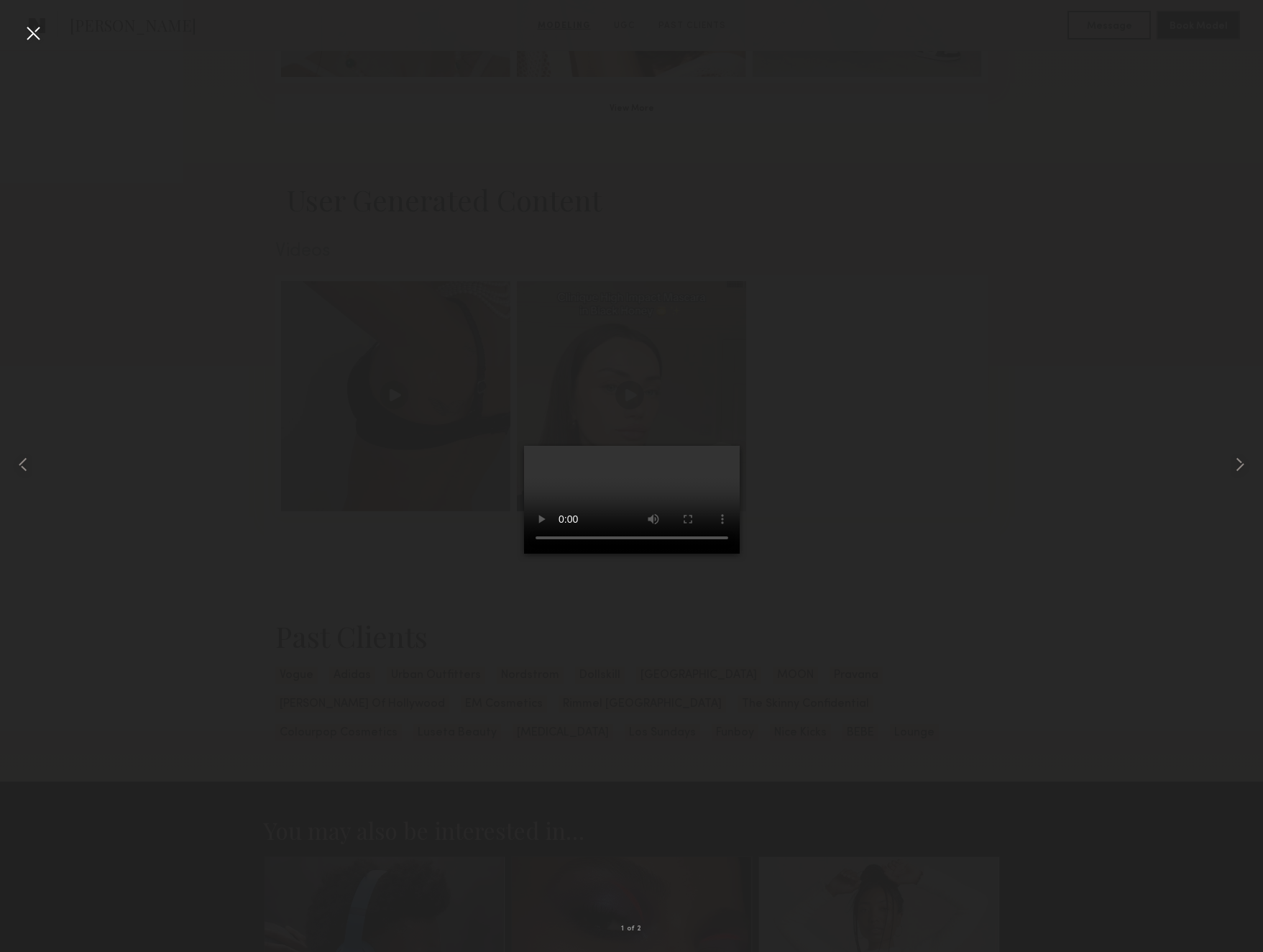
scroll to position [1287, 0]
click at [1239, 464] on common-icon at bounding box center [1240, 464] width 23 height 23
click at [25, 35] on div at bounding box center [33, 33] width 23 height 23
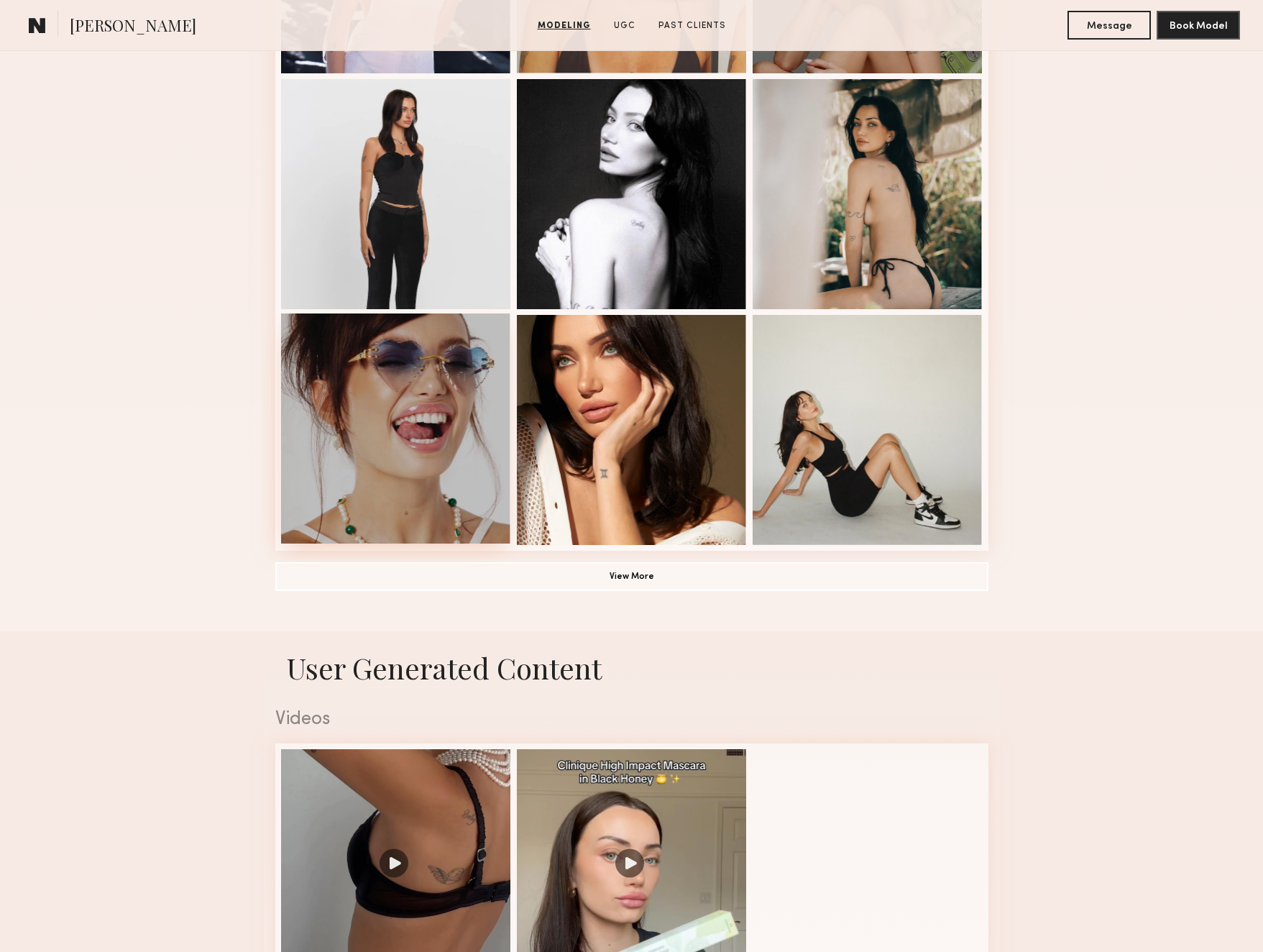
scroll to position [817, 0]
click at [615, 578] on button "View More" at bounding box center [632, 576] width 713 height 29
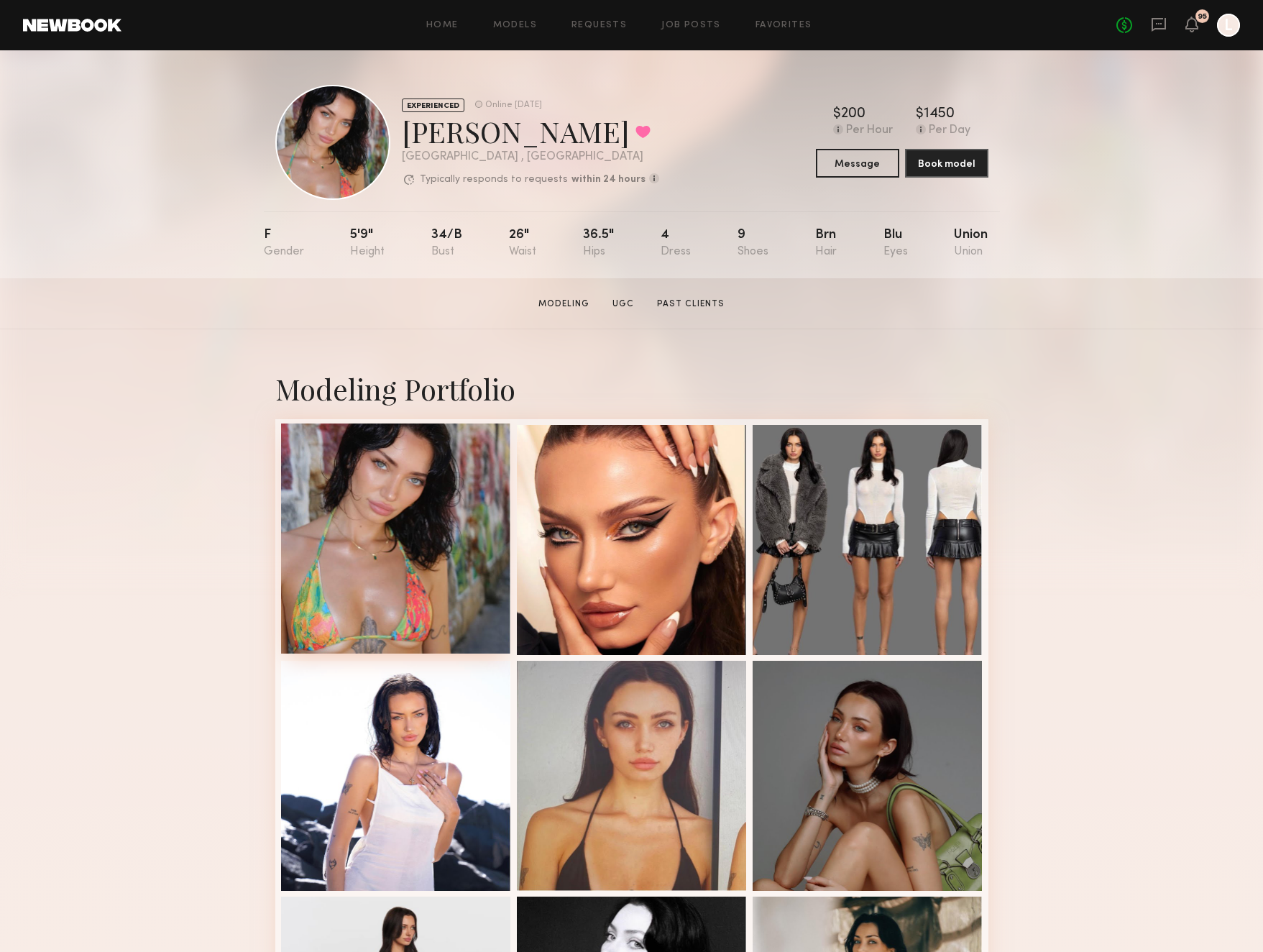
scroll to position [1, 0]
click at [327, 559] on div at bounding box center [396, 537] width 230 height 230
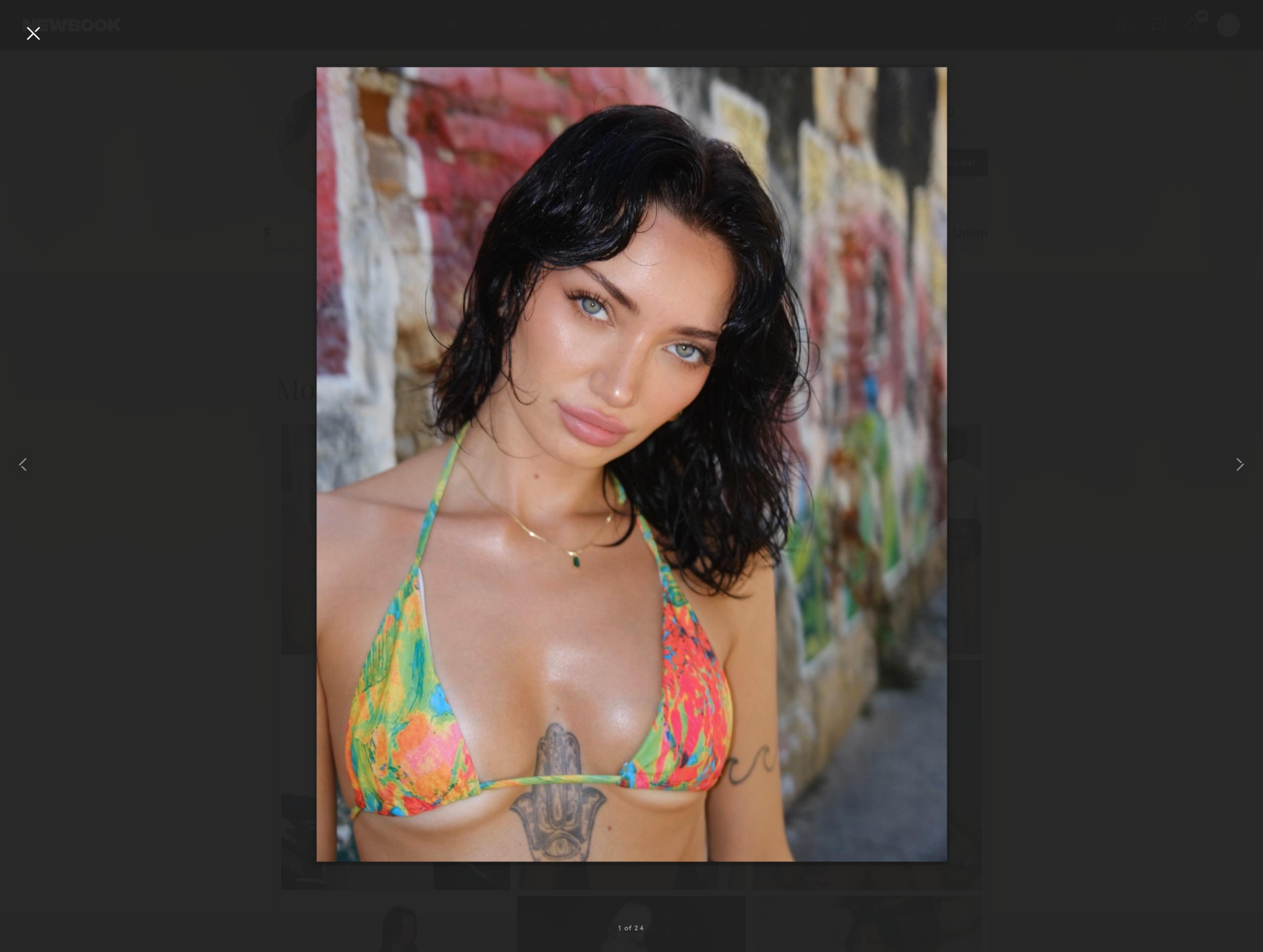
click at [56, 177] on div at bounding box center [631, 464] width 1263 height 883
click at [42, 36] on div at bounding box center [33, 33] width 23 height 23
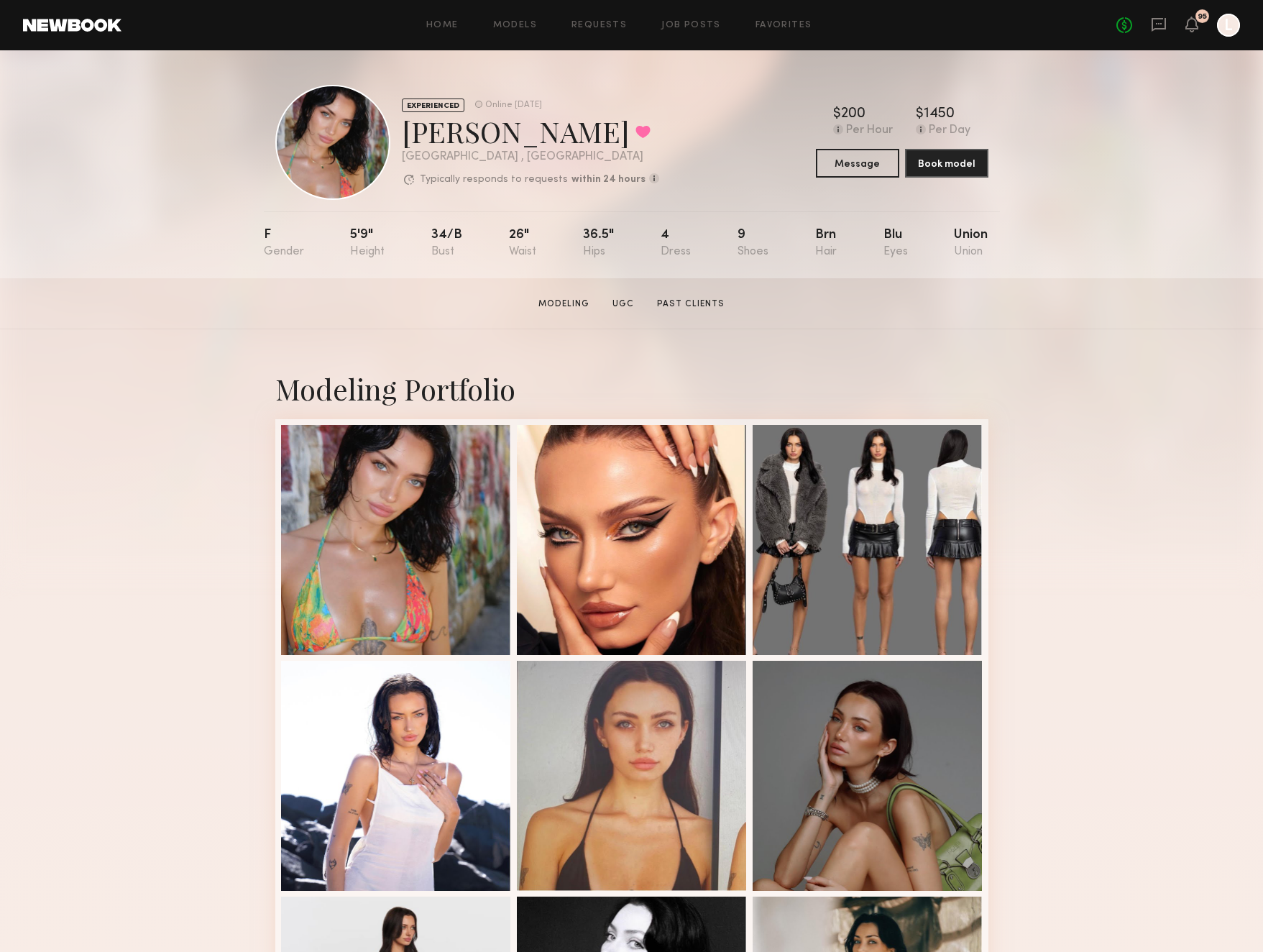
scroll to position [0, 0]
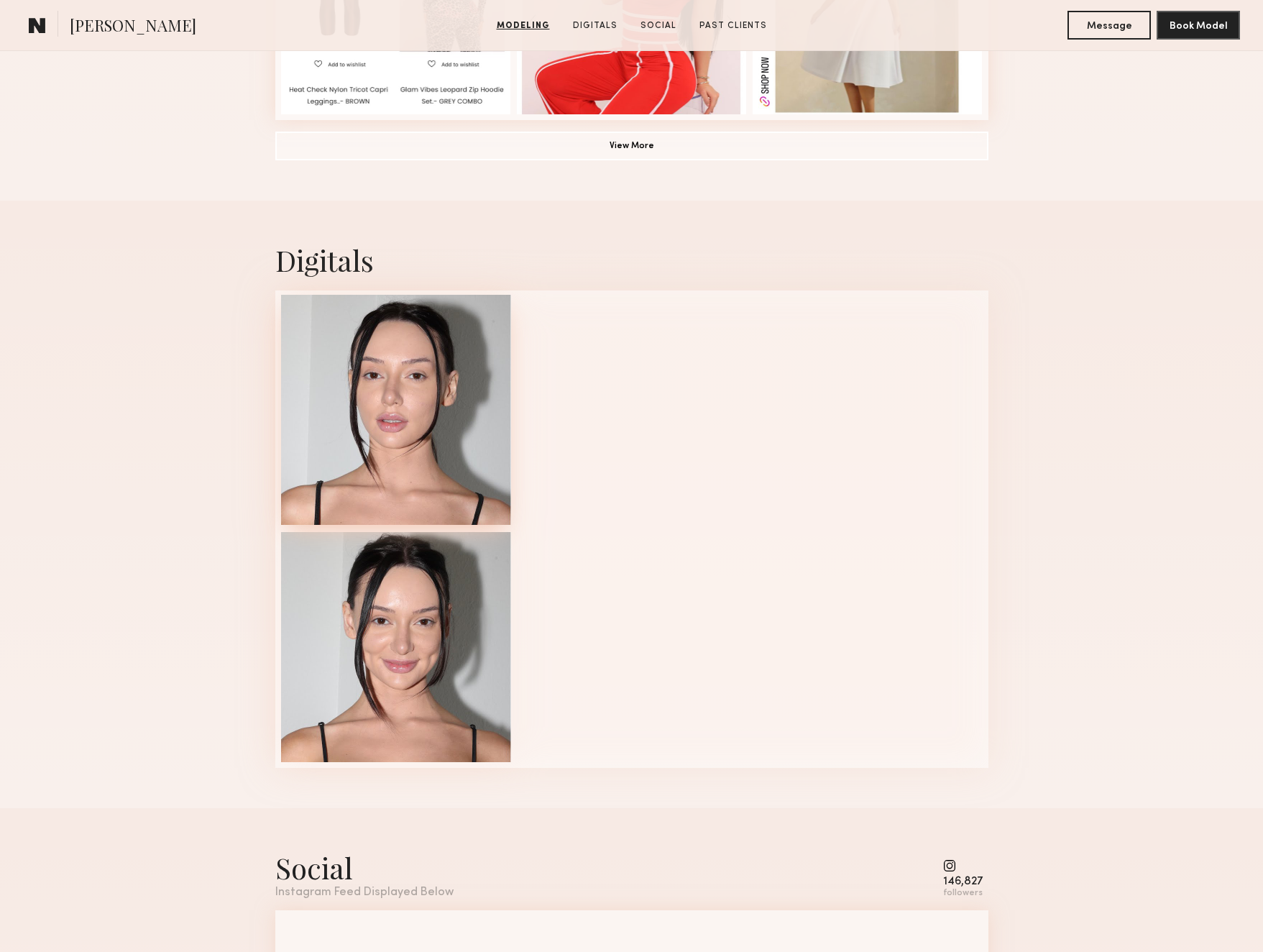
scroll to position [1249, 0]
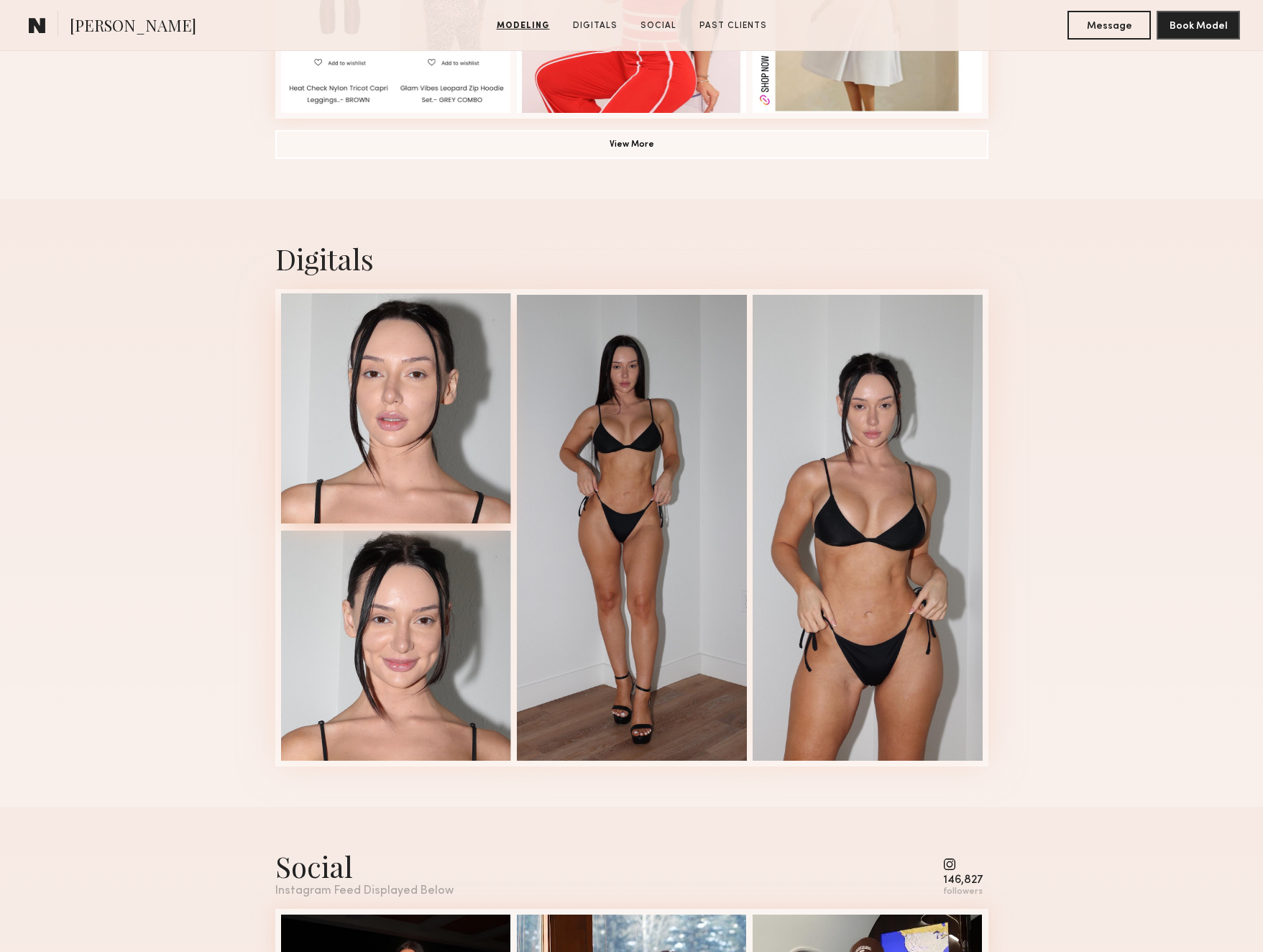
click at [362, 465] on div at bounding box center [396, 408] width 230 height 230
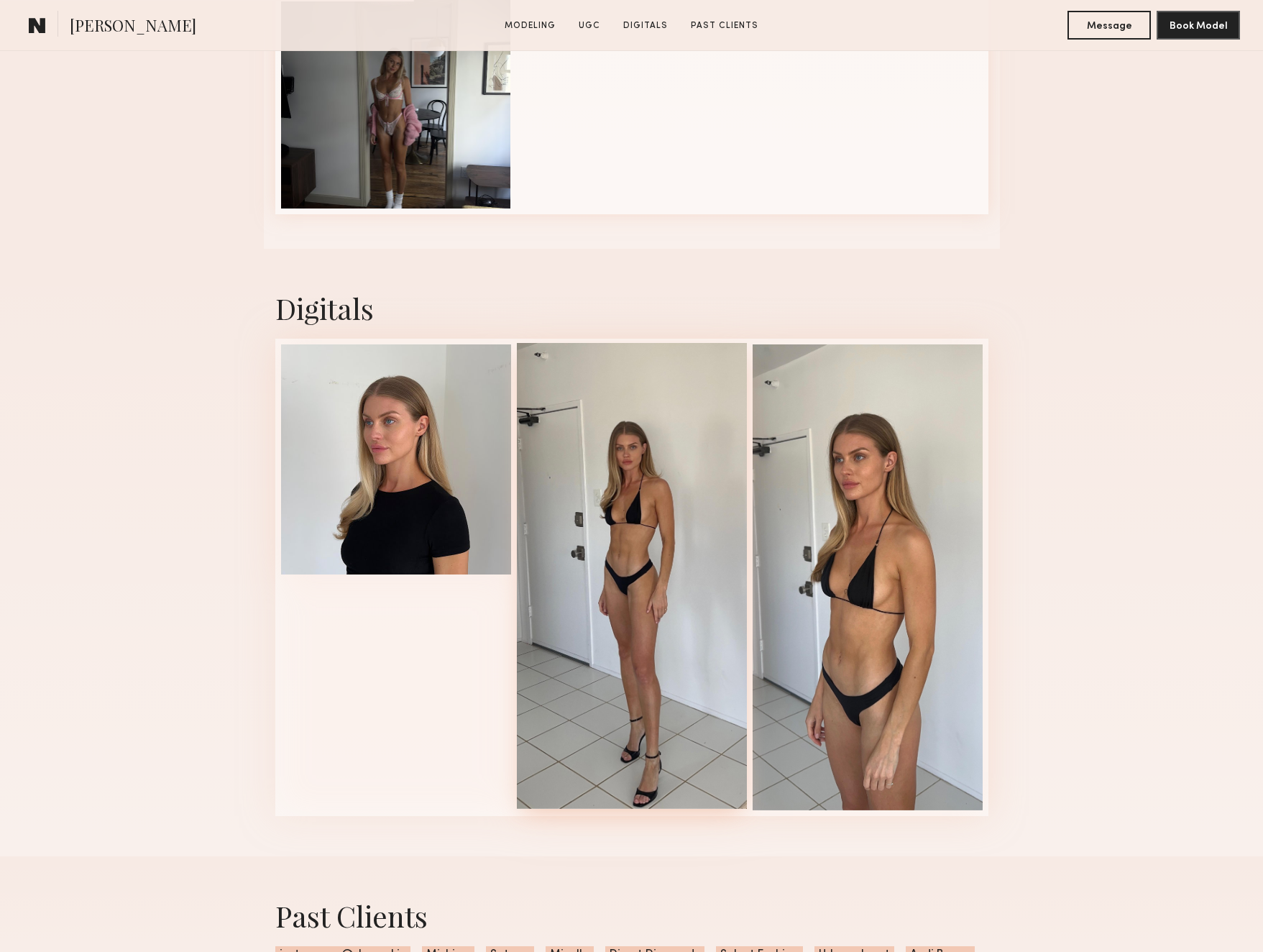
scroll to position [1907, 0]
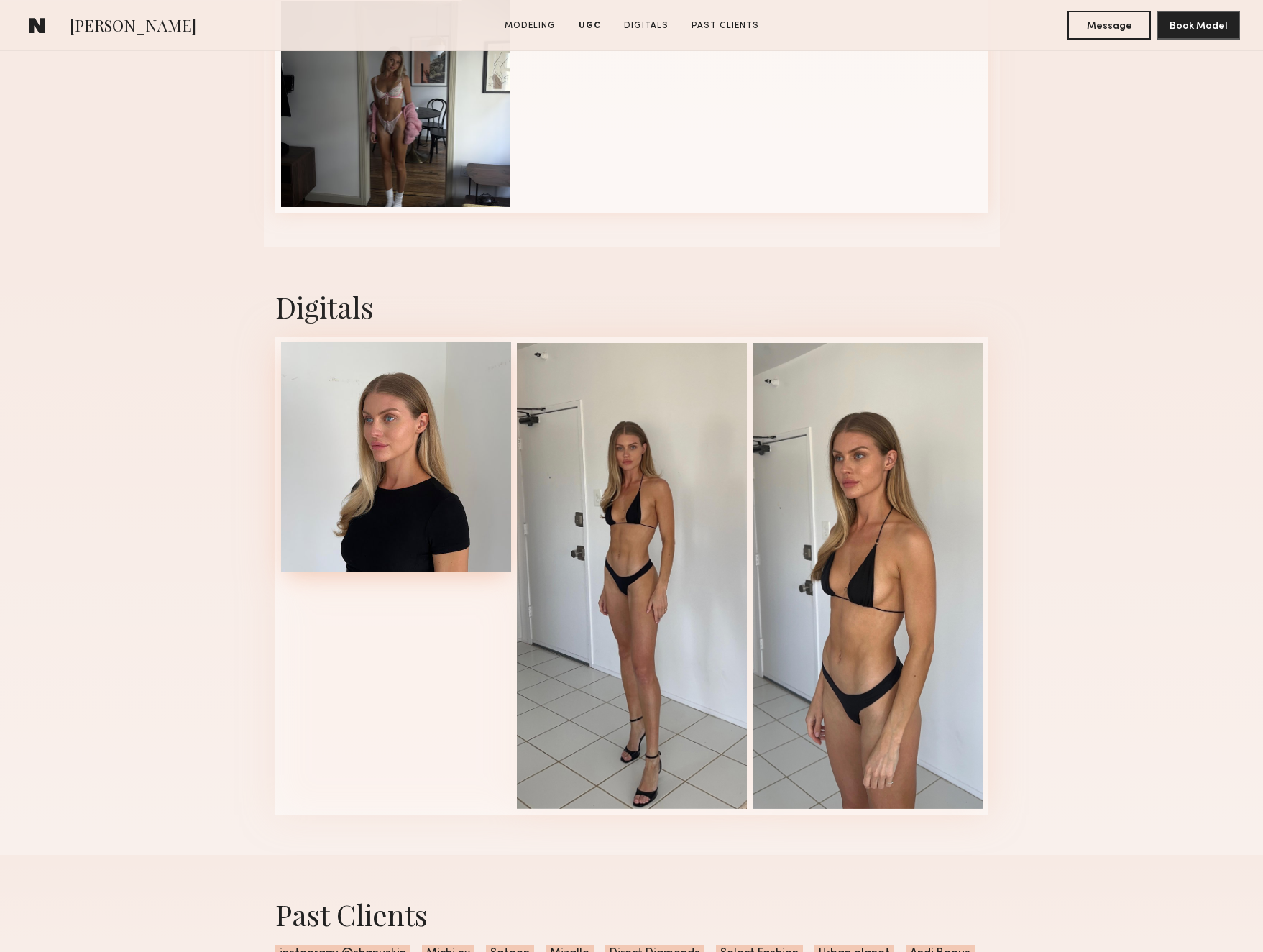
click at [378, 432] on div at bounding box center [396, 456] width 230 height 230
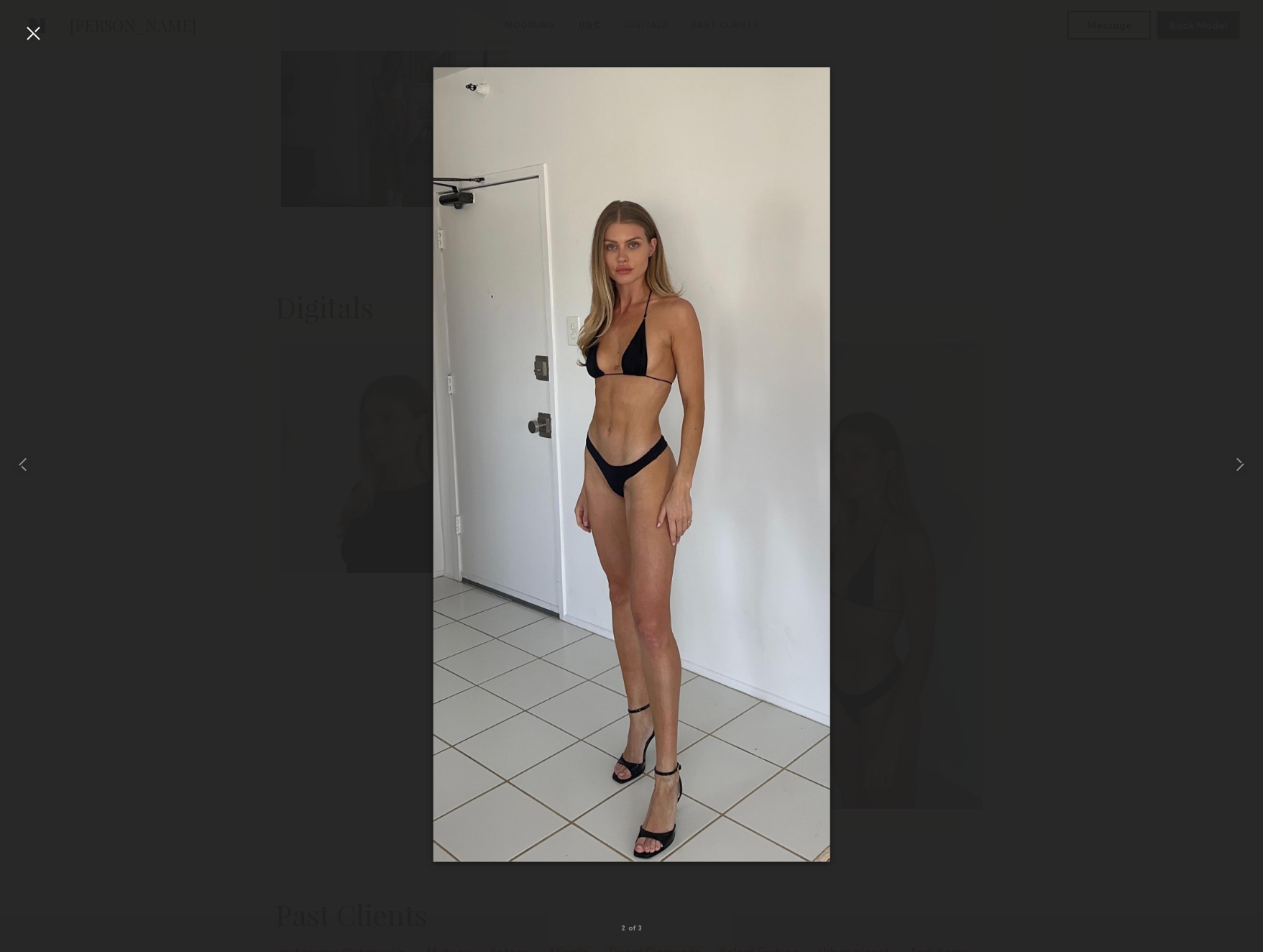
click at [243, 176] on div at bounding box center [631, 464] width 1263 height 883
click at [34, 31] on div at bounding box center [33, 33] width 23 height 23
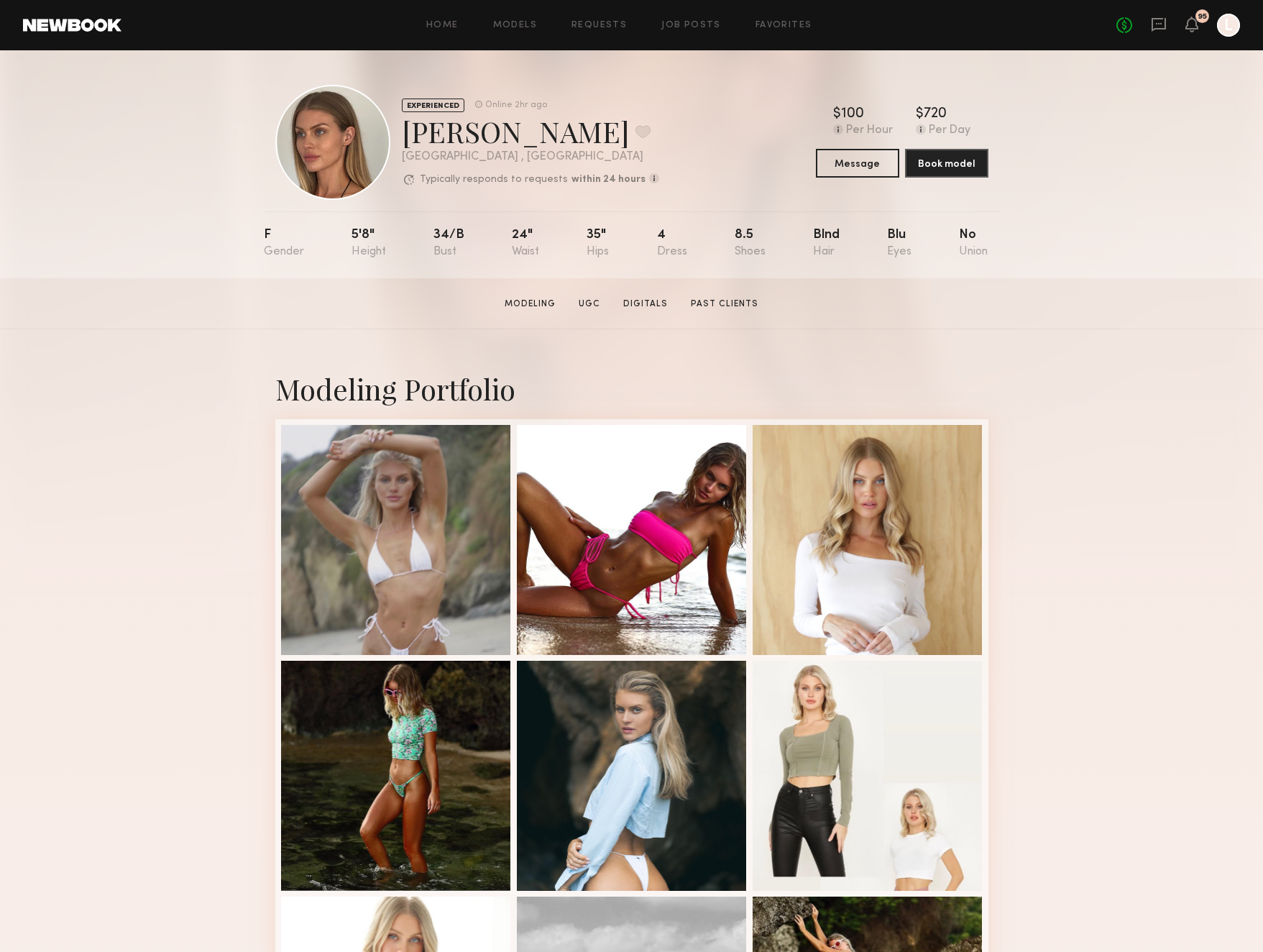
scroll to position [0, 0]
click at [635, 135] on button at bounding box center [642, 131] width 15 height 13
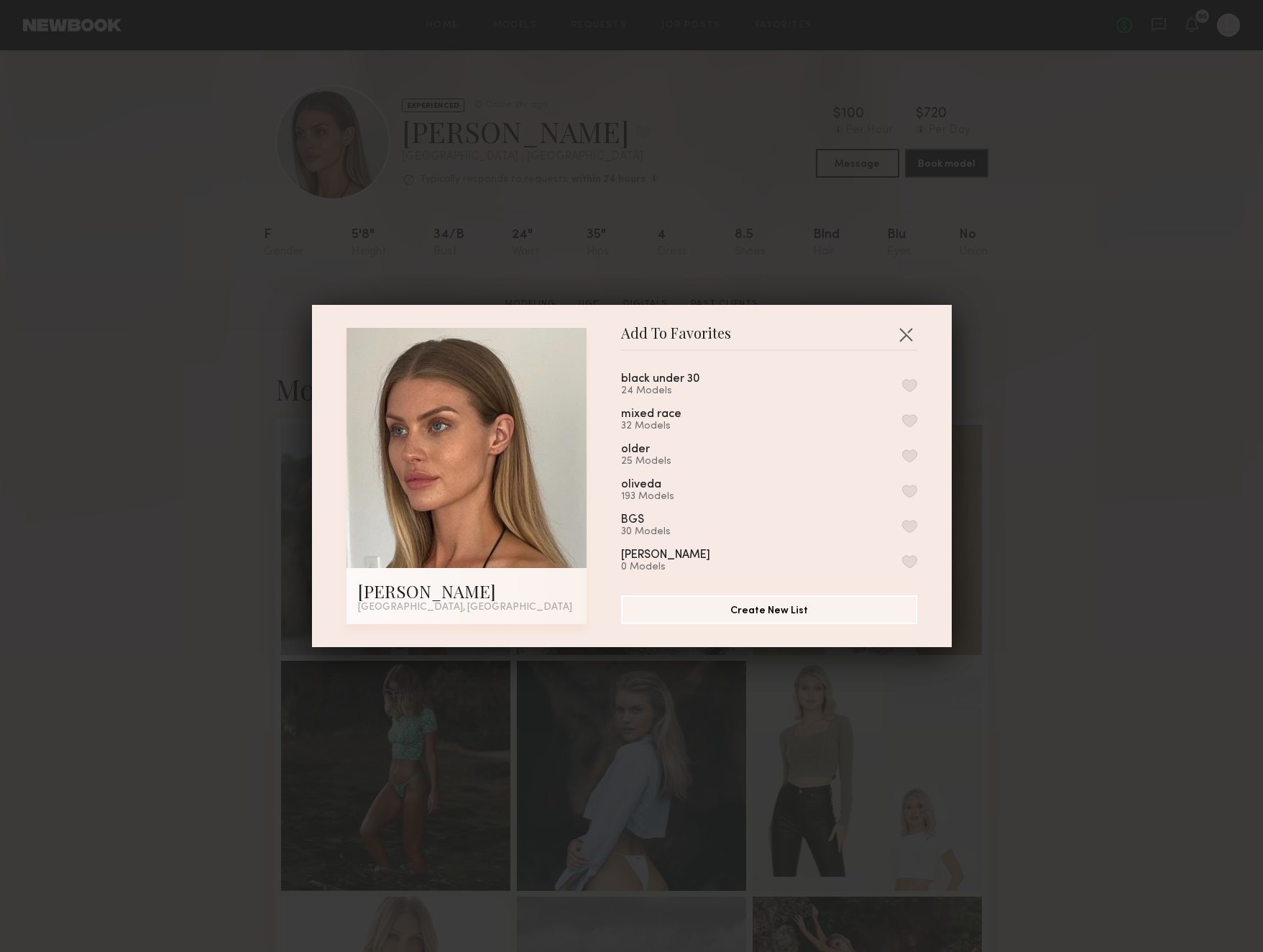
scroll to position [667, 0]
click at [905, 499] on button "button" at bounding box center [909, 505] width 15 height 13
click at [912, 452] on button "button" at bounding box center [909, 451] width 15 height 13
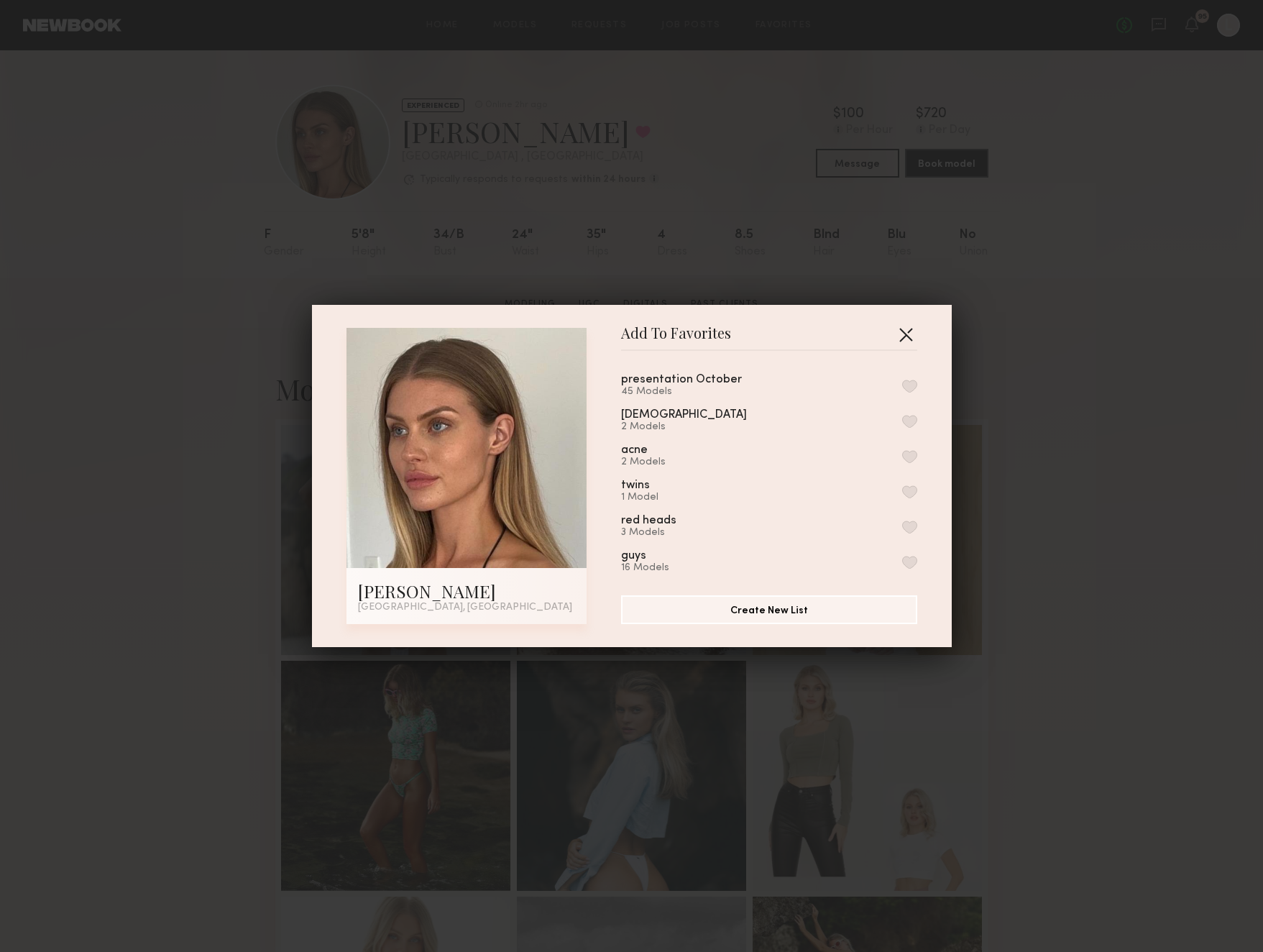
click at [908, 332] on button "button" at bounding box center [905, 334] width 23 height 23
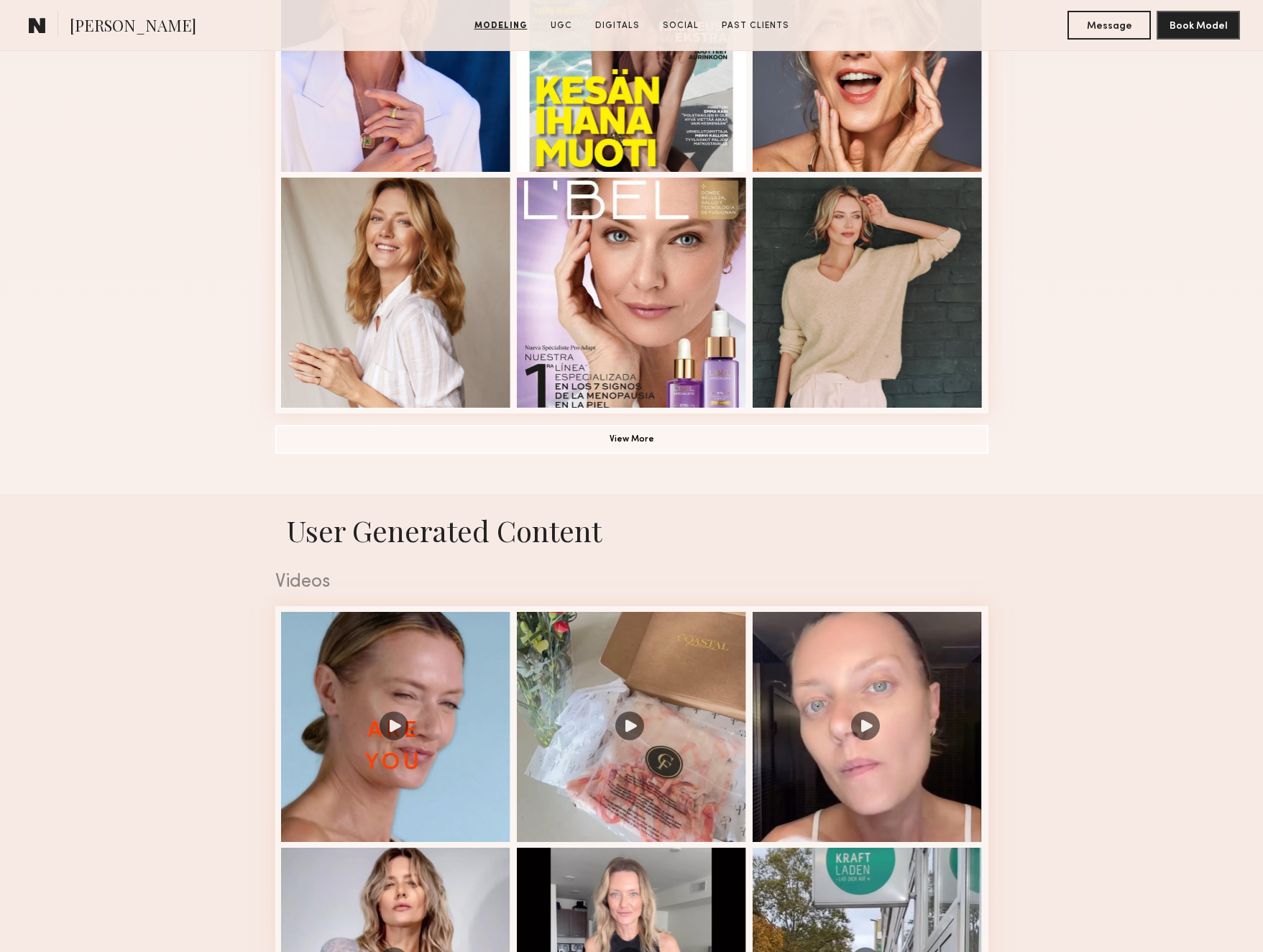
scroll to position [955, 1]
click at [459, 443] on button "View More" at bounding box center [632, 438] width 713 height 29
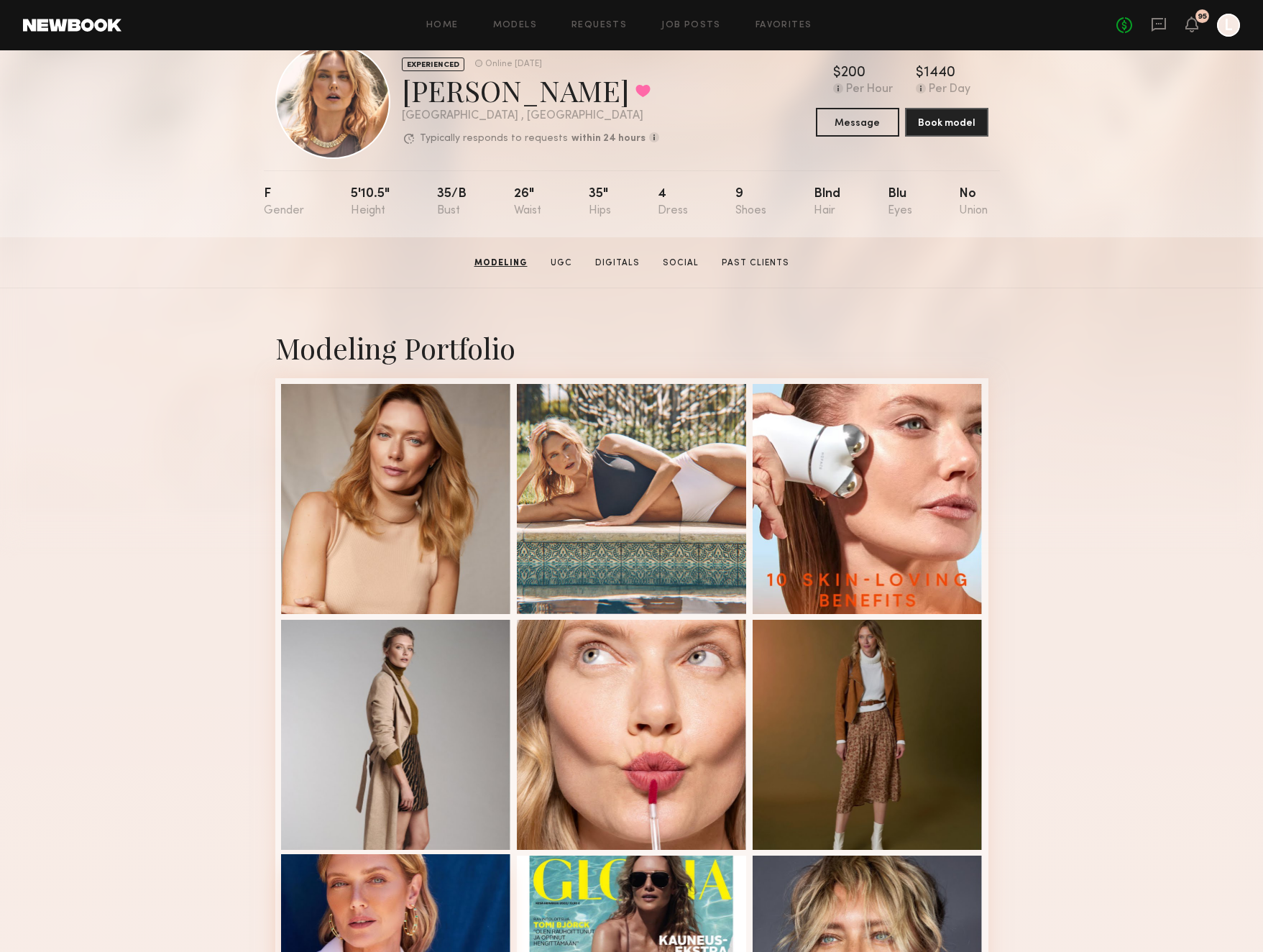
scroll to position [40, 0]
click at [306, 483] on div at bounding box center [396, 497] width 230 height 230
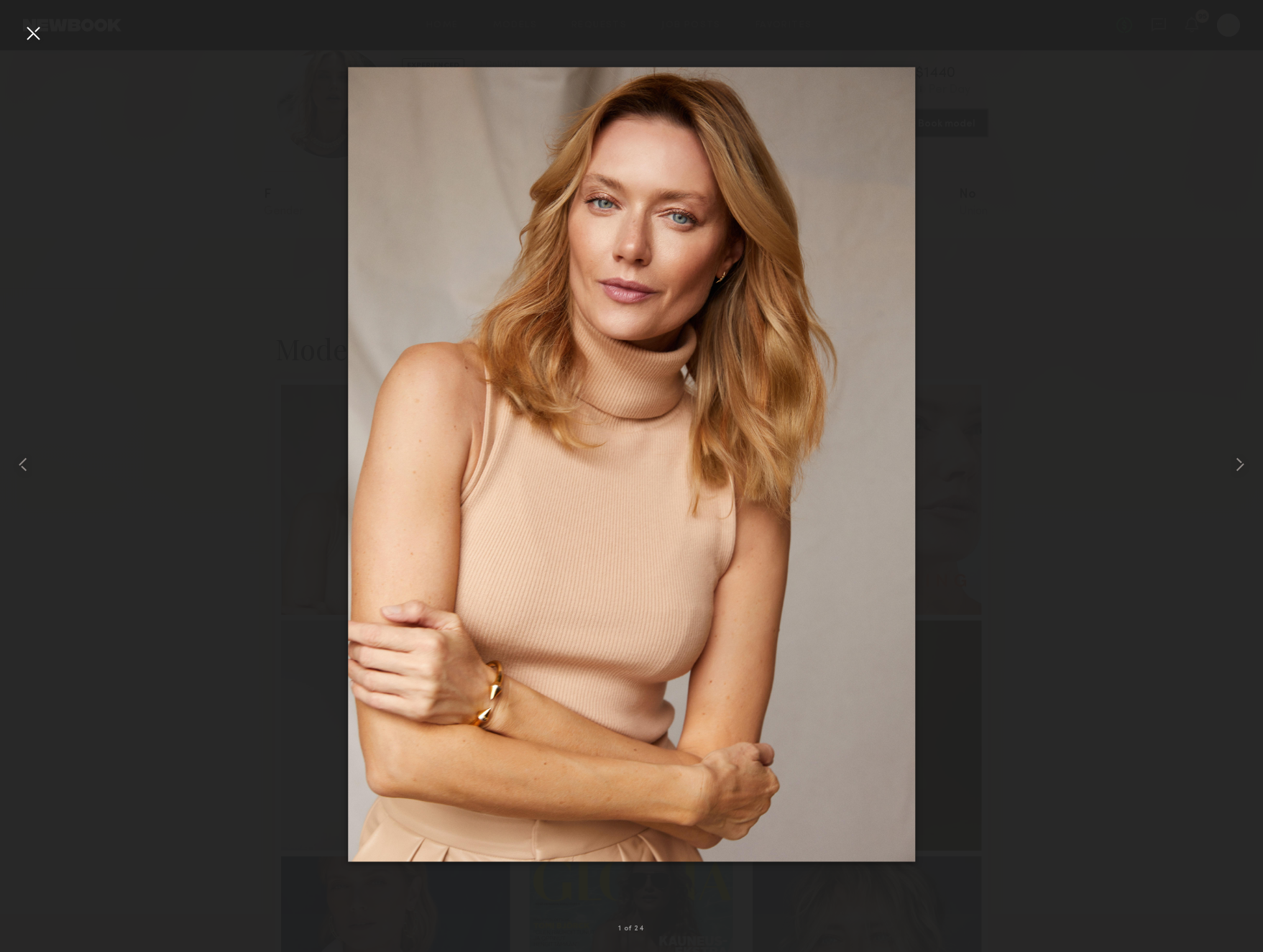
drag, startPoint x: 454, startPoint y: 488, endPoint x: -8, endPoint y: 663, distance: 494.0
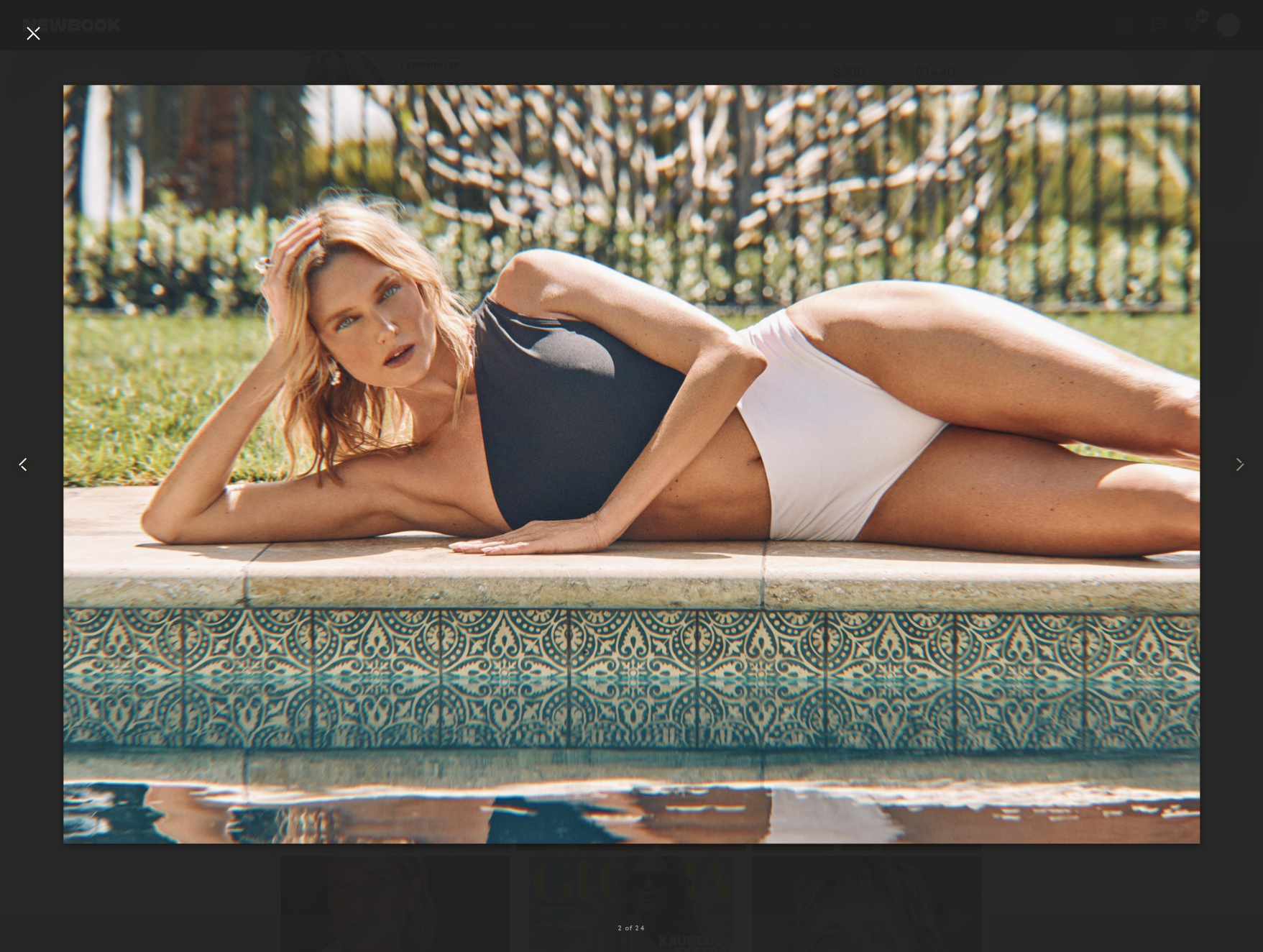
click at [21, 28] on div at bounding box center [25, 464] width 50 height 883
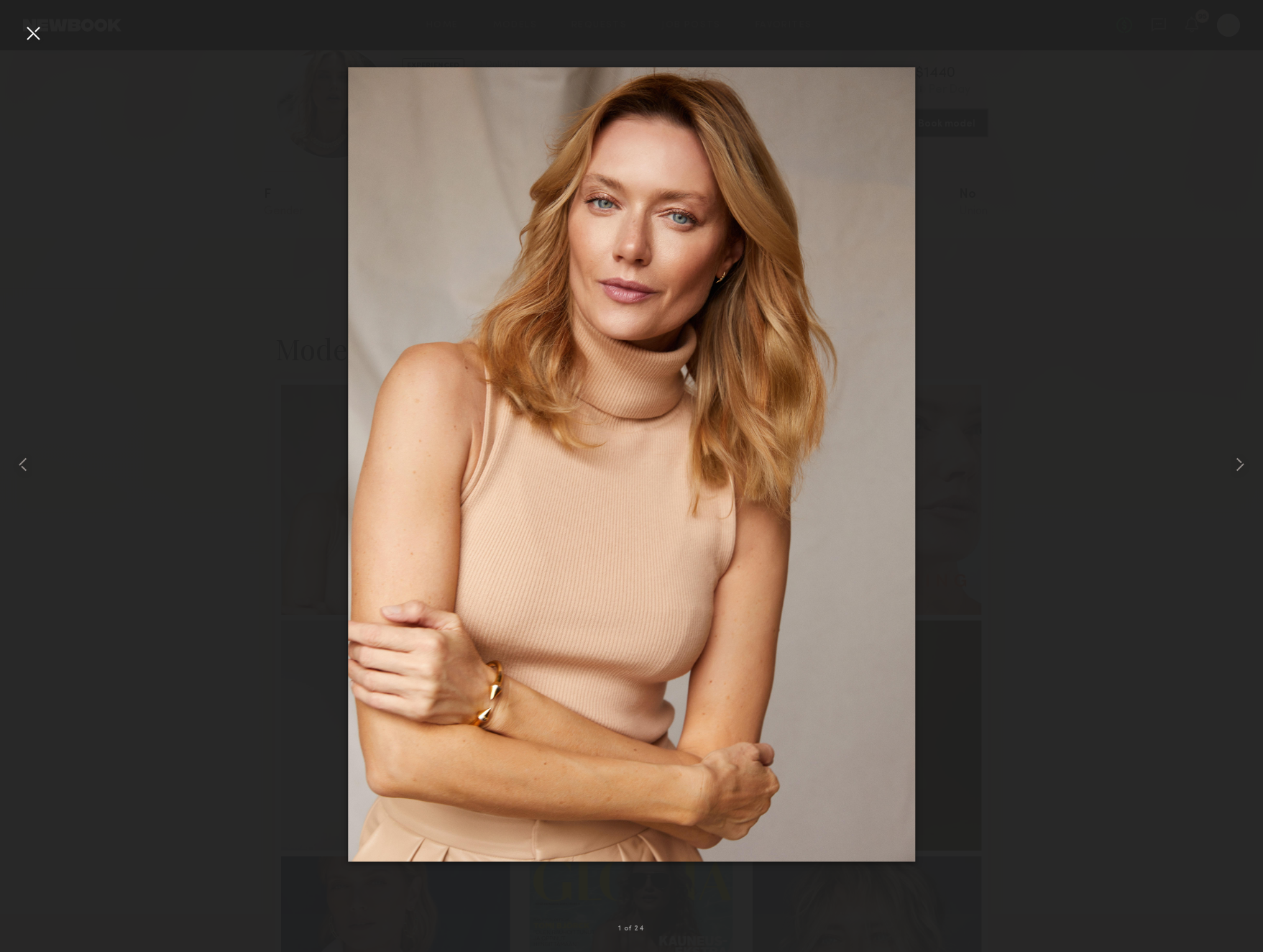
click at [40, 32] on div at bounding box center [33, 33] width 23 height 23
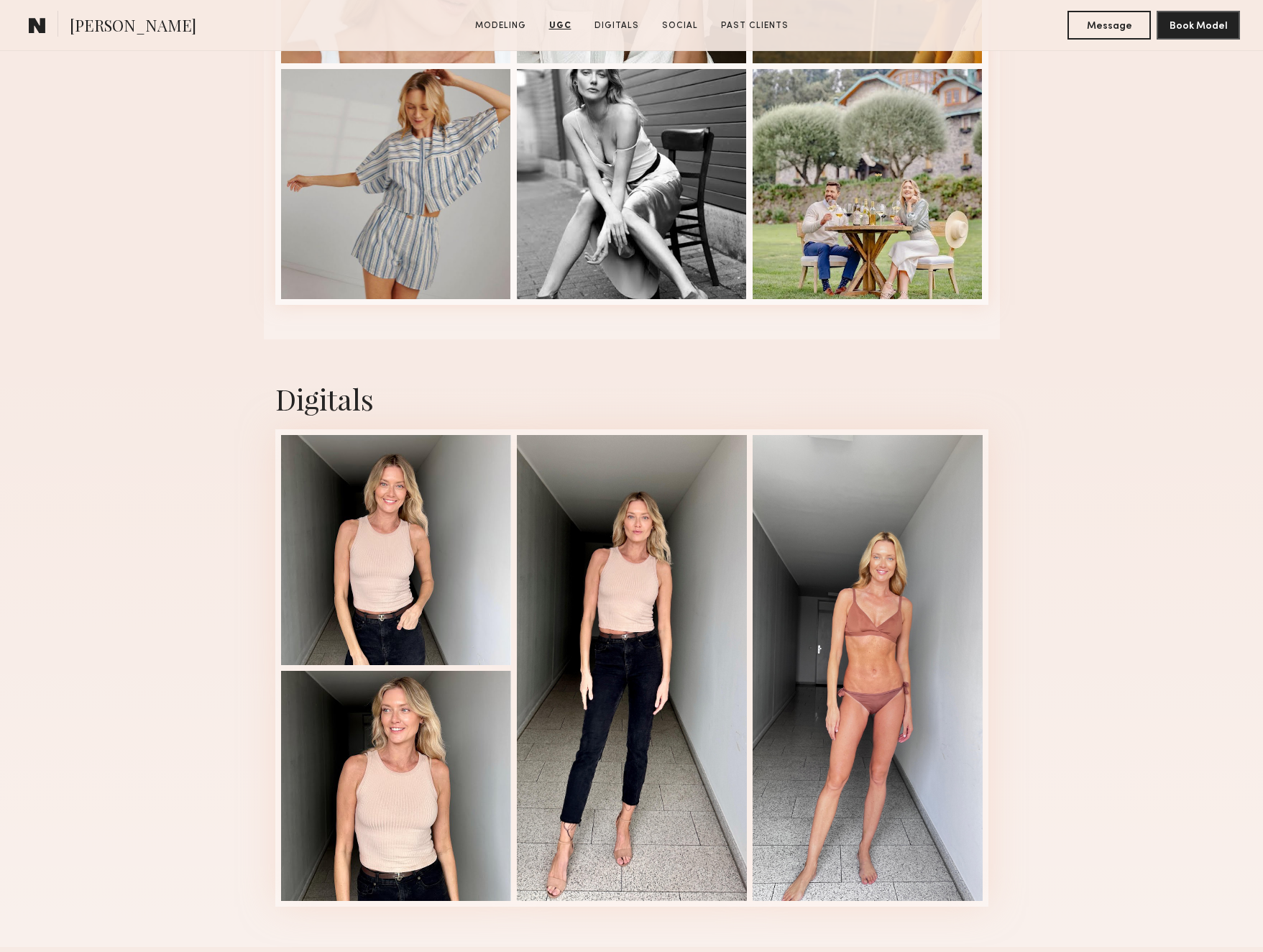
scroll to position [4205, 0]
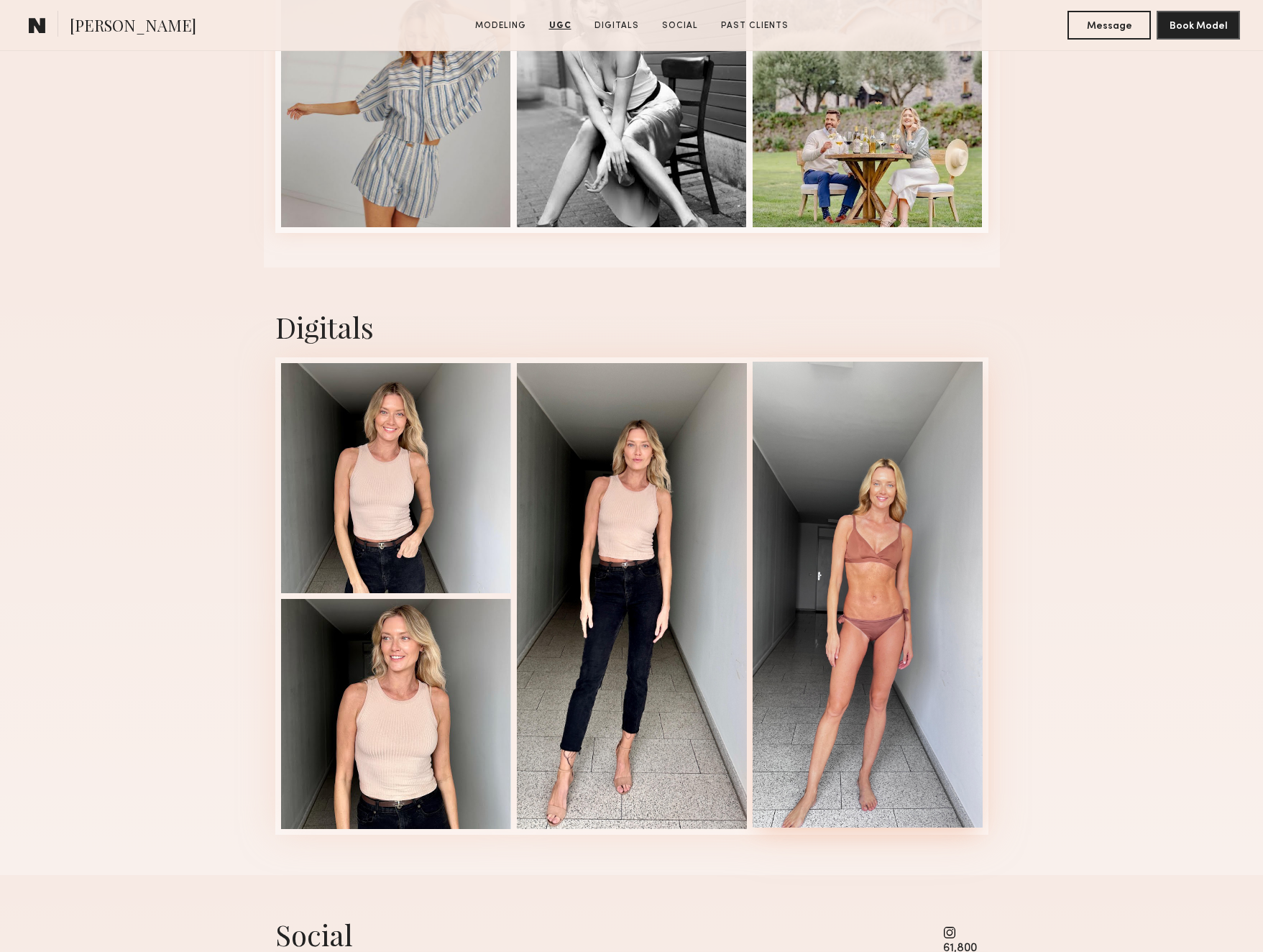
click at [860, 547] on div at bounding box center [867, 595] width 230 height 466
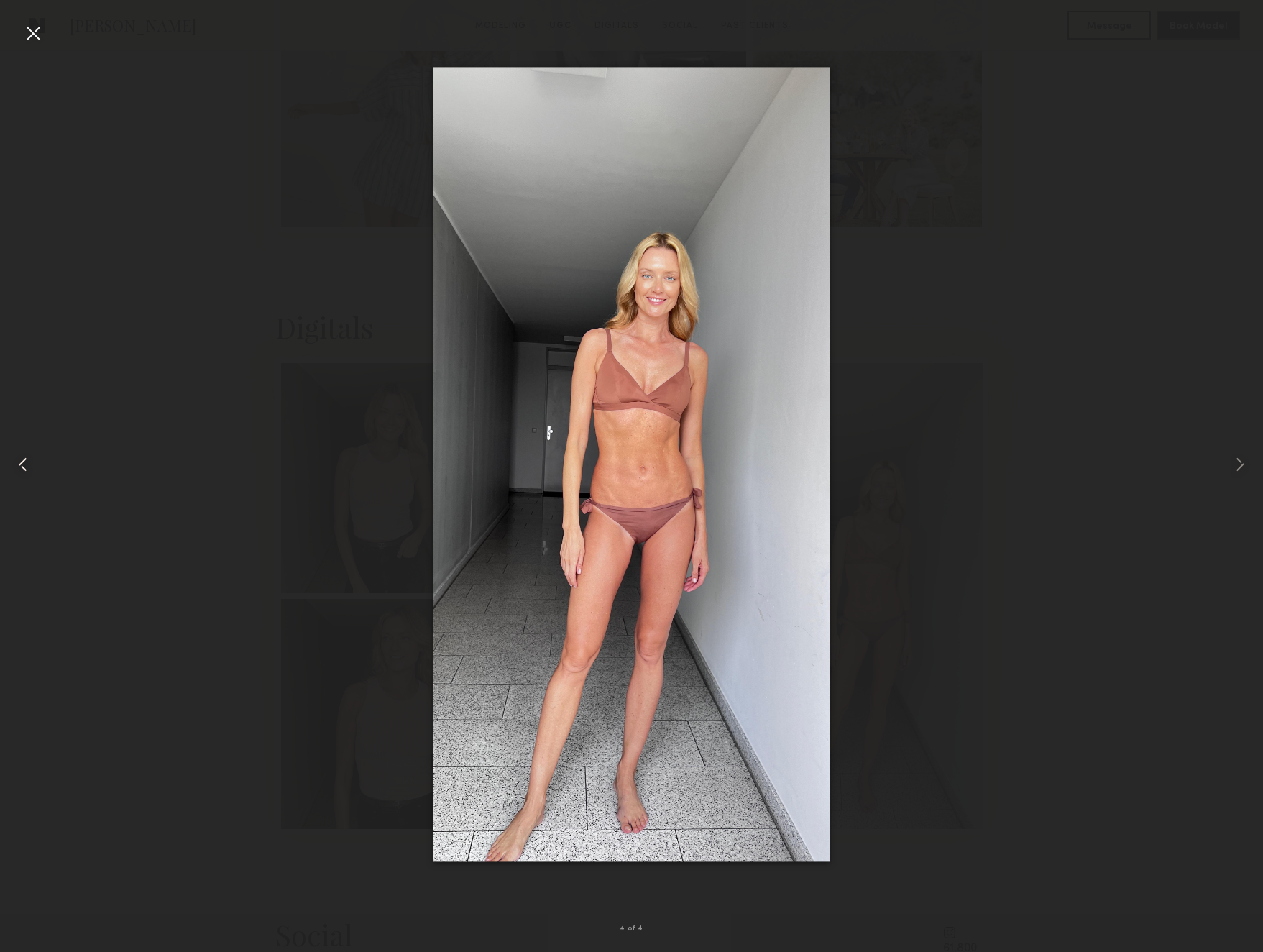
click at [25, 464] on common-icon at bounding box center [23, 464] width 23 height 23
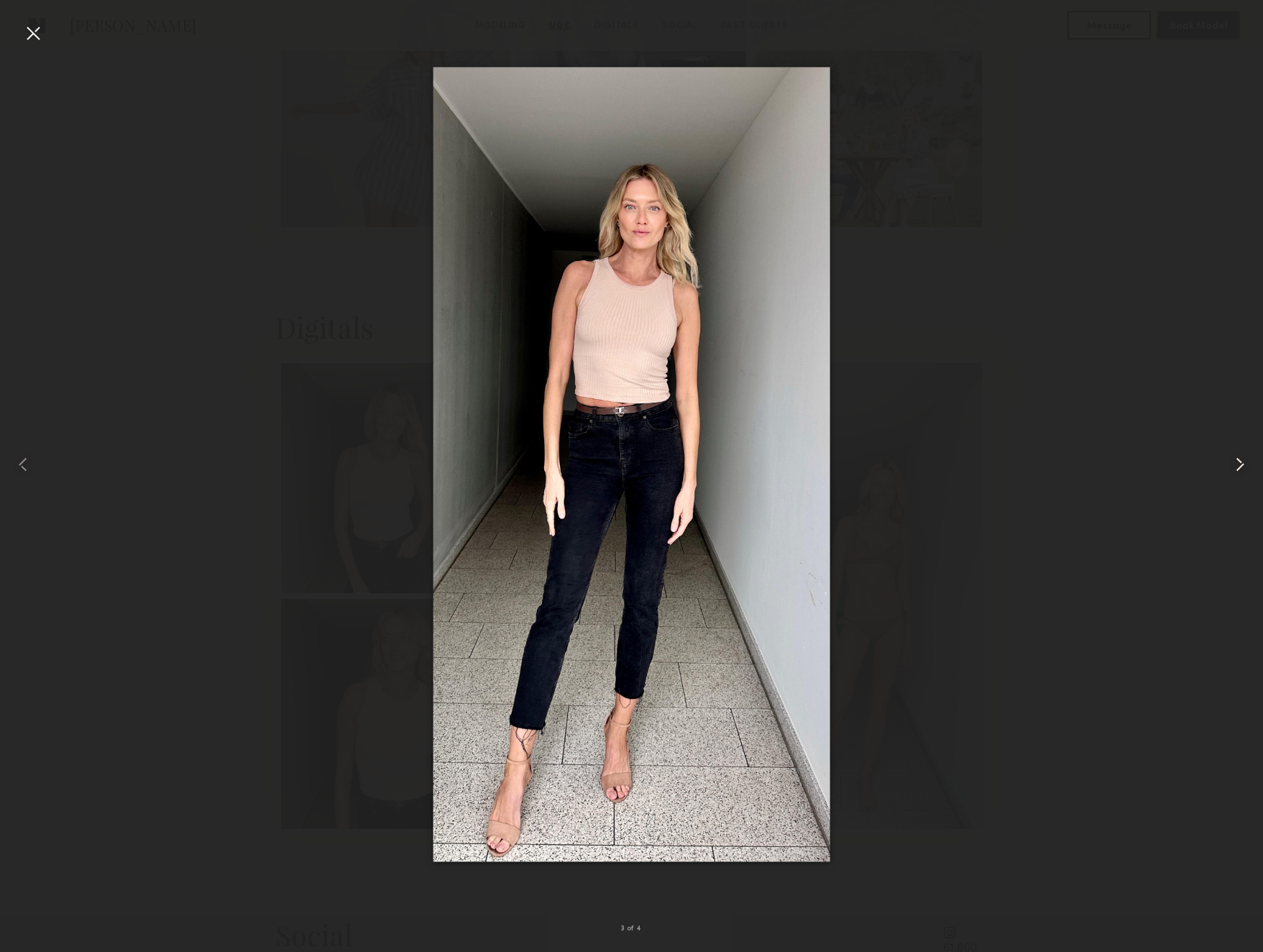
click at [1236, 468] on common-icon at bounding box center [1240, 464] width 23 height 23
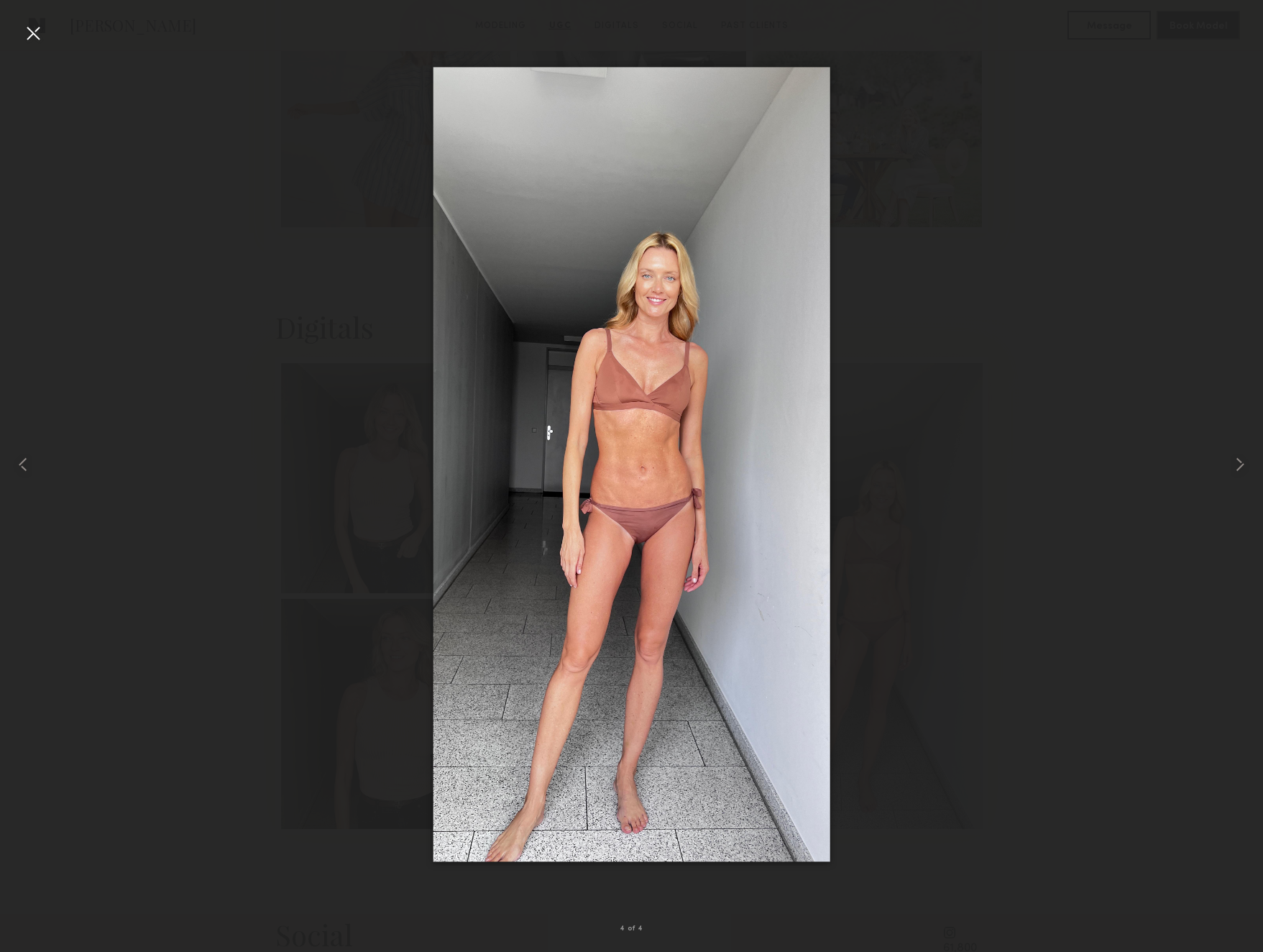
drag, startPoint x: 668, startPoint y: 385, endPoint x: -27, endPoint y: 564, distance: 717.7
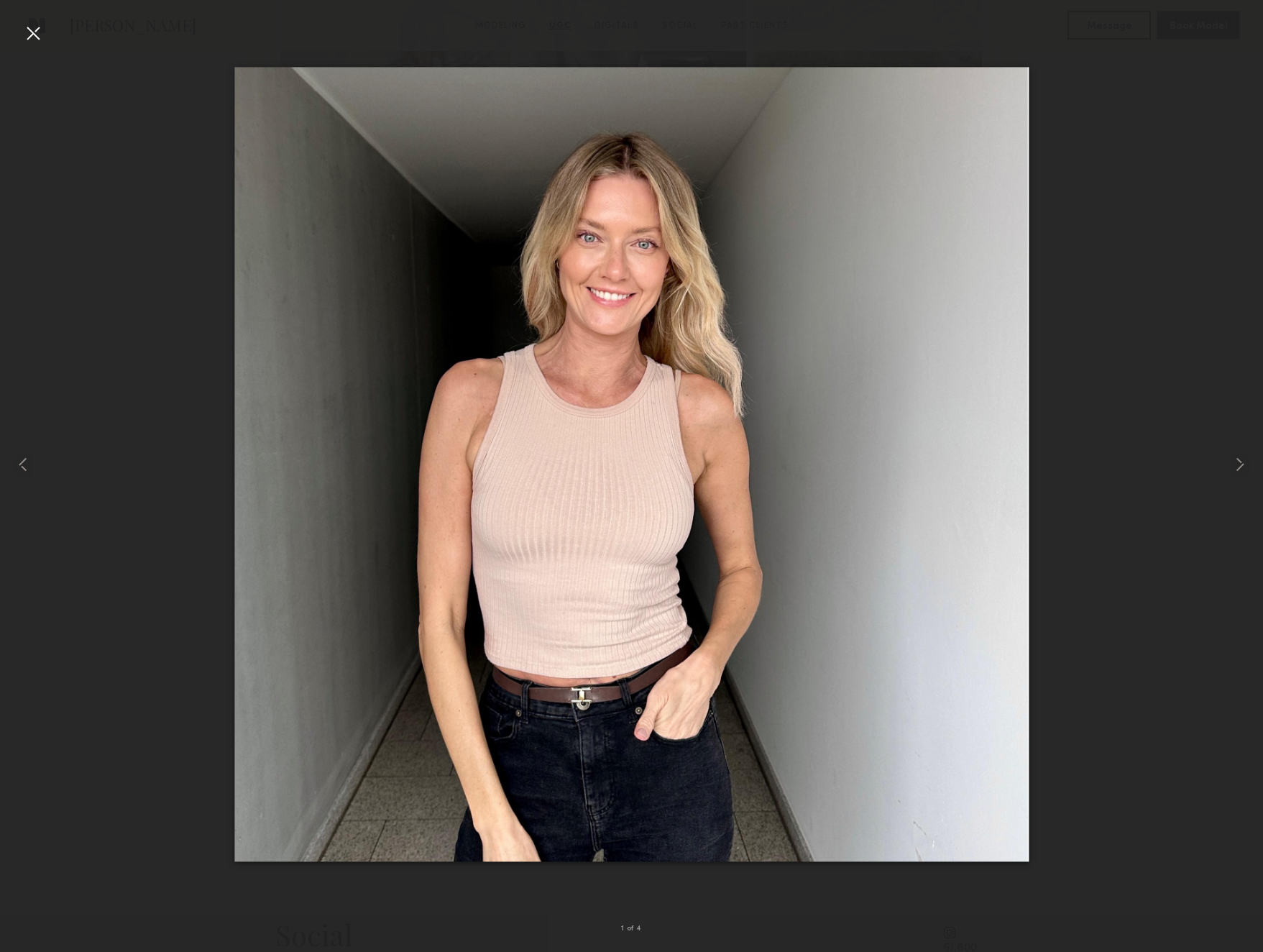
click at [31, 37] on div at bounding box center [33, 33] width 23 height 23
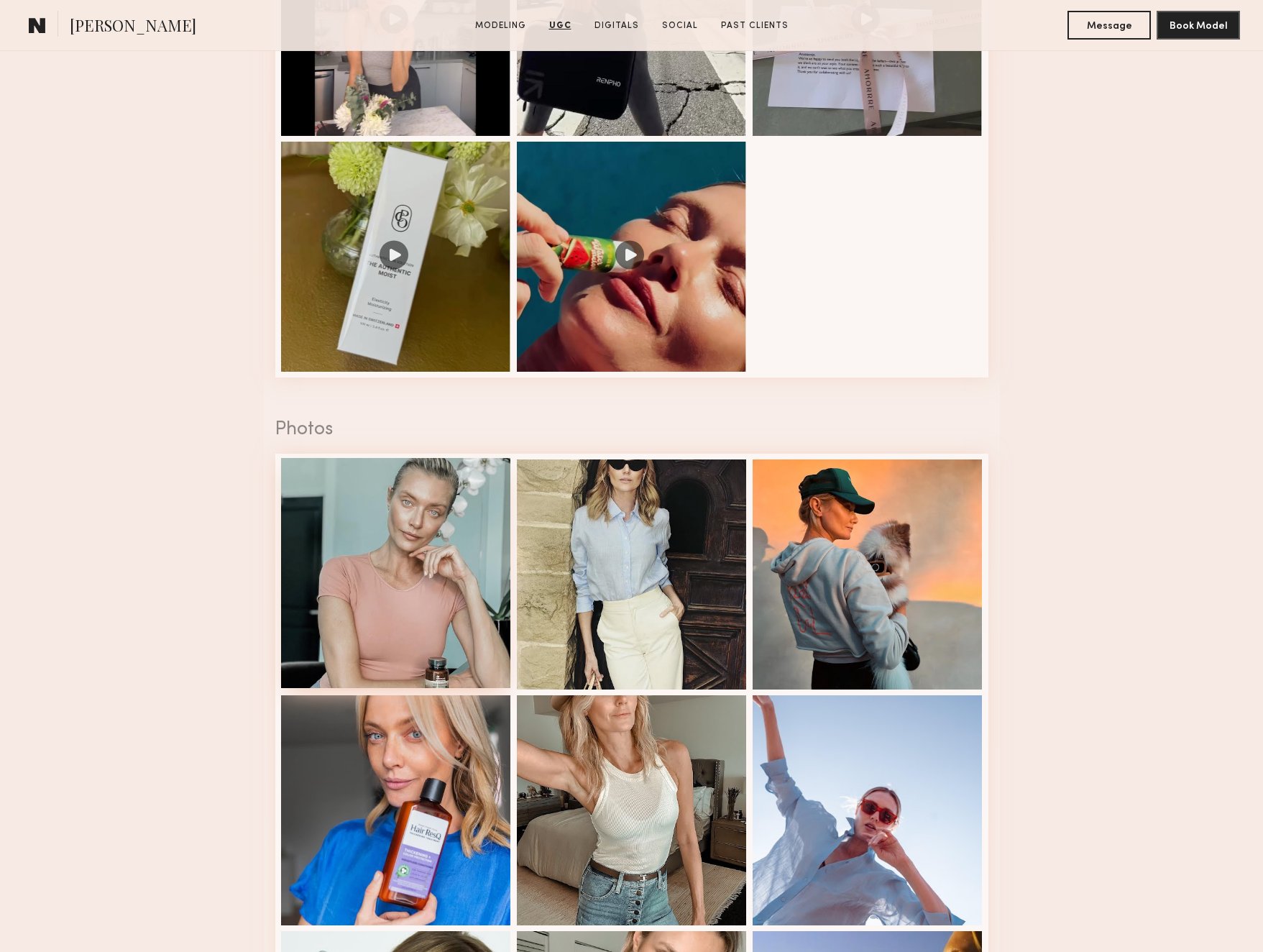
scroll to position [3043, 0]
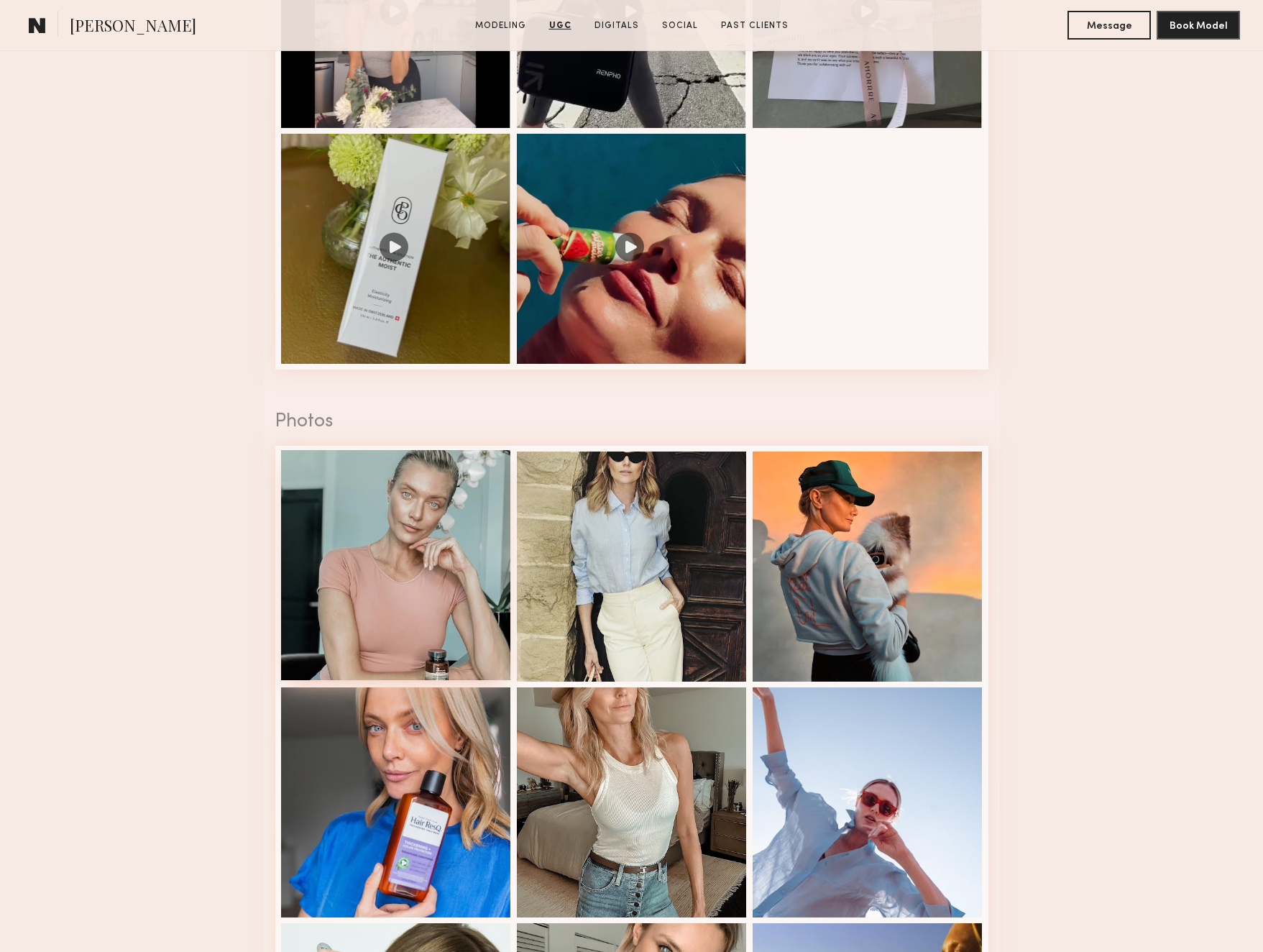
click at [409, 518] on div at bounding box center [396, 564] width 230 height 230
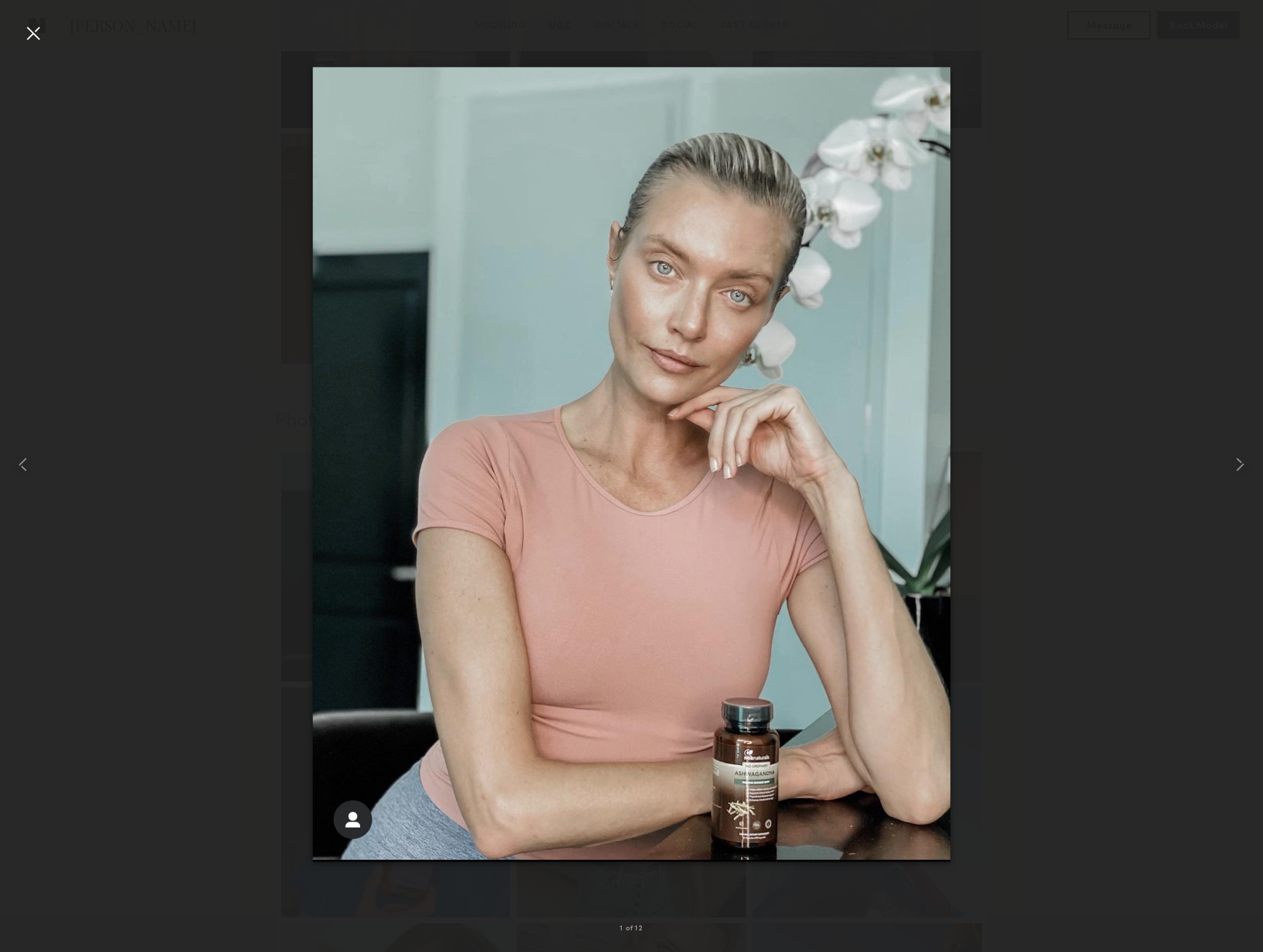
scroll to position [3045, 1]
click at [33, 34] on div at bounding box center [33, 33] width 23 height 23
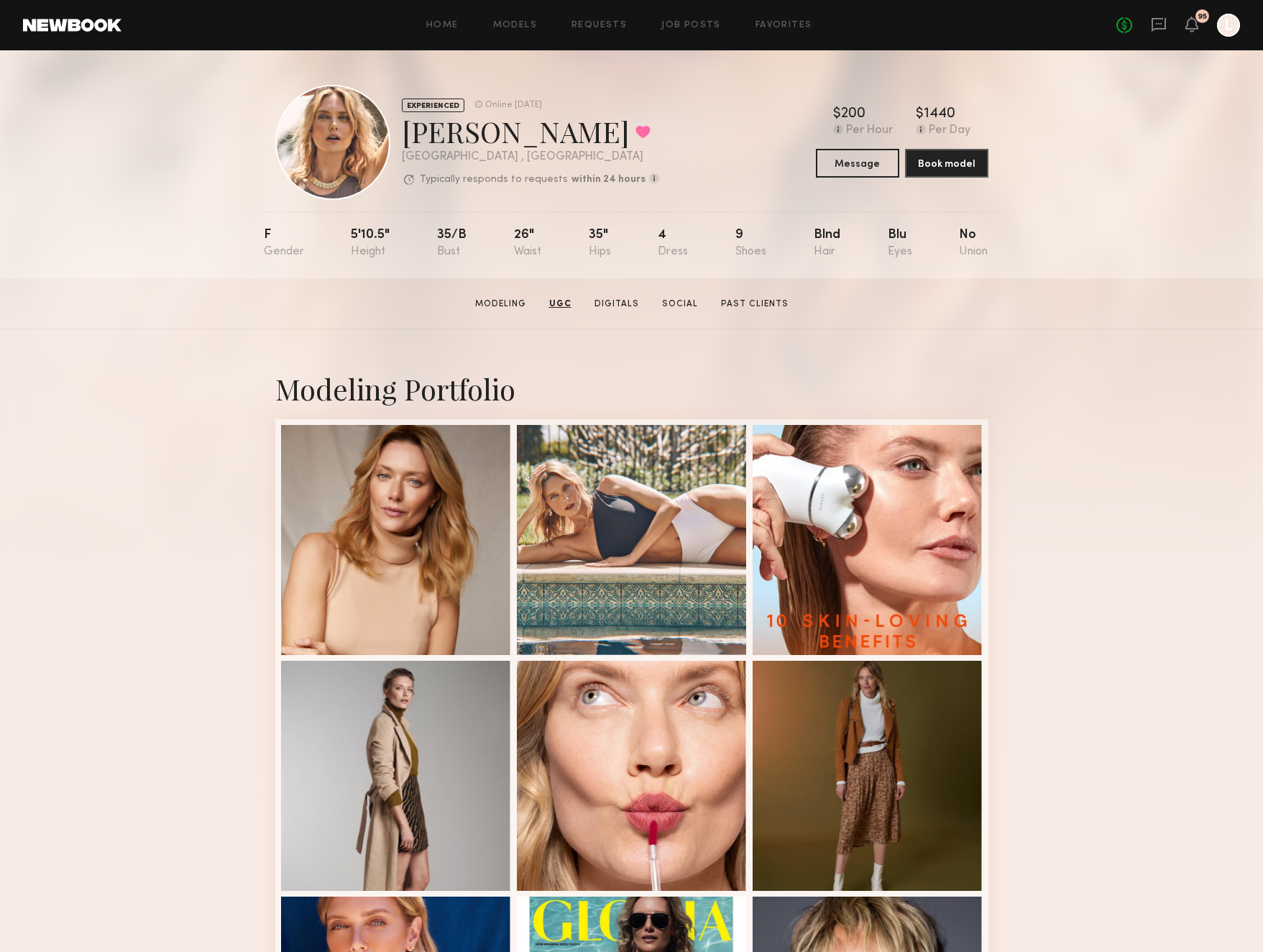
scroll to position [0, 0]
